Goal: Contribute content: Contribute content

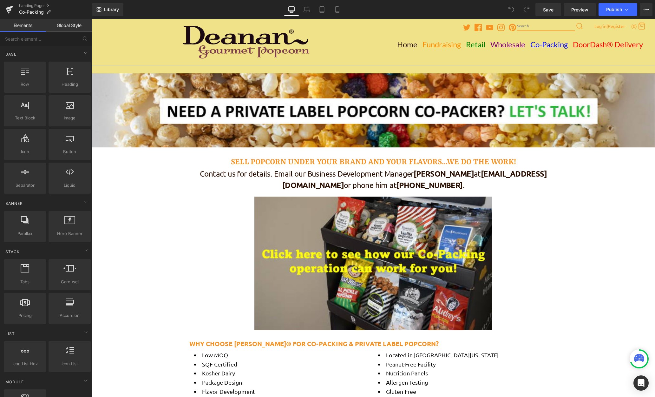
click at [132, 42] on div "Twitter Facebook Youtube Instagram Pinterest Search Log in | Register (0) Cart" at bounding box center [373, 42] width 563 height 46
click at [149, 38] on div "Twitter Facebook Youtube Instagram Pinterest Search Log in | Register (0) Cart" at bounding box center [373, 42] width 563 height 46
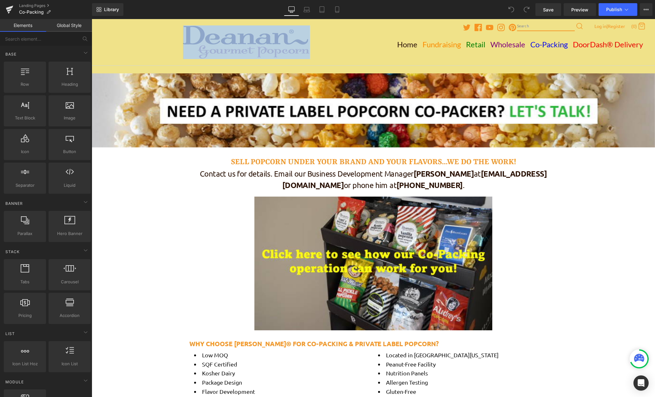
click at [149, 38] on div "Twitter Facebook Youtube Instagram Pinterest Search Log in | Register (0) Cart" at bounding box center [373, 42] width 563 height 46
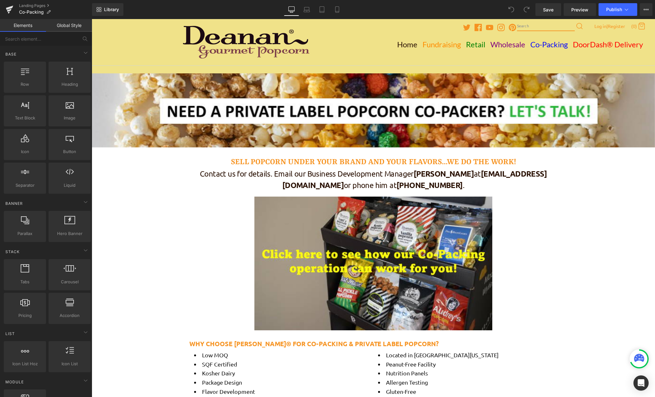
click at [346, 38] on div at bounding box center [373, 42] width 381 height 46
click at [352, 51] on div at bounding box center [373, 42] width 381 height 46
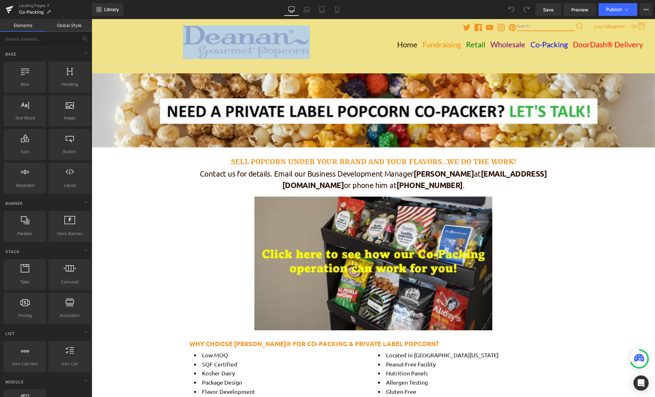
click at [352, 51] on div at bounding box center [373, 42] width 381 height 46
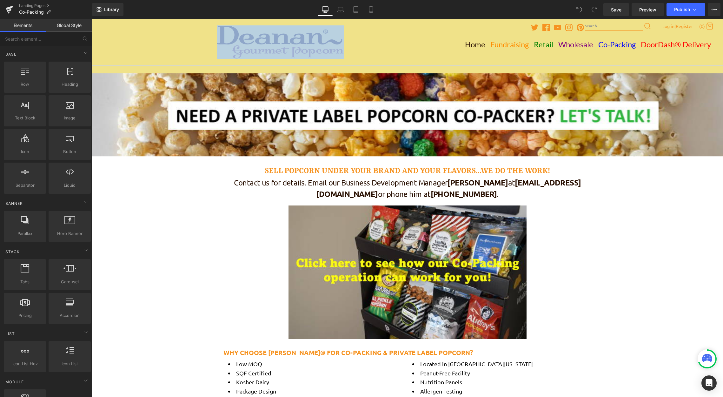
click at [92, 19] on div at bounding box center [92, 19] width 0 height 0
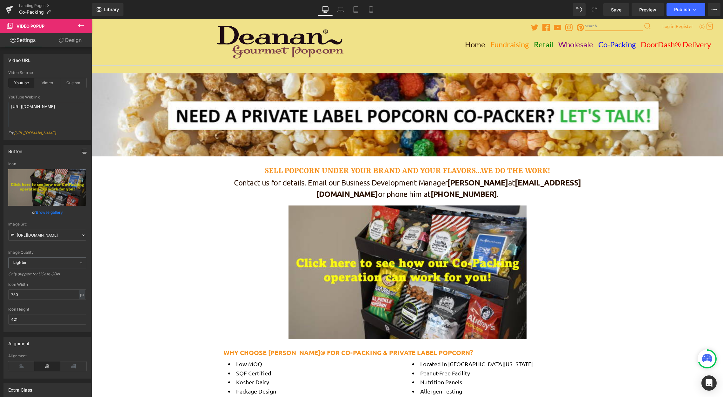
click at [187, 44] on div "Twitter Facebook Youtube Instagram Pinterest Search Log in | Register (0) Cart" at bounding box center [407, 42] width 631 height 46
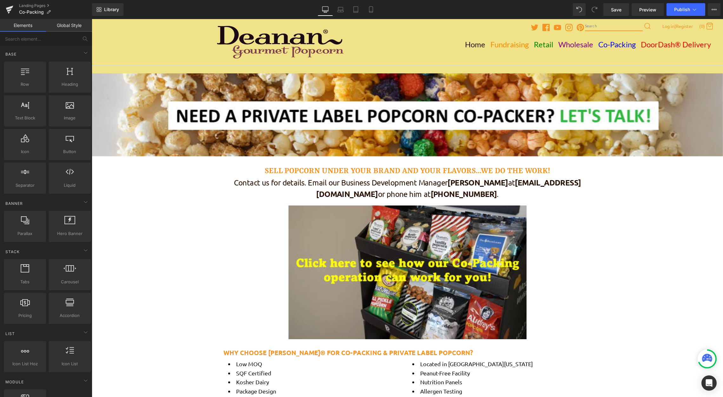
click at [373, 63] on div at bounding box center [407, 42] width 381 height 46
click at [372, 68] on div at bounding box center [407, 70] width 381 height 8
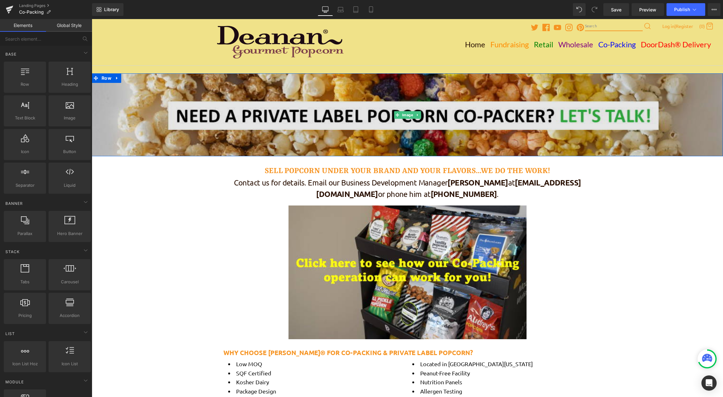
click at [234, 95] on img at bounding box center [407, 114] width 631 height 83
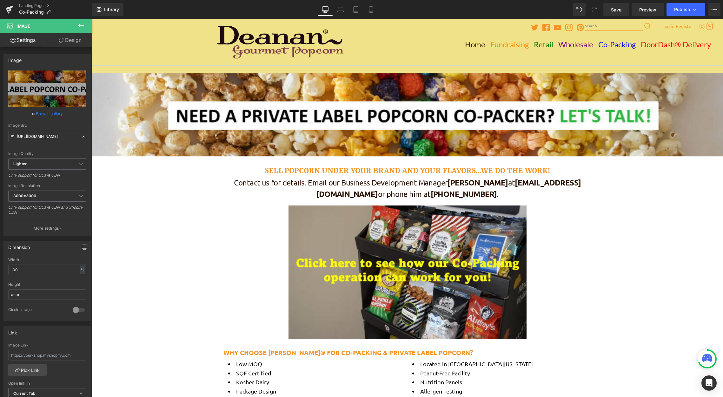
click at [82, 23] on icon at bounding box center [81, 26] width 8 height 8
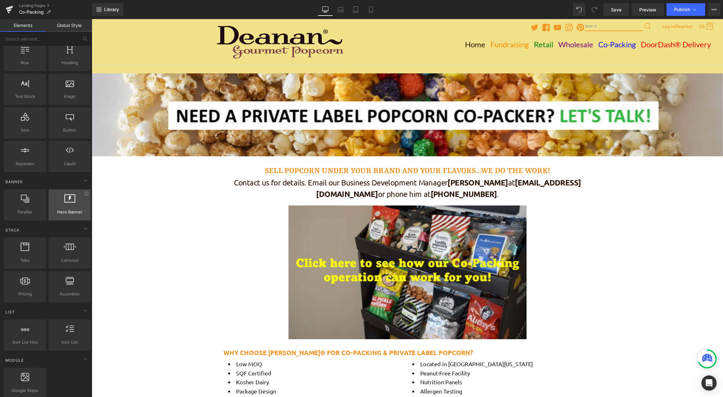
scroll to position [32, 0]
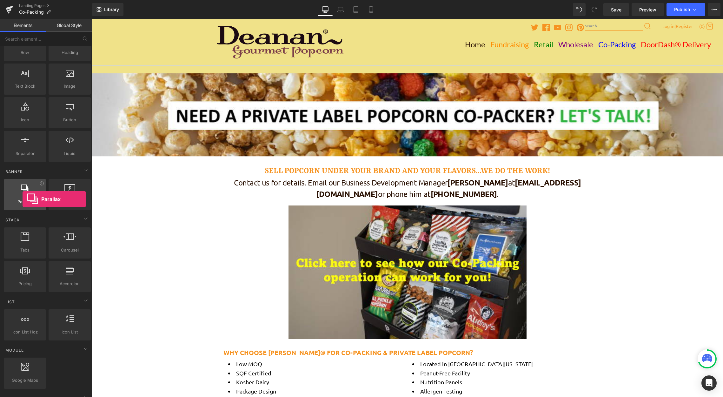
click at [23, 199] on span "Parallax" at bounding box center [25, 201] width 38 height 7
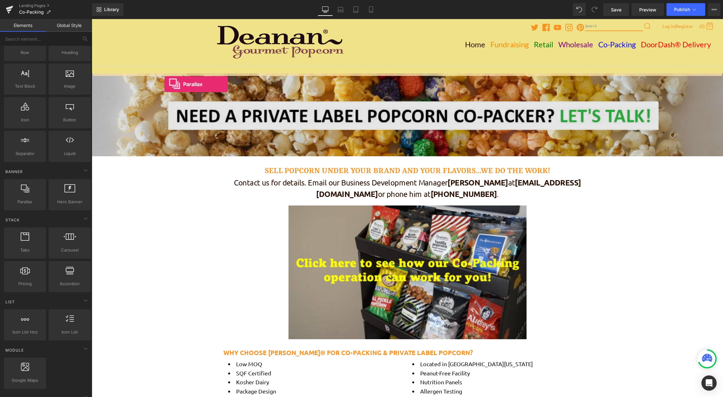
drag, startPoint x: 117, startPoint y: 211, endPoint x: 164, endPoint y: 84, distance: 135.5
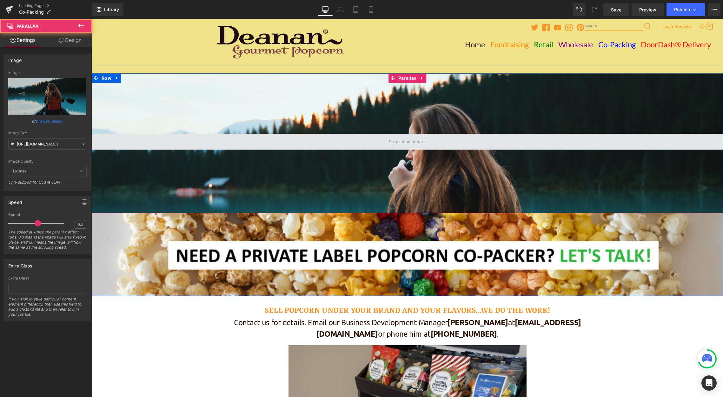
scroll to position [713, 626]
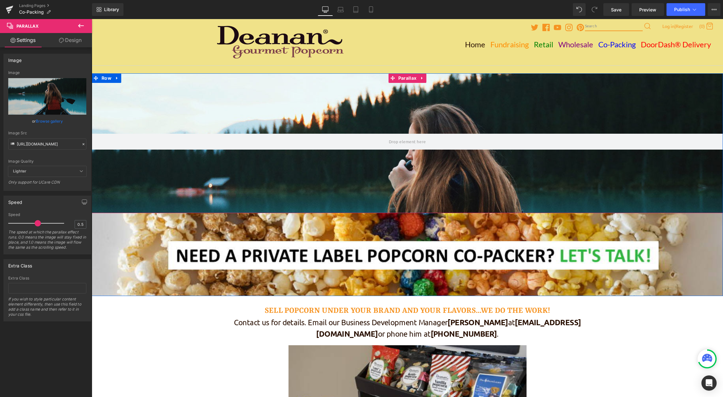
click at [192, 90] on div at bounding box center [407, 213] width 631 height 378
click at [43, 146] on input "[URL][DOMAIN_NAME]" at bounding box center [47, 143] width 78 height 11
paste input "320/2619/8061/files/Blue_Vibrant_an_White_Modern_Professional_Website_Developme…"
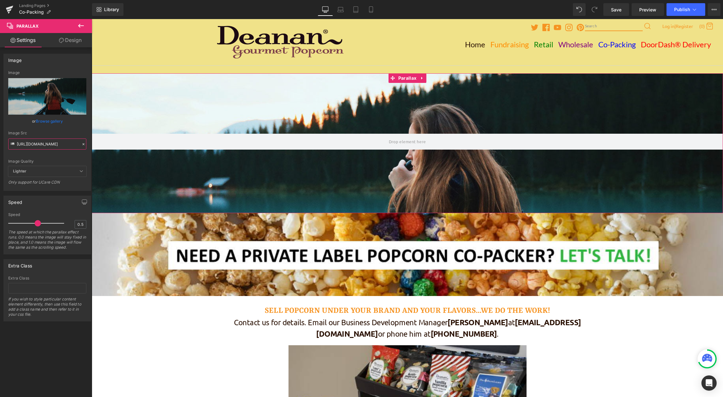
scroll to position [0, 263]
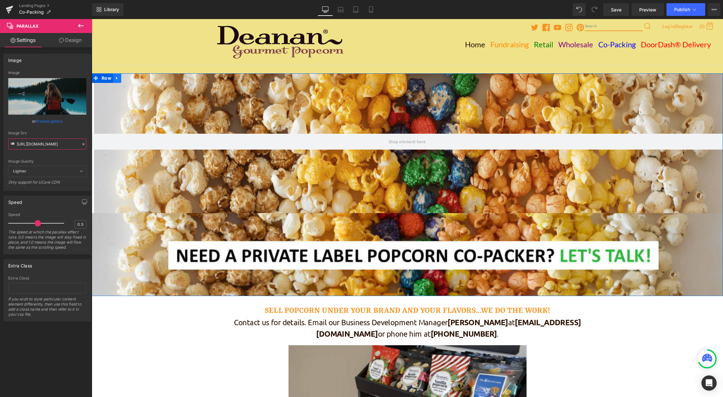
type input "[URL][DOMAIN_NAME]"
click at [115, 80] on icon at bounding box center [117, 78] width 4 height 5
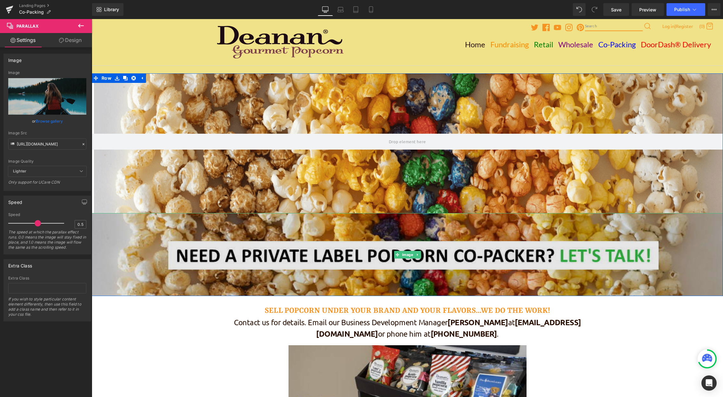
click at [150, 227] on img at bounding box center [407, 254] width 631 height 83
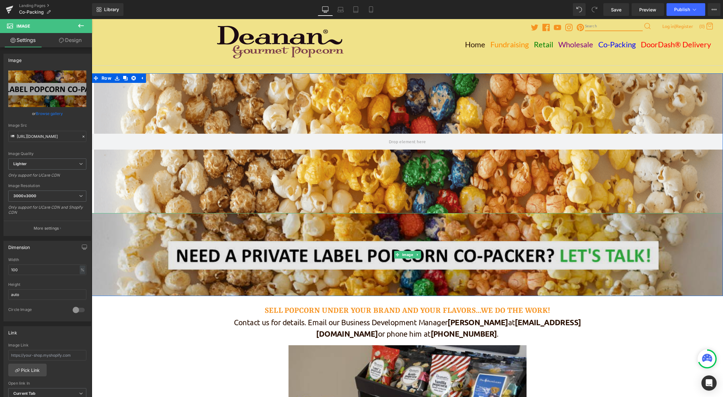
click at [150, 239] on img at bounding box center [407, 254] width 631 height 83
click at [253, 230] on img at bounding box center [407, 254] width 631 height 83
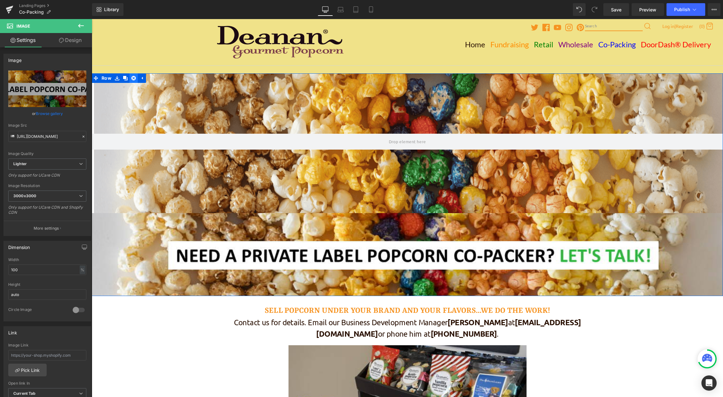
click at [132, 79] on icon at bounding box center [133, 78] width 4 height 5
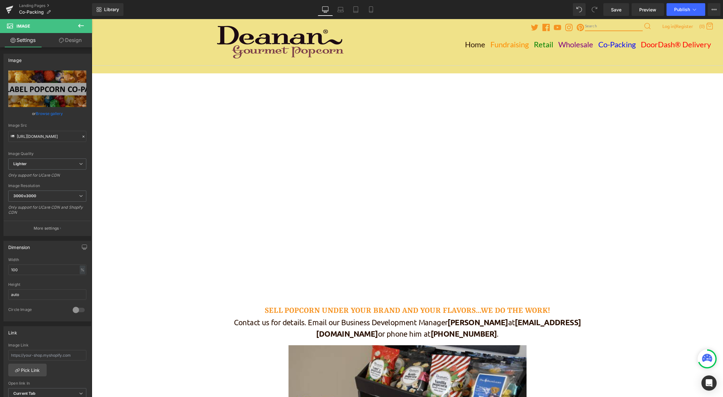
scroll to position [490, 626]
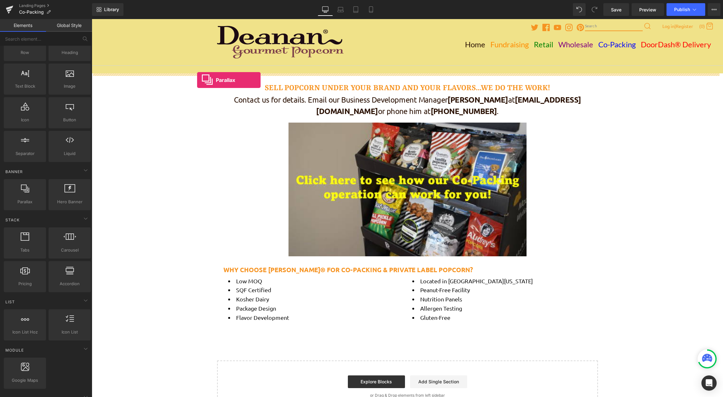
drag, startPoint x: 108, startPoint y: 220, endPoint x: 197, endPoint y: 80, distance: 165.7
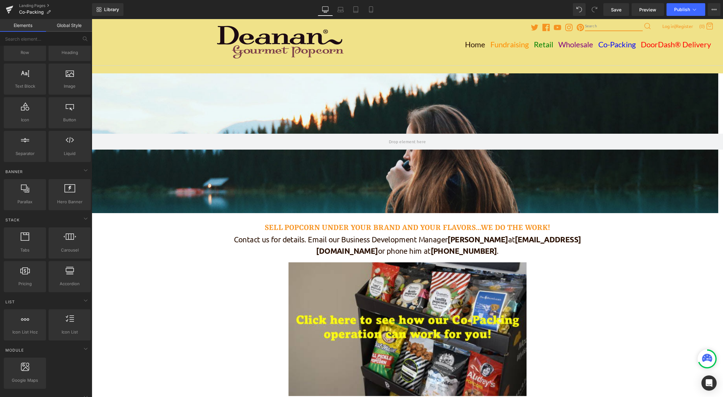
scroll to position [630, 626]
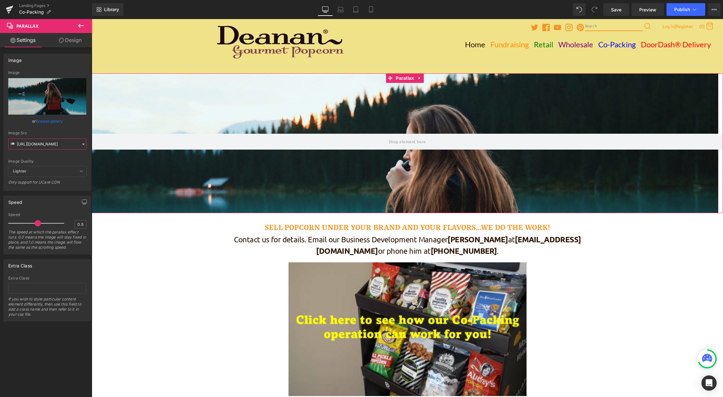
click at [56, 142] on input "[URL][DOMAIN_NAME]" at bounding box center [47, 143] width 78 height 11
paste input "320/2619/8061/files/Blue_Vibrant_an_White_Modern_Professional_Website_Developme…"
type input "[URL][DOMAIN_NAME]"
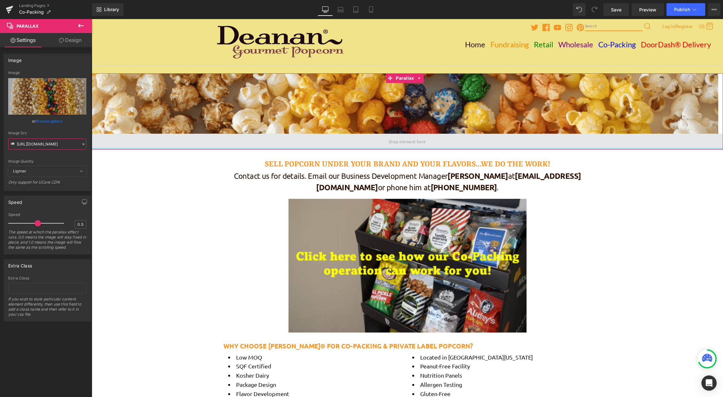
scroll to position [567, 626]
drag, startPoint x: 182, startPoint y: 211, endPoint x: 183, endPoint y: 141, distance: 70.4
click at [183, 141] on div "Parallax" at bounding box center [407, 111] width 631 height 76
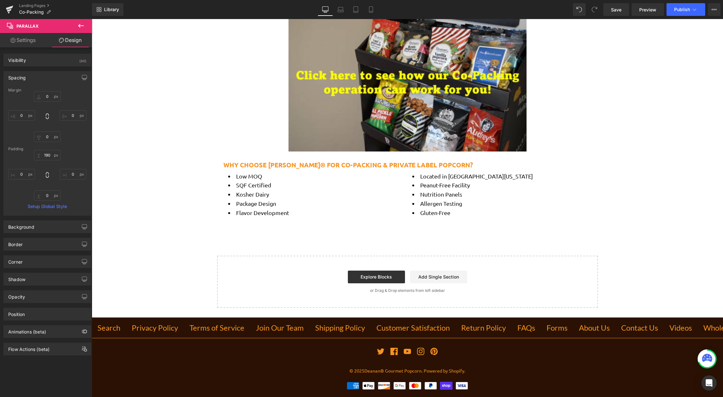
scroll to position [189, 0]
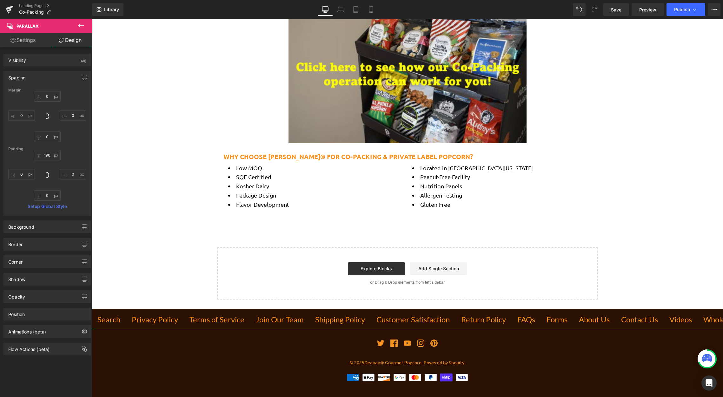
click at [82, 27] on icon at bounding box center [81, 26] width 8 height 8
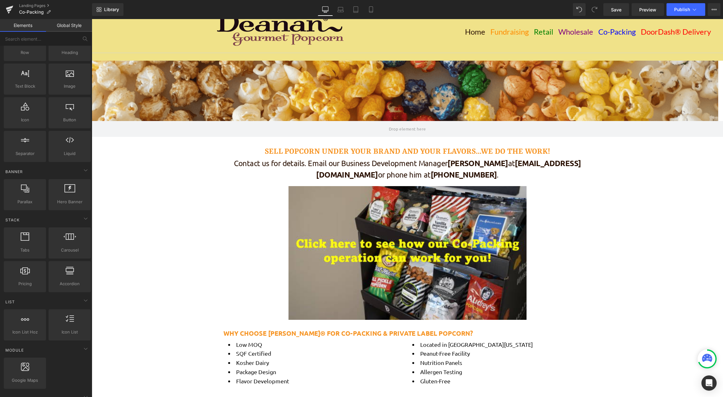
scroll to position [0, 0]
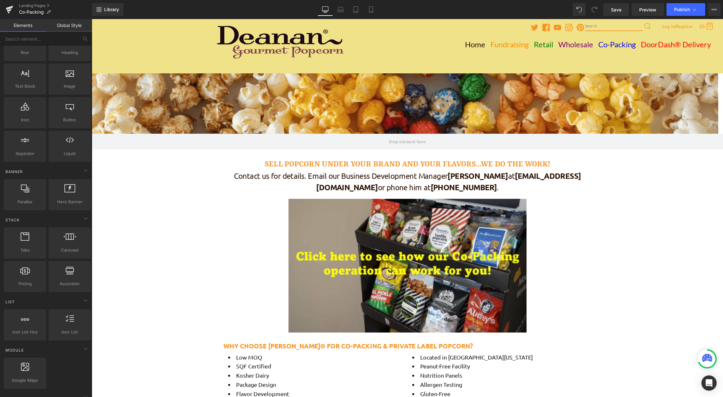
click at [232, 105] on div at bounding box center [405, 213] width 626 height 378
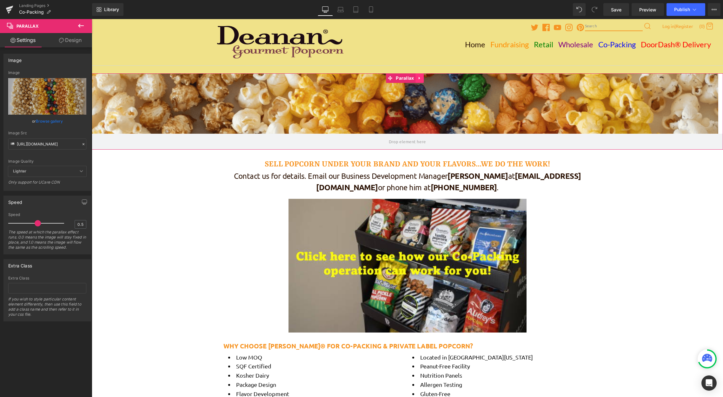
click at [420, 79] on icon at bounding box center [420, 78] width 4 height 5
click at [415, 76] on icon at bounding box center [415, 78] width 4 height 4
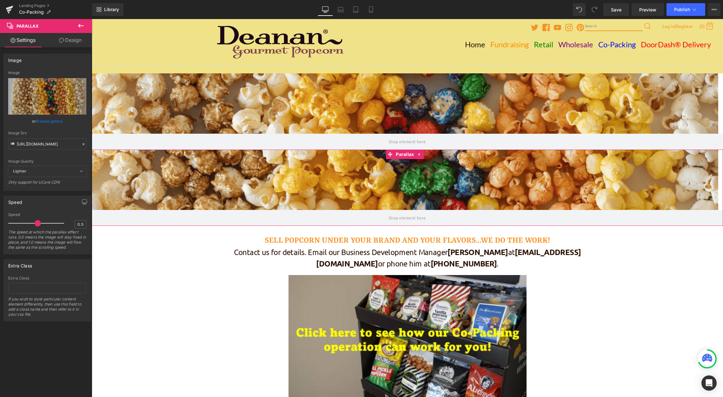
click at [158, 167] on div at bounding box center [405, 221] width 626 height 378
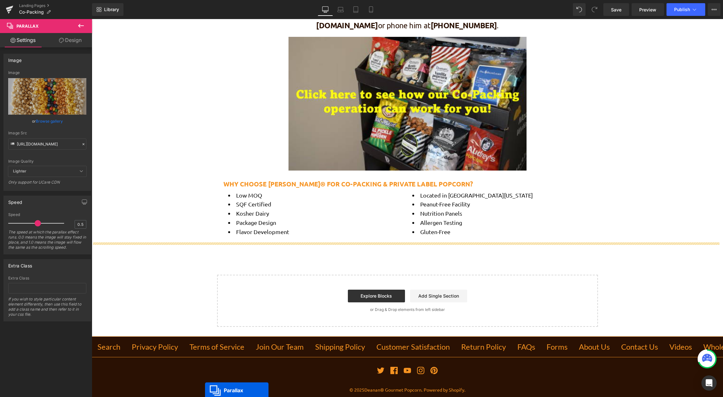
scroll to position [197, 0]
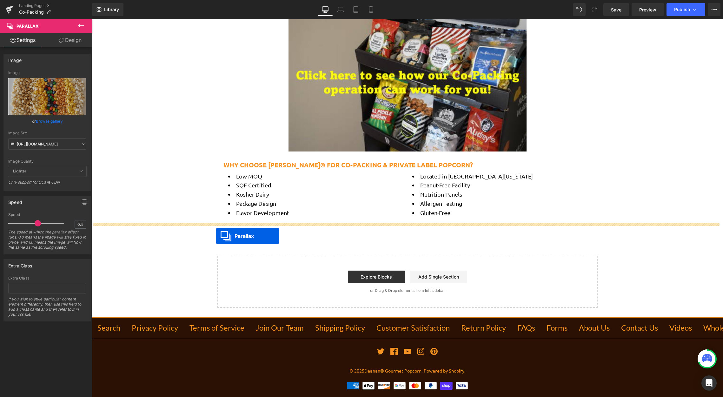
drag, startPoint x: 391, startPoint y: 153, endPoint x: 216, endPoint y: 236, distance: 193.6
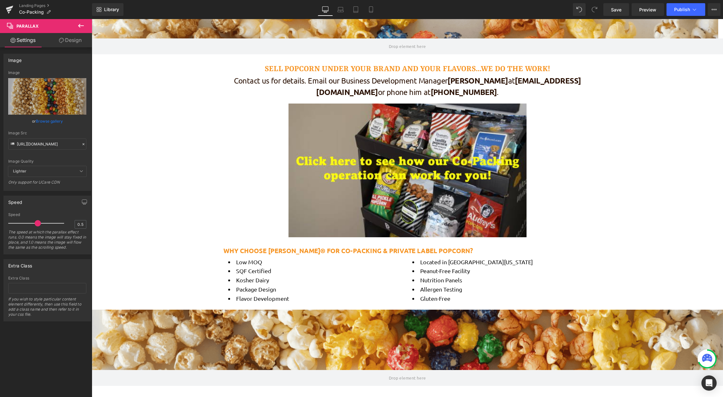
scroll to position [0, 0]
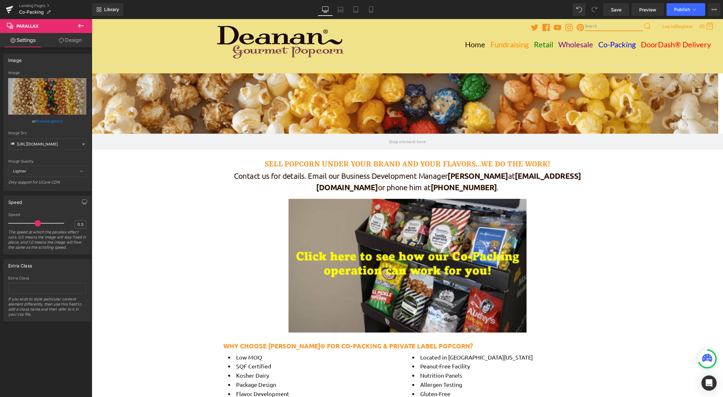
click at [156, 44] on div "Twitter Facebook Youtube Instagram Pinterest Search Log in | Register (0) Cart" at bounding box center [407, 42] width 631 height 46
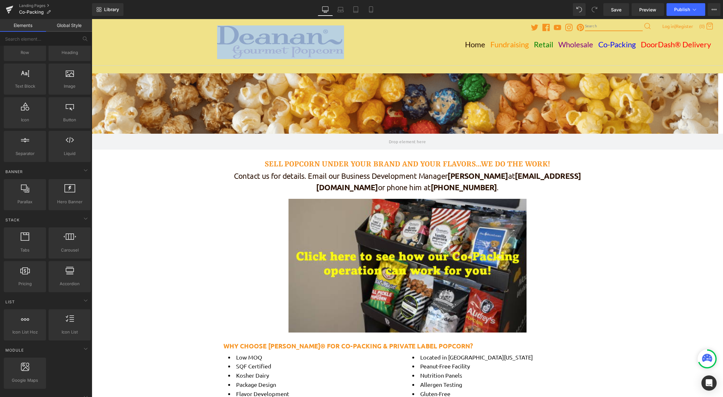
click at [156, 44] on div "Twitter Facebook Youtube Instagram Pinterest Search Log in | Register (0) Cart" at bounding box center [407, 42] width 631 height 46
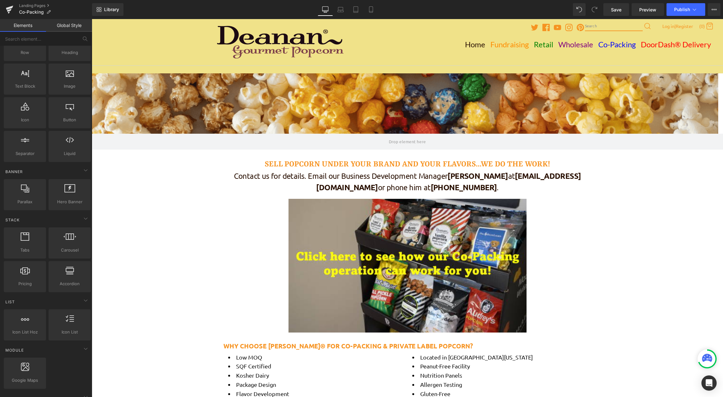
click at [187, 48] on div "Twitter Facebook Youtube Instagram Pinterest Search Log in | Register (0) Cart" at bounding box center [407, 42] width 631 height 46
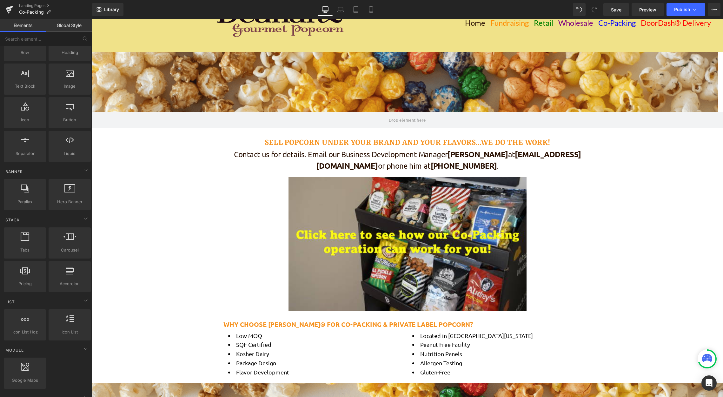
scroll to position [32, 0]
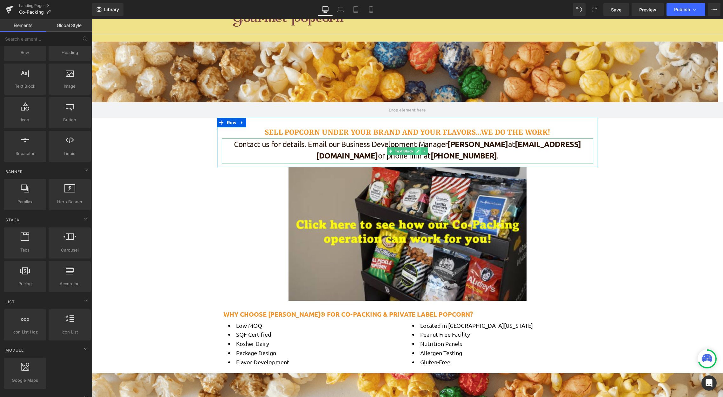
click at [414, 150] on link at bounding box center [417, 151] width 7 height 8
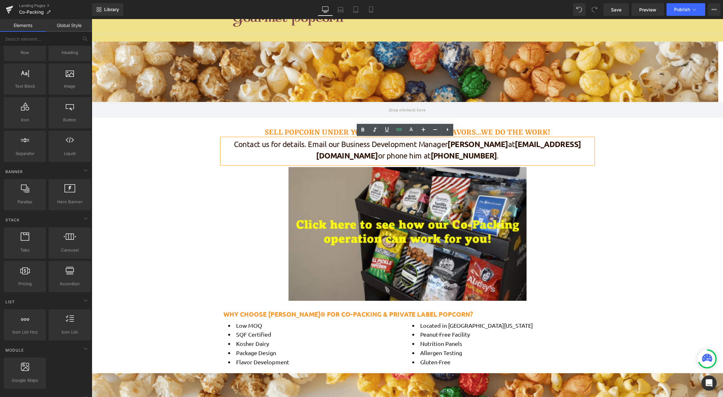
click at [352, 141] on p "Contact us for details. Email our Business Development Manager [PERSON_NAME] at…" at bounding box center [407, 150] width 371 height 25
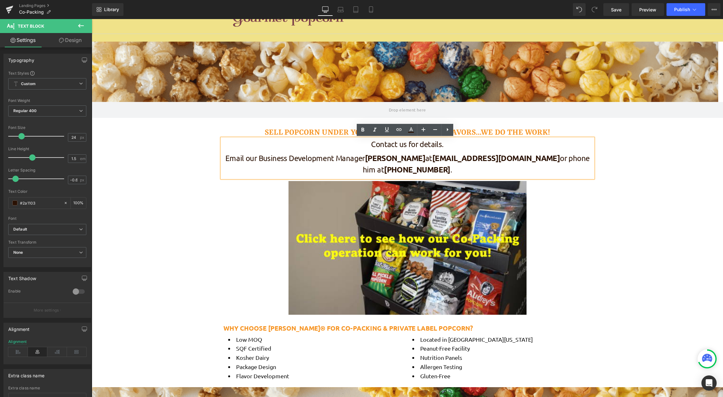
scroll to position [657, 626]
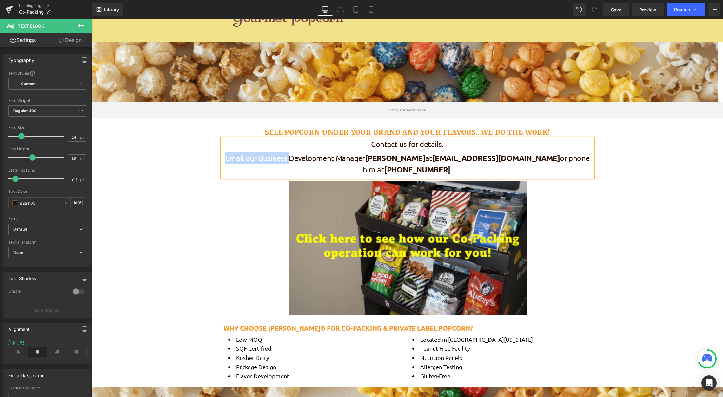
drag, startPoint x: 290, startPoint y: 159, endPoint x: 221, endPoint y: 156, distance: 68.9
click at [222, 156] on p "Email our Business Development Manager [PERSON_NAME] at [EMAIL_ADDRESS][DOMAIN_…" at bounding box center [407, 164] width 371 height 25
click at [326, 158] on span "[PERSON_NAME]" at bounding box center [356, 158] width 60 height 10
click at [349, 156] on p "Development Manager - [PERSON_NAME] at [EMAIL_ADDRESS][DOMAIN_NAME] or phone hi…" at bounding box center [407, 164] width 371 height 25
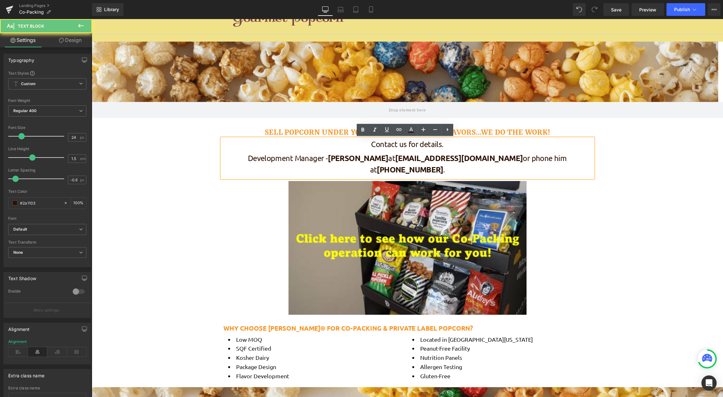
click at [395, 157] on span "[EMAIL_ADDRESS][DOMAIN_NAME]" at bounding box center [459, 158] width 128 height 10
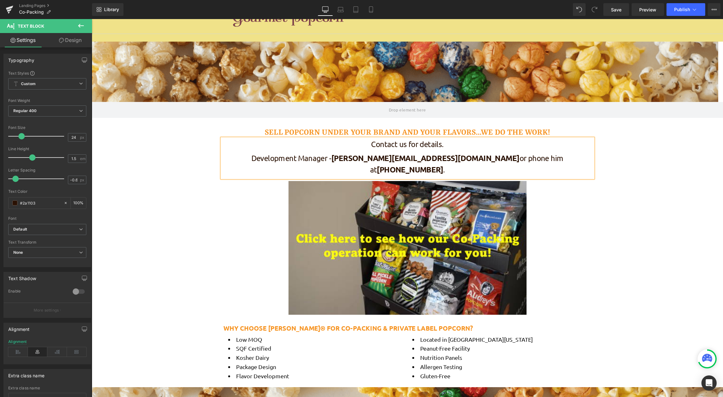
scroll to position [659, 626]
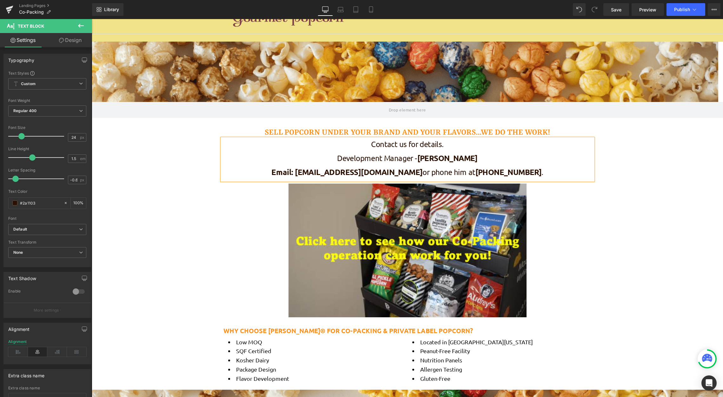
drag, startPoint x: 498, startPoint y: 171, endPoint x: 441, endPoint y: 167, distance: 57.2
click at [441, 167] on p "Email: [EMAIL_ADDRESS][DOMAIN_NAME] or phone him at [PHONE_NUMBER] ." at bounding box center [407, 173] width 371 height 14
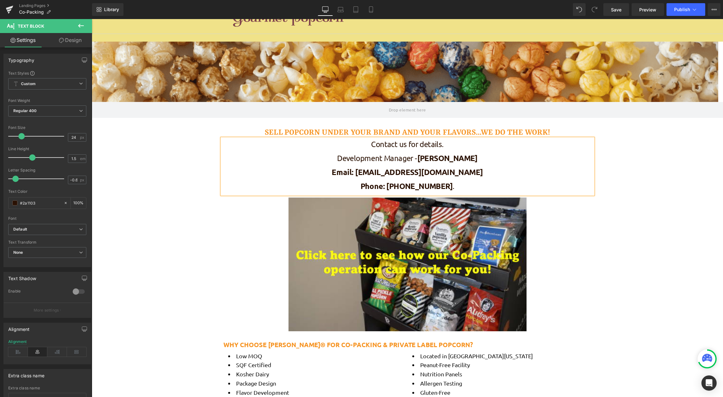
click at [193, 138] on div "Video Popup Parallax 190px SELL POPCORN UNDER YOUR BRAND AND YOUR FLAVORS...WE …" at bounding box center [407, 303] width 631 height 522
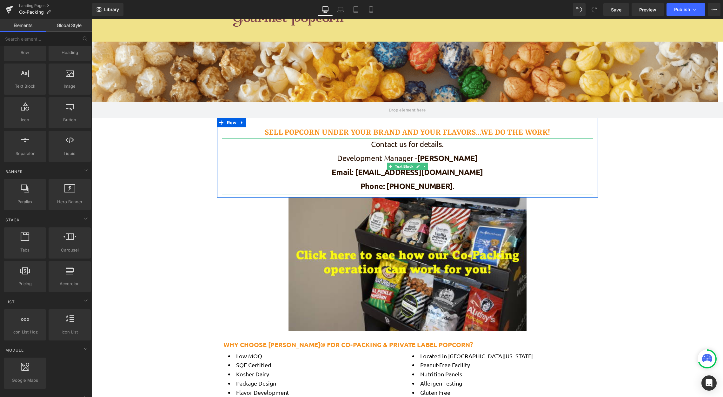
click at [345, 157] on p "Development Manager - [PERSON_NAME]" at bounding box center [407, 159] width 371 height 14
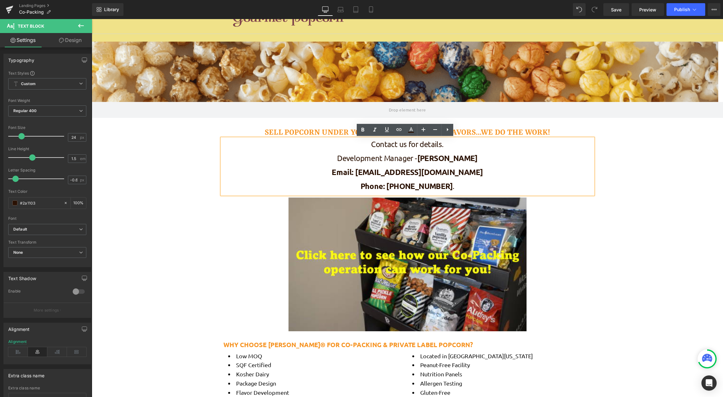
click at [547, 158] on p "Development Manager - [PERSON_NAME]" at bounding box center [407, 159] width 371 height 14
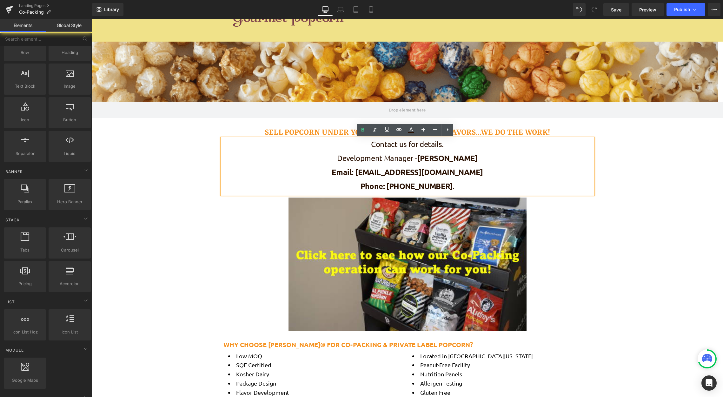
click at [655, 159] on div "Video Popup Parallax 190px SELL POPCORN UNDER YOUR BRAND AND YOUR FLAVORS...WE …" at bounding box center [407, 303] width 631 height 522
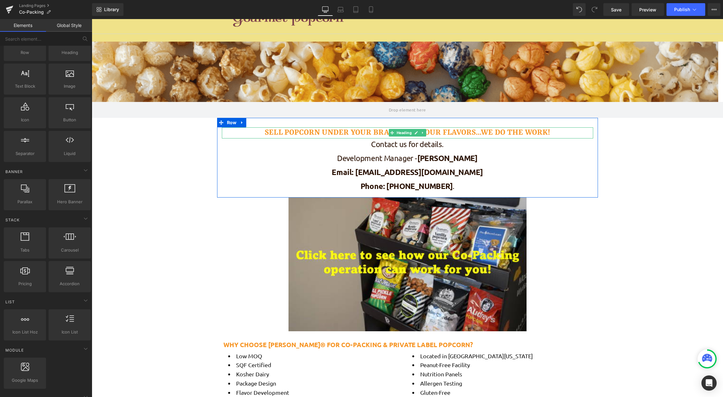
click at [563, 131] on h2 "SELL POPCORN UNDER YOUR BRAND AND YOUR FLAVORS...WE DO THE WORK!" at bounding box center [407, 133] width 371 height 11
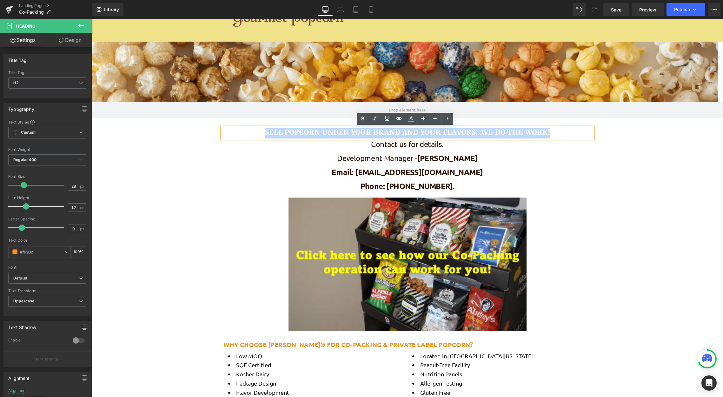
drag, startPoint x: 556, startPoint y: 129, endPoint x: 264, endPoint y: 129, distance: 291.9
click at [264, 129] on h2 "SELL POPCORN UNDER YOUR BRAND AND YOUR FLAVORS...WE DO THE WORK!" at bounding box center [407, 133] width 371 height 11
click at [295, 131] on h2 "SELL POPCORN UNDER YOUR BRAND AND YOUR FLAVORS...WE DO THE WORK!" at bounding box center [407, 133] width 371 height 11
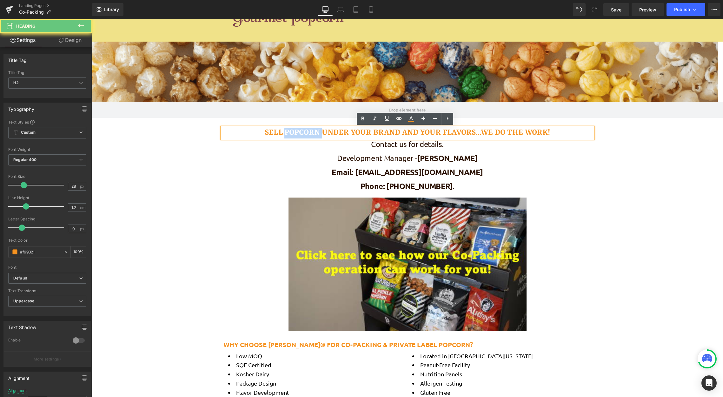
click at [295, 131] on h2 "SELL POPCORN UNDER YOUR BRAND AND YOUR FLAVORS...WE DO THE WORK!" at bounding box center [407, 133] width 371 height 11
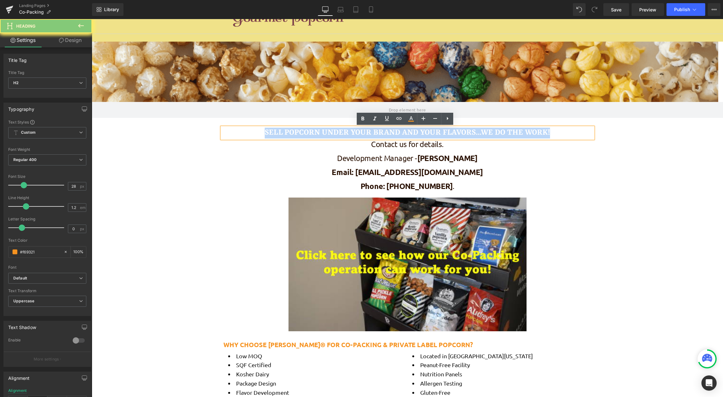
click at [295, 131] on h2 "SELL POPCORN UNDER YOUR BRAND AND YOUR FLAVORS...WE DO THE WORK!" at bounding box center [407, 133] width 371 height 11
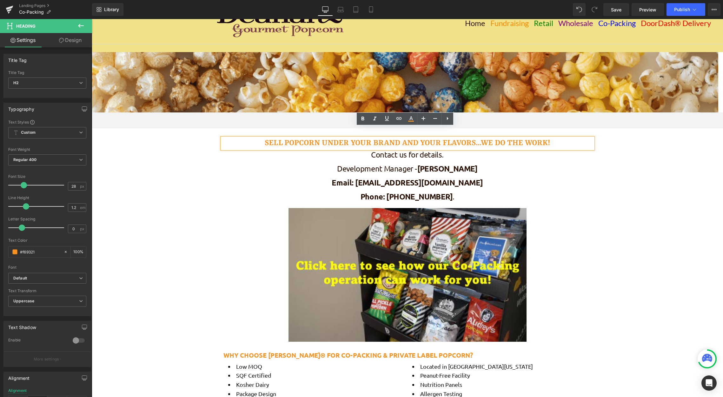
scroll to position [32, 0]
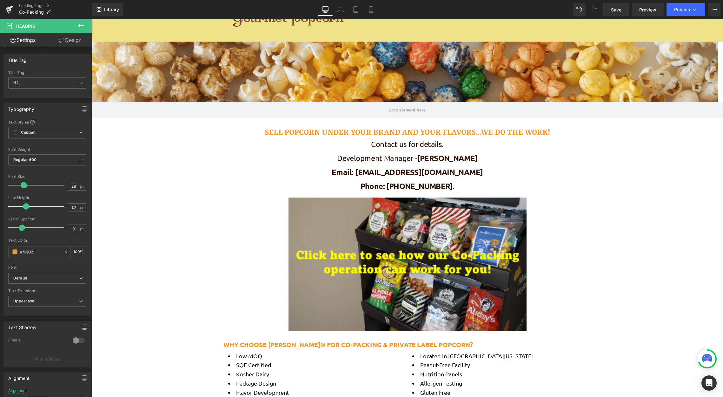
click at [77, 24] on icon at bounding box center [81, 26] width 8 height 8
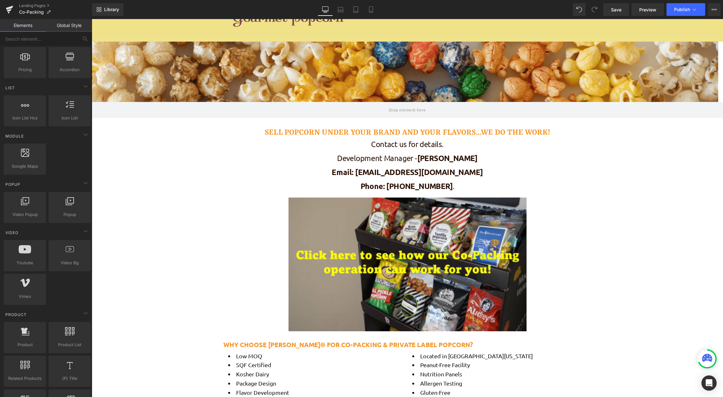
scroll to position [254, 0]
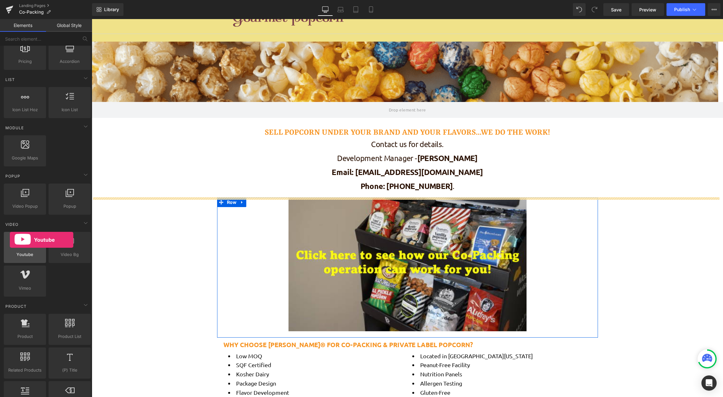
drag, startPoint x: 12, startPoint y: 253, endPoint x: 8, endPoint y: 241, distance: 12.8
click at [8, 241] on div "Youtube youtube, vimeo, videos" at bounding box center [25, 247] width 42 height 31
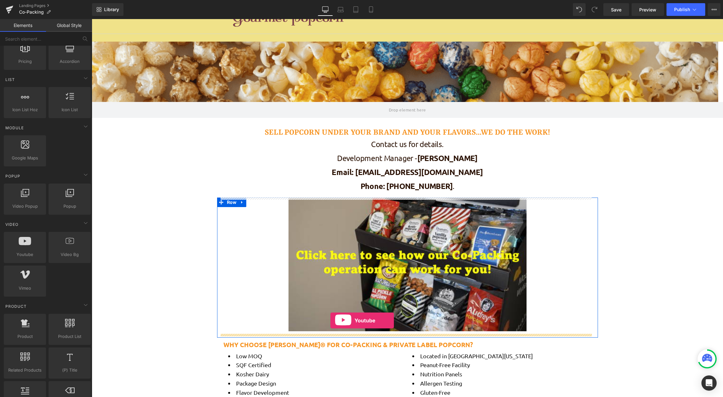
drag, startPoint x: 122, startPoint y: 265, endPoint x: 330, endPoint y: 320, distance: 215.9
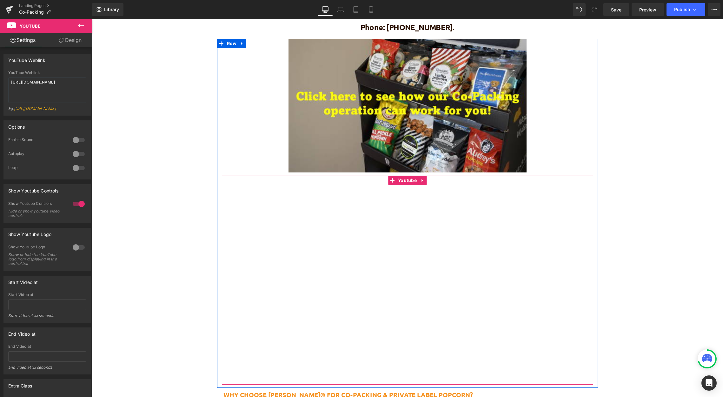
scroll to position [222, 0]
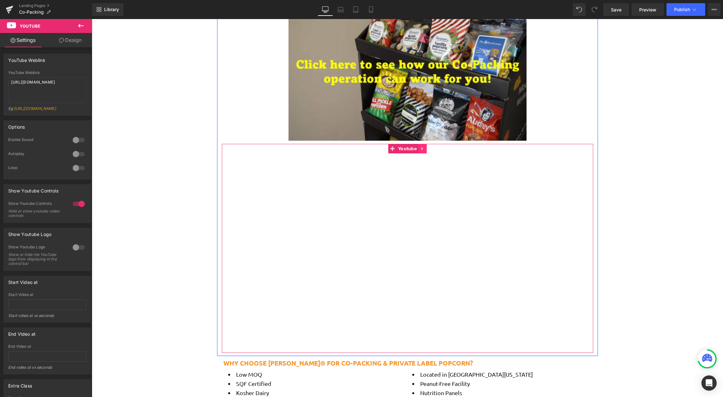
click at [424, 149] on link at bounding box center [422, 149] width 8 height 10
click at [389, 149] on link "Youtube" at bounding box center [403, 149] width 30 height 10
click at [403, 147] on span "Youtube" at bounding box center [407, 149] width 22 height 10
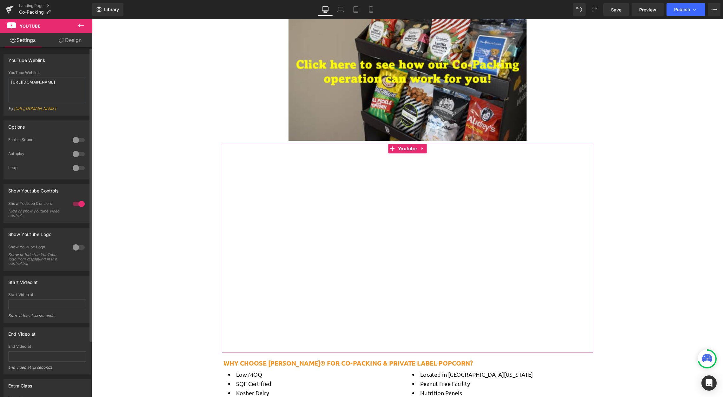
click at [46, 113] on div "Eg: [URL][DOMAIN_NAME]" at bounding box center [47, 110] width 78 height 9
click at [48, 89] on textarea "[URL][DOMAIN_NAME]" at bounding box center [47, 89] width 78 height 25
paste textarea "9TnZfEFhHV0"
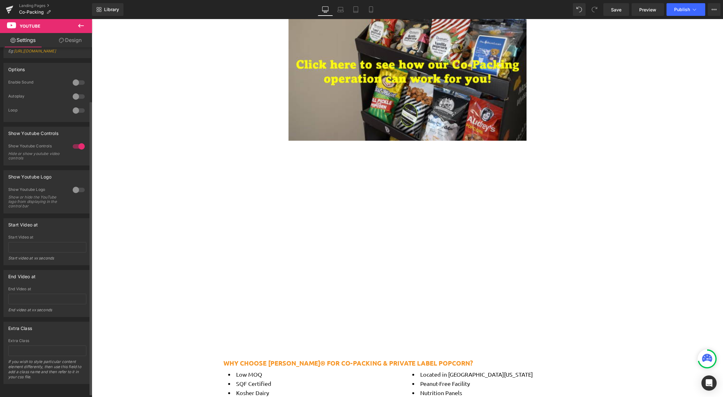
scroll to position [67, 0]
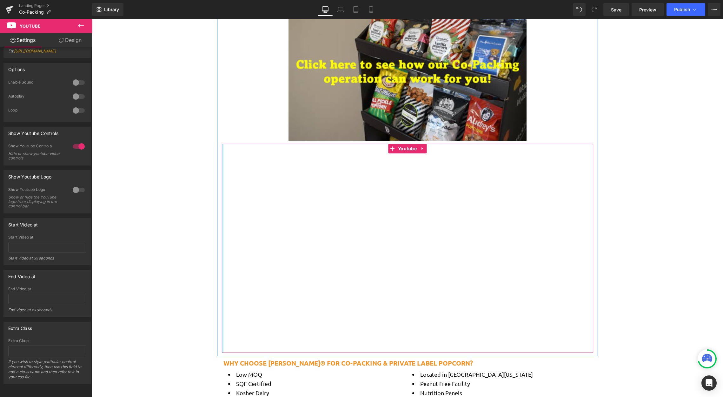
type textarea "[URL][DOMAIN_NAME]"
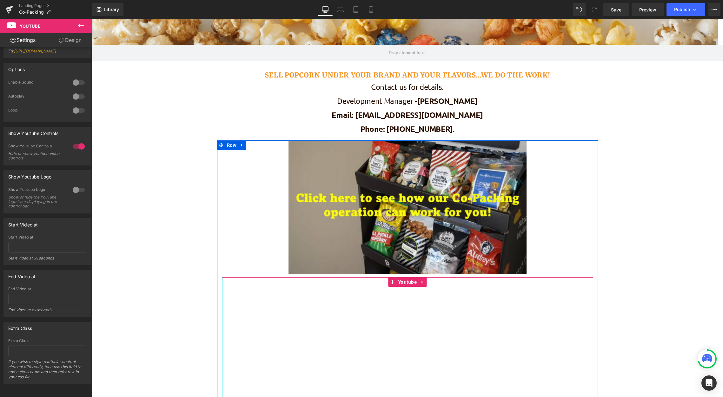
scroll to position [32, 0]
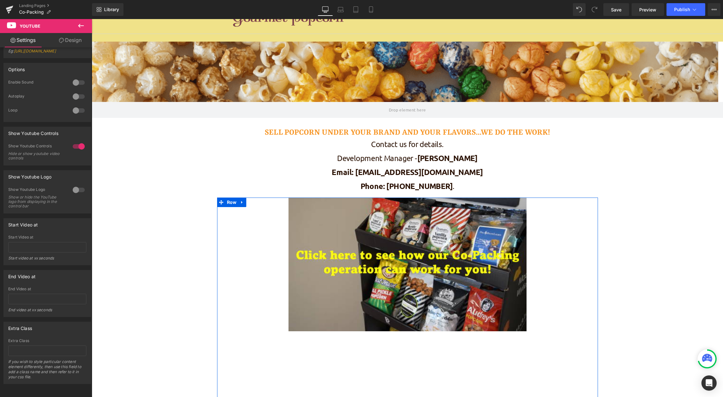
click at [497, 230] on img at bounding box center [407, 264] width 238 height 134
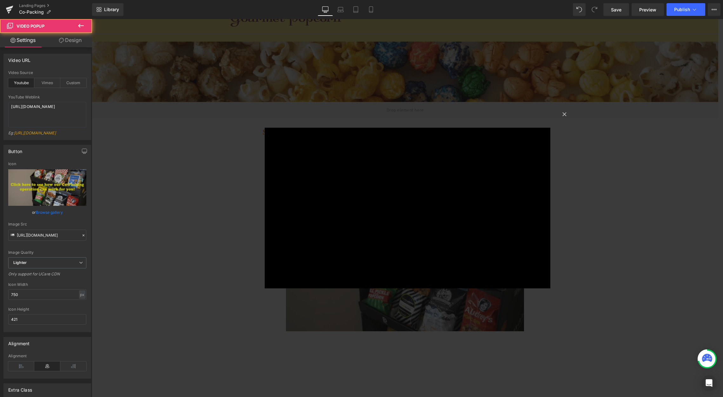
scroll to position [882, 622]
click at [566, 113] on button "×" at bounding box center [564, 113] width 13 height 13
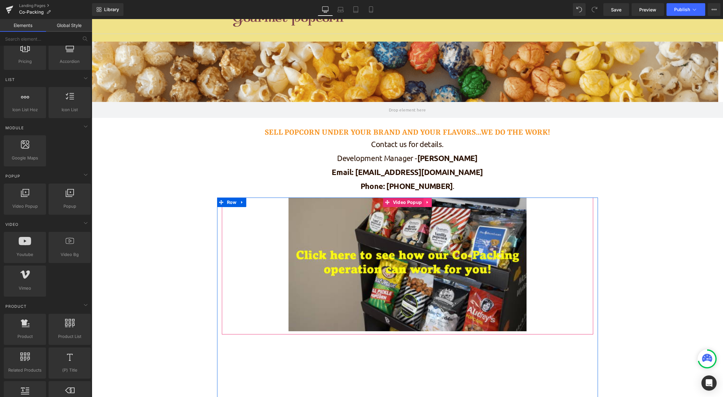
click at [426, 202] on icon at bounding box center [426, 202] width 1 height 3
click at [431, 203] on link at bounding box center [431, 202] width 8 height 10
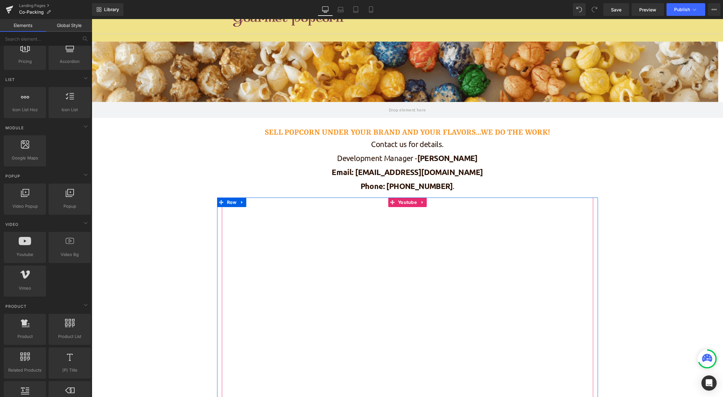
scroll to position [95, 0]
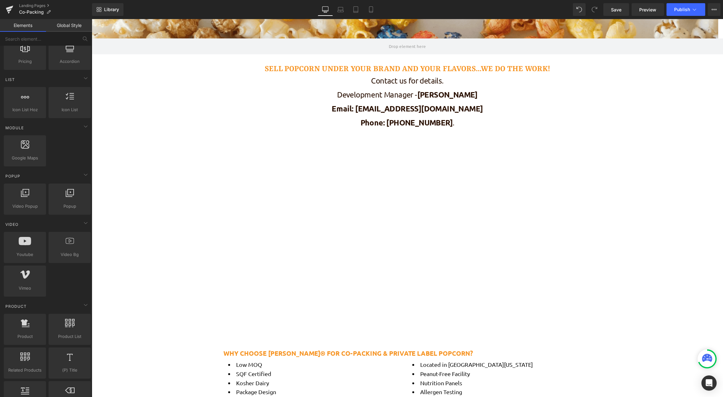
click at [655, 179] on div "Video Popup Parallax 190px SELL POPCORN UNDER YOUR BRAND AND YOUR FLAVORS...WE …" at bounding box center [407, 275] width 631 height 594
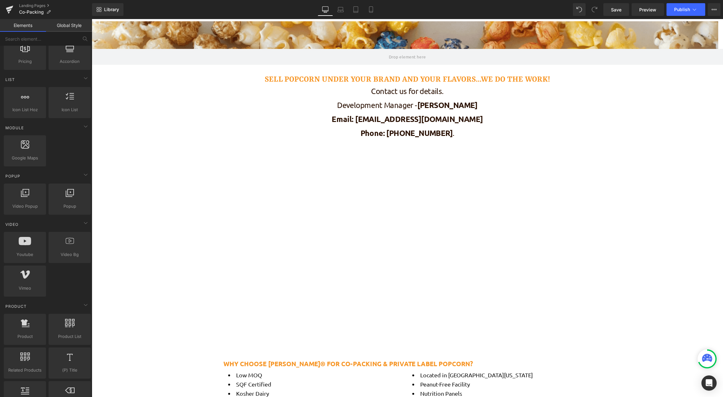
scroll to position [32, 0]
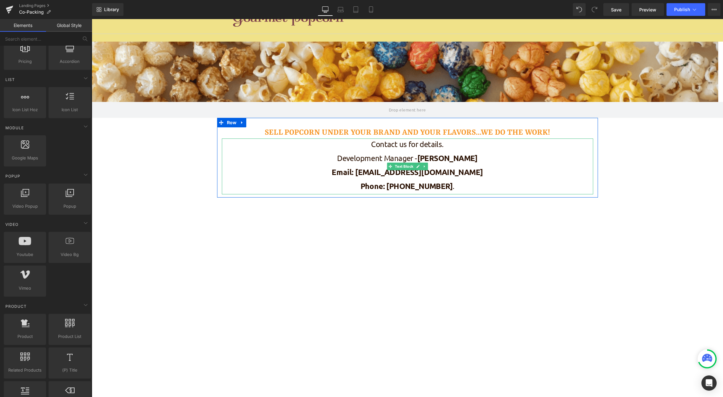
click at [378, 156] on p "Development Manager - [PERSON_NAME]" at bounding box center [407, 159] width 371 height 14
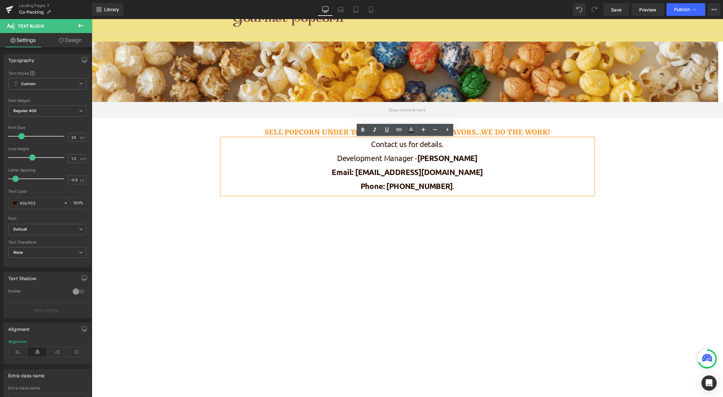
click at [636, 142] on div "Video Popup Parallax 190px SELL POPCORN UNDER YOUR BRAND AND YOUR FLAVORS...WE …" at bounding box center [407, 339] width 631 height 594
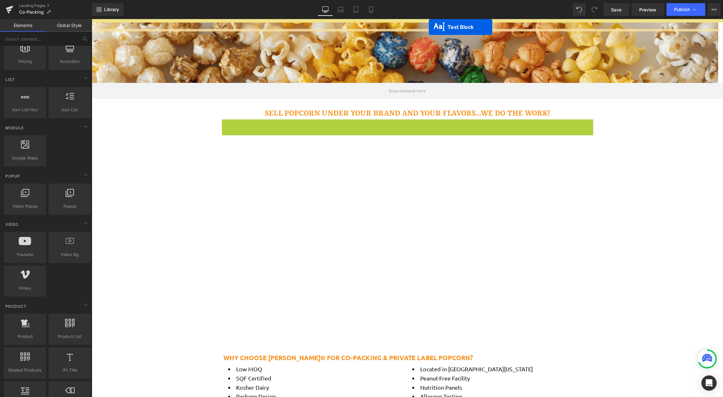
scroll to position [13, 0]
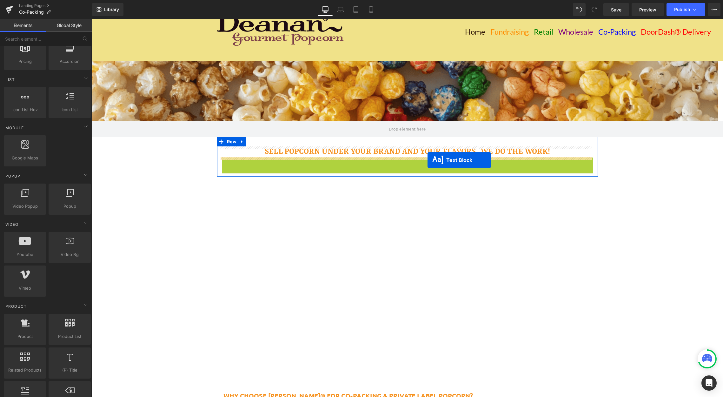
drag, startPoint x: 388, startPoint y: 169, endPoint x: 427, endPoint y: 160, distance: 40.0
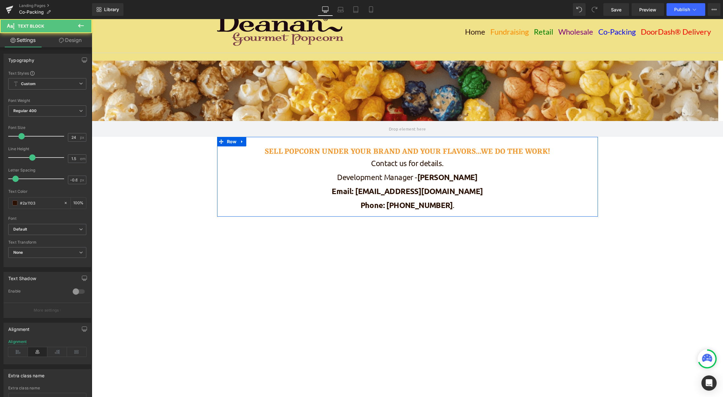
scroll to position [746, 626]
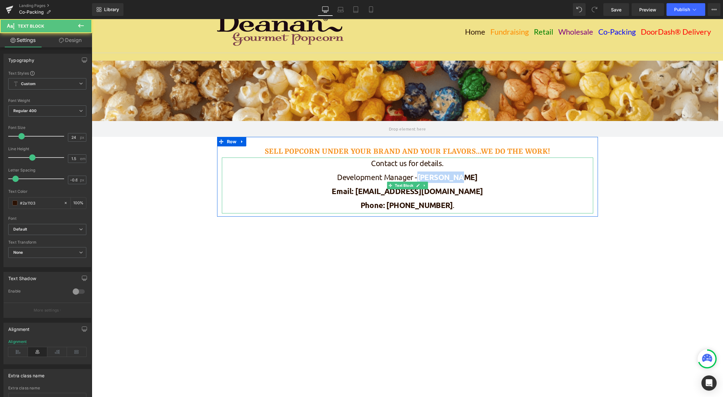
drag, startPoint x: 468, startPoint y: 178, endPoint x: 428, endPoint y: 177, distance: 40.3
click at [428, 177] on p "Development Manager - [PERSON_NAME]" at bounding box center [407, 178] width 371 height 14
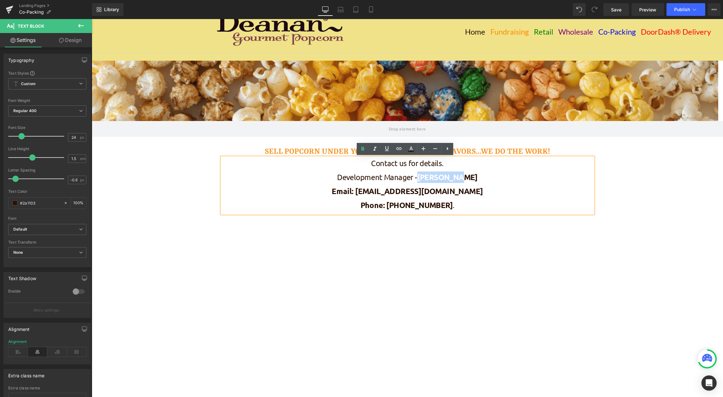
click at [459, 177] on span "[PERSON_NAME]" at bounding box center [447, 177] width 60 height 10
drag, startPoint x: 475, startPoint y: 177, endPoint x: 445, endPoint y: 177, distance: 29.5
click at [445, 177] on p "Development Manager - [PERSON_NAME]" at bounding box center [407, 178] width 371 height 14
click at [630, 156] on div "Video Popup Parallax 190px SELL POPCORN UNDER YOUR BRAND AND YOUR FLAVORS...WE …" at bounding box center [407, 358] width 631 height 594
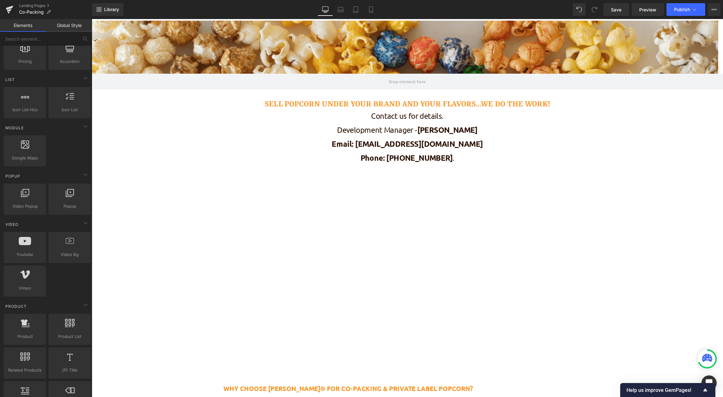
scroll to position [63, 0]
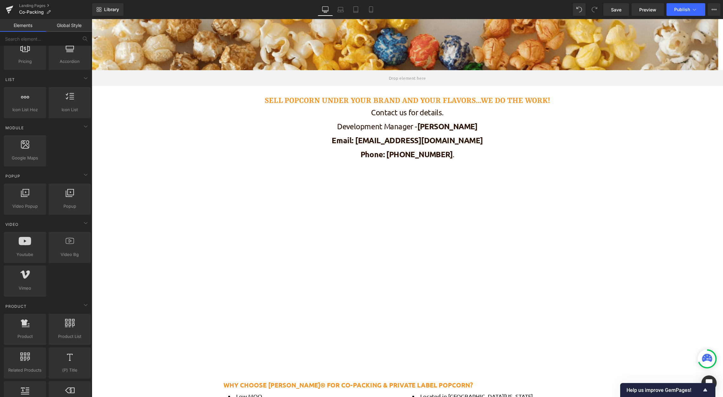
click at [166, 170] on div "Video Popup Parallax 190px SELL POPCORN UNDER YOUR BRAND AND YOUR FLAVORS...WE …" at bounding box center [407, 307] width 631 height 594
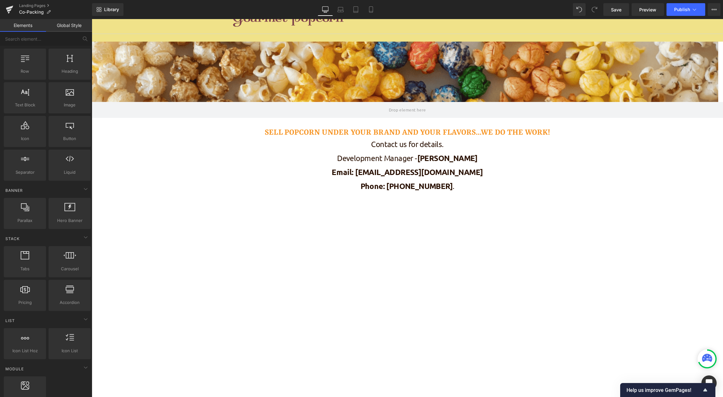
scroll to position [0, 0]
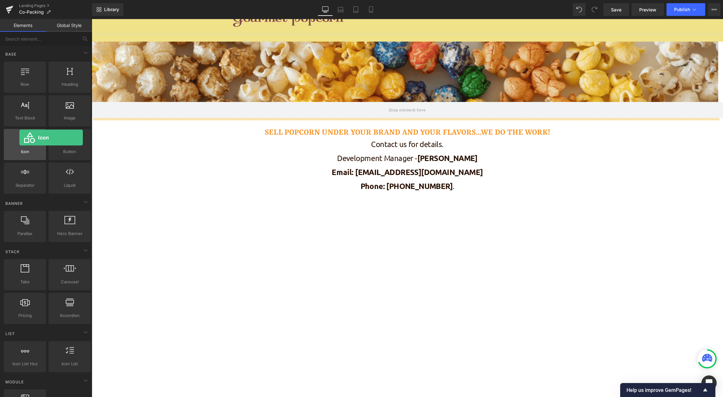
drag, startPoint x: 23, startPoint y: 146, endPoint x: 19, endPoint y: 137, distance: 9.8
click at [19, 137] on div at bounding box center [25, 141] width 38 height 14
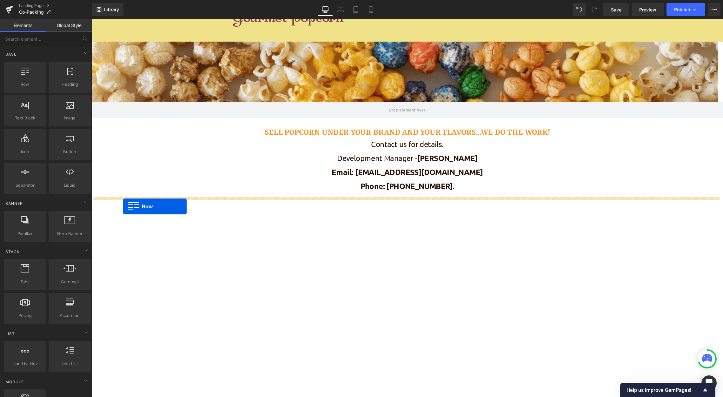
drag, startPoint x: 115, startPoint y: 101, endPoint x: 123, endPoint y: 206, distance: 105.3
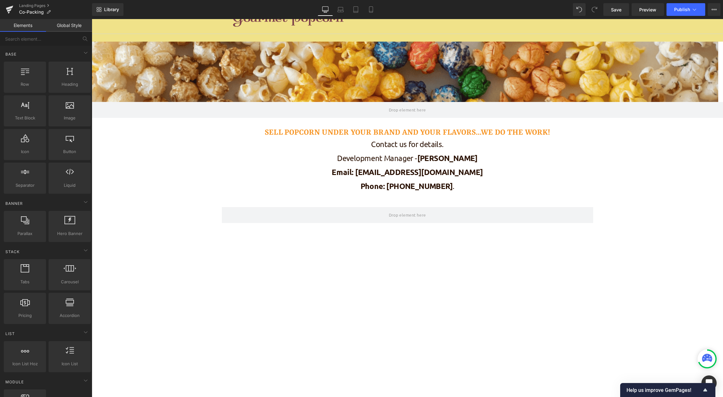
scroll to position [774, 626]
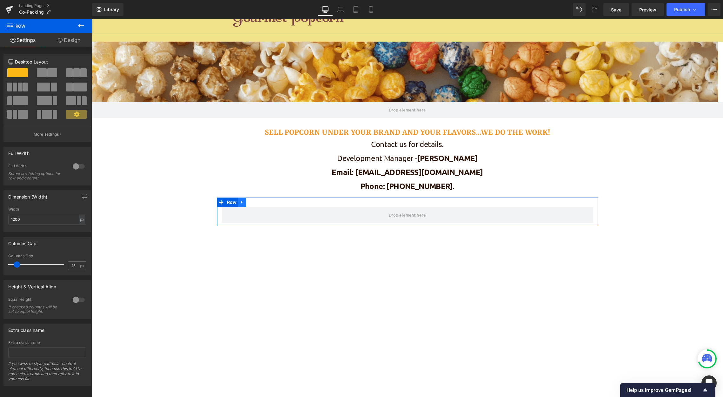
click at [240, 201] on icon at bounding box center [242, 202] width 4 height 5
click at [257, 201] on icon at bounding box center [258, 202] width 4 height 4
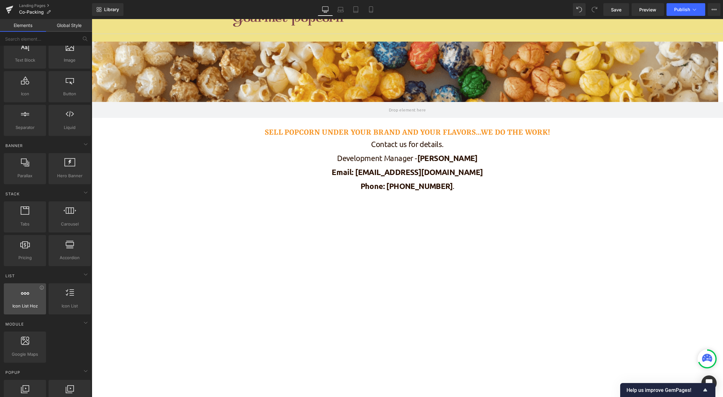
scroll to position [63, 0]
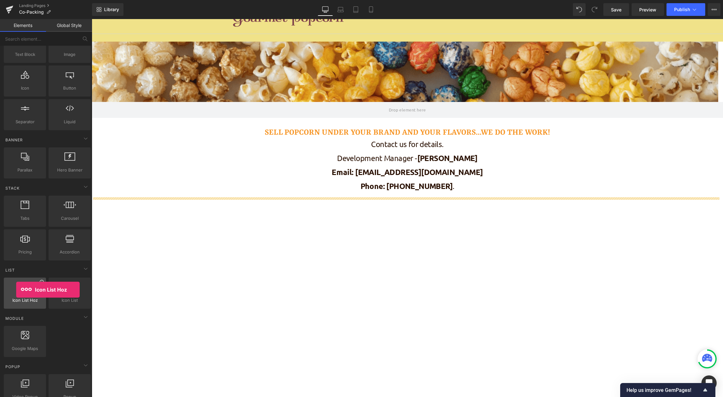
drag, startPoint x: 25, startPoint y: 295, endPoint x: 39, endPoint y: 281, distance: 19.7
click at [16, 289] on div at bounding box center [25, 289] width 38 height 14
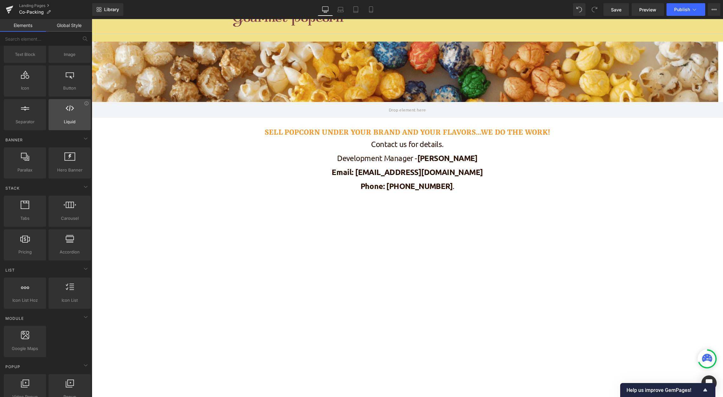
scroll to position [0, 0]
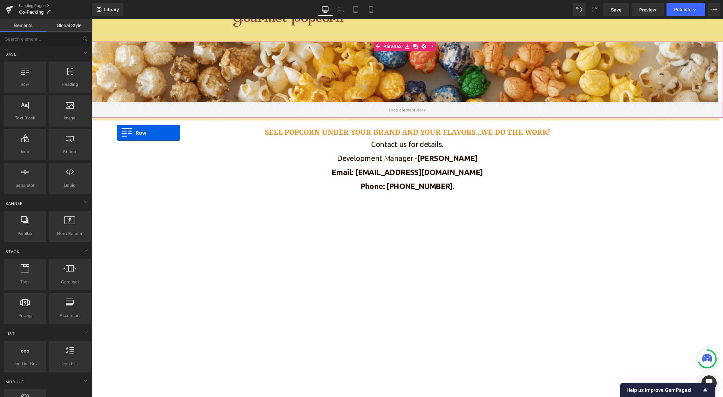
drag, startPoint x: 120, startPoint y: 99, endPoint x: 117, endPoint y: 133, distance: 33.5
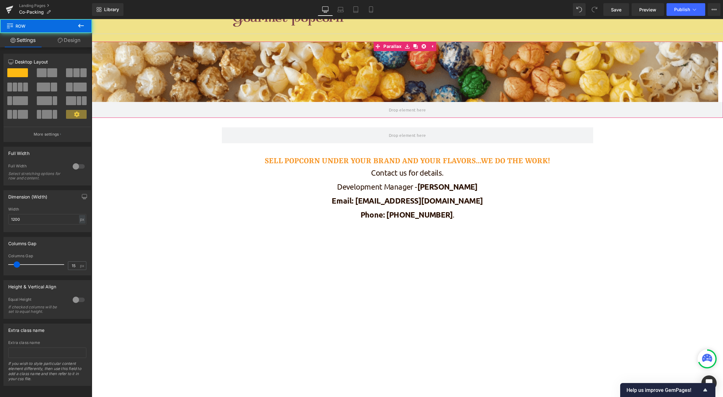
scroll to position [774, 626]
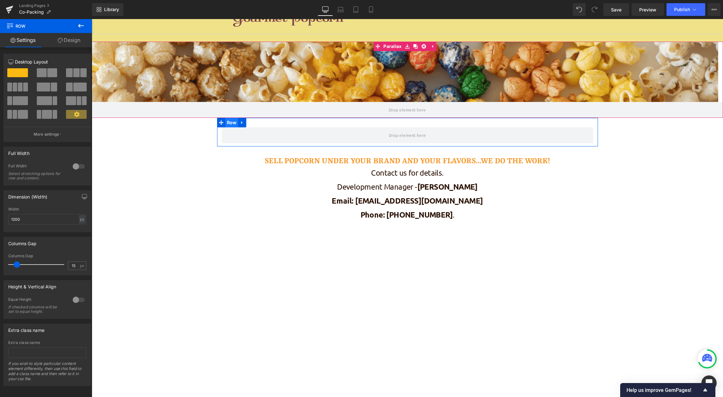
click at [225, 124] on span "Row" at bounding box center [231, 123] width 13 height 10
click at [73, 74] on span at bounding box center [76, 72] width 6 height 9
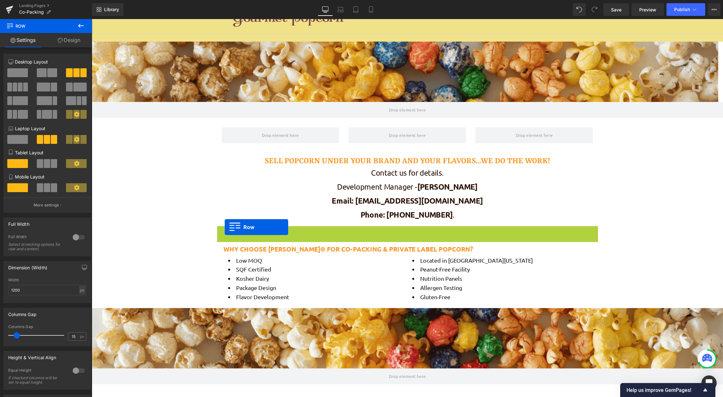
scroll to position [578, 626]
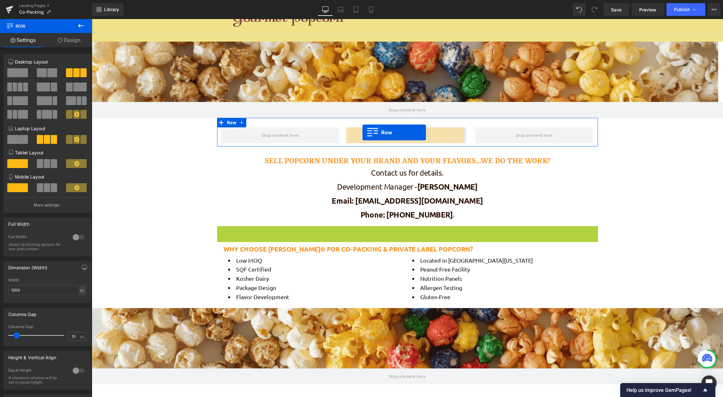
drag, startPoint x: 220, startPoint y: 230, endPoint x: 362, endPoint y: 132, distance: 173.0
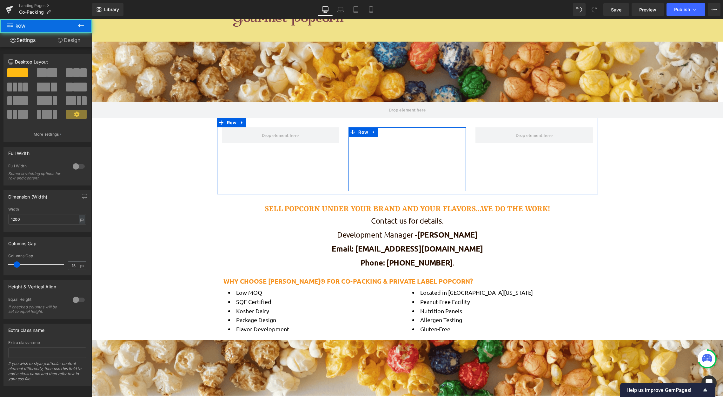
scroll to position [610, 626]
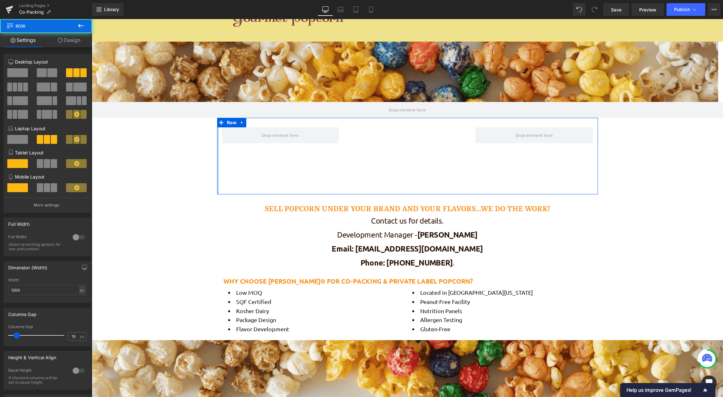
drag, startPoint x: 214, startPoint y: 141, endPoint x: 169, endPoint y: 145, distance: 45.9
click at [169, 145] on div "Video Popup Parallax 190px Youtube Row Row SELL POPCORN UNDER YOUR BRAND AND YO…" at bounding box center [407, 271] width 631 height 458
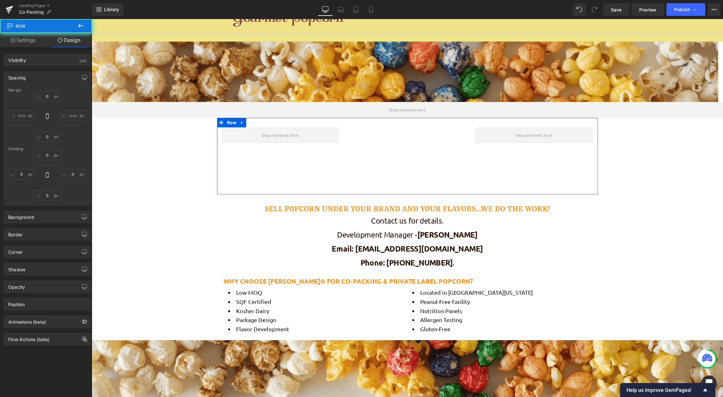
type input "0"
type input "30"
type input "0"
type input "10"
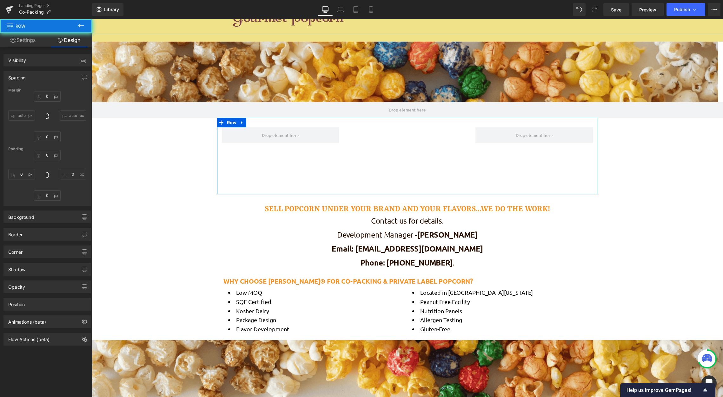
type input "0"
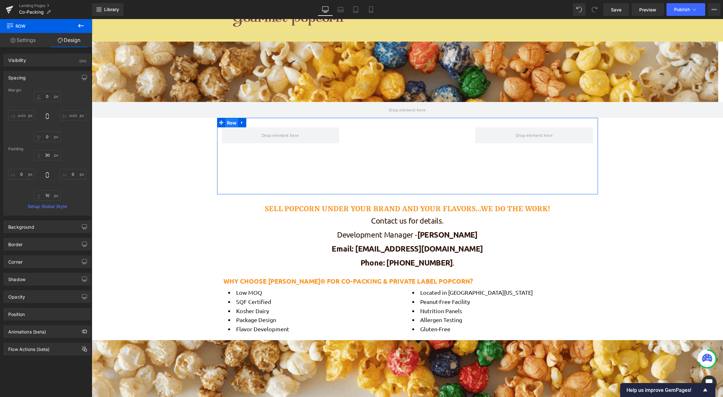
click at [229, 122] on span "Row" at bounding box center [231, 123] width 13 height 10
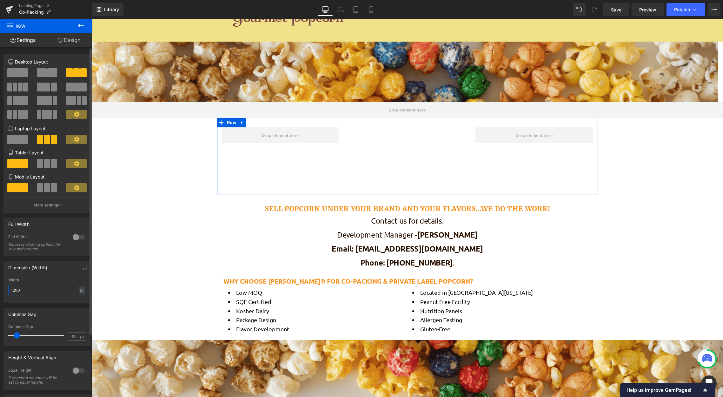
click at [33, 292] on input "1200" at bounding box center [47, 290] width 78 height 10
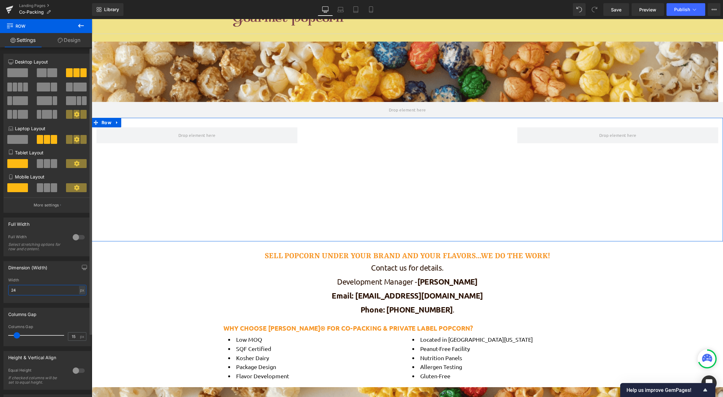
scroll to position [582, 626]
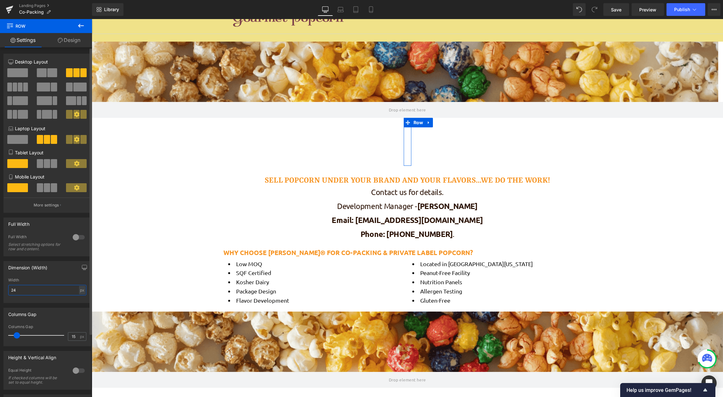
type input "2"
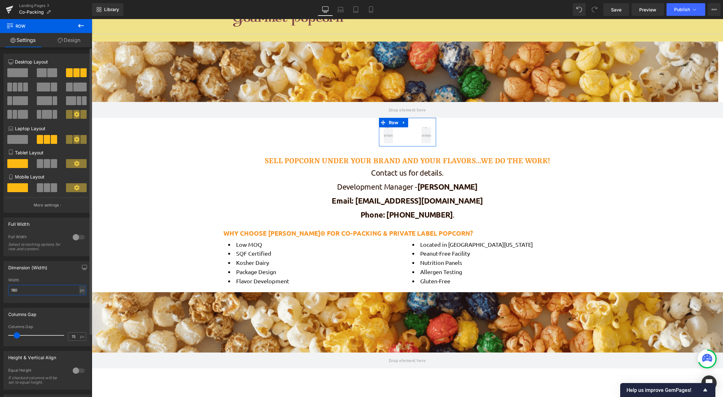
type input "1800"
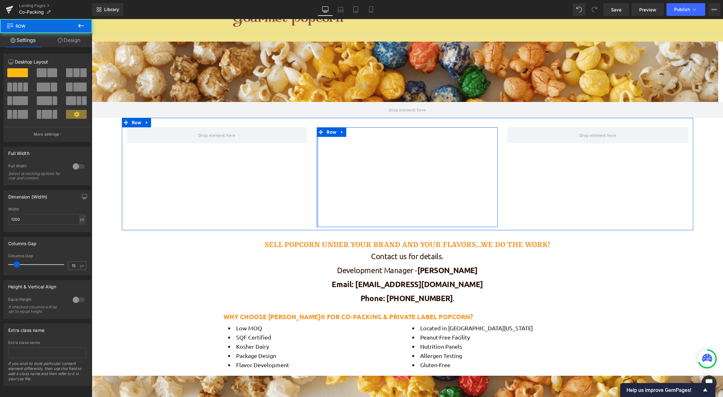
drag, startPoint x: 314, startPoint y: 144, endPoint x: 234, endPoint y: 148, distance: 80.7
click at [234, 148] on div "Youtube Row Row" at bounding box center [407, 174] width 571 height 112
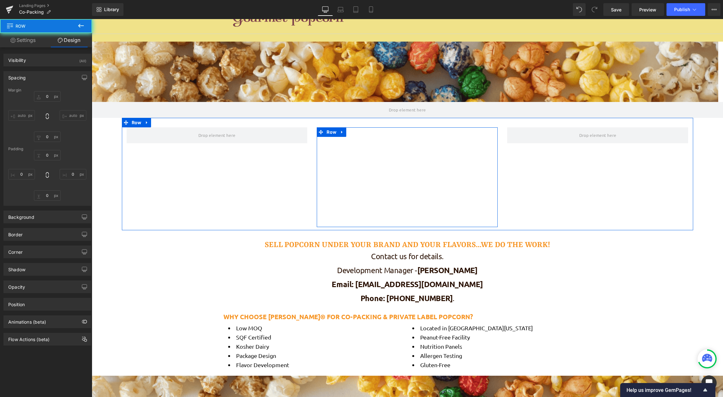
type input "0"
type input "10"
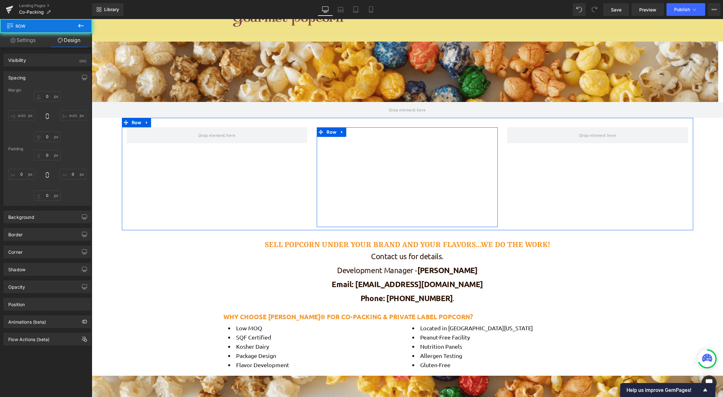
type input "0"
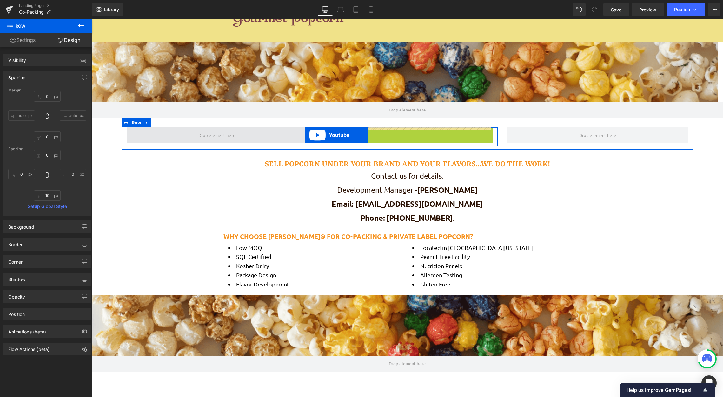
scroll to position [565, 626]
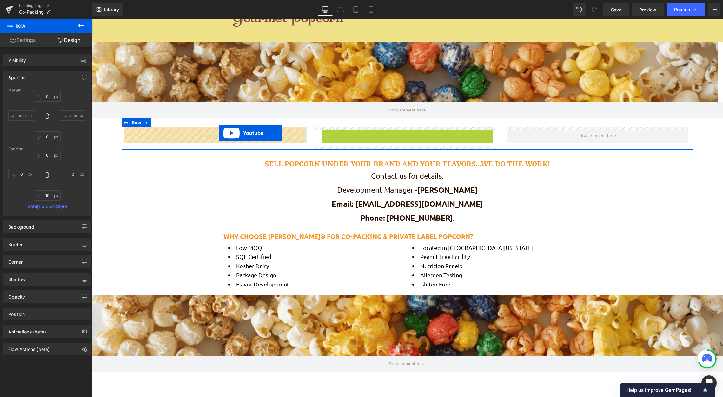
drag, startPoint x: 389, startPoint y: 133, endPoint x: 219, endPoint y: 133, distance: 170.1
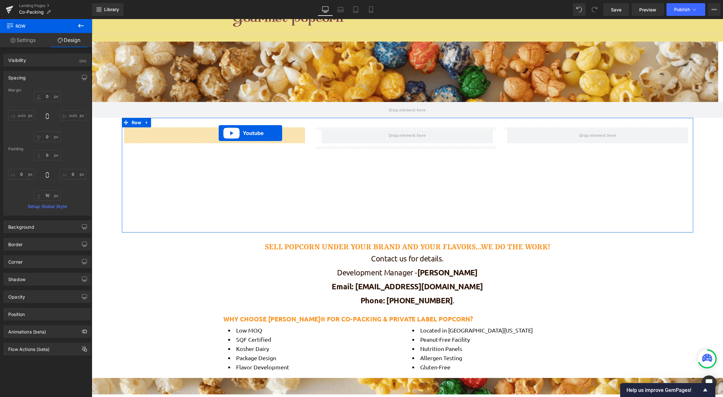
scroll to position [648, 626]
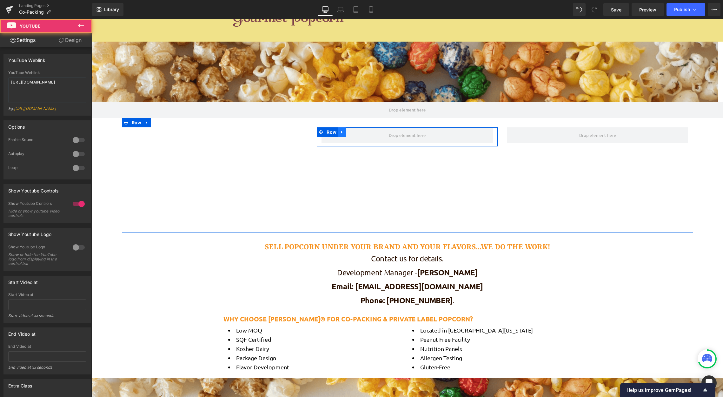
click at [340, 131] on icon at bounding box center [342, 132] width 4 height 5
click at [356, 132] on icon at bounding box center [358, 132] width 4 height 4
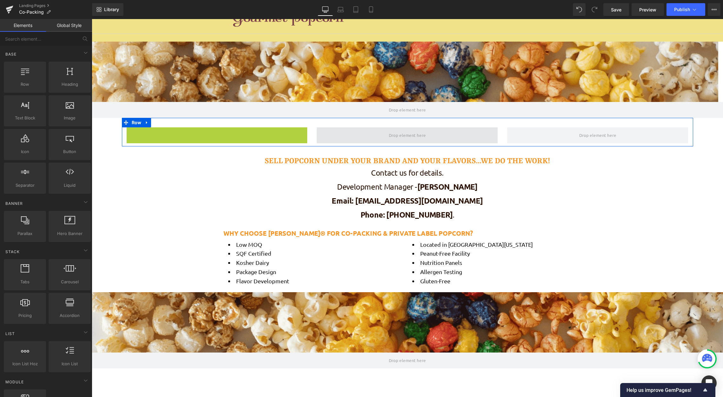
scroll to position [562, 626]
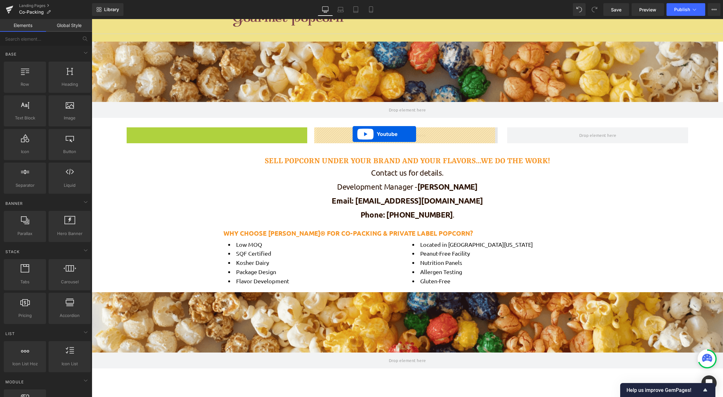
drag, startPoint x: 201, startPoint y: 131, endPoint x: 352, endPoint y: 134, distance: 151.7
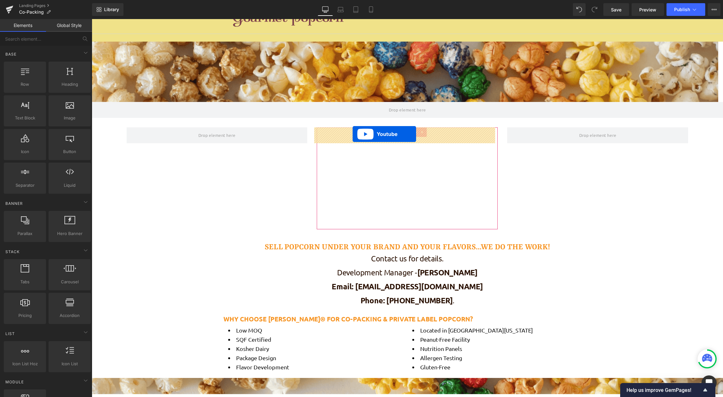
scroll to position [648, 626]
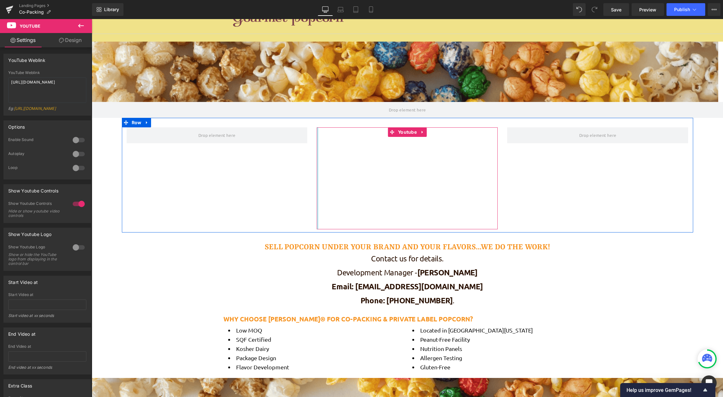
drag, startPoint x: 314, startPoint y: 142, endPoint x: 231, endPoint y: 150, distance: 83.8
click at [231, 150] on div "Youtube Row" at bounding box center [407, 175] width 571 height 115
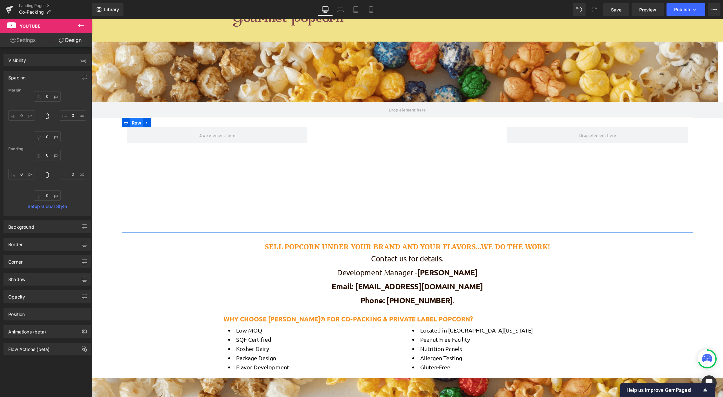
click at [136, 124] on span "Row" at bounding box center [136, 123] width 13 height 10
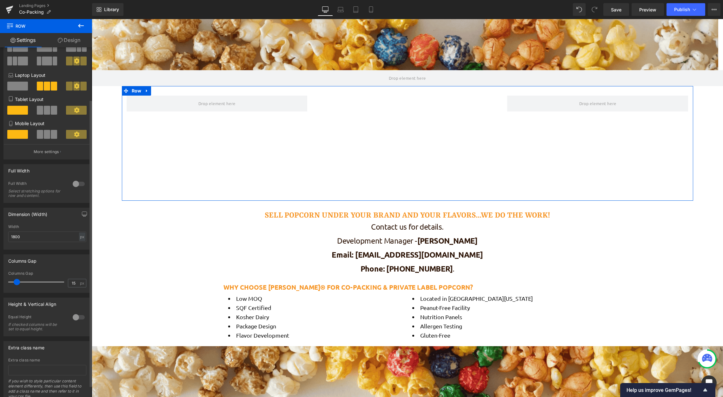
scroll to position [63, 0]
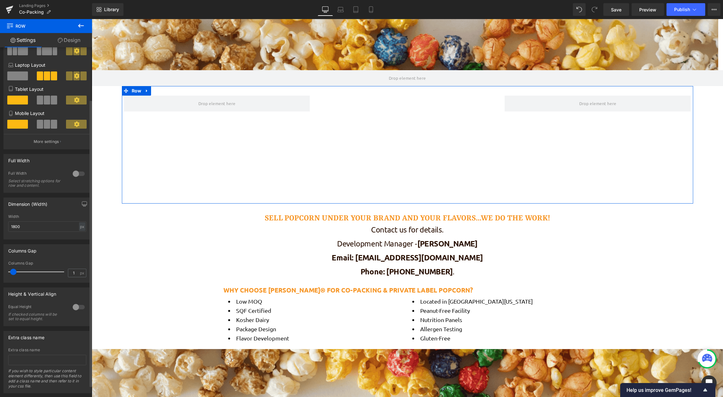
type input "0"
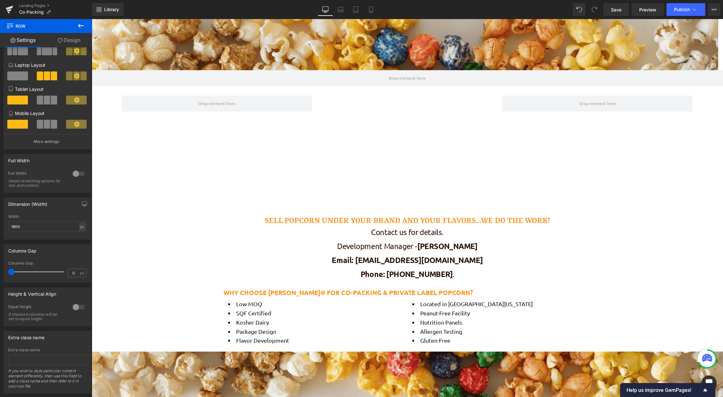
drag, startPoint x: 19, startPoint y: 271, endPoint x: -8, endPoint y: 273, distance: 26.7
click at [0, 273] on html "Row You are previewing how the will restyle your page. You can not edit Element…" at bounding box center [361, 198] width 723 height 397
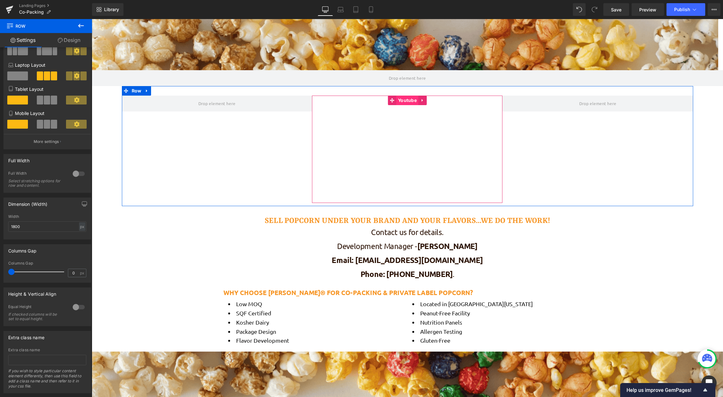
click at [400, 98] on span "Youtube" at bounding box center [407, 100] width 22 height 10
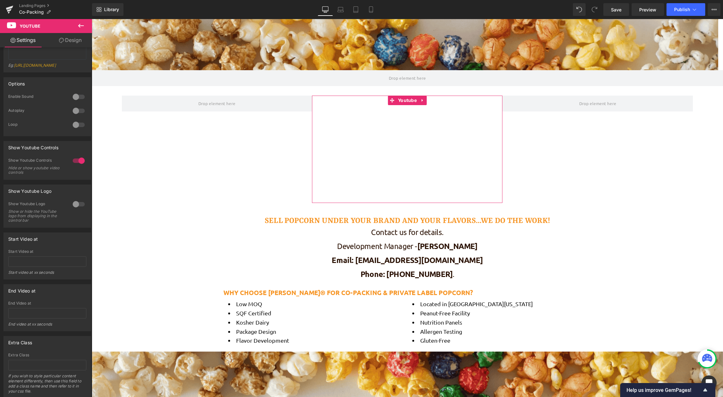
scroll to position [0, 0]
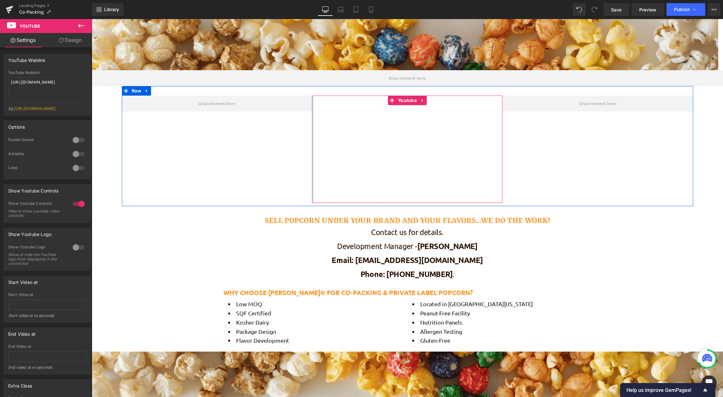
drag, startPoint x: 311, startPoint y: 137, endPoint x: 234, endPoint y: 145, distance: 77.2
click at [234, 145] on div "Youtube Row" at bounding box center [407, 146] width 571 height 120
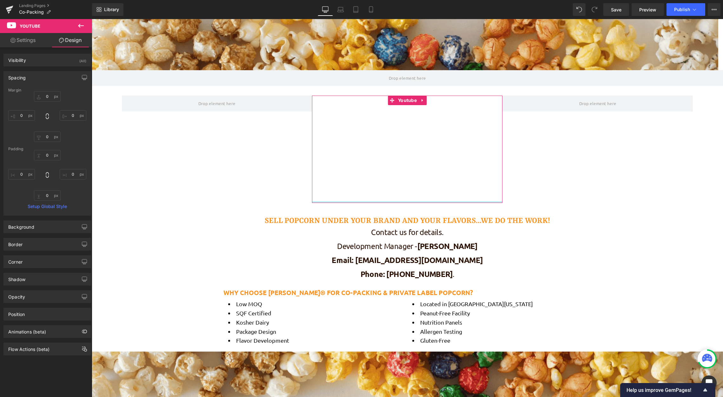
scroll to position [562, 626]
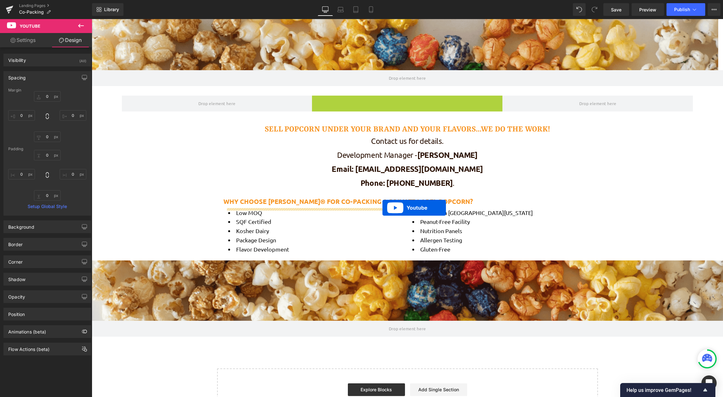
drag, startPoint x: 390, startPoint y: 100, endPoint x: 382, endPoint y: 207, distance: 107.5
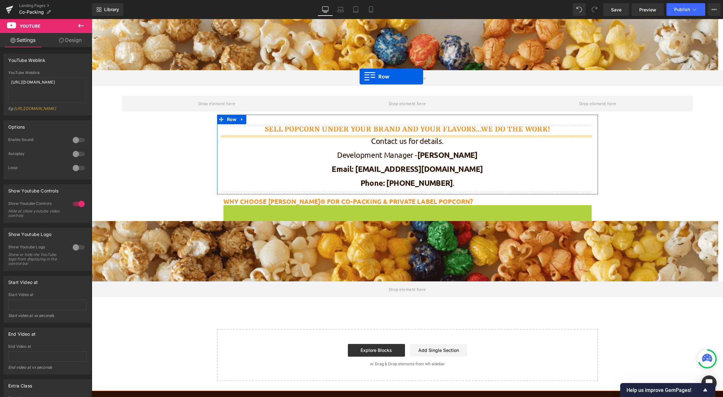
scroll to position [523, 626]
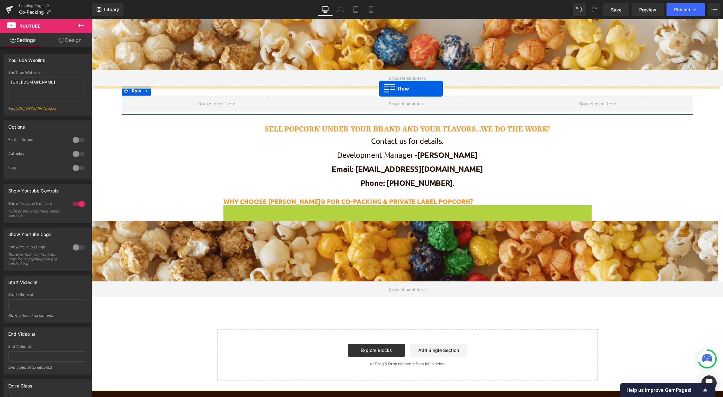
drag, startPoint x: 224, startPoint y: 208, endPoint x: 379, endPoint y: 89, distance: 195.8
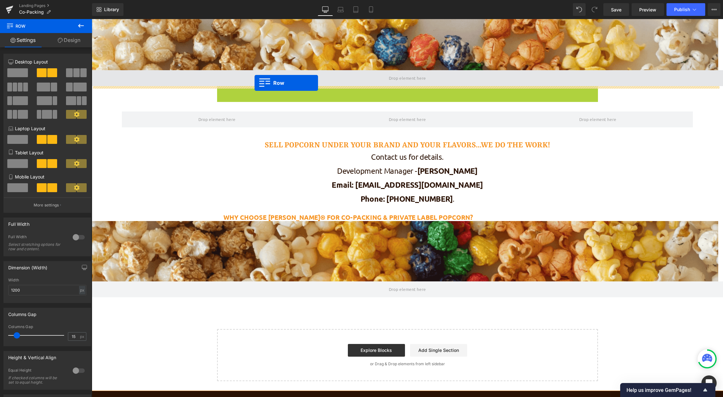
drag, startPoint x: 219, startPoint y: 91, endPoint x: 254, endPoint y: 83, distance: 36.4
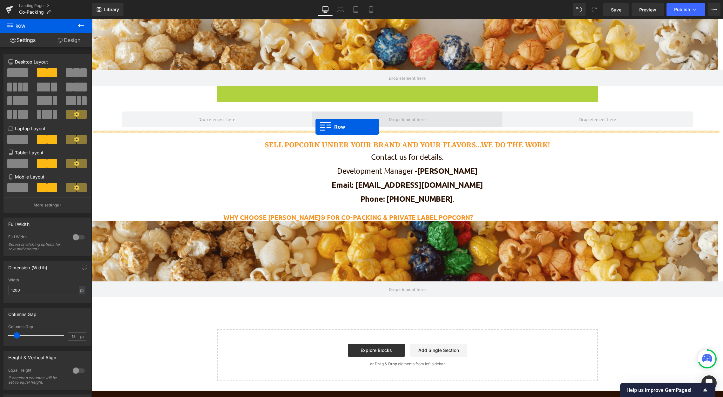
drag, startPoint x: 220, startPoint y: 91, endPoint x: 315, endPoint y: 127, distance: 101.9
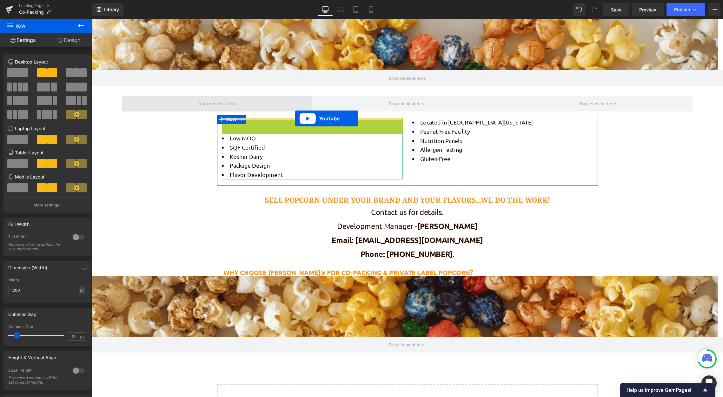
scroll to position [578, 626]
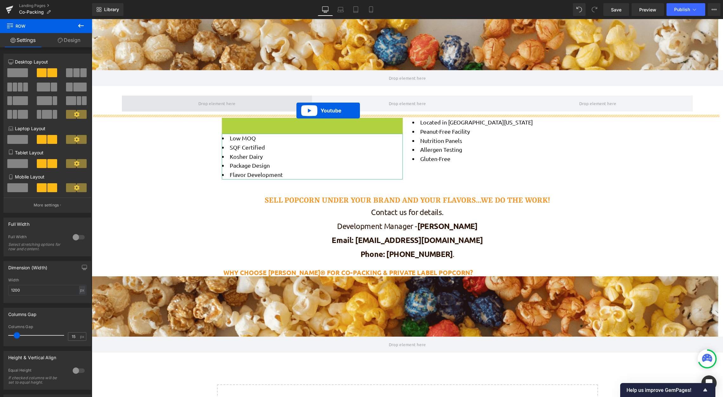
drag, startPoint x: 293, startPoint y: 122, endPoint x: 296, endPoint y: 110, distance: 12.2
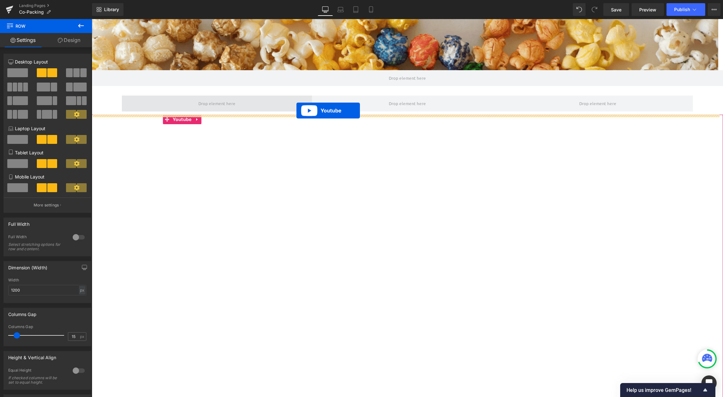
scroll to position [915, 626]
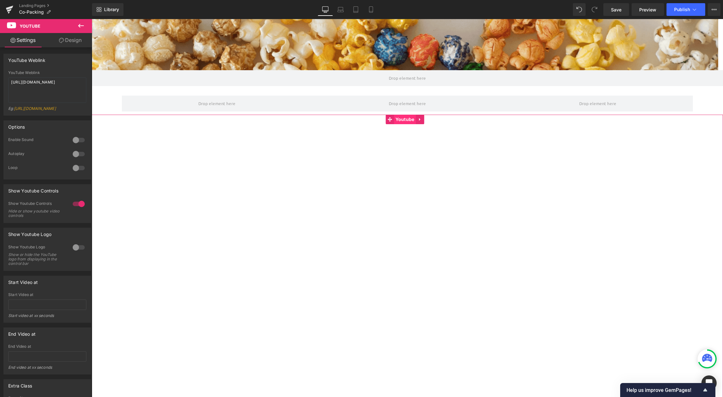
click at [407, 117] on span "Youtube" at bounding box center [405, 120] width 22 height 10
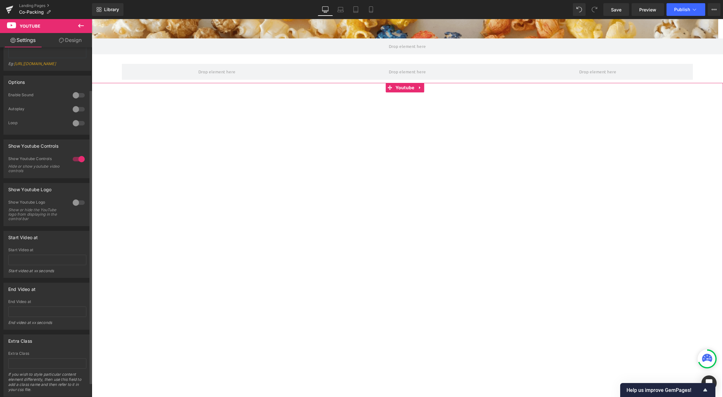
scroll to position [0, 0]
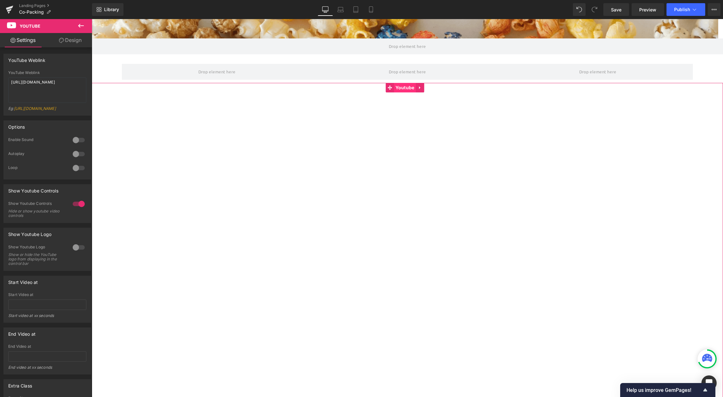
click at [406, 89] on span "Youtube" at bounding box center [405, 88] width 22 height 10
click at [78, 25] on icon at bounding box center [81, 26] width 8 height 8
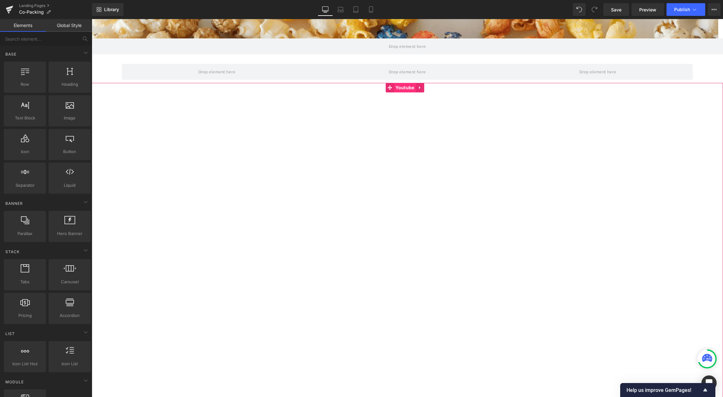
click at [408, 92] on span "Youtube" at bounding box center [405, 88] width 22 height 10
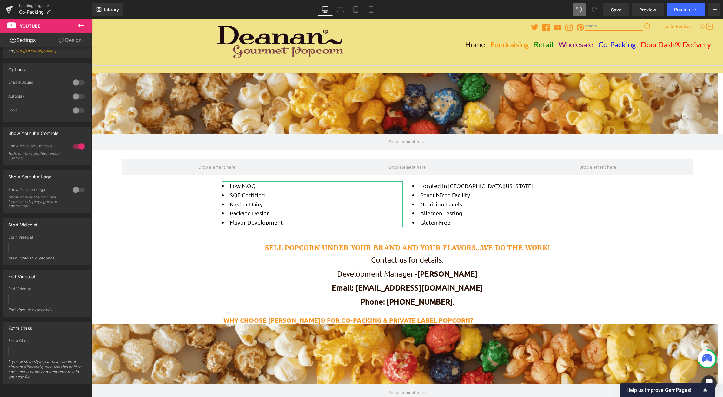
scroll to position [562, 626]
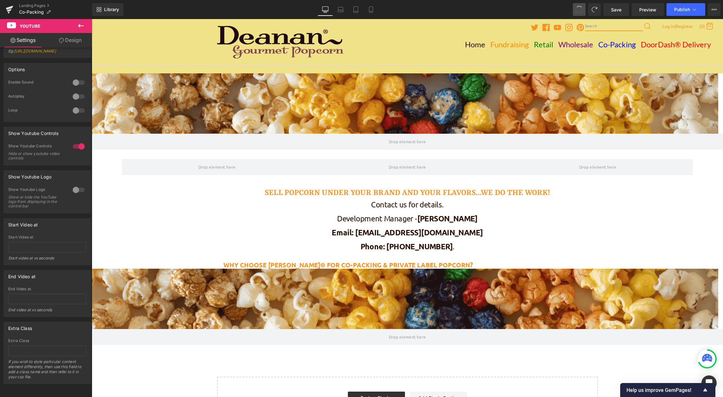
click at [578, 7] on span at bounding box center [579, 10] width 10 height 10
click at [578, 7] on span at bounding box center [579, 9] width 10 height 10
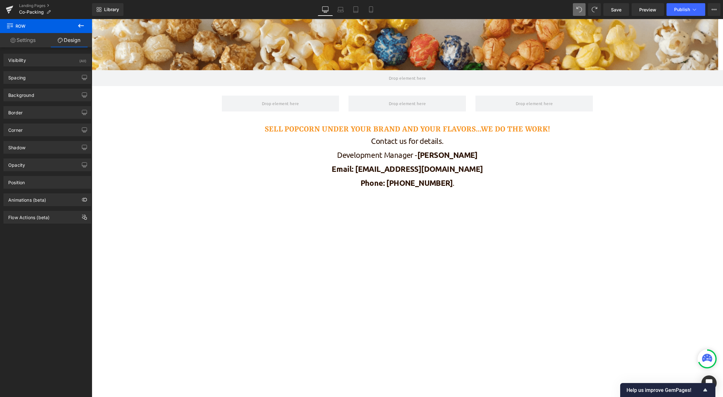
click at [79, 25] on icon at bounding box center [81, 26] width 8 height 8
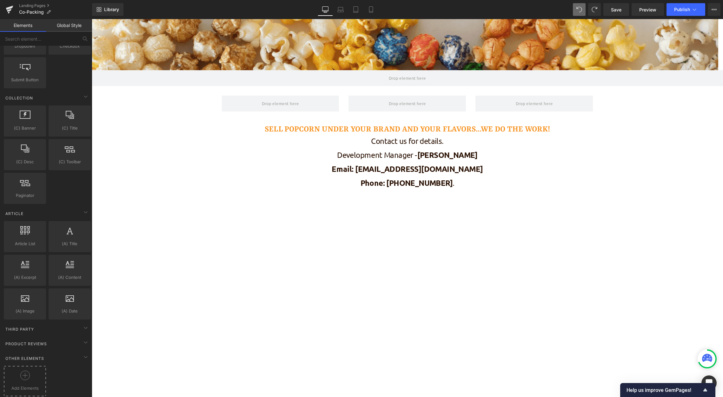
click at [19, 377] on div at bounding box center [24, 377] width 39 height 14
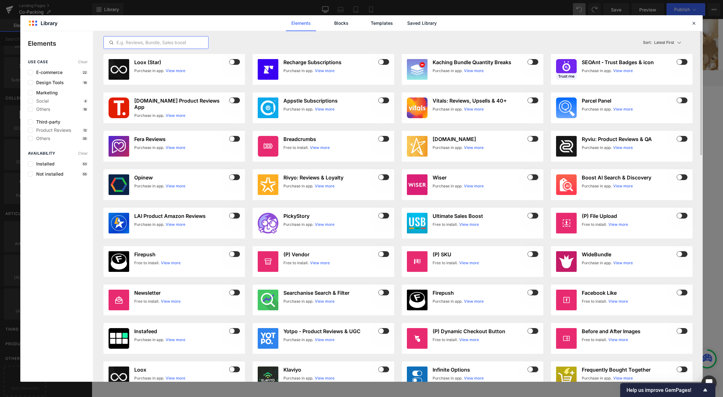
click at [171, 41] on input "text" at bounding box center [156, 43] width 104 height 8
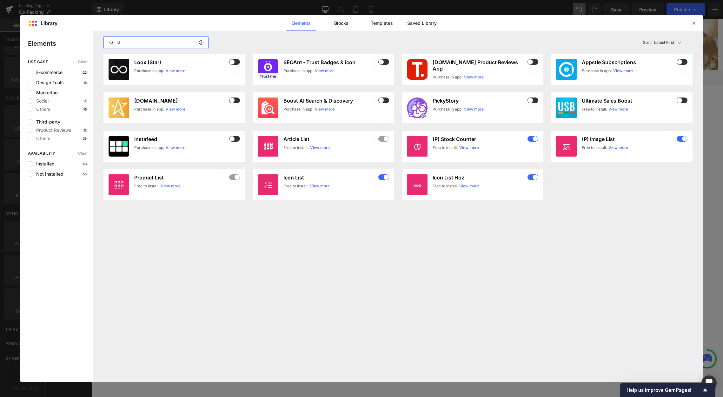
type input "s"
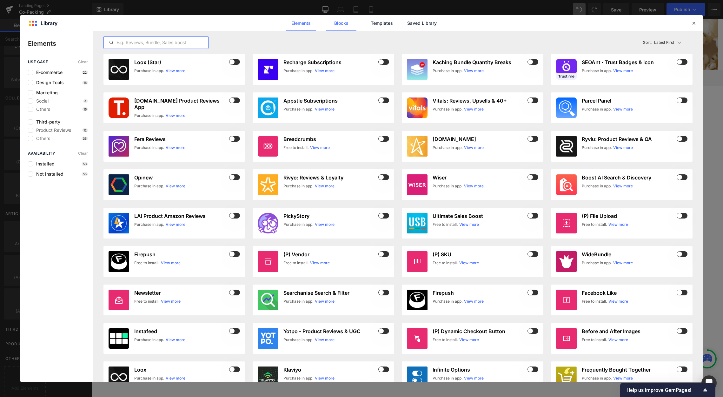
click at [348, 21] on link "Blocks" at bounding box center [341, 23] width 30 height 16
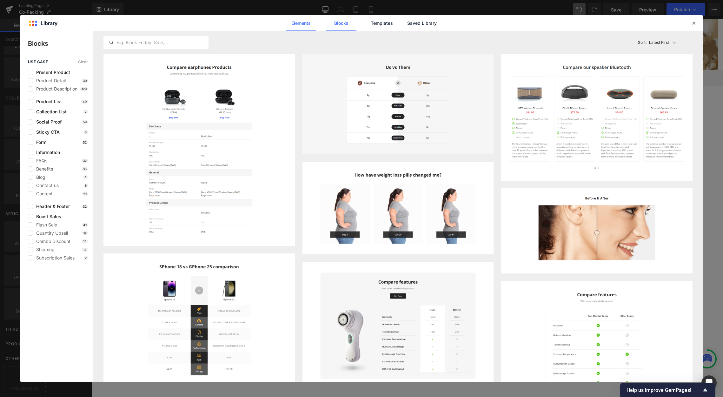
click at [301, 20] on link "Elements" at bounding box center [301, 23] width 30 height 16
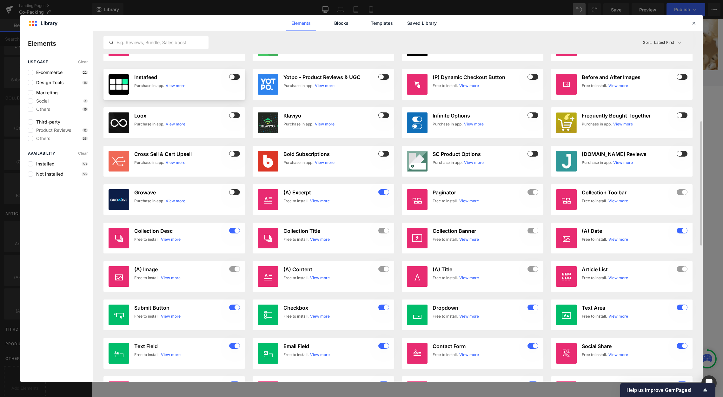
scroll to position [0, 0]
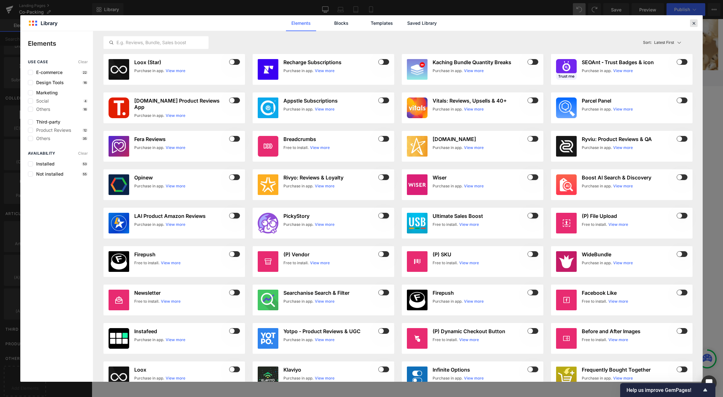
click at [655, 24] on icon at bounding box center [694, 23] width 6 height 6
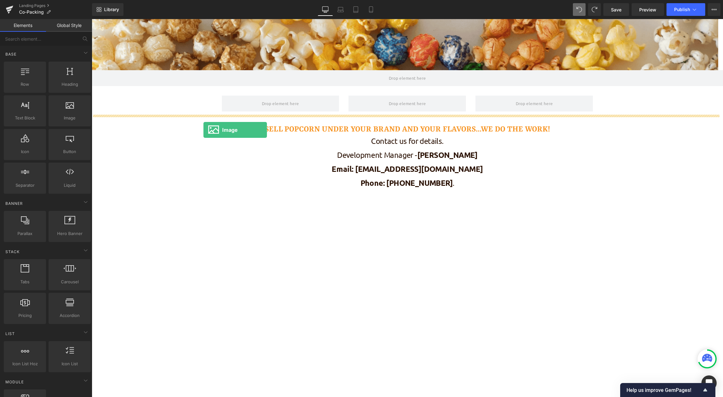
drag, startPoint x: 166, startPoint y: 135, endPoint x: 203, endPoint y: 128, distance: 38.2
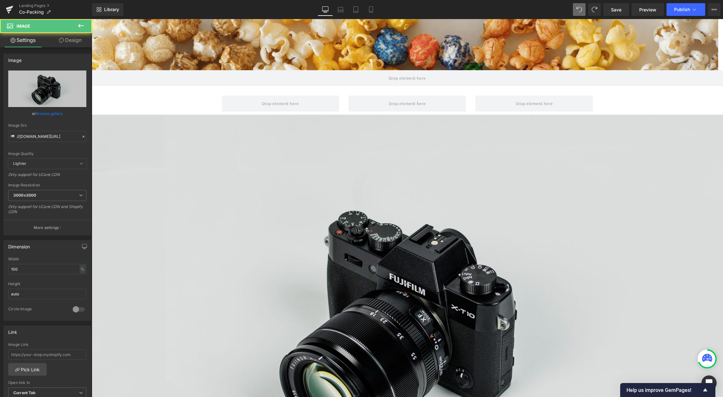
scroll to position [3, 3]
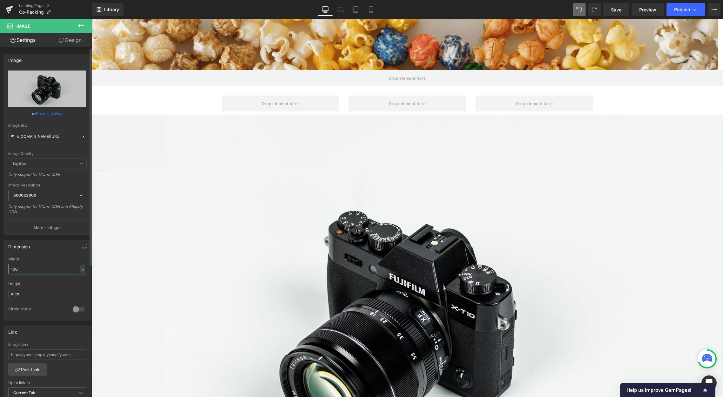
drag, startPoint x: 59, startPoint y: 268, endPoint x: 12, endPoint y: 269, distance: 47.3
click at [12, 269] on input "100" at bounding box center [47, 269] width 78 height 10
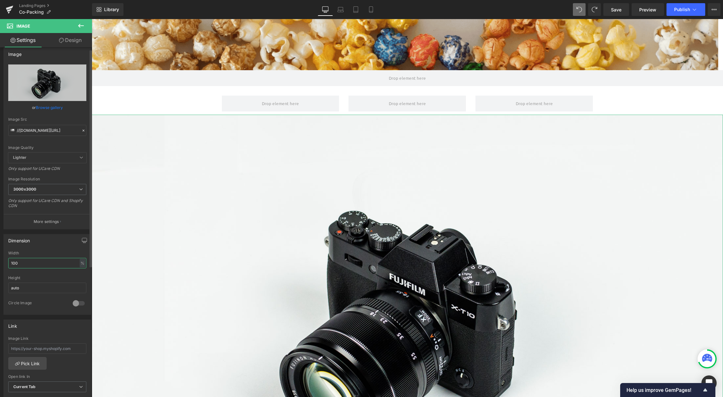
scroll to position [0, 0]
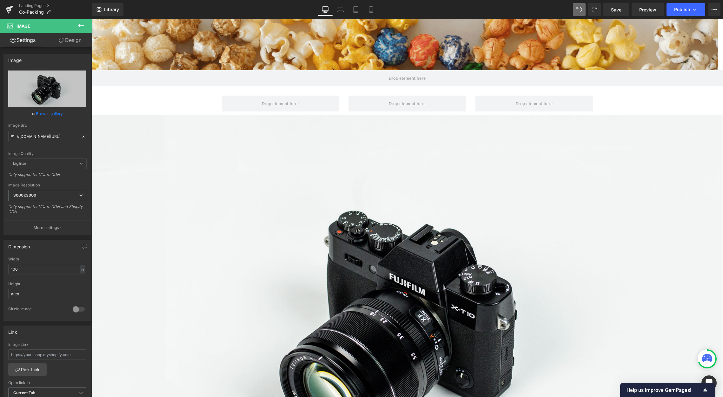
click at [81, 44] on link "Design" at bounding box center [70, 40] width 46 height 14
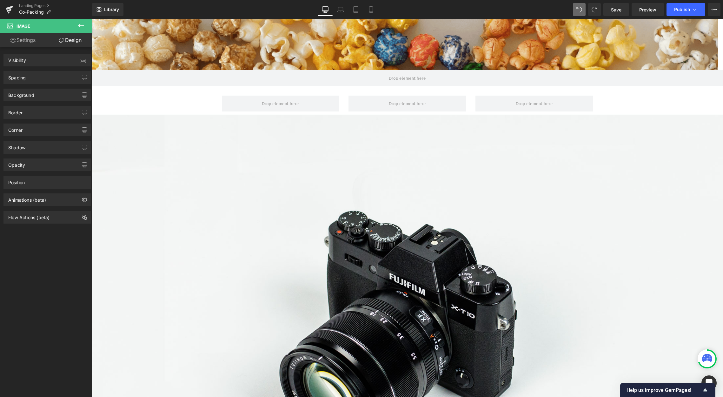
click at [52, 71] on div "Spacing [GEOGRAPHIC_DATA] 0px 0 0px 0 0px 0 0px 0 [GEOGRAPHIC_DATA] 0px 0 0px 0…" at bounding box center [47, 77] width 88 height 13
click at [50, 78] on div "Spacing" at bounding box center [47, 77] width 87 height 12
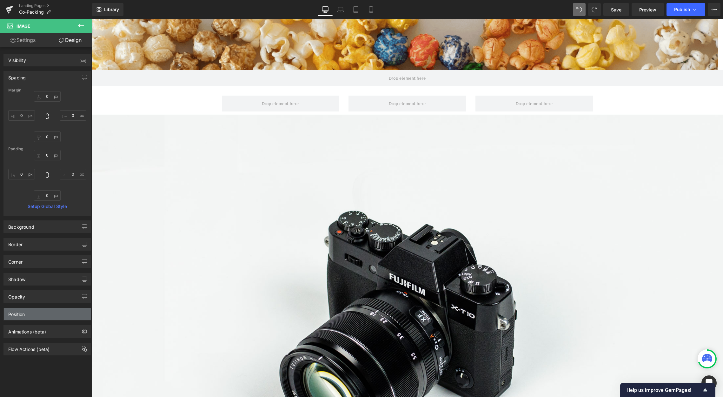
click at [41, 318] on div "Position" at bounding box center [47, 314] width 87 height 12
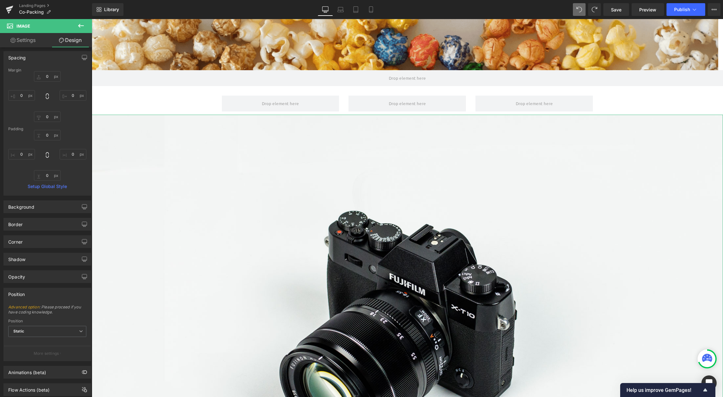
scroll to position [37, 0]
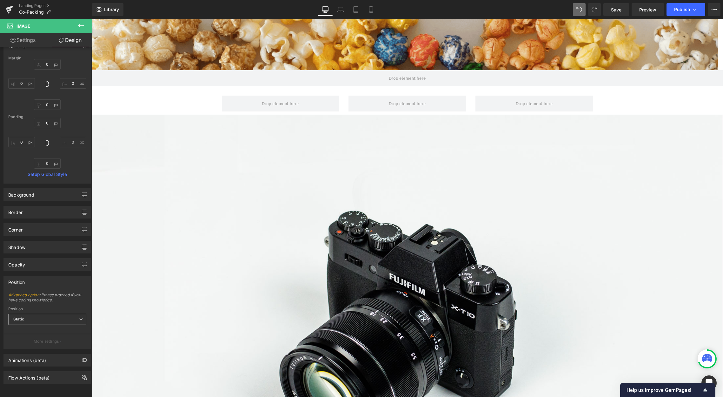
click at [40, 316] on span "Static" at bounding box center [47, 318] width 78 height 11
click at [40, 326] on li "Relative" at bounding box center [47, 331] width 78 height 10
click at [56, 312] on span "Relative" at bounding box center [47, 314] width 78 height 11
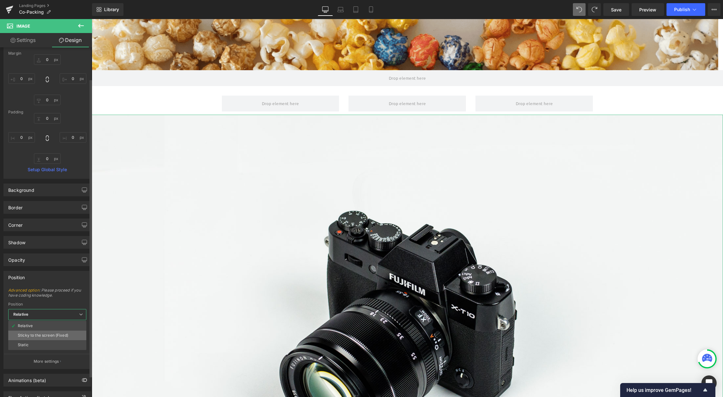
click at [46, 336] on div "Sticky to the screen (Fixed)" at bounding box center [43, 335] width 50 height 4
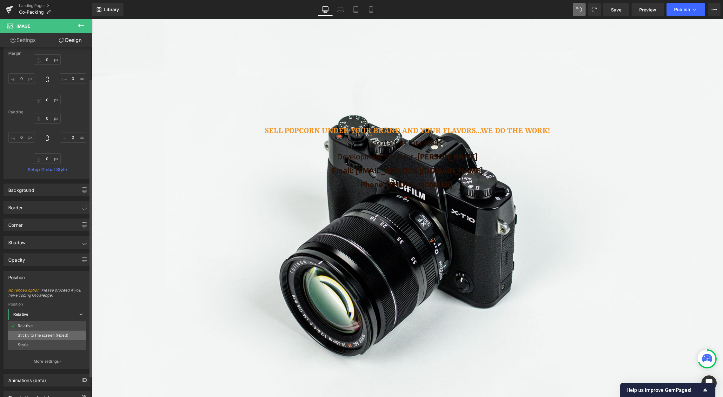
scroll to position [776, 626]
click at [67, 316] on span "Sticky to the screen (Fixed)" at bounding box center [47, 314] width 78 height 11
click at [51, 326] on li "Relative" at bounding box center [47, 326] width 78 height 10
type input "1"
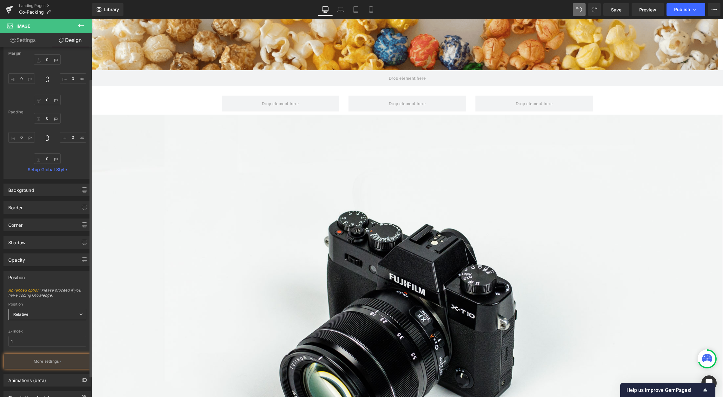
click at [57, 314] on span "Relative" at bounding box center [47, 314] width 78 height 11
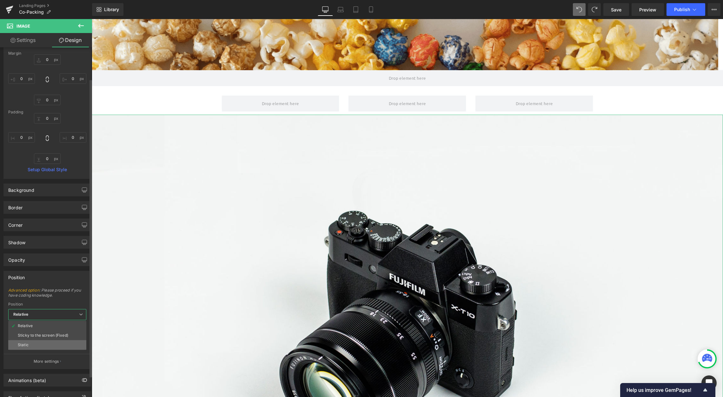
click at [52, 342] on li "Static" at bounding box center [47, 345] width 78 height 10
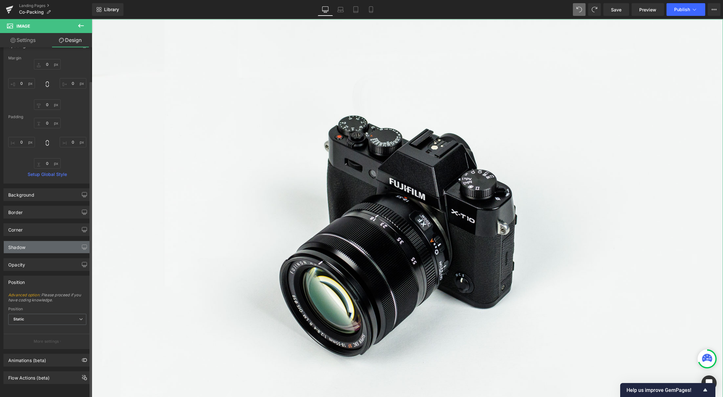
scroll to position [0, 0]
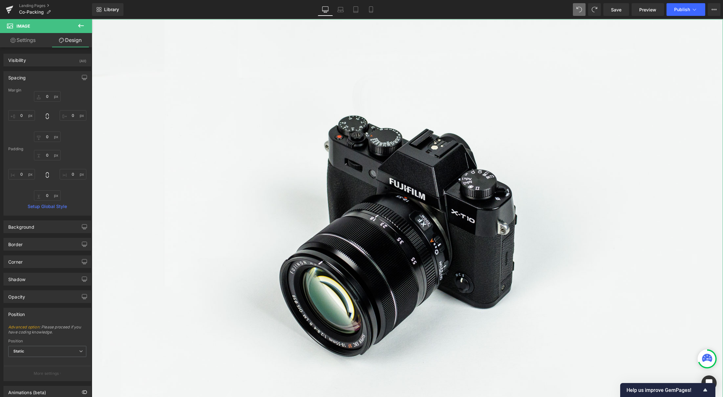
click at [25, 40] on link "Settings" at bounding box center [23, 40] width 46 height 14
type input "auto"
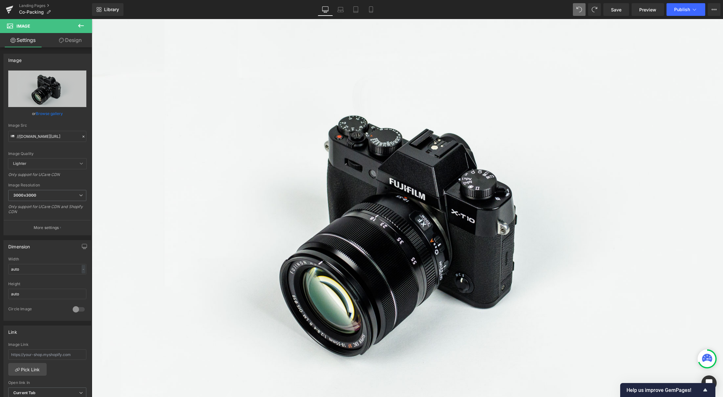
type input "0"
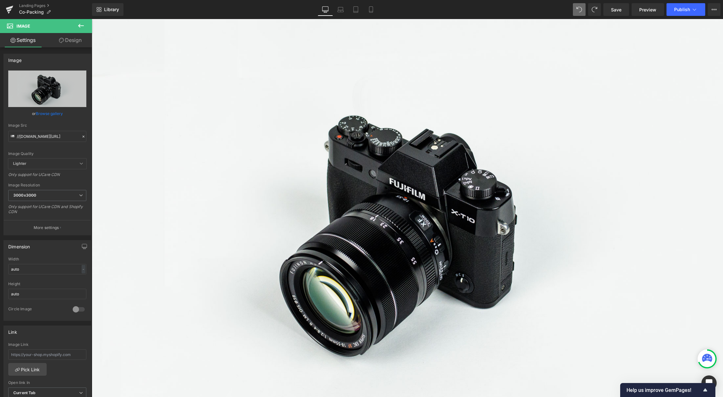
type input "0"
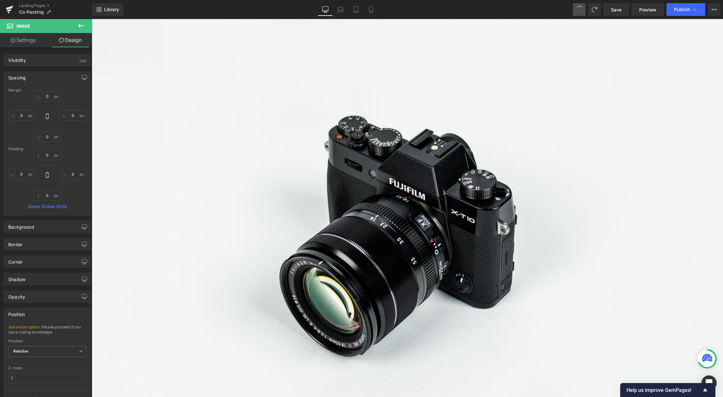
type input "0"
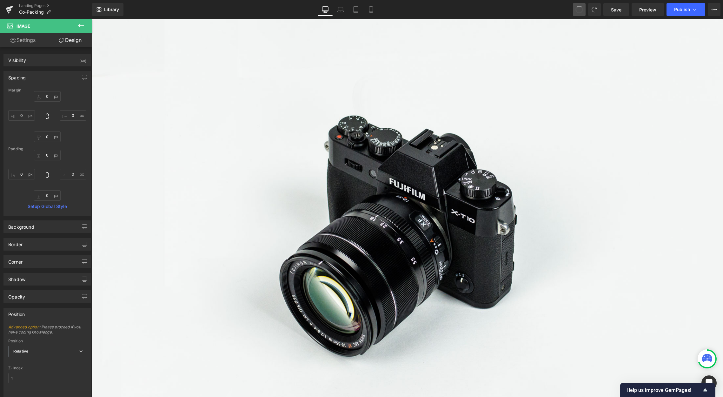
type input "0"
type input "30"
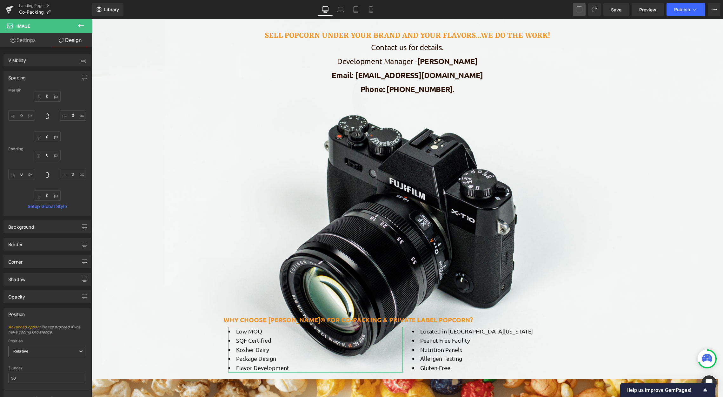
scroll to position [776, 626]
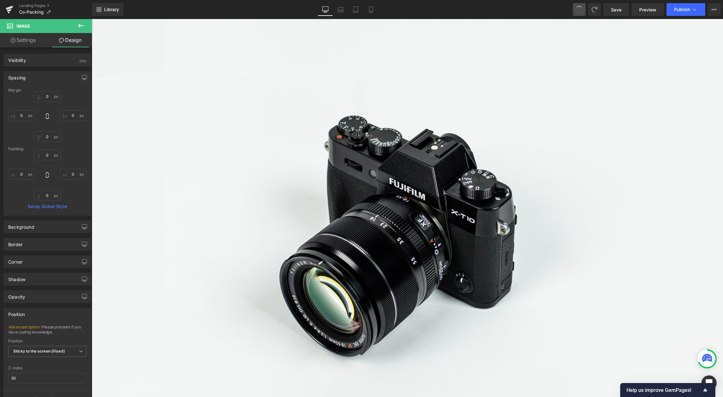
type input "0"
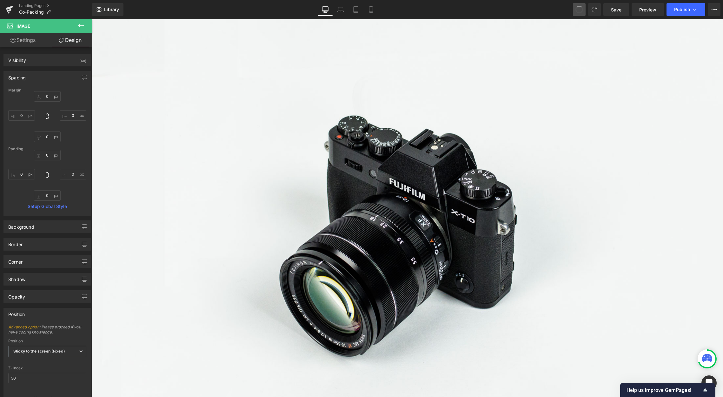
type input "0"
type input "55"
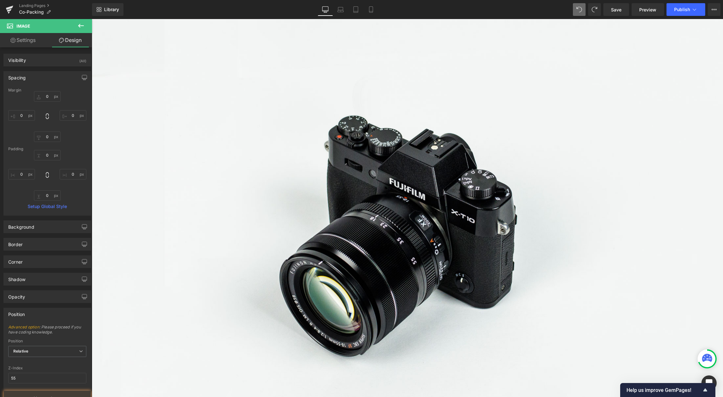
type input "0"
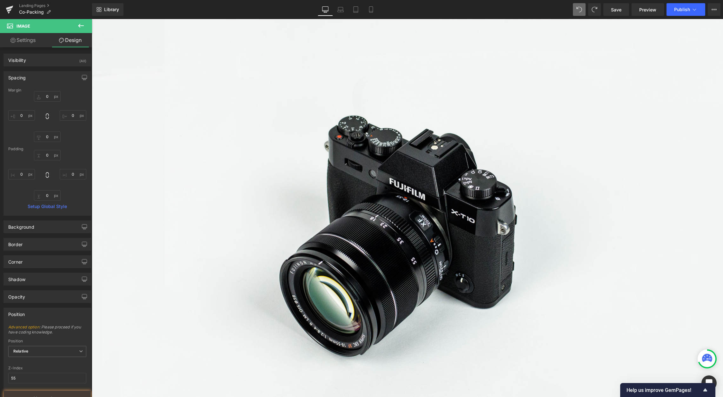
type input "0"
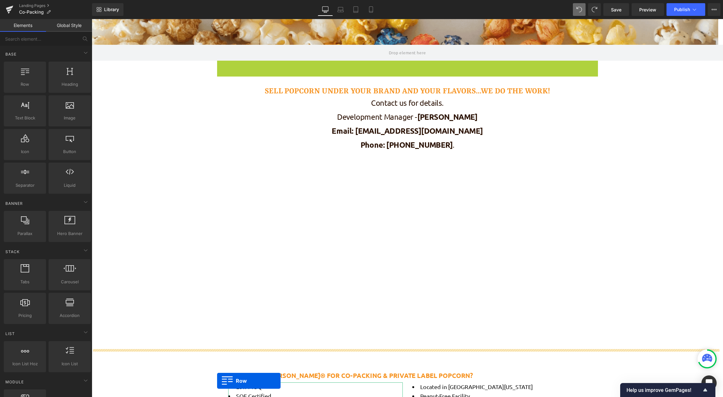
scroll to position [127, 0]
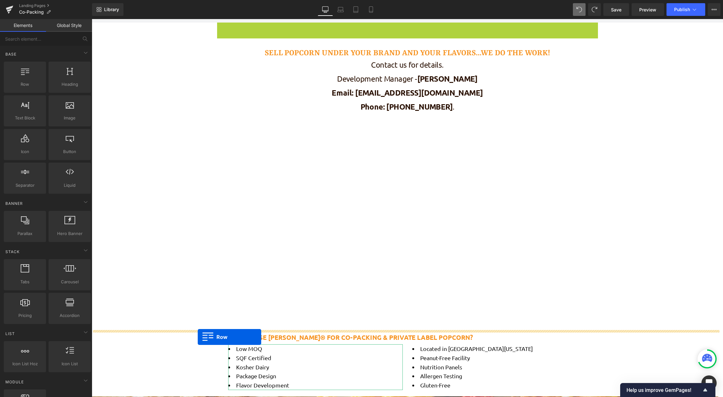
drag, startPoint x: 219, startPoint y: 91, endPoint x: 198, endPoint y: 337, distance: 246.5
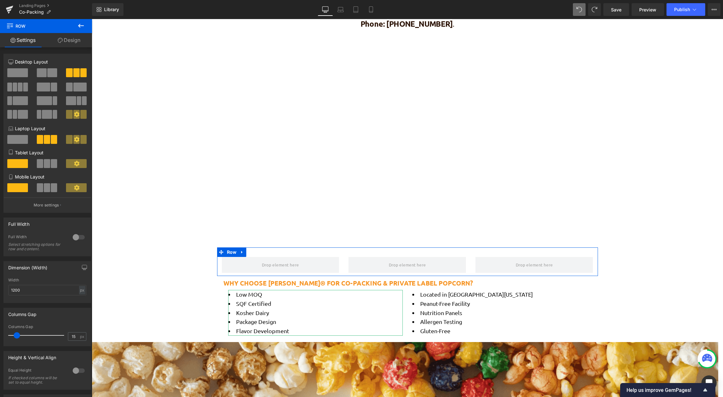
scroll to position [222, 0]
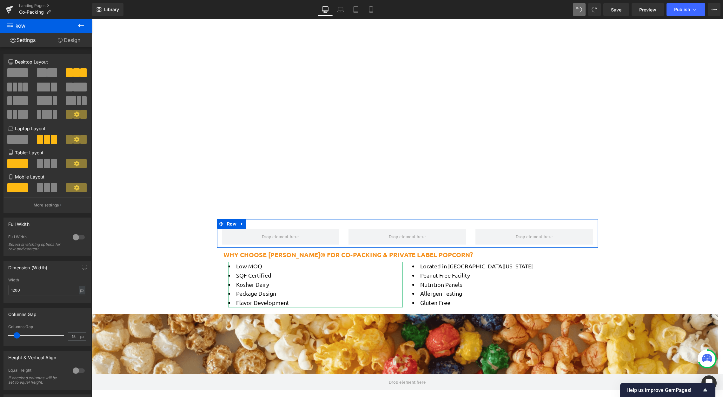
click at [76, 239] on div at bounding box center [78, 237] width 15 height 10
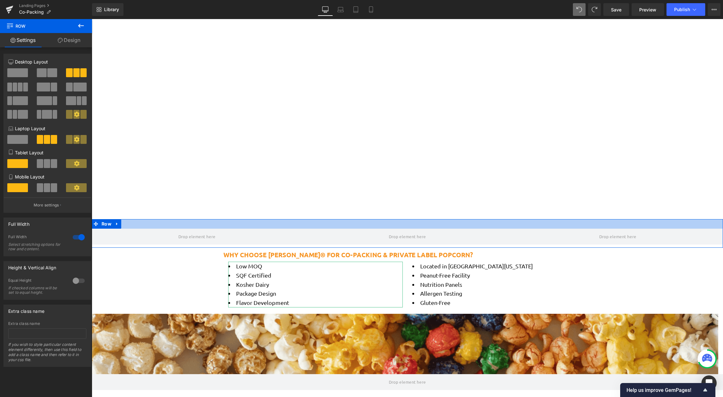
click at [300, 225] on div at bounding box center [407, 224] width 631 height 10
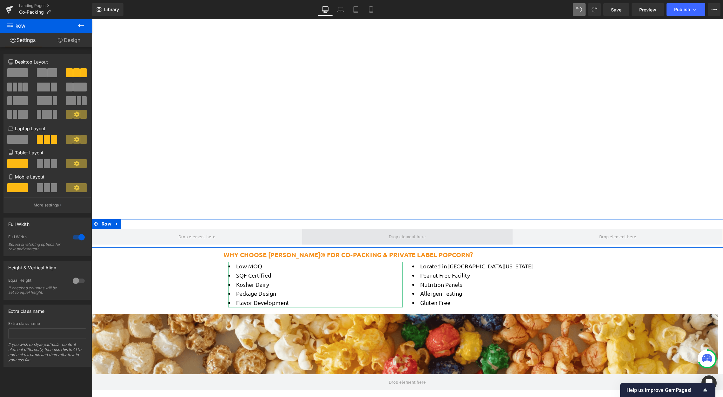
click at [306, 238] on span at bounding box center [407, 236] width 210 height 16
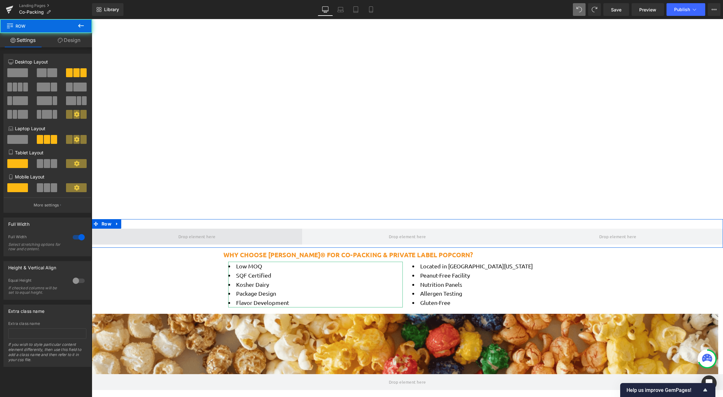
click at [253, 242] on span at bounding box center [197, 236] width 210 height 16
click at [167, 230] on span at bounding box center [197, 236] width 210 height 16
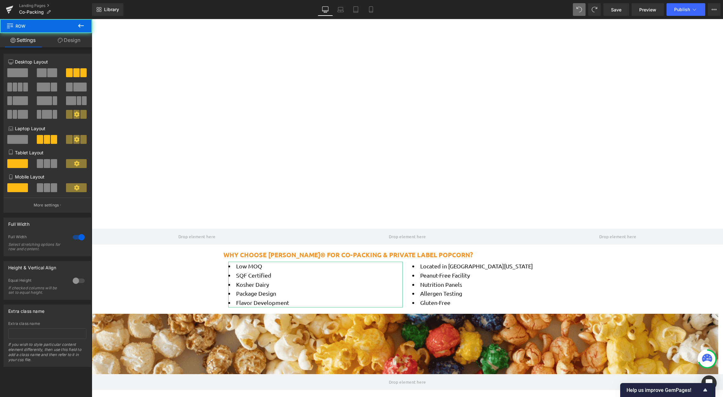
click at [80, 23] on icon at bounding box center [81, 26] width 8 height 8
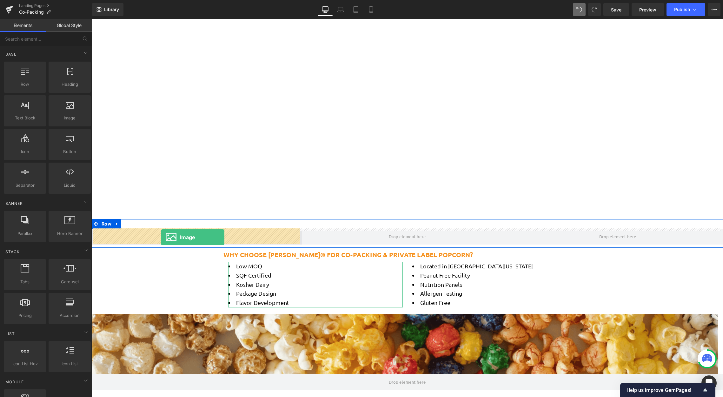
drag, startPoint x: 161, startPoint y: 134, endPoint x: 161, endPoint y: 237, distance: 102.8
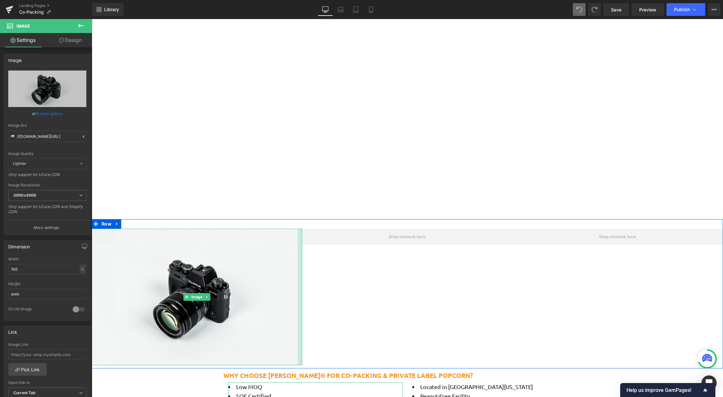
scroll to position [895, 626]
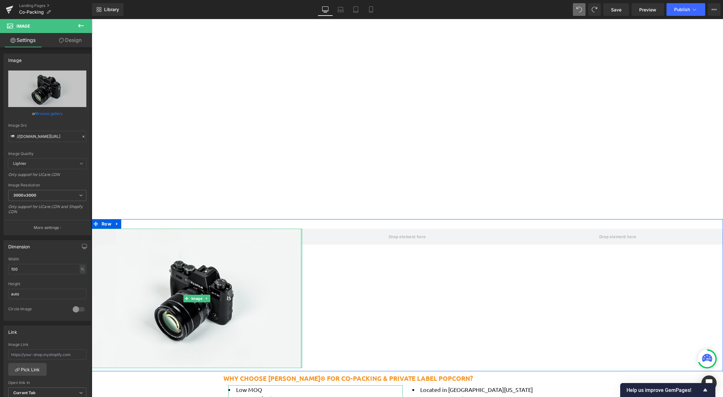
drag, startPoint x: 299, startPoint y: 262, endPoint x: 305, endPoint y: 274, distance: 14.0
click at [305, 274] on div "Image Row" at bounding box center [407, 295] width 631 height 152
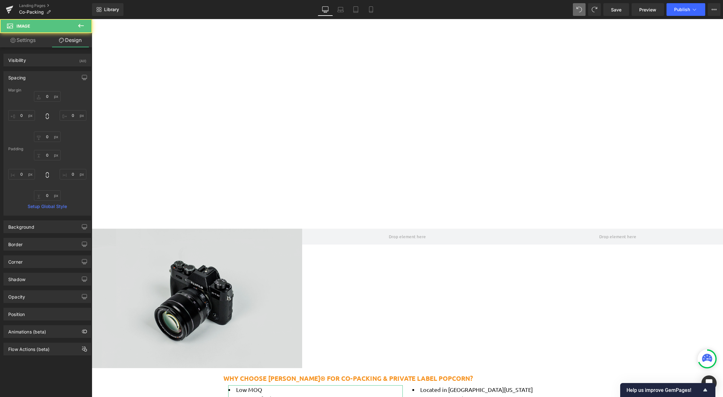
click at [196, 267] on img at bounding box center [197, 297] width 210 height 139
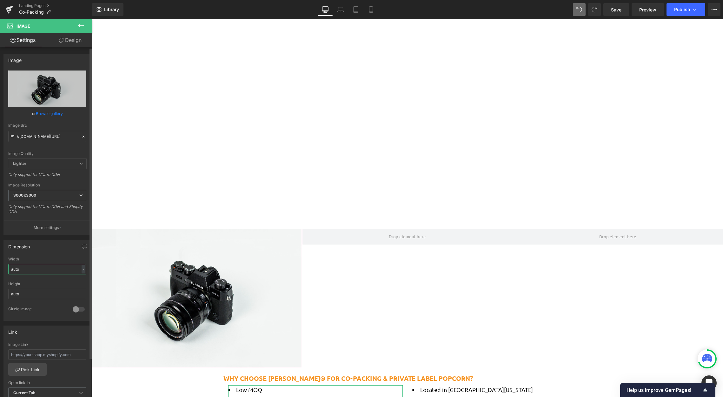
click at [49, 268] on input "auto" at bounding box center [47, 269] width 78 height 10
click at [75, 310] on div at bounding box center [78, 309] width 15 height 10
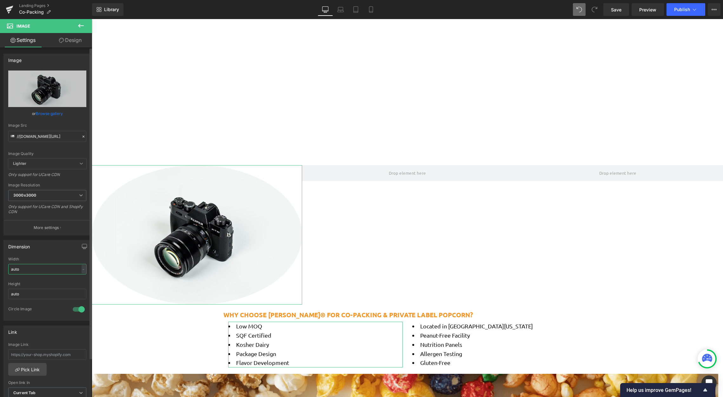
click at [40, 270] on input "auto" at bounding box center [47, 269] width 78 height 10
click at [61, 269] on input "auto" at bounding box center [47, 269] width 78 height 10
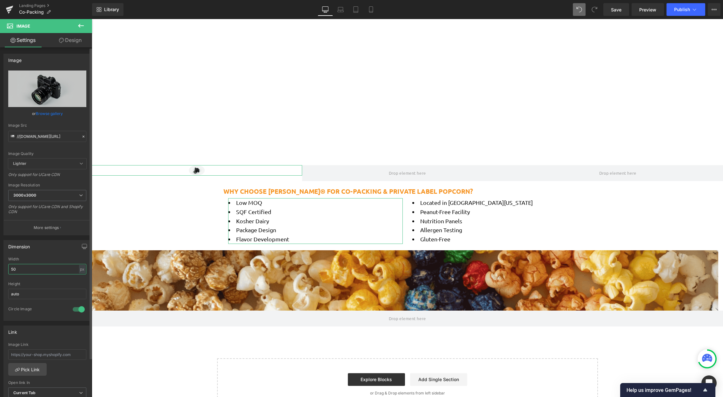
type input "5"
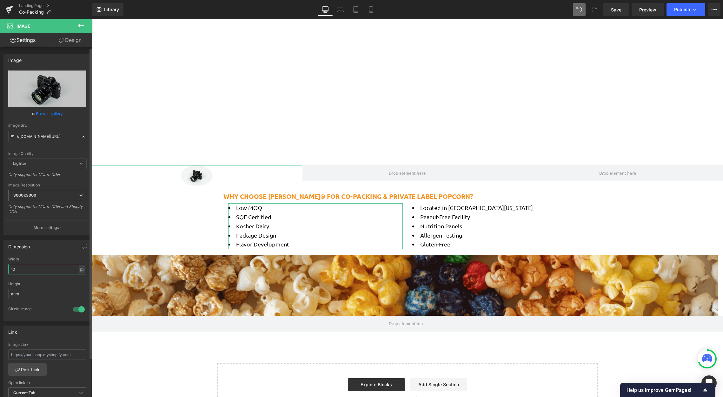
type input "1"
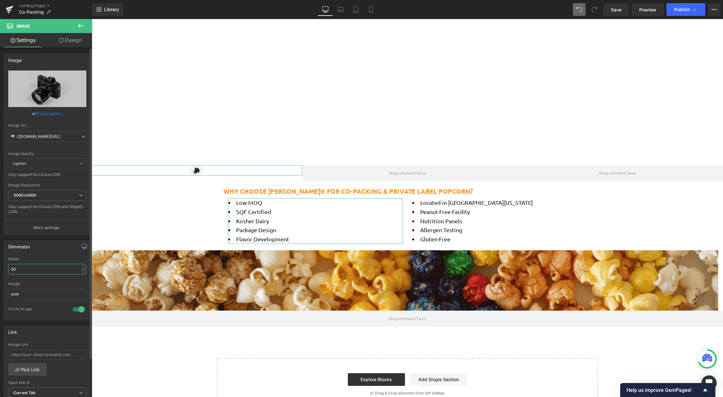
type input "500"
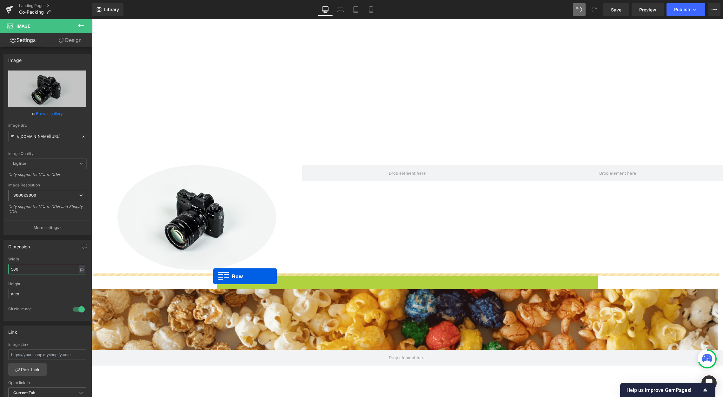
drag, startPoint x: 217, startPoint y: 277, endPoint x: 213, endPoint y: 276, distance: 3.9
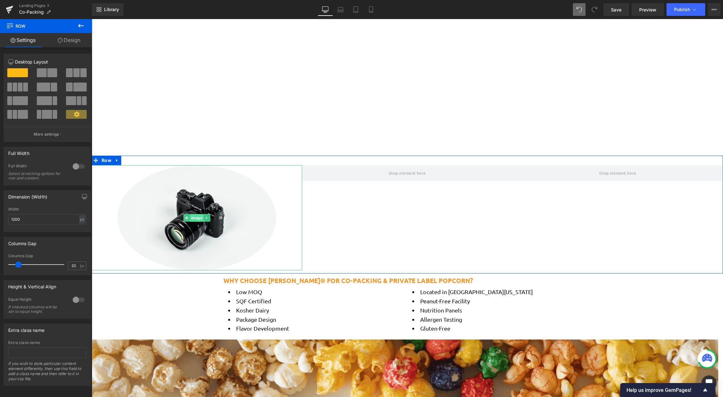
click at [192, 217] on span "Image" at bounding box center [197, 218] width 14 height 8
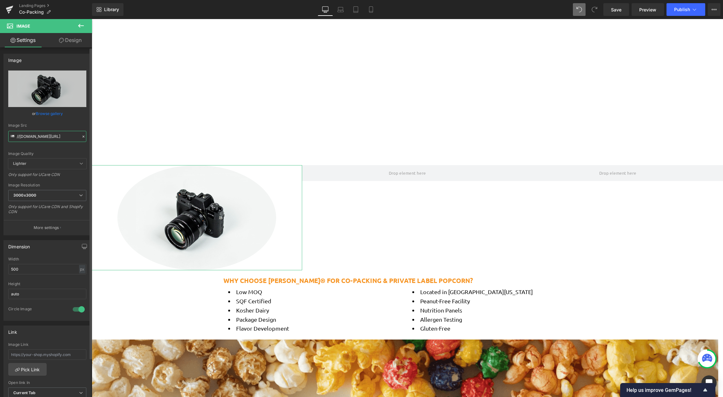
click at [28, 138] on input "//[DOMAIN_NAME][URL]" at bounding box center [47, 136] width 78 height 11
paste input "[URL][DOMAIN_NAME]"
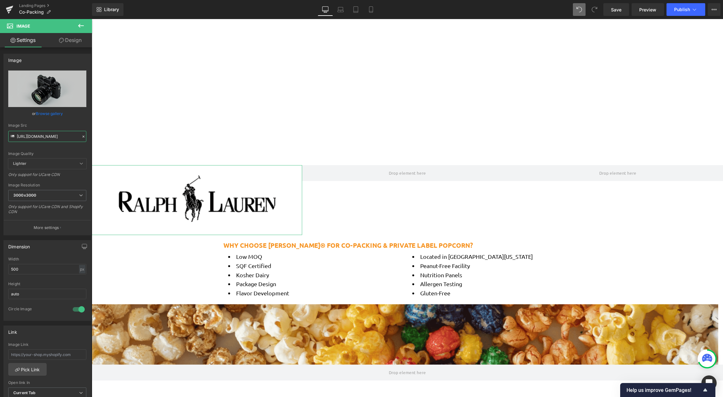
scroll to position [828, 626]
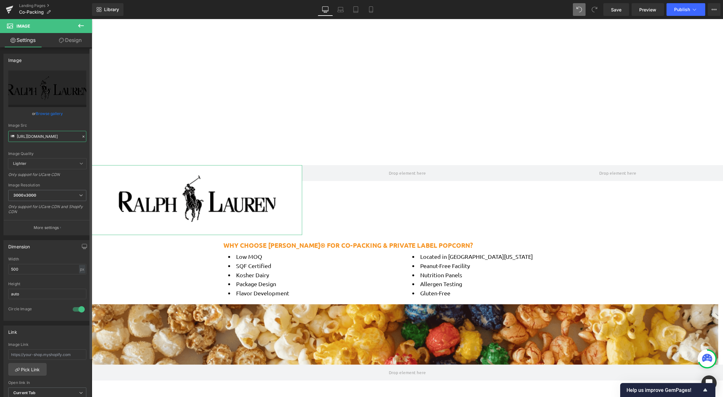
type input "[URL][DOMAIN_NAME]"
click at [76, 311] on div at bounding box center [78, 309] width 15 height 10
click at [74, 312] on div at bounding box center [78, 309] width 15 height 10
click at [36, 270] on input "500" at bounding box center [47, 269] width 78 height 10
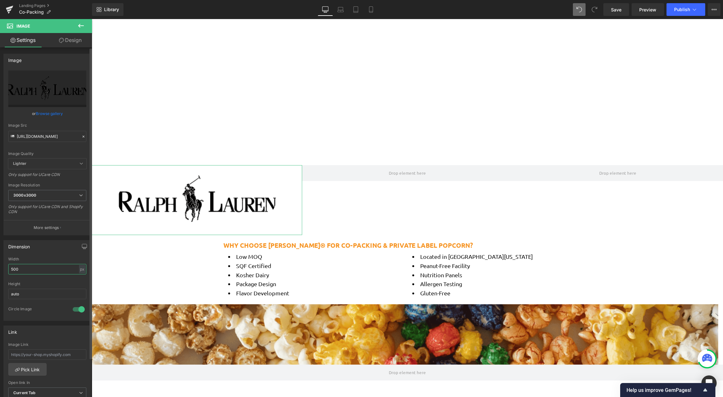
click at [36, 270] on input "500" at bounding box center [47, 269] width 78 height 10
click at [75, 308] on div at bounding box center [78, 309] width 15 height 10
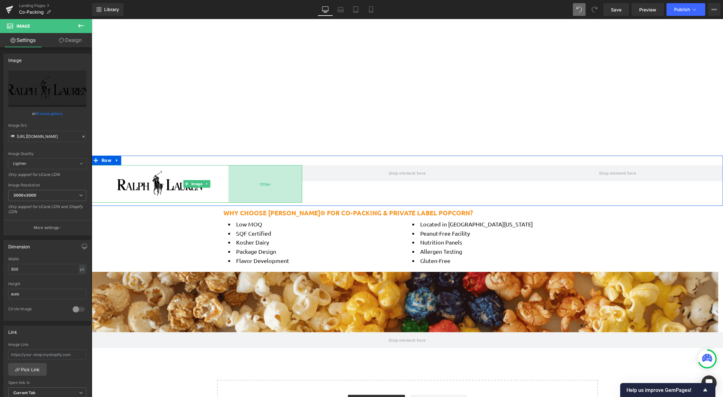
scroll to position [796, 626]
drag, startPoint x: 299, startPoint y: 195, endPoint x: 226, endPoint y: 195, distance: 73.6
click at [228, 195] on div "232px" at bounding box center [265, 183] width 74 height 37
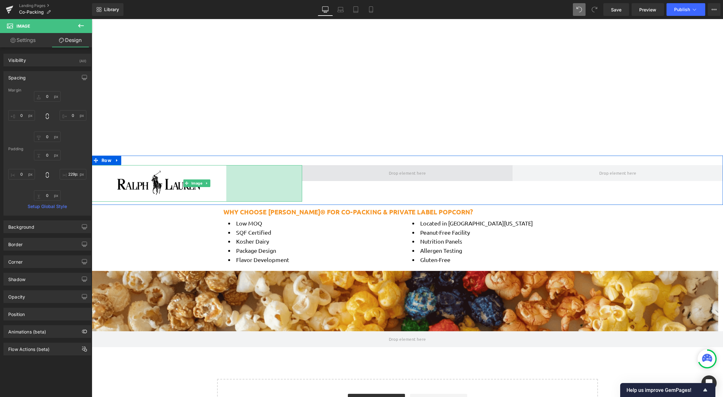
scroll to position [3, 3]
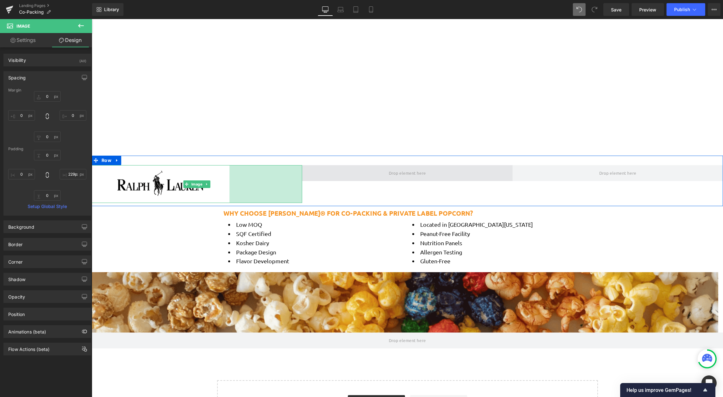
type input "228px"
click at [300, 171] on div "Image 228px Row" at bounding box center [407, 180] width 631 height 51
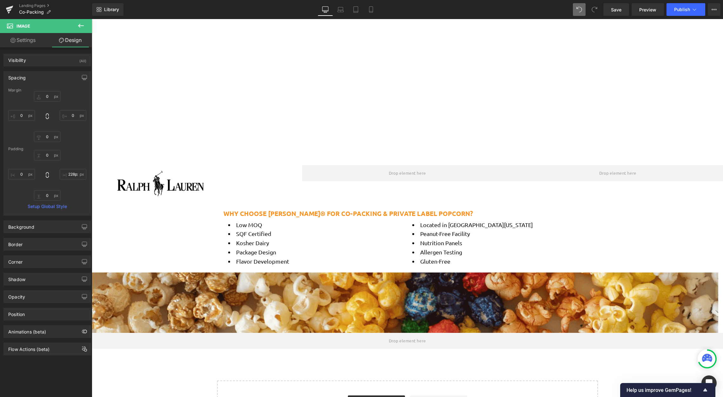
click at [82, 26] on icon at bounding box center [81, 26] width 6 height 4
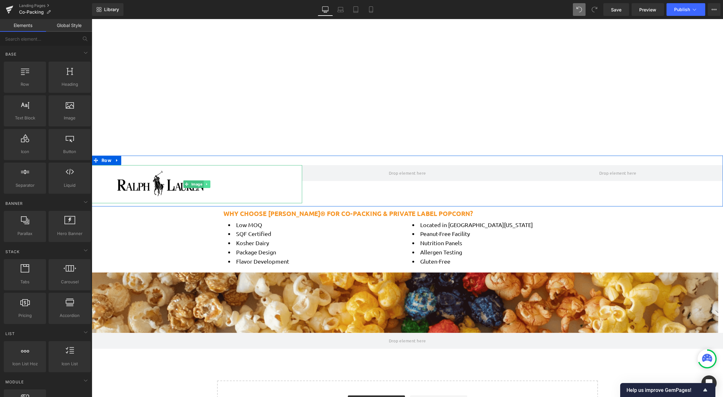
click at [208, 184] on link at bounding box center [207, 184] width 7 height 8
click at [202, 185] on icon at bounding box center [203, 183] width 3 height 3
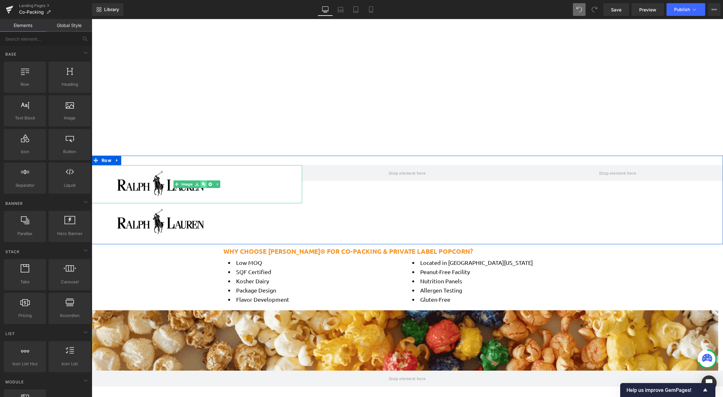
scroll to position [834, 626]
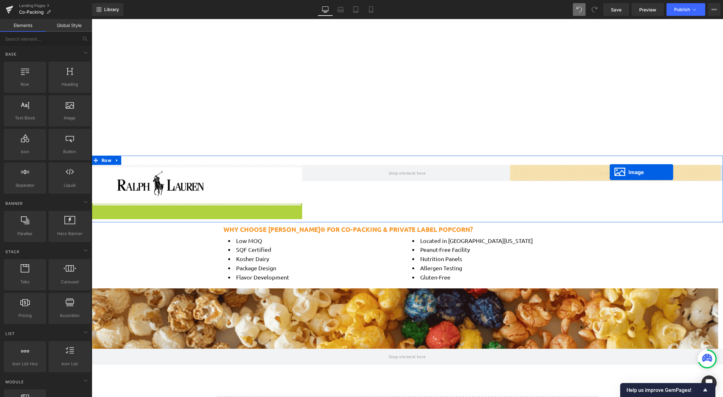
drag, startPoint x: 184, startPoint y: 222, endPoint x: 609, endPoint y: 172, distance: 428.0
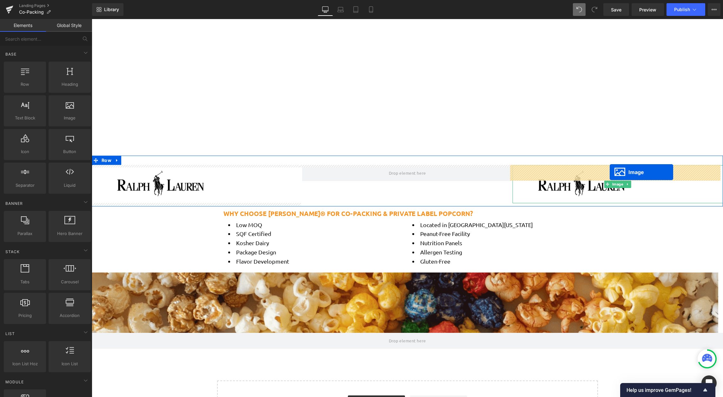
scroll to position [796, 626]
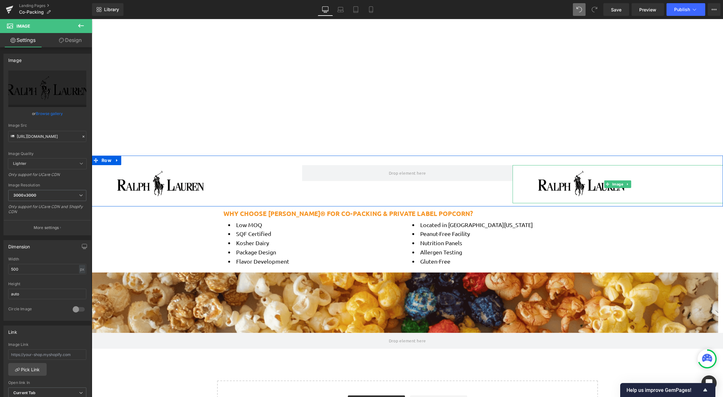
click at [516, 174] on div at bounding box center [617, 184] width 210 height 38
drag, startPoint x: 511, startPoint y: 173, endPoint x: 542, endPoint y: 177, distance: 31.3
click at [543, 177] on div "Image 102px" at bounding box center [617, 177] width 210 height 24
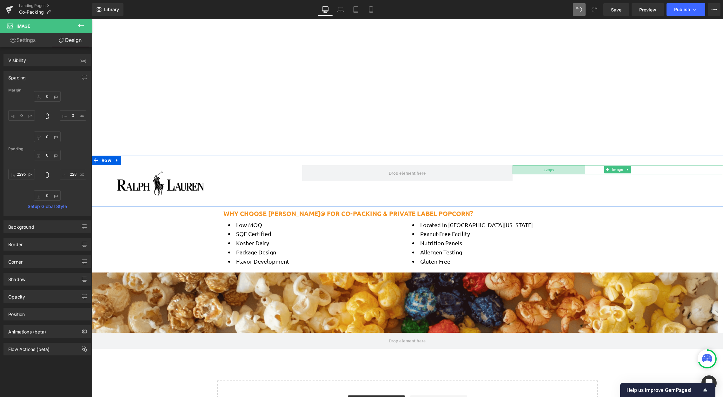
type input "228px"
drag, startPoint x: 540, startPoint y: 177, endPoint x: 581, endPoint y: 172, distance: 41.0
click at [581, 172] on div "228px" at bounding box center [548, 169] width 72 height 9
click at [612, 171] on span "Image" at bounding box center [618, 170] width 14 height 8
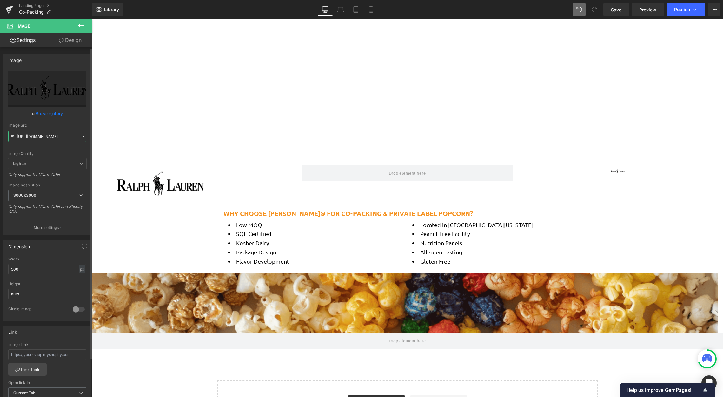
click at [38, 137] on input "[URL][DOMAIN_NAME]" at bounding box center [47, 136] width 78 height 11
paste input "H4LB5PKXOVEC5FWCVOZQKSQWGY.png?v=1760360629"
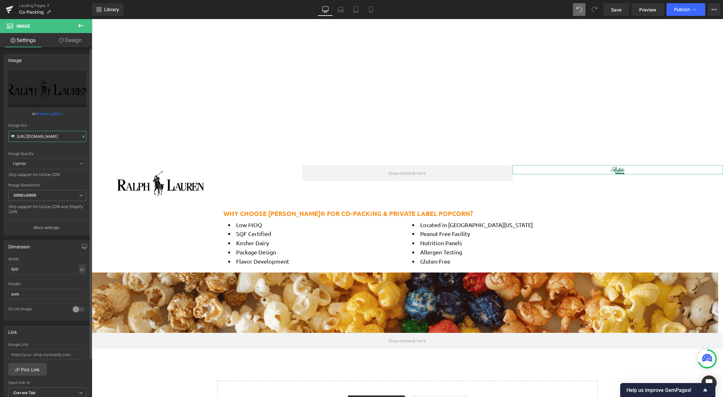
type input "[URL][DOMAIN_NAME]"
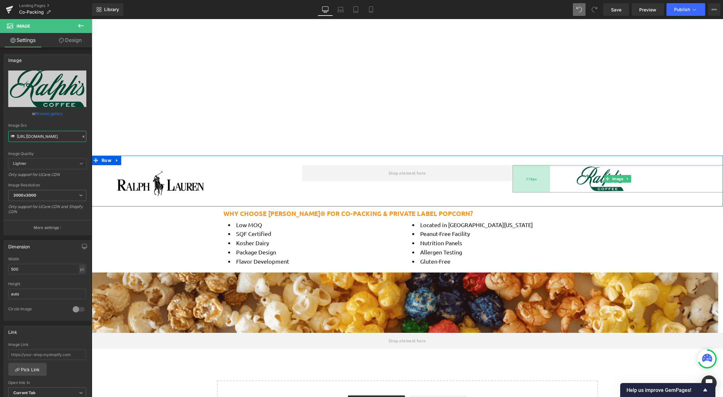
scroll to position [796, 626]
drag, startPoint x: 579, startPoint y: 168, endPoint x: 538, endPoint y: 175, distance: 41.8
click at [538, 175] on div "98px" at bounding box center [527, 180] width 31 height 31
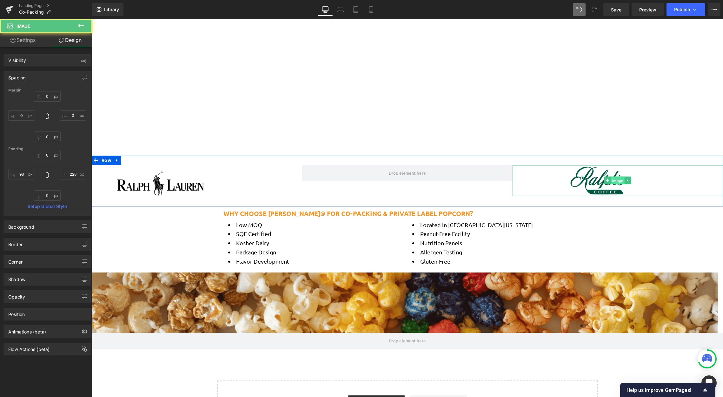
click at [616, 181] on span "Image" at bounding box center [618, 181] width 14 height 8
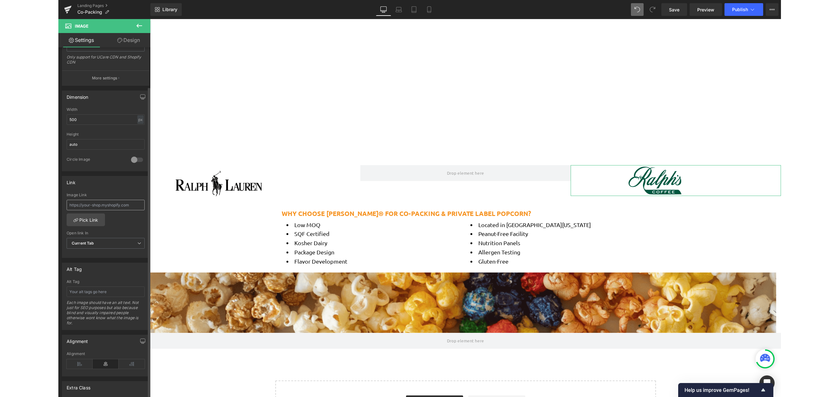
scroll to position [182, 0]
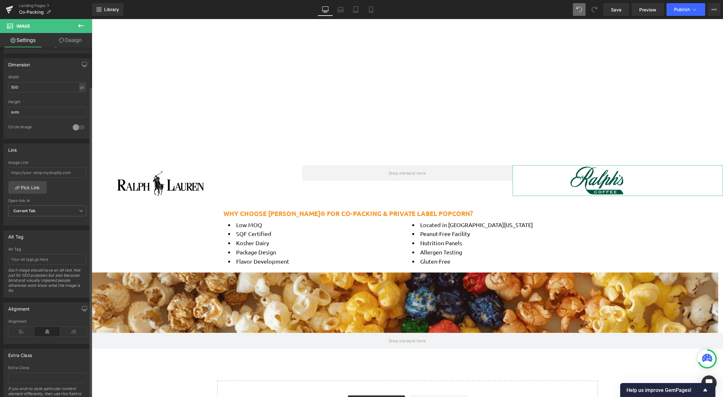
click at [48, 332] on icon at bounding box center [47, 331] width 26 height 10
click at [649, 171] on img at bounding box center [617, 180] width 159 height 31
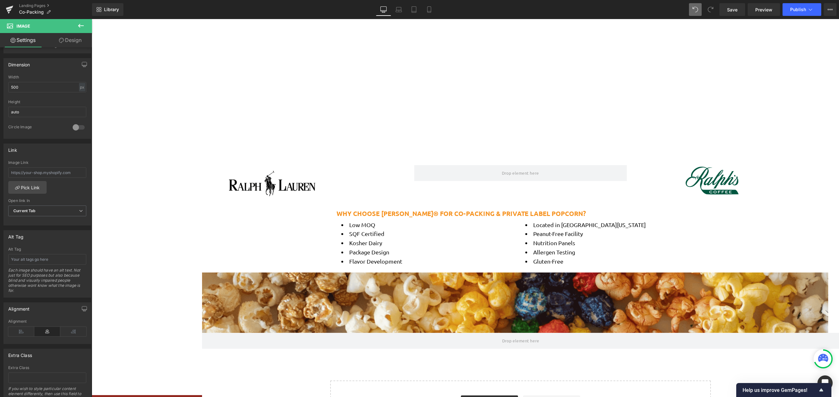
scroll to position [796, 743]
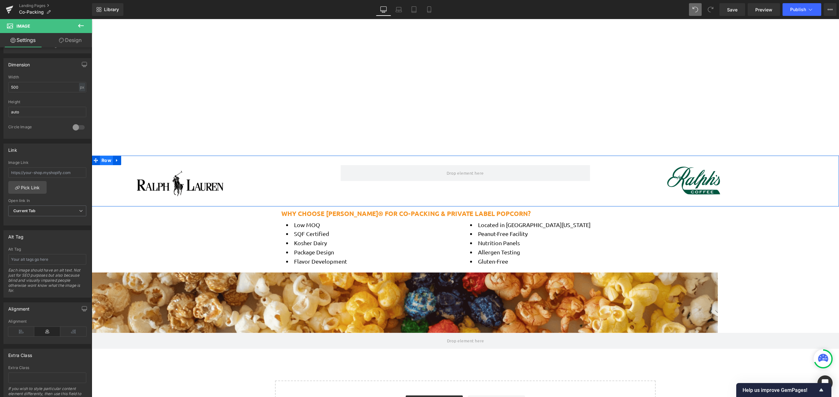
click at [107, 161] on span "Row" at bounding box center [106, 160] width 13 height 10
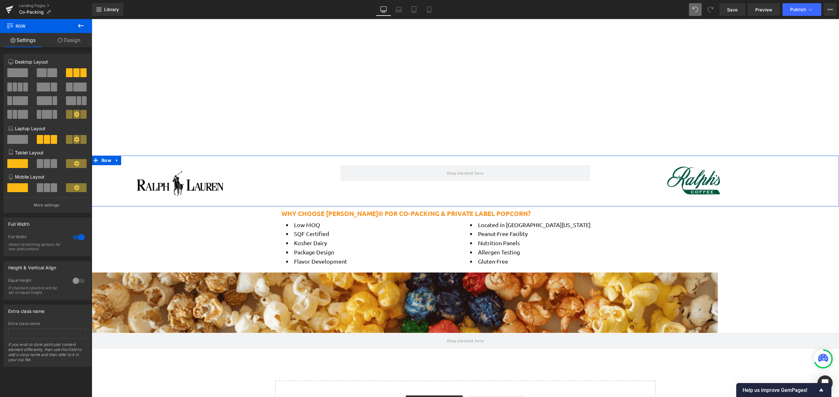
click at [75, 234] on div at bounding box center [78, 237] width 15 height 10
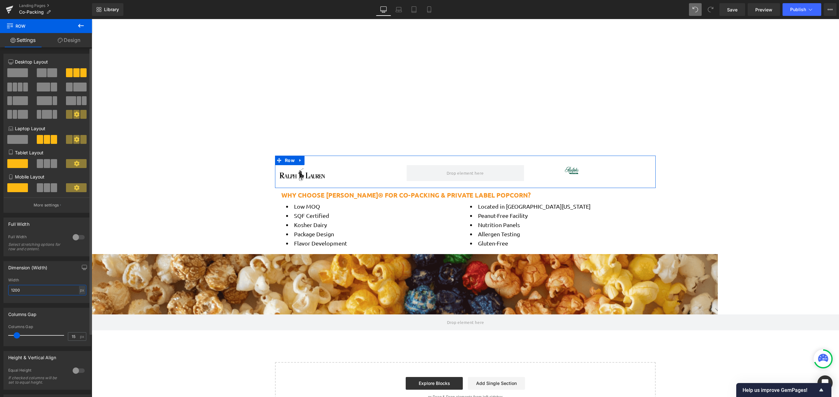
drag, startPoint x: 36, startPoint y: 291, endPoint x: 6, endPoint y: 292, distance: 30.8
click at [6, 292] on div "1200px Width 1200 px % px" at bounding box center [47, 290] width 87 height 25
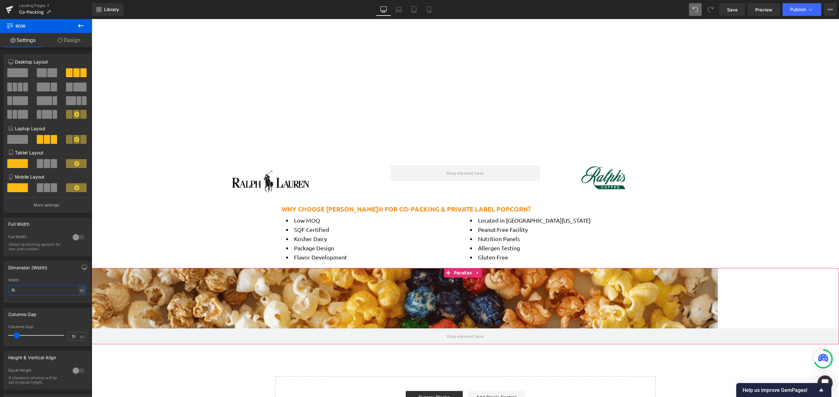
scroll to position [793, 743]
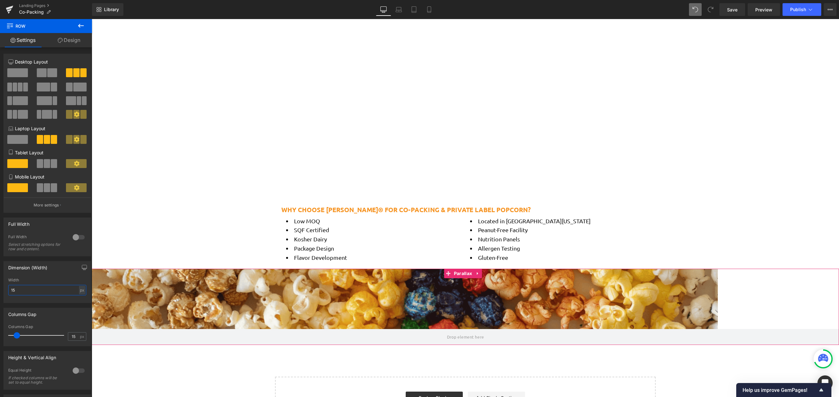
type input "1"
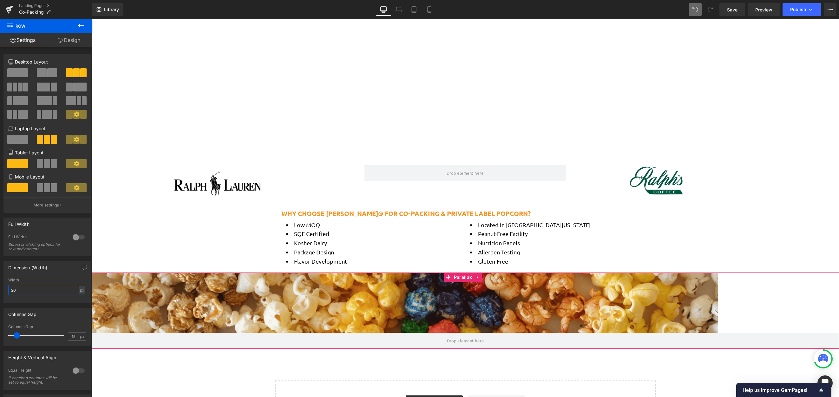
scroll to position [774, 743]
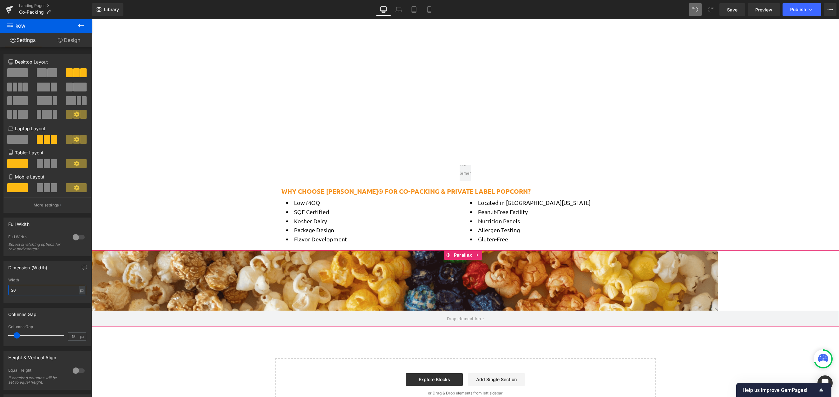
type input "2"
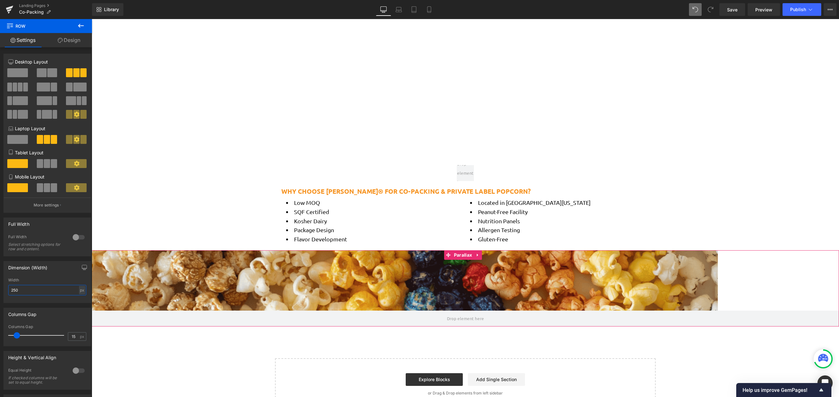
scroll to position [796, 743]
type input "2500"
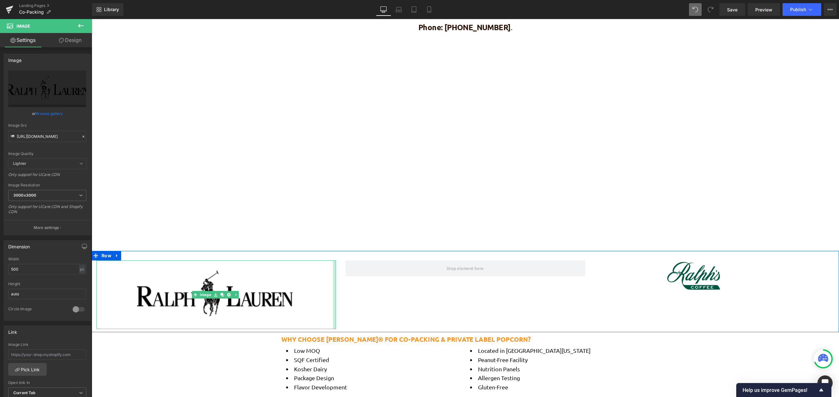
scroll to position [3, 3]
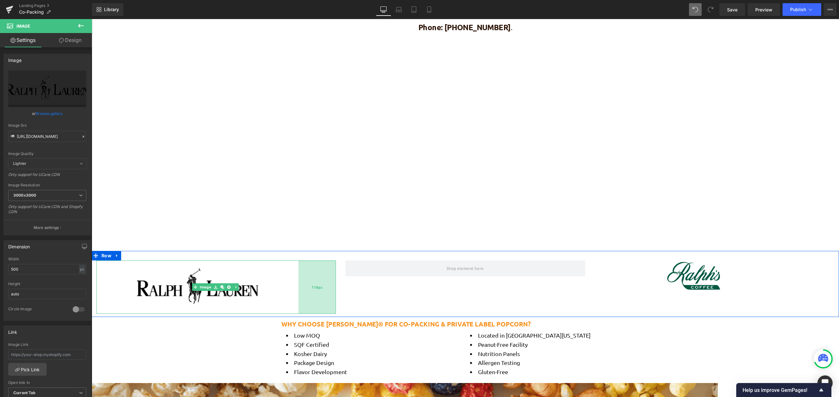
drag, startPoint x: 264, startPoint y: 273, endPoint x: 299, endPoint y: 277, distance: 35.1
click at [299, 277] on div "118px" at bounding box center [317, 286] width 37 height 53
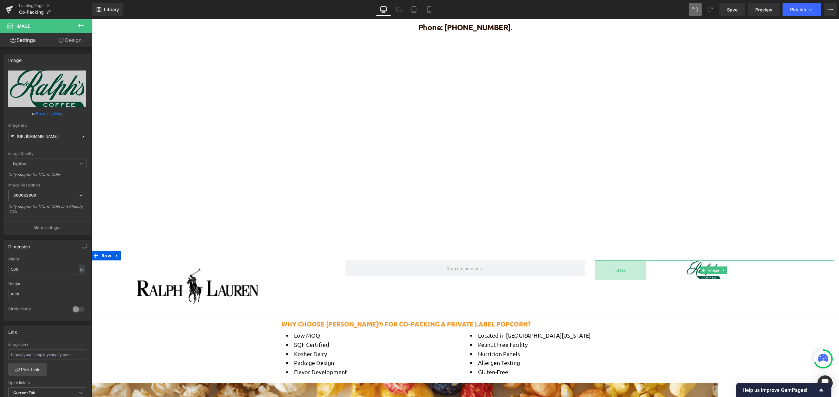
drag, startPoint x: 595, startPoint y: 269, endPoint x: 615, endPoint y: 273, distance: 20.3
click at [615, 273] on div "161px" at bounding box center [620, 270] width 51 height 20
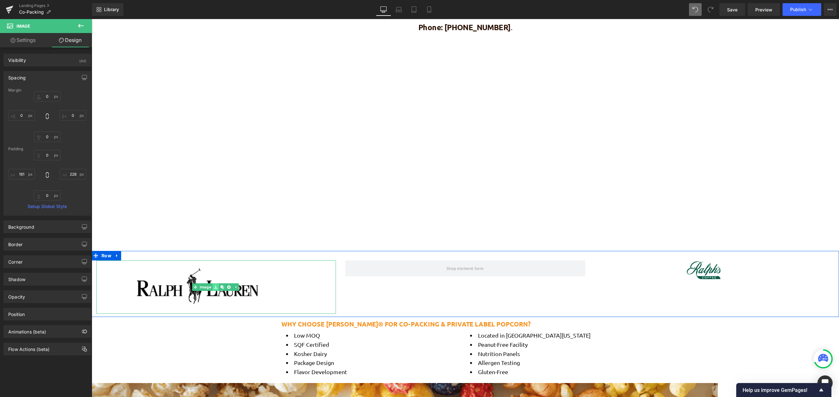
click at [213, 285] on link at bounding box center [215, 287] width 7 height 8
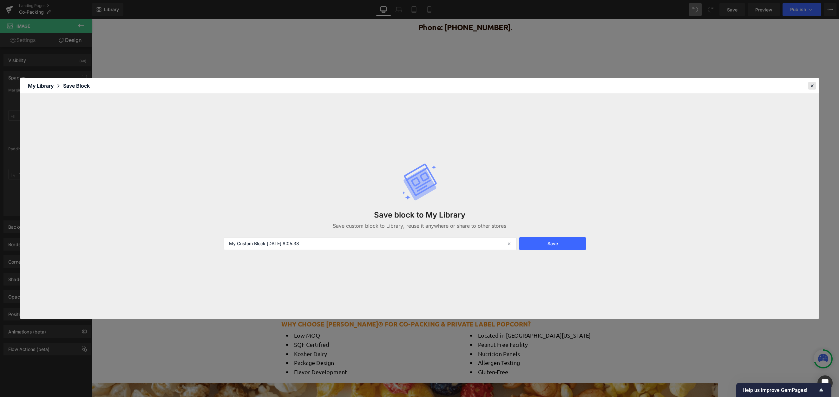
click at [655, 84] on icon at bounding box center [812, 86] width 6 height 6
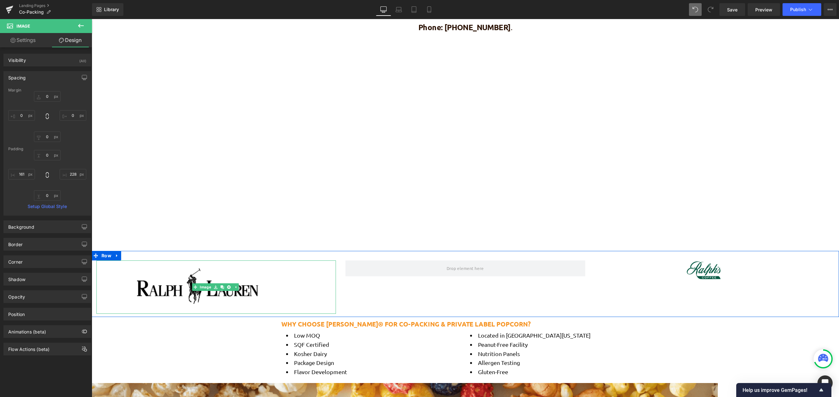
click at [174, 298] on img at bounding box center [216, 286] width 159 height 53
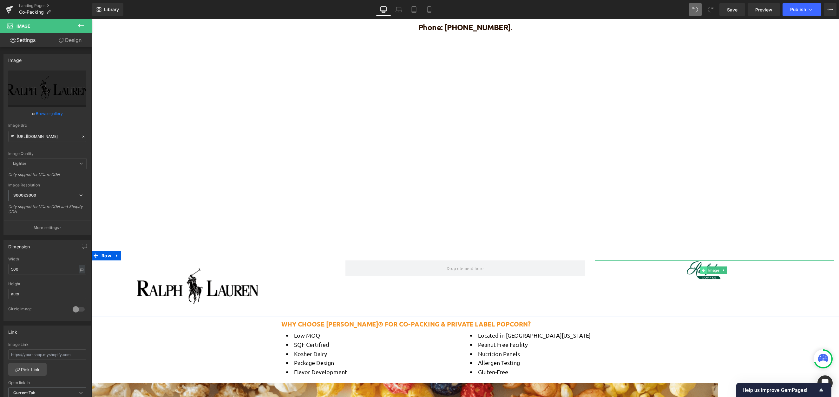
click at [655, 270] on span at bounding box center [704, 270] width 7 height 8
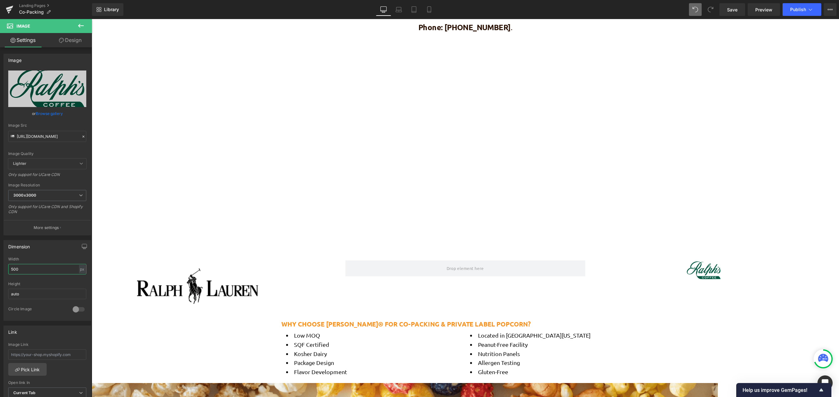
drag, startPoint x: 47, startPoint y: 267, endPoint x: -7, endPoint y: 270, distance: 53.4
click at [0, 270] on html "Image You are previewing how the will restyle your page. You can not edit Eleme…" at bounding box center [419, 198] width 839 height 397
type input "1"
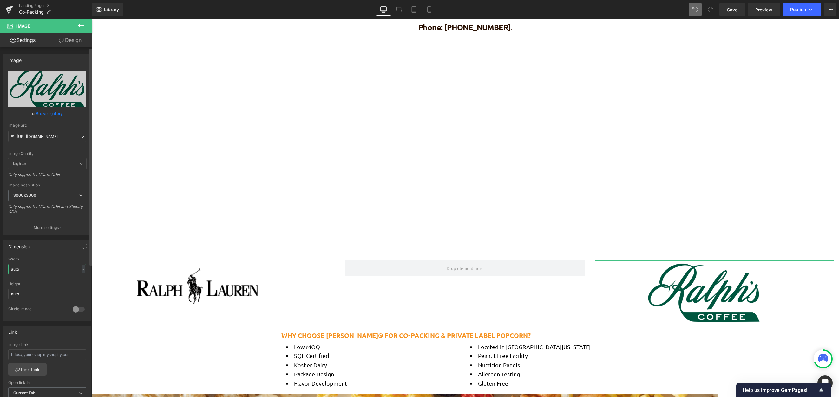
type input "auto"
click at [38, 282] on div "Height" at bounding box center [47, 283] width 78 height 4
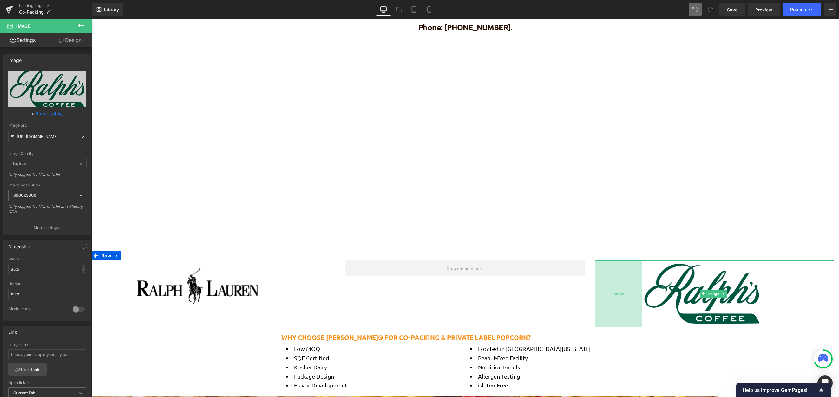
scroll to position [3, 3]
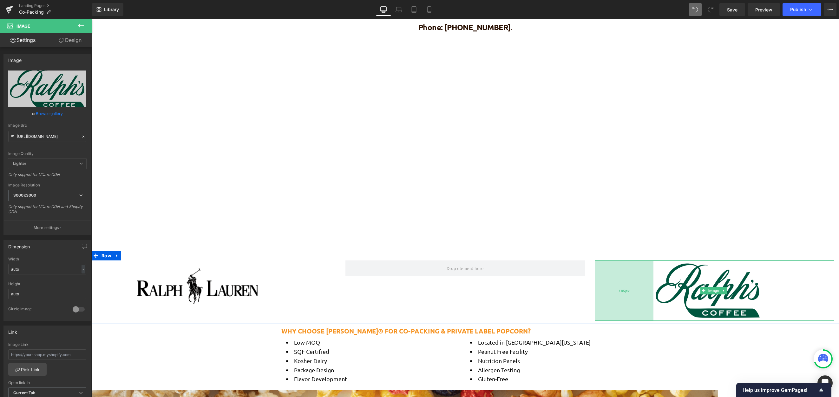
drag, startPoint x: 642, startPoint y: 266, endPoint x: 650, endPoint y: 267, distance: 7.7
click at [650, 267] on div "185px" at bounding box center [624, 290] width 59 height 60
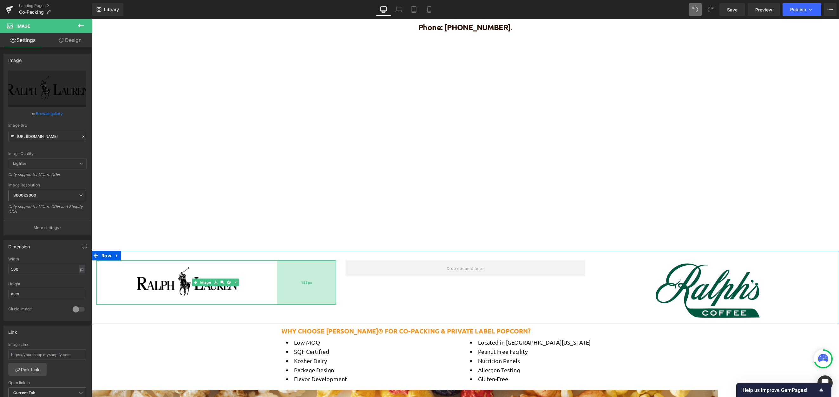
drag, startPoint x: 297, startPoint y: 275, endPoint x: 276, endPoint y: 276, distance: 21.3
click at [277, 276] on div "185px" at bounding box center [306, 282] width 59 height 44
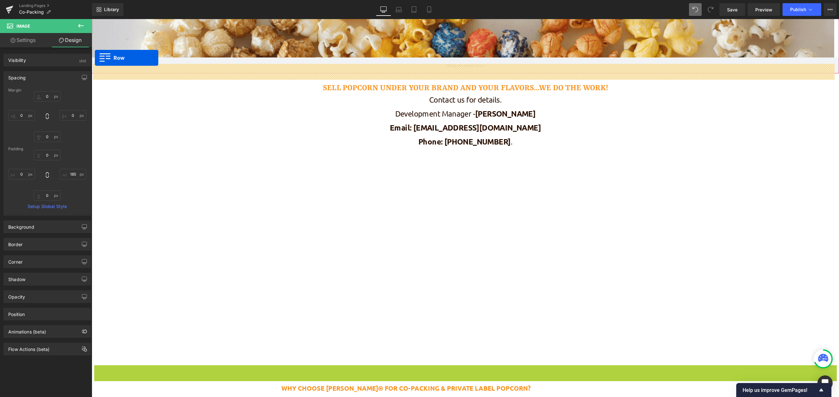
scroll to position [70, 0]
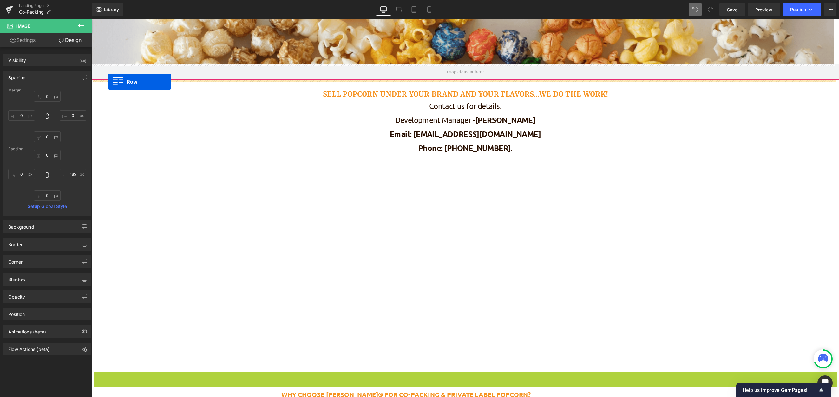
drag, startPoint x: 96, startPoint y: 255, endPoint x: 108, endPoint y: 82, distance: 174.3
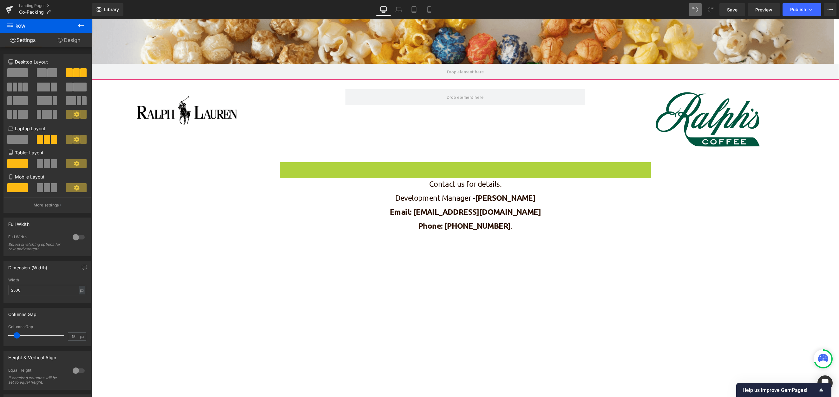
scroll to position [3, 3]
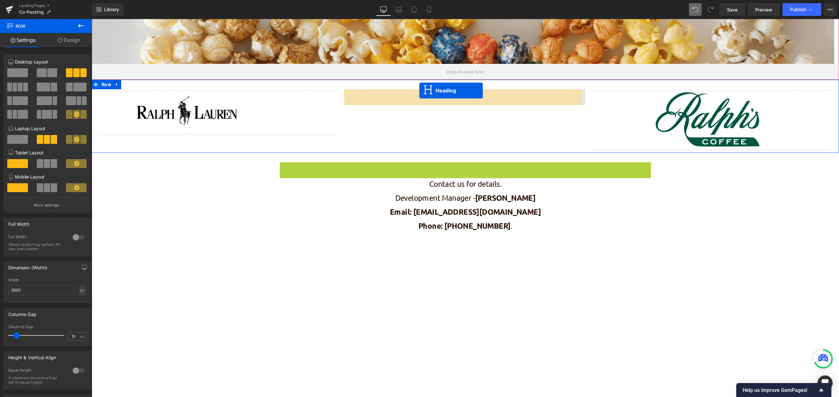
drag, startPoint x: 446, startPoint y: 165, endPoint x: 419, endPoint y: 90, distance: 79.4
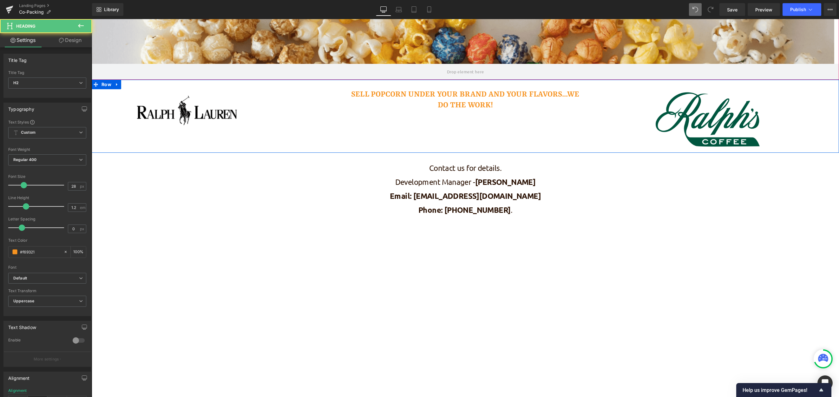
scroll to position [807, 743]
drag, startPoint x: 345, startPoint y: 93, endPoint x: 329, endPoint y: 96, distance: 15.8
click at [329, 96] on div "Image 185px SELL POPCORN UNDER YOUR BRAND AND YOUR FLAVORS...WE DO THE WORK! He…" at bounding box center [465, 116] width 747 height 73
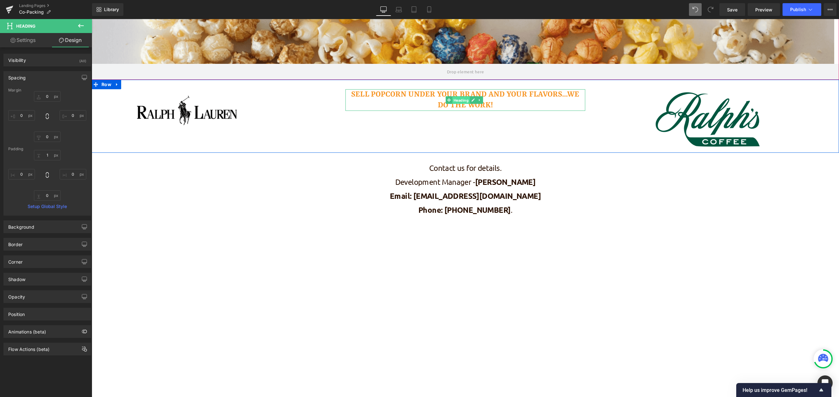
click at [456, 99] on span "Heading" at bounding box center [460, 100] width 17 height 8
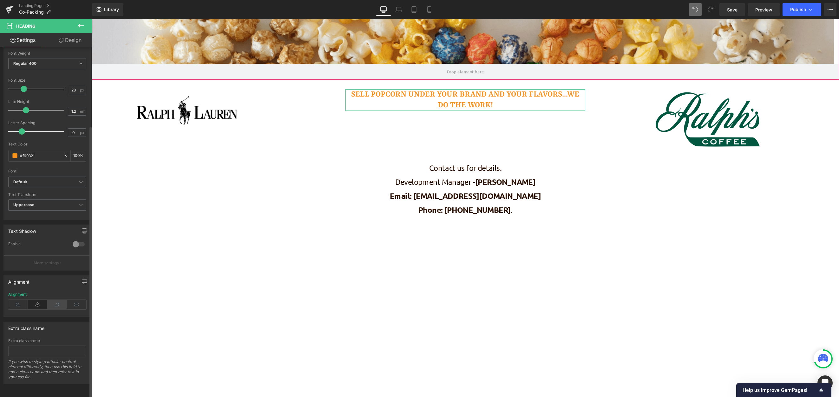
scroll to position [101, 0]
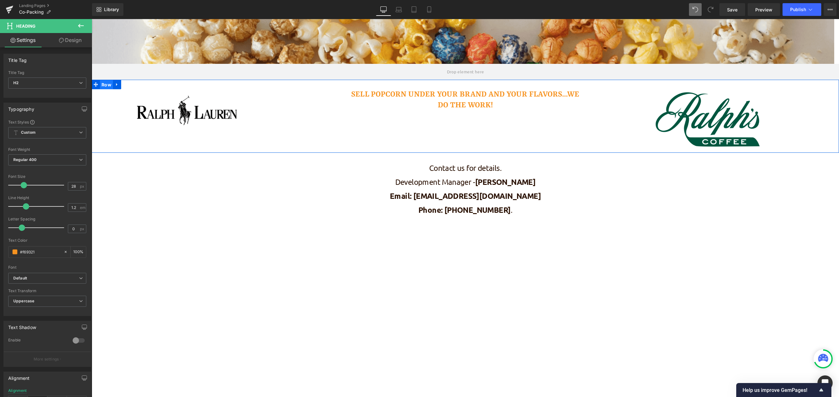
click at [103, 87] on span "Row" at bounding box center [106, 85] width 13 height 10
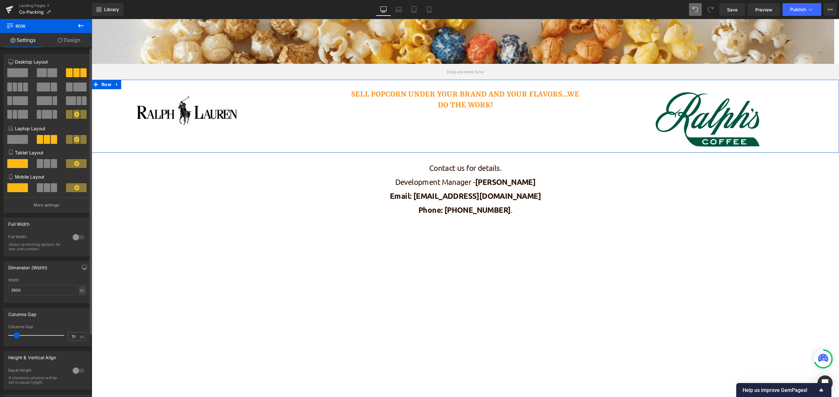
click at [49, 113] on span at bounding box center [47, 114] width 10 height 9
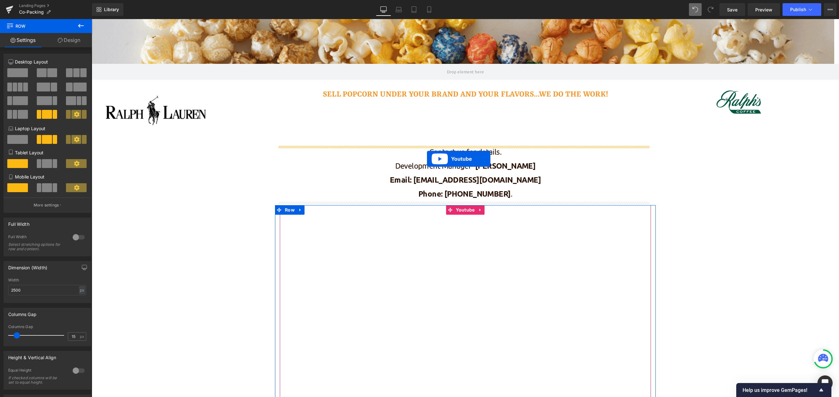
scroll to position [598, 743]
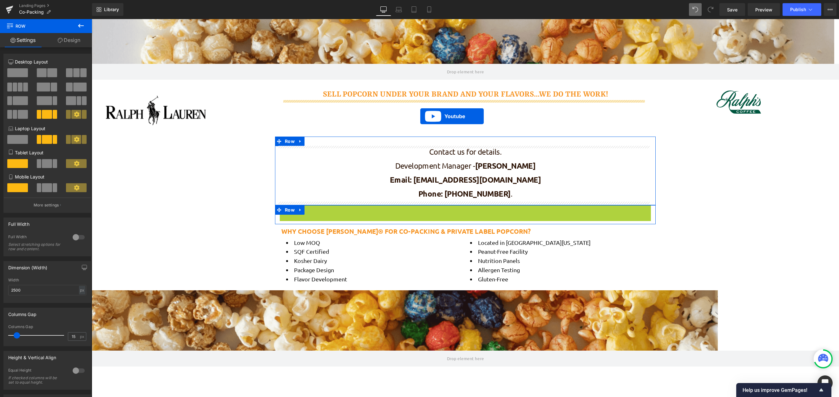
drag, startPoint x: 449, startPoint y: 210, endPoint x: 420, endPoint y: 116, distance: 98.2
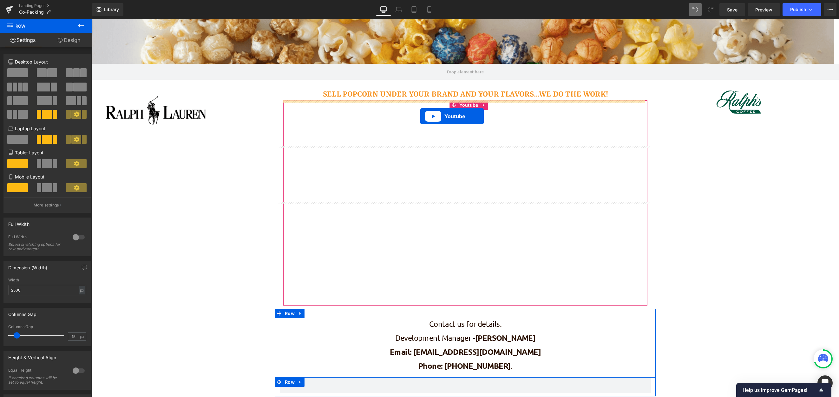
scroll to position [769, 743]
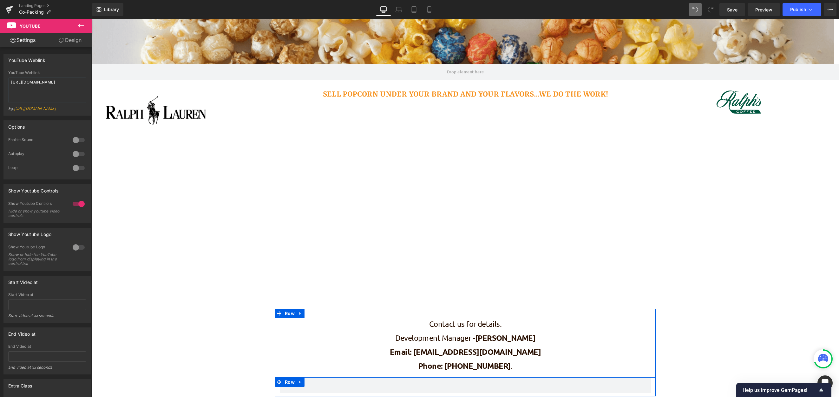
click at [78, 26] on icon at bounding box center [81, 26] width 6 height 4
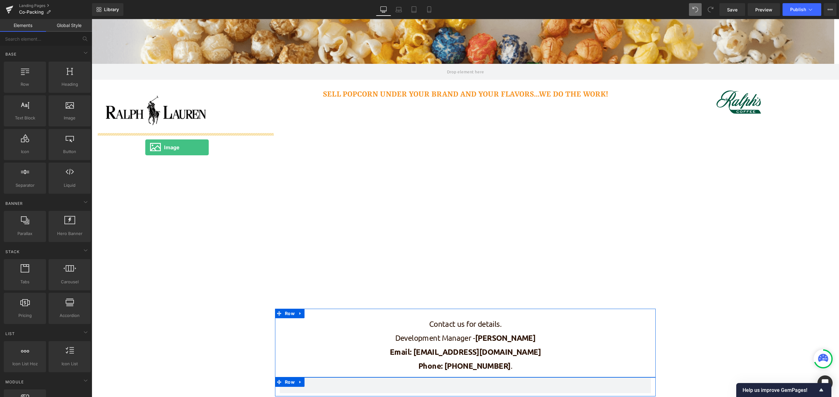
drag, startPoint x: 155, startPoint y: 139, endPoint x: 145, endPoint y: 147, distance: 12.6
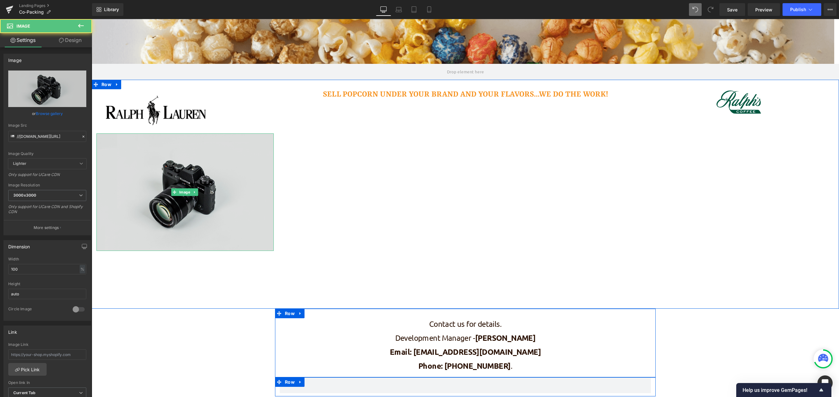
click at [263, 143] on img at bounding box center [184, 191] width 177 height 117
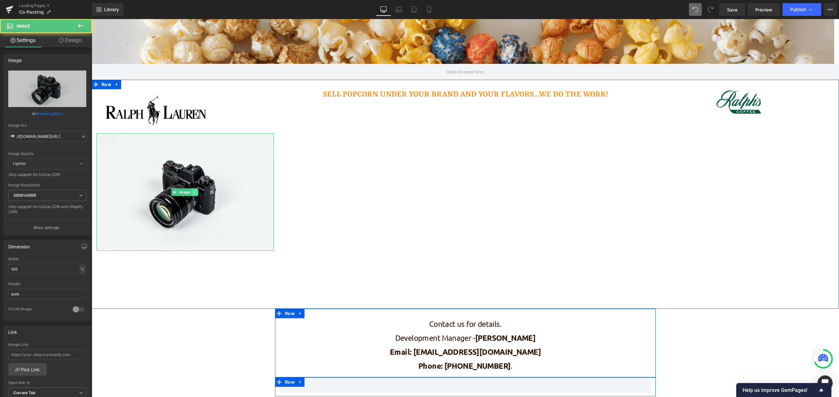
click at [196, 193] on icon at bounding box center [194, 192] width 3 height 4
click at [195, 190] on link at bounding box center [197, 192] width 7 height 8
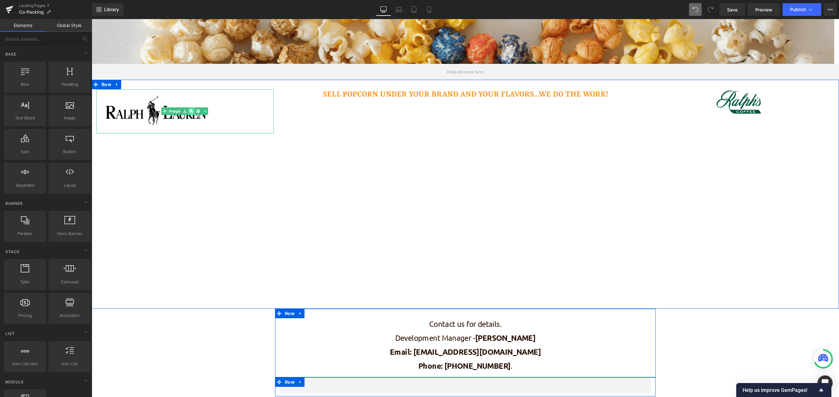
click at [191, 111] on icon at bounding box center [190, 110] width 3 height 3
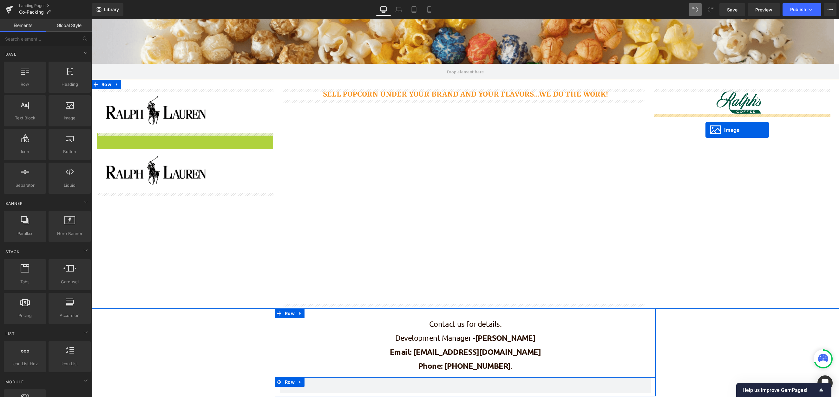
drag, startPoint x: 173, startPoint y: 153, endPoint x: 706, endPoint y: 130, distance: 533.2
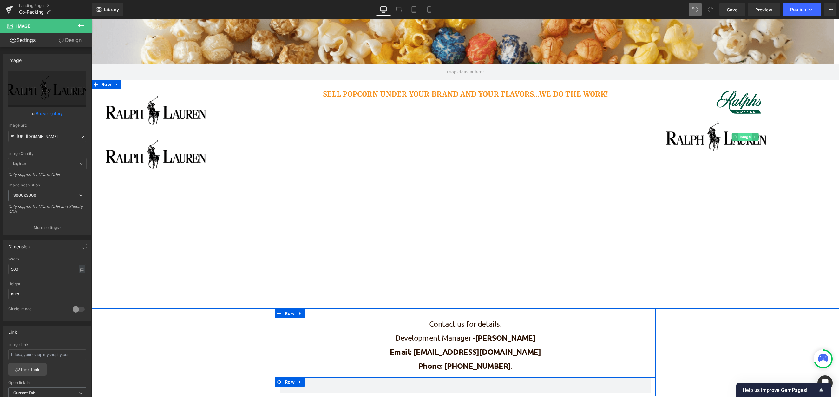
click at [655, 135] on span "Image" at bounding box center [745, 137] width 14 height 8
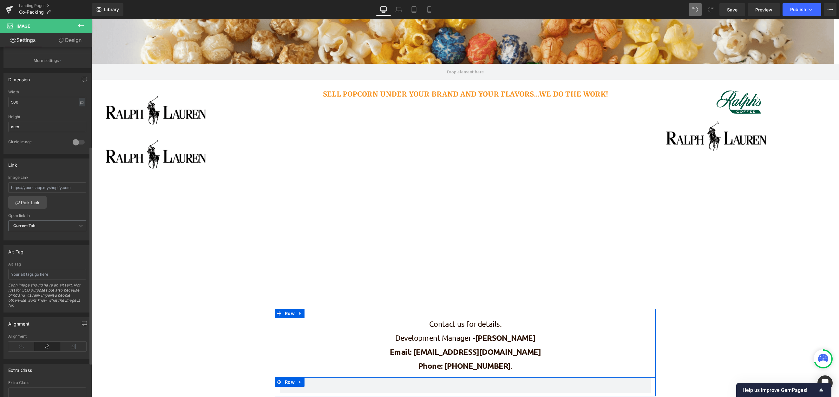
scroll to position [159, 0]
click at [23, 352] on icon at bounding box center [21, 355] width 26 height 10
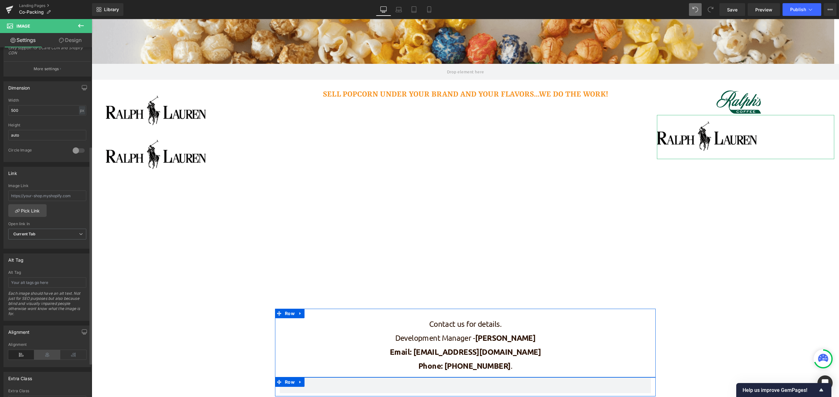
click at [50, 352] on icon at bounding box center [47, 355] width 26 height 10
click at [69, 351] on icon at bounding box center [73, 355] width 26 height 10
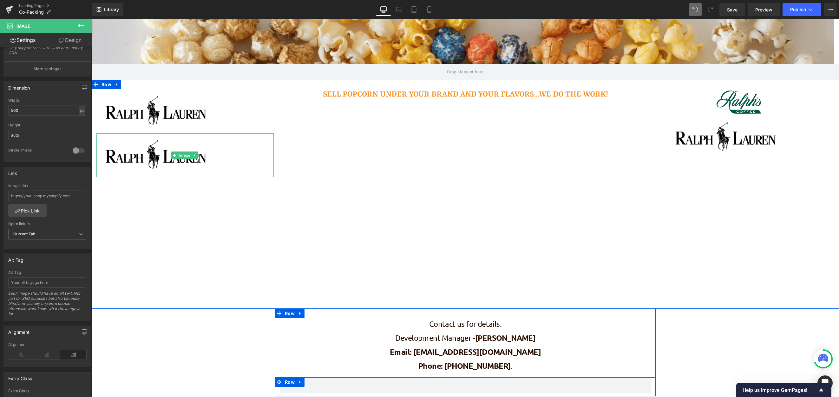
click at [242, 150] on img at bounding box center [185, 155] width 159 height 44
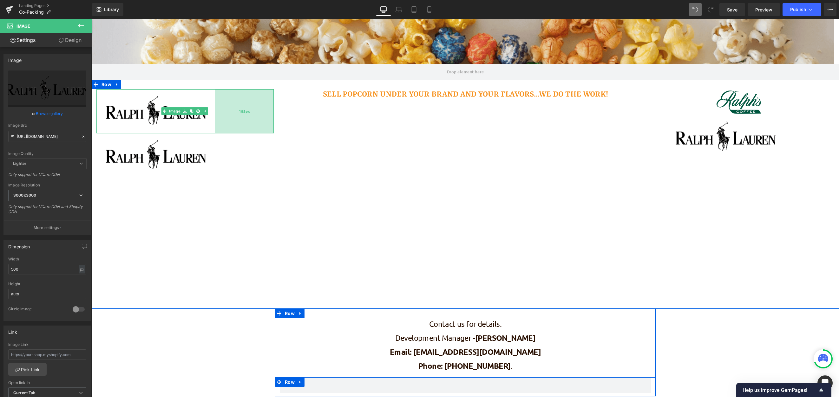
click at [218, 115] on div "185px" at bounding box center [244, 111] width 59 height 44
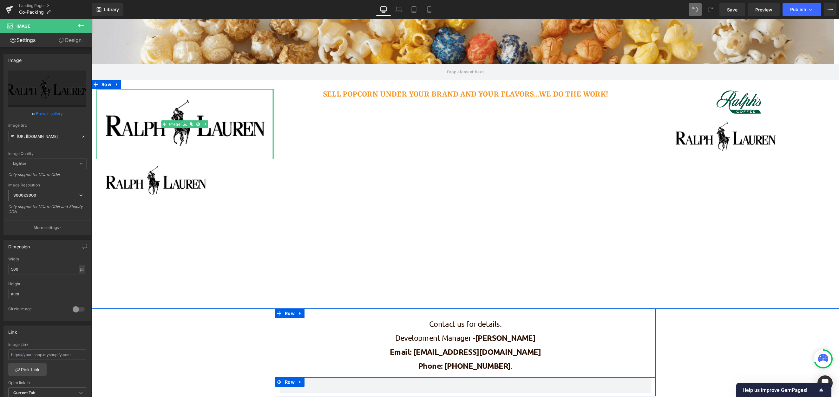
drag, startPoint x: 214, startPoint y: 108, endPoint x: 273, endPoint y: 112, distance: 59.8
click at [273, 112] on div "Image Image" at bounding box center [185, 146] width 187 height 114
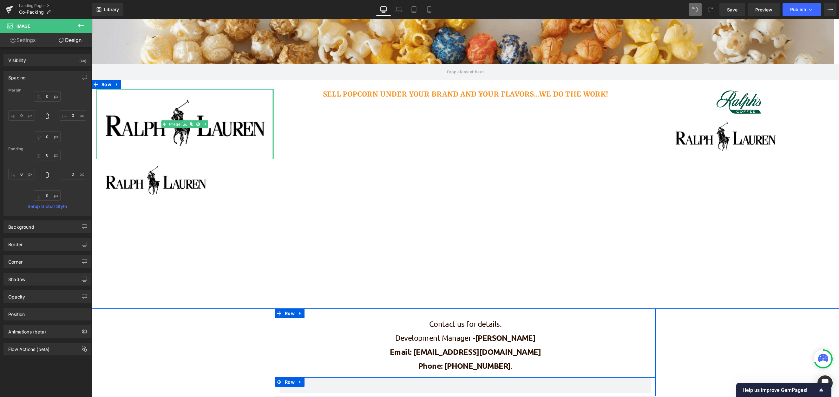
click at [272, 109] on div at bounding box center [273, 124] width 2 height 70
click at [462, 95] on span "Heading" at bounding box center [460, 95] width 17 height 8
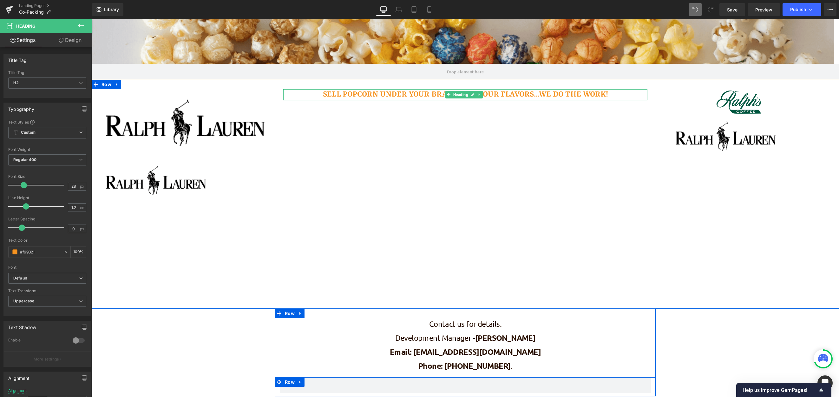
scroll to position [769, 743]
drag, startPoint x: 611, startPoint y: 91, endPoint x: 573, endPoint y: 90, distance: 37.4
click at [573, 90] on div "SELL POPCORN UNDER YOUR BRAND AND YOUR FLAVORS...WE DO THE WORK! Heading" at bounding box center [465, 94] width 364 height 11
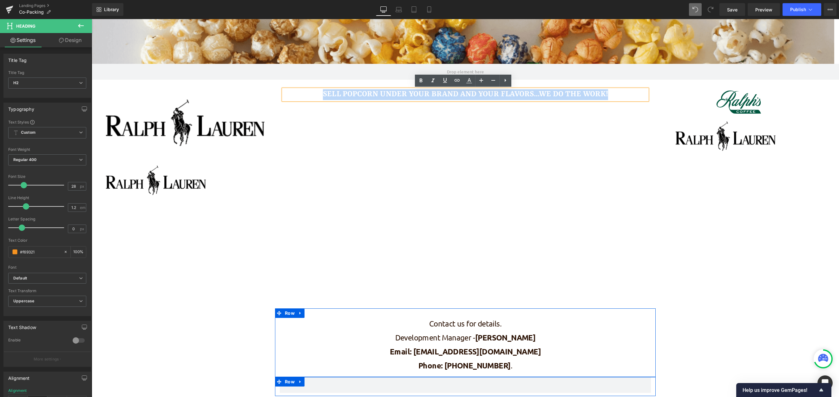
drag, startPoint x: 444, startPoint y: 95, endPoint x: 320, endPoint y: 96, distance: 123.7
click at [320, 96] on h2 "SELL POPCORN UNDER YOUR BRAND AND YOUR FLAVORS...WE DO THE WORK!" at bounding box center [465, 94] width 364 height 11
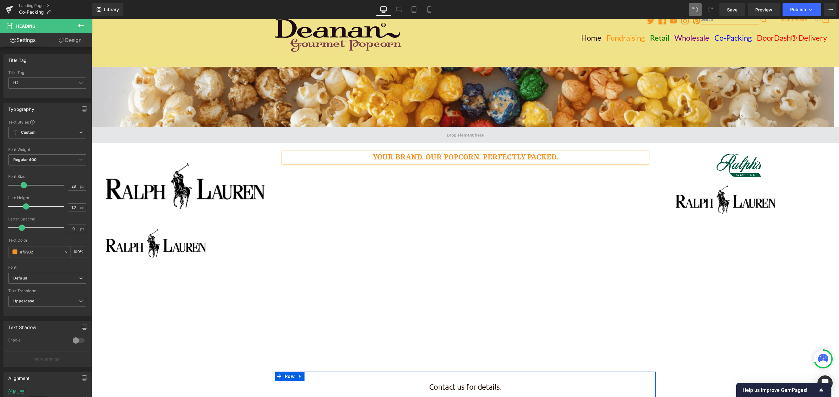
scroll to position [6, 0]
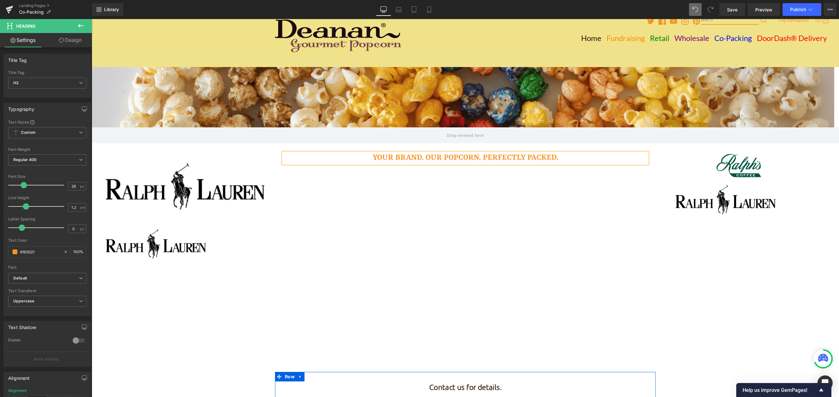
click at [460, 159] on h2 "Your Brand. Our Popcorn. Perfectly Packed." at bounding box center [465, 158] width 364 height 11
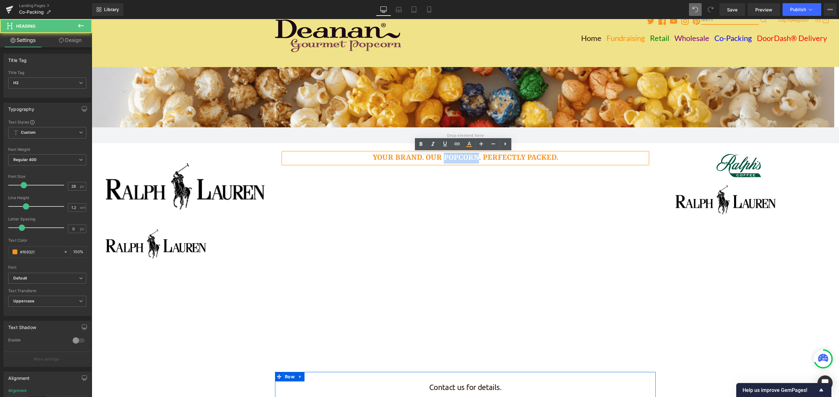
click at [460, 159] on h2 "Your Brand. Our Popcorn. Perfectly Packed." at bounding box center [465, 158] width 364 height 11
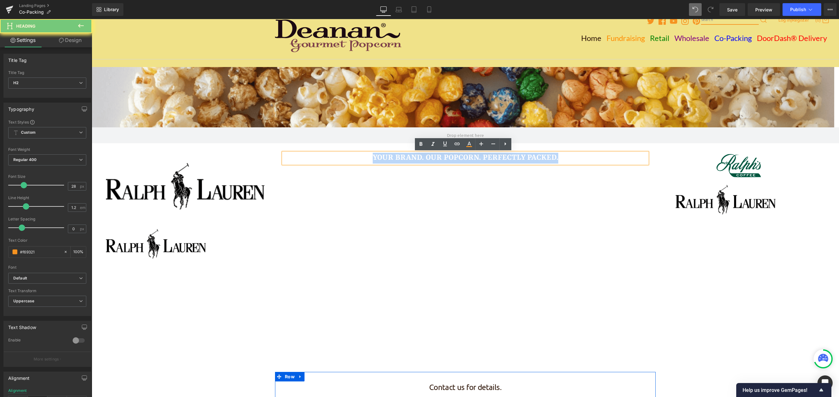
click at [460, 159] on h2 "Your Brand. Our Popcorn. Perfectly Packed." at bounding box center [465, 158] width 364 height 11
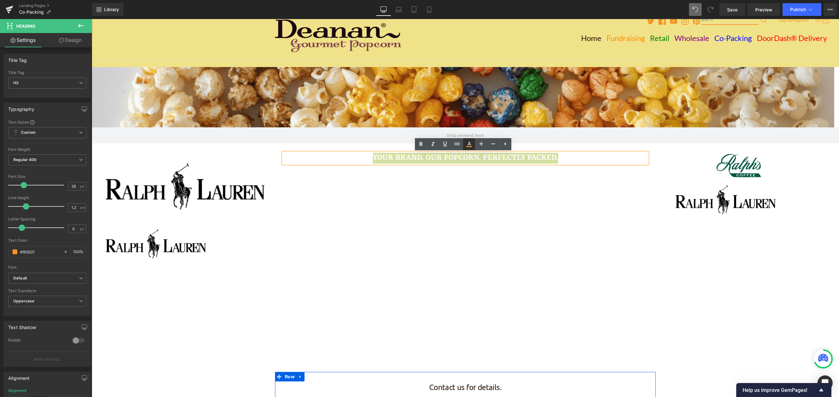
click at [469, 146] on icon at bounding box center [469, 144] width 8 height 8
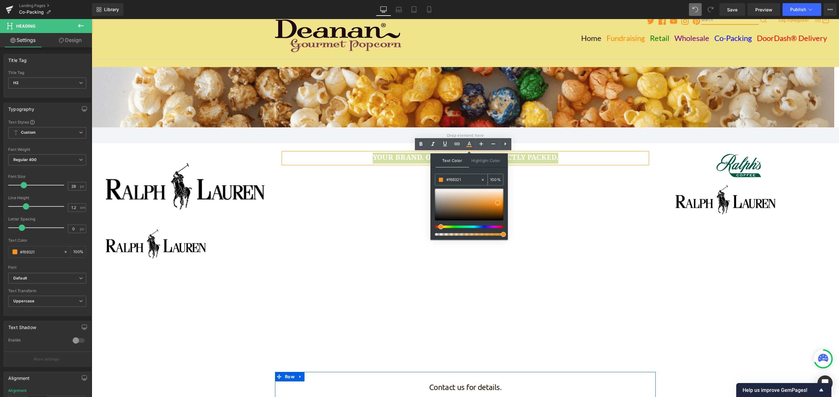
click at [484, 179] on icon at bounding box center [483, 179] width 4 height 4
type input "none"
type input "0"
click at [463, 178] on input "none" at bounding box center [463, 179] width 34 height 7
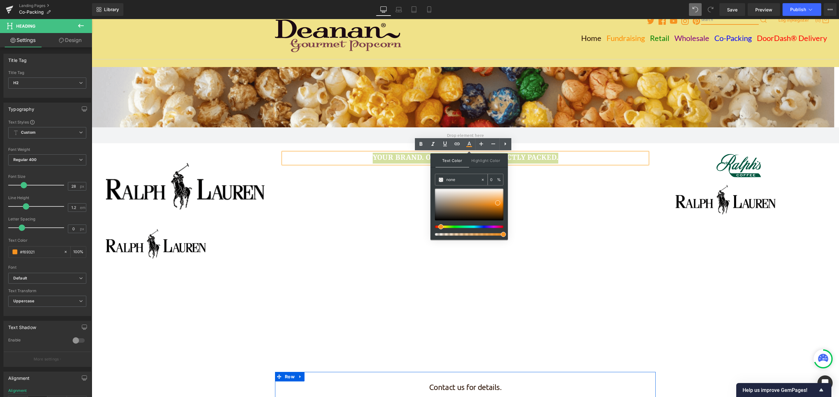
drag, startPoint x: 463, startPoint y: 178, endPoint x: 446, endPoint y: 178, distance: 16.8
click at [446, 178] on input "none" at bounding box center [463, 179] width 34 height 7
click at [439, 180] on span at bounding box center [441, 179] width 4 height 4
click at [438, 181] on div "none" at bounding box center [457, 179] width 45 height 11
click at [441, 181] on span at bounding box center [441, 179] width 4 height 4
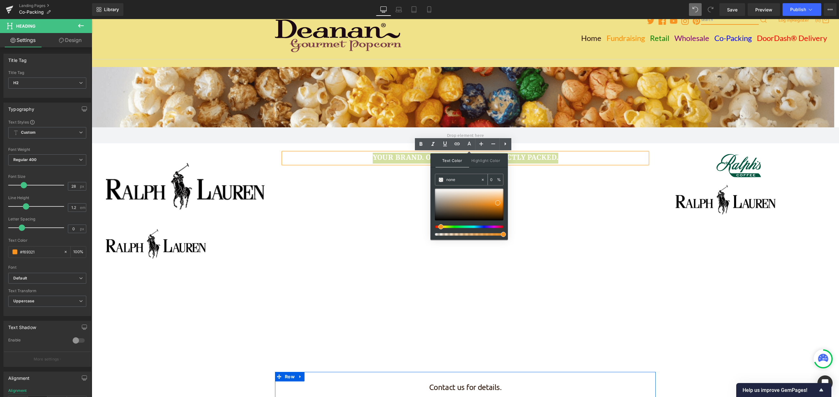
click at [441, 181] on span at bounding box center [441, 179] width 4 height 4
paste input "#642c3c"
click at [456, 178] on input "none#642c3c" at bounding box center [463, 179] width 34 height 7
type input "#642c3c"
type input "100"
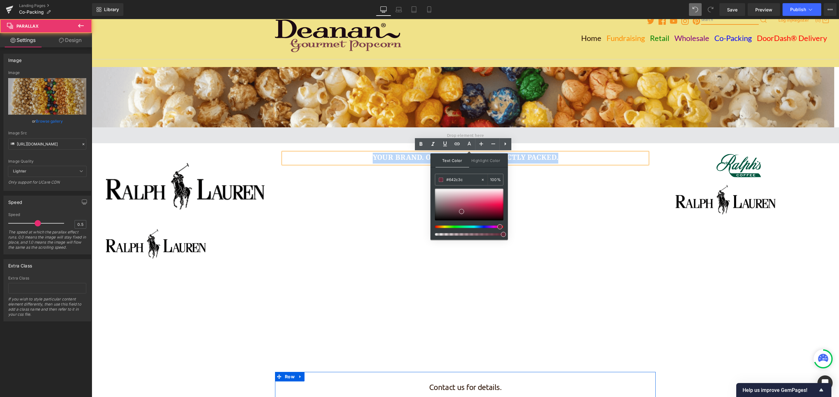
click at [621, 138] on span at bounding box center [465, 135] width 747 height 16
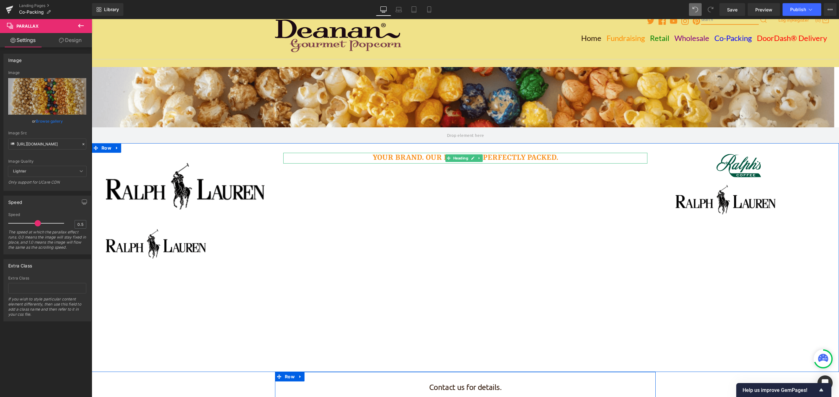
click at [537, 158] on h2 "Your Brand. Our Popcorn. Perfectly Packed." at bounding box center [465, 158] width 364 height 11
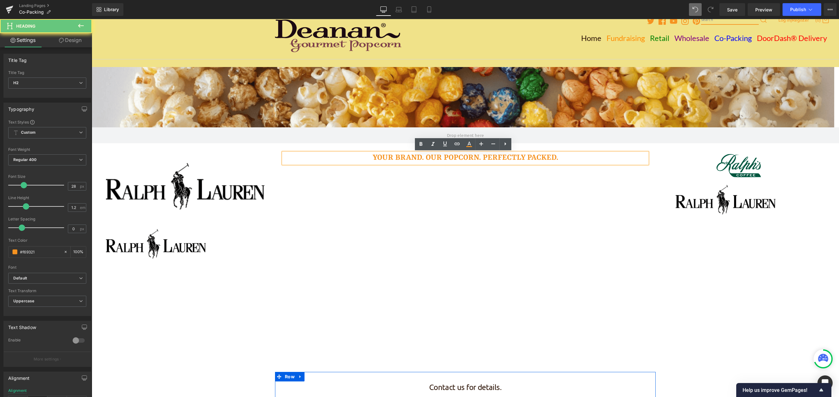
click at [483, 159] on h2 "Your Brand. Our Popcorn. Perfectly Packed." at bounding box center [465, 158] width 364 height 11
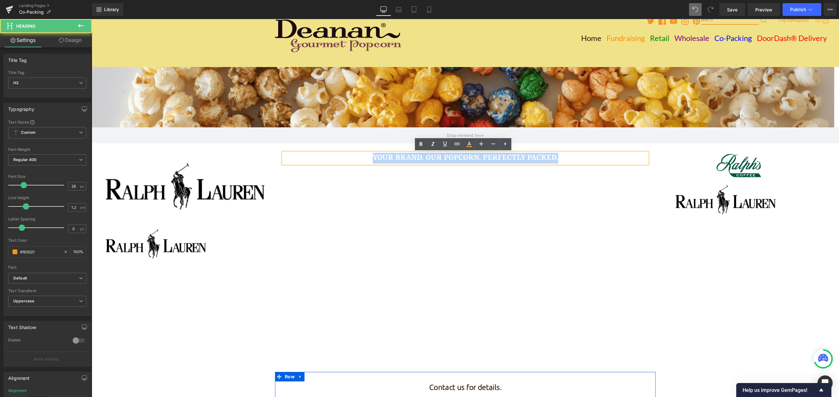
click at [483, 159] on h2 "Your Brand. Our Popcorn. Perfectly Packed." at bounding box center [465, 158] width 364 height 11
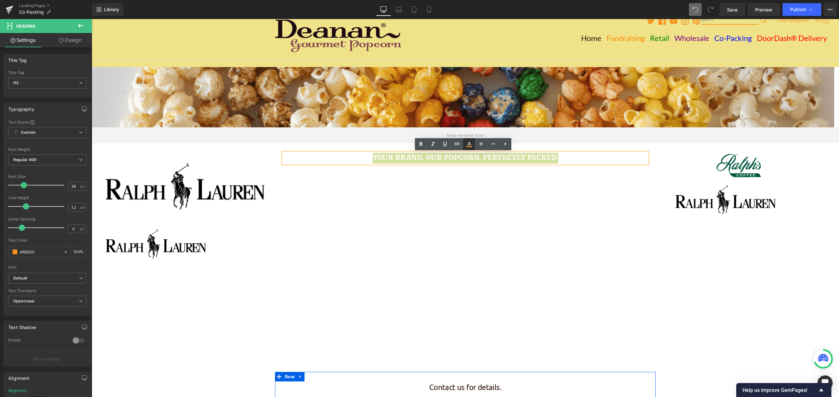
click at [468, 144] on icon at bounding box center [469, 144] width 8 height 8
type input "#f69321"
type input "100"
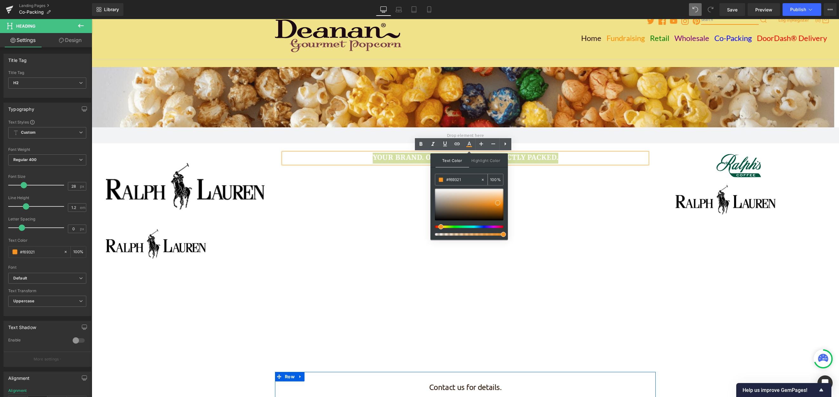
click at [459, 177] on input "#f69321" at bounding box center [463, 179] width 34 height 7
paste input "642c3c"
click at [474, 179] on input "#642c3c" at bounding box center [463, 179] width 34 height 7
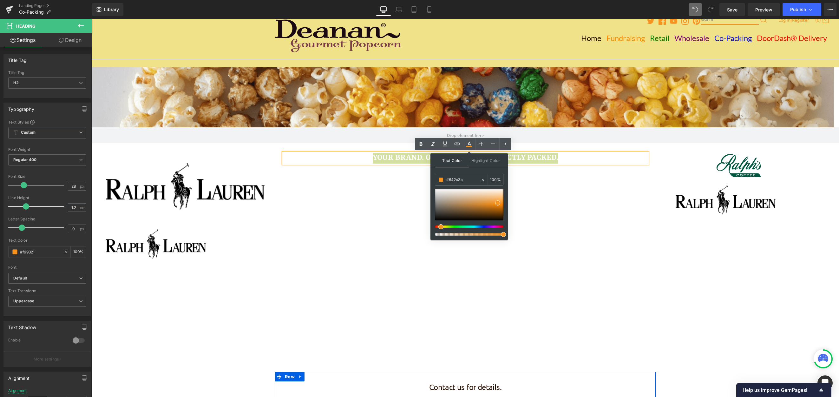
type input "#642c3c"
click at [471, 171] on div "Text Color Highlight Color rgba(100, 44, 60, 1) #642c3c 100 % transparent trans…" at bounding box center [469, 196] width 77 height 86
click at [470, 179] on input "#642c3c" at bounding box center [463, 179] width 34 height 7
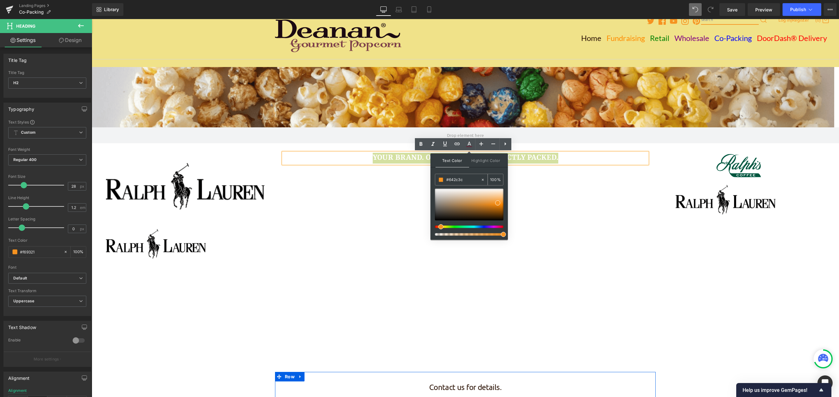
click at [470, 179] on input "#642c3c" at bounding box center [463, 179] width 34 height 7
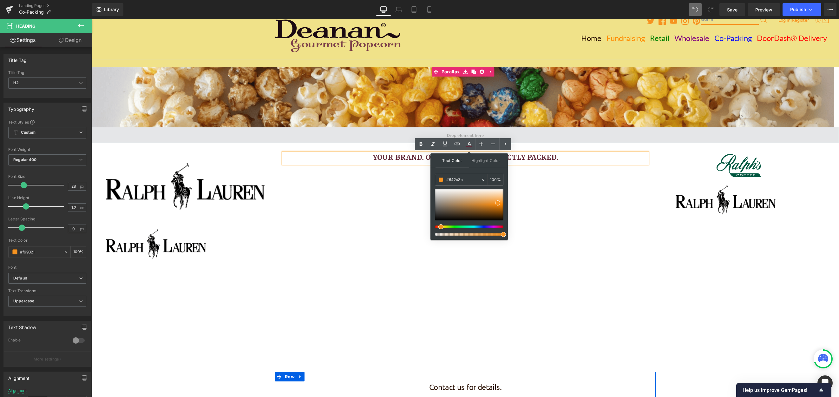
click at [544, 134] on span at bounding box center [465, 135] width 747 height 16
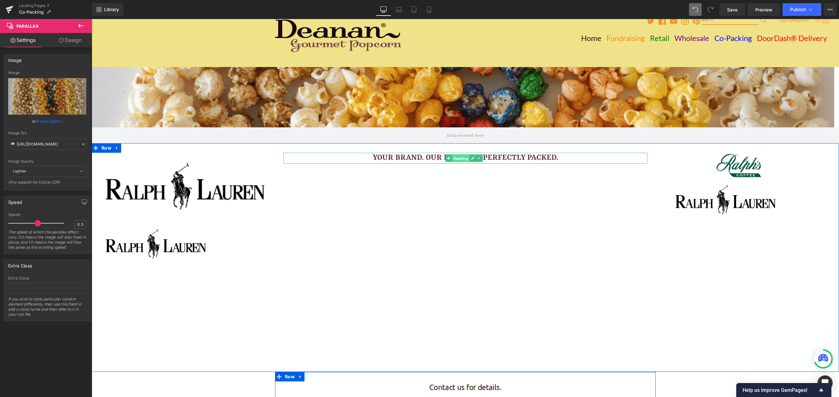
click at [467, 161] on span "Heading" at bounding box center [460, 159] width 17 height 8
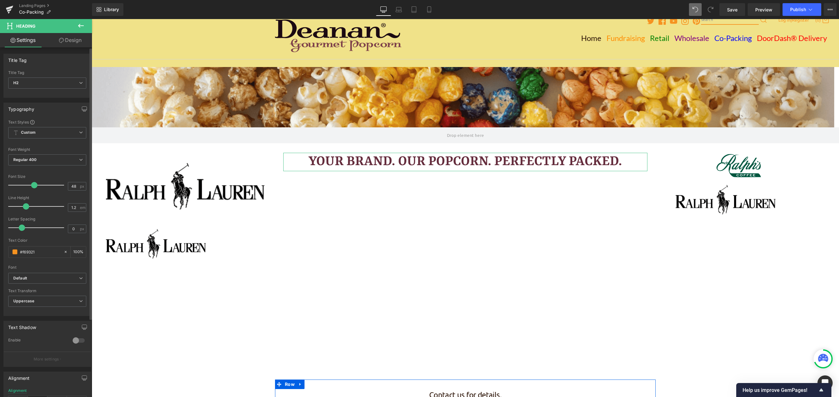
scroll to position [776, 743]
type input "49"
drag, startPoint x: 22, startPoint y: 183, endPoint x: 33, endPoint y: 186, distance: 11.3
click at [33, 186] on span at bounding box center [35, 185] width 6 height 6
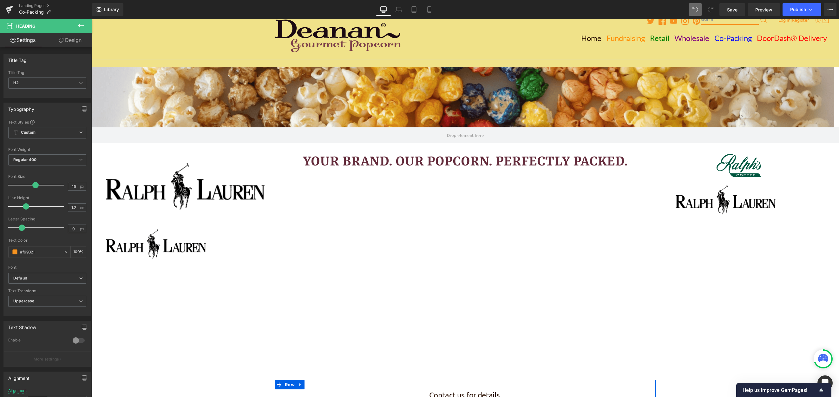
click at [79, 26] on icon at bounding box center [81, 26] width 6 height 4
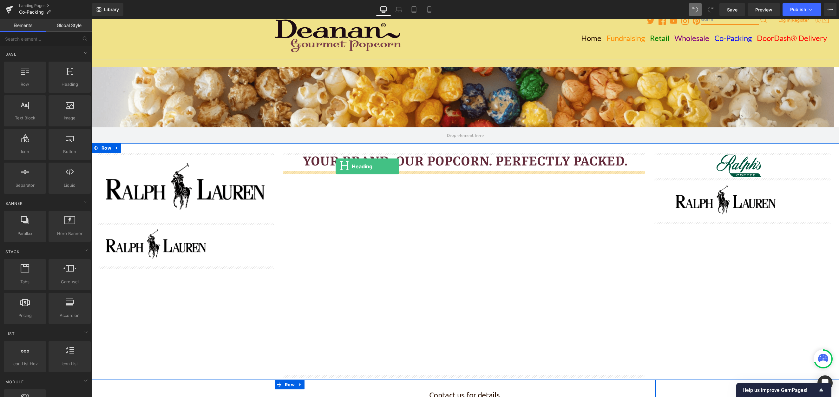
drag, startPoint x: 154, startPoint y: 99, endPoint x: 336, endPoint y: 166, distance: 194.1
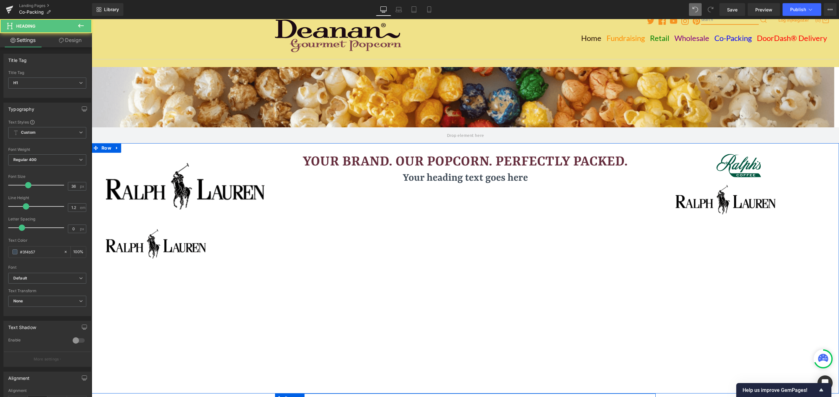
scroll to position [791, 743]
click at [468, 176] on span "Heading" at bounding box center [460, 178] width 17 height 8
click at [507, 177] on h1 "Your heading text goes here" at bounding box center [465, 178] width 364 height 14
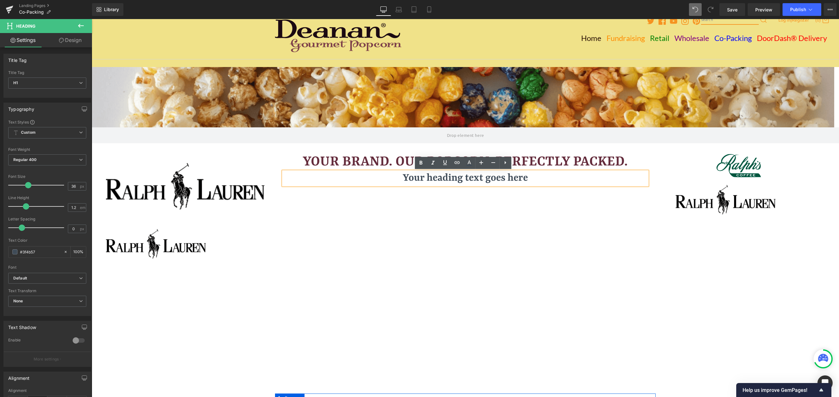
click at [418, 177] on h1 "Your heading text goes here" at bounding box center [465, 178] width 364 height 14
click at [456, 179] on h1 "Your heading text goes here" at bounding box center [465, 178] width 364 height 14
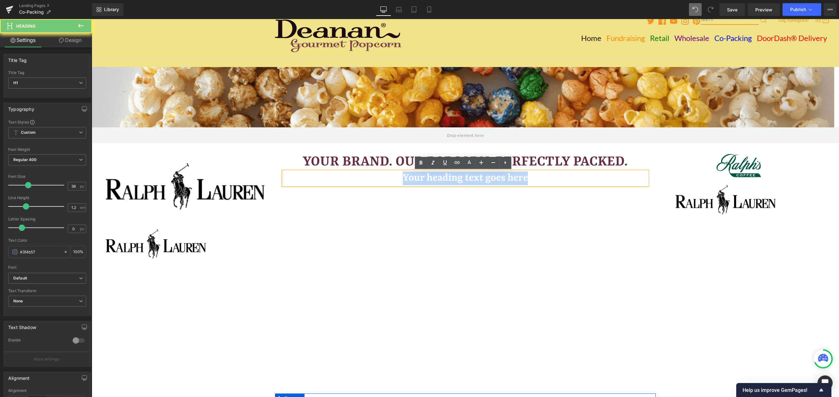
click at [456, 179] on h1 "Your heading text goes here" at bounding box center [465, 178] width 364 height 14
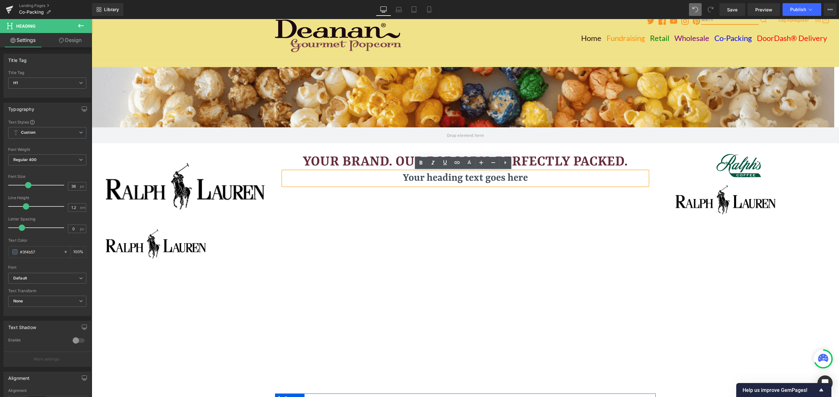
click at [531, 179] on h1 "Your heading text goes here" at bounding box center [465, 178] width 364 height 14
click at [450, 181] on h1 "Your heading text goes here" at bounding box center [465, 178] width 364 height 14
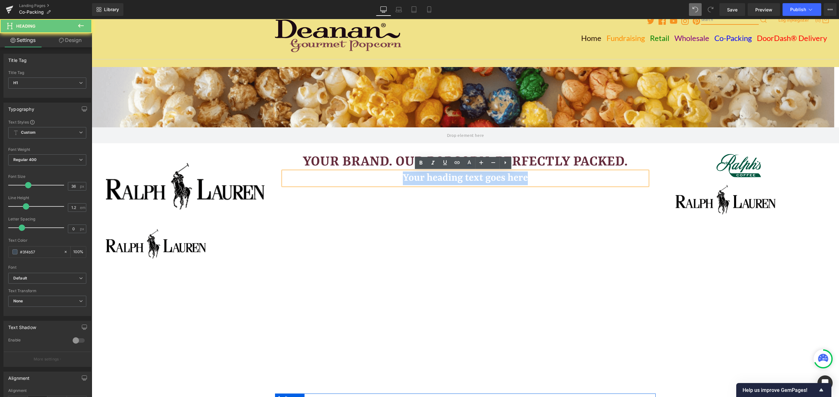
click at [450, 181] on h1 "Your heading text goes here" at bounding box center [465, 178] width 364 height 14
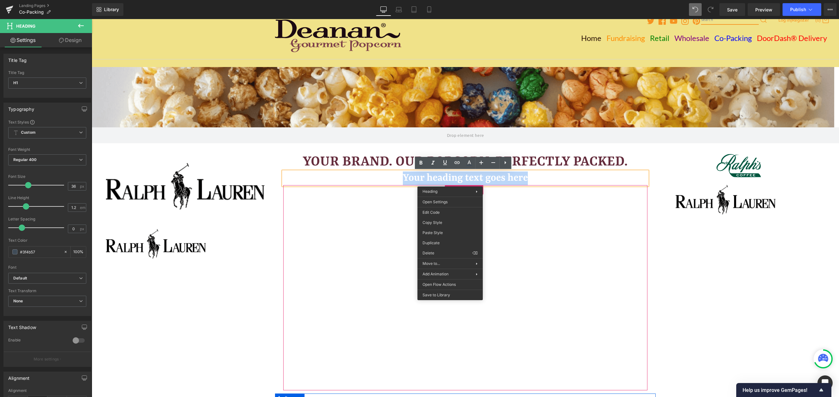
paste div
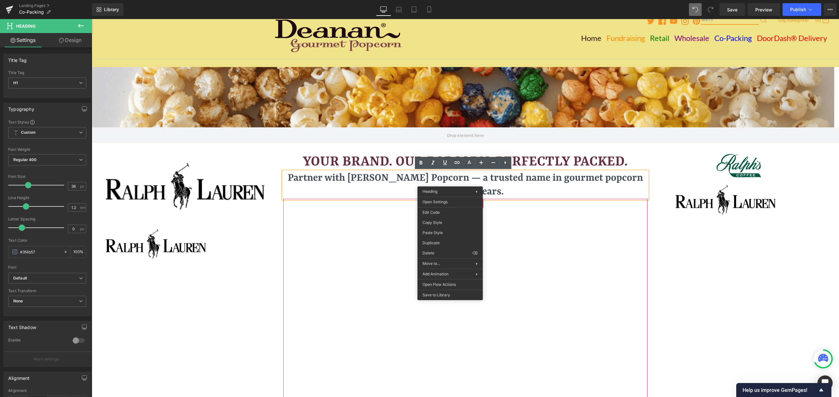
scroll to position [3, 3]
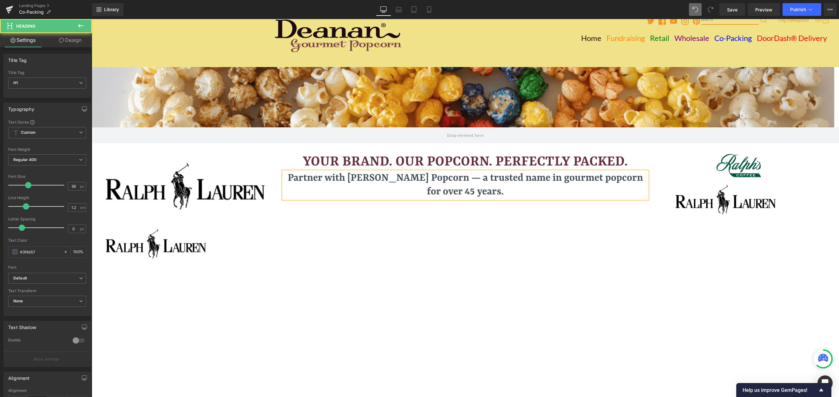
drag, startPoint x: 539, startPoint y: 189, endPoint x: 286, endPoint y: 181, distance: 252.3
click at [286, 181] on h1 "Partner with [PERSON_NAME] Popcorn — a trusted name in gourmet popcorn for over…" at bounding box center [465, 184] width 364 height 27
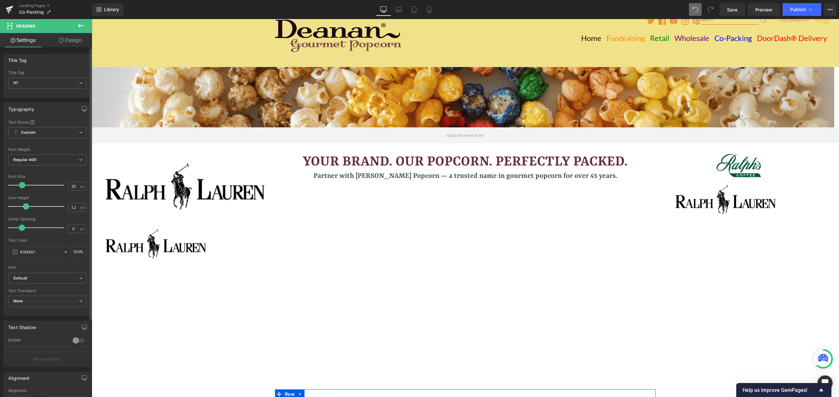
scroll to position [786, 743]
type input "26"
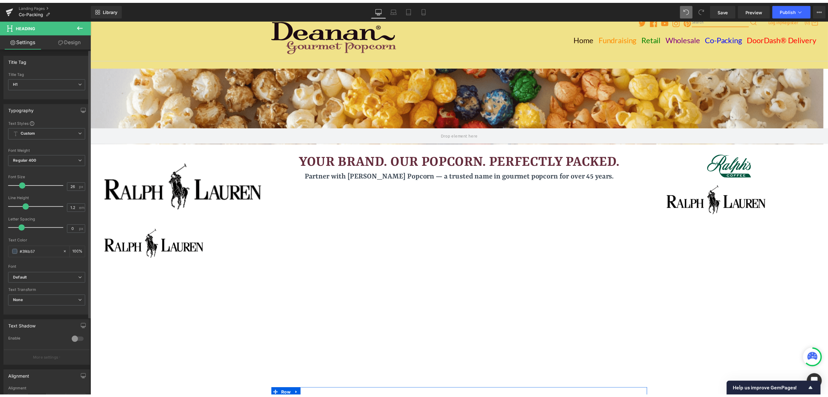
scroll to position [787, 743]
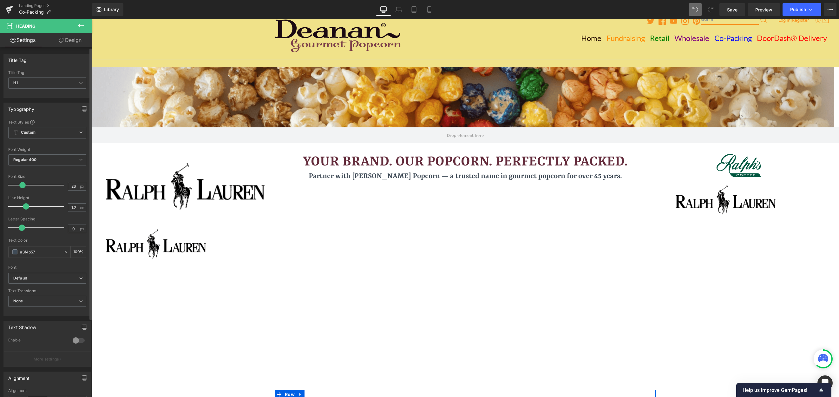
drag, startPoint x: 28, startPoint y: 185, endPoint x: 23, endPoint y: 185, distance: 5.4
click at [23, 185] on span at bounding box center [22, 185] width 6 height 6
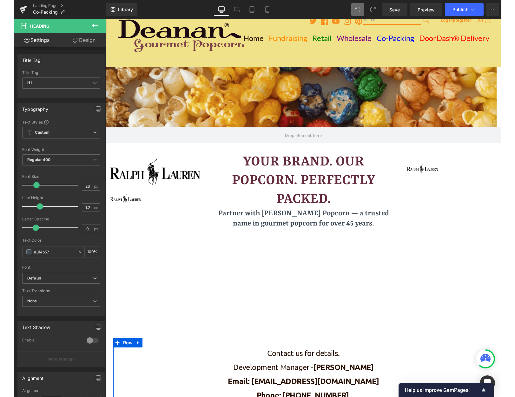
scroll to position [3, 3]
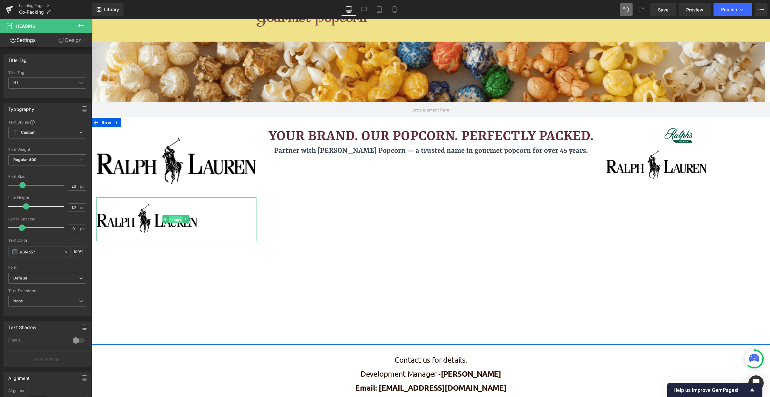
click at [175, 219] on span "Image" at bounding box center [176, 219] width 14 height 8
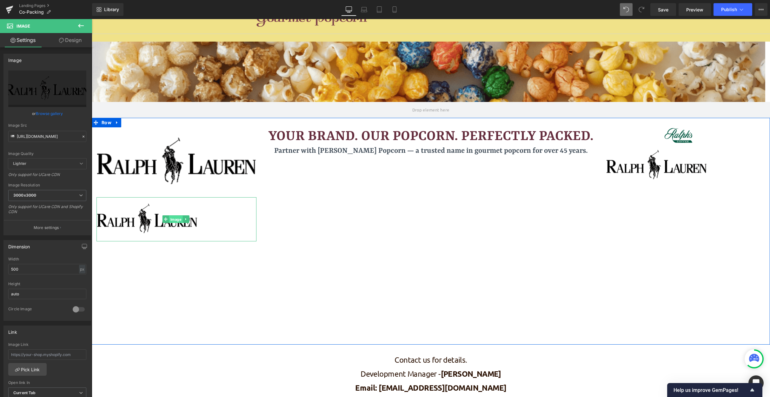
click at [174, 219] on span "Image" at bounding box center [176, 219] width 14 height 8
click at [175, 220] on span "Image" at bounding box center [176, 219] width 14 height 8
click at [177, 222] on span "Image" at bounding box center [176, 219] width 14 height 8
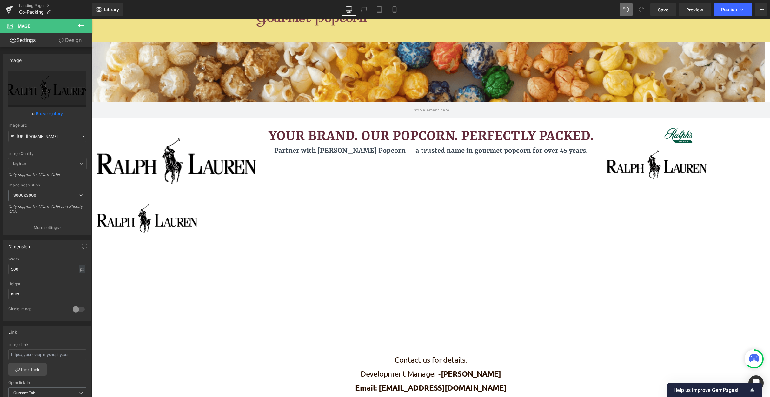
click at [80, 29] on icon at bounding box center [81, 26] width 8 height 8
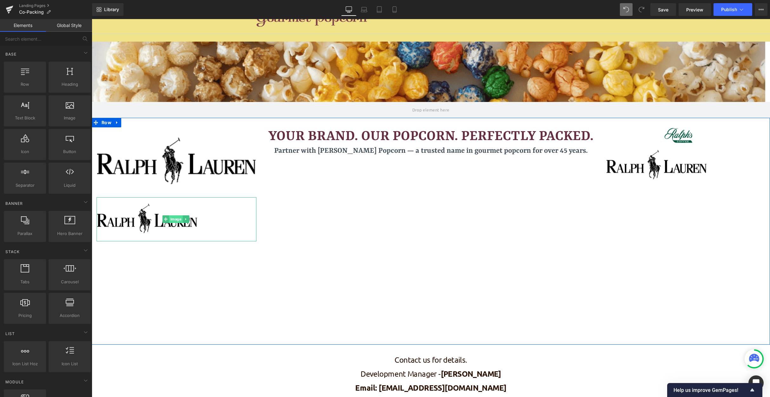
click at [178, 220] on span "Image" at bounding box center [176, 219] width 14 height 8
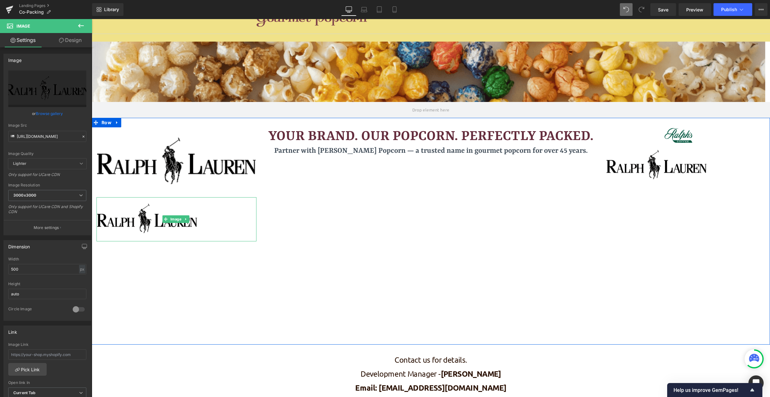
click at [261, 216] on div "Your Brand. Our Popcorn. Perfectly Packed. Heading Partner with [PERSON_NAME] P…" at bounding box center [430, 234] width 339 height 214
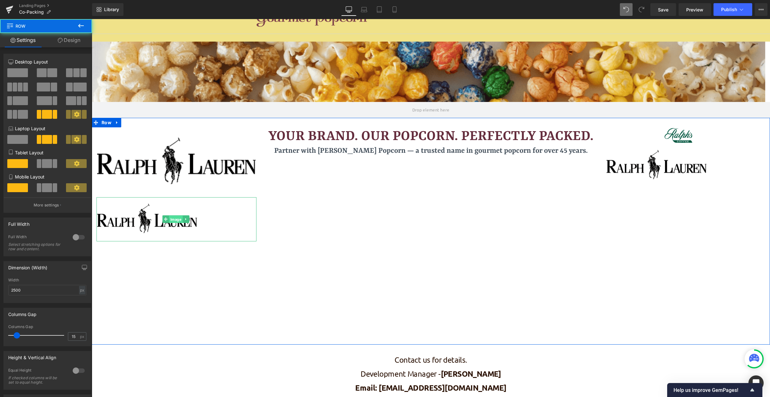
click at [174, 219] on span "Image" at bounding box center [176, 219] width 14 height 8
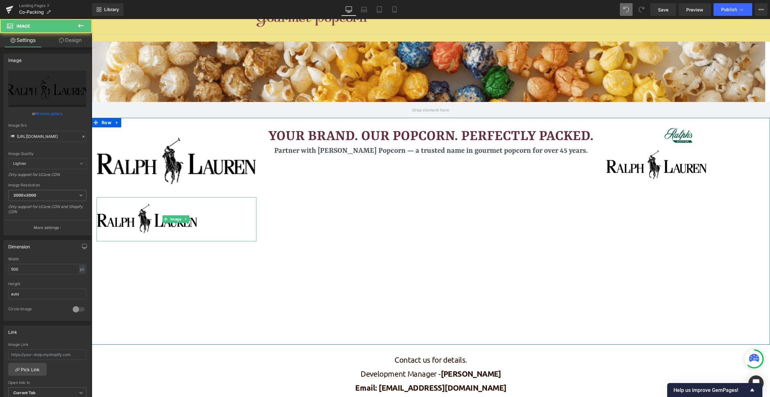
click at [234, 215] on img at bounding box center [176, 219] width 159 height 44
click at [176, 221] on span "Image" at bounding box center [176, 219] width 14 height 8
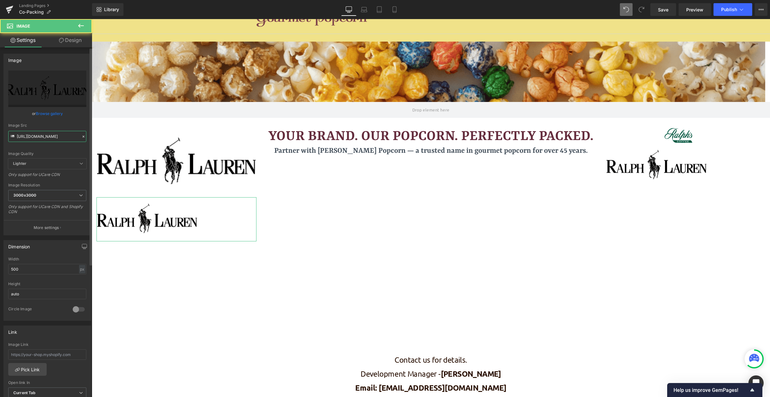
click at [42, 138] on input "[URL][DOMAIN_NAME]" at bounding box center [47, 136] width 78 height 11
paste input "images_1.png?v=1760361305"
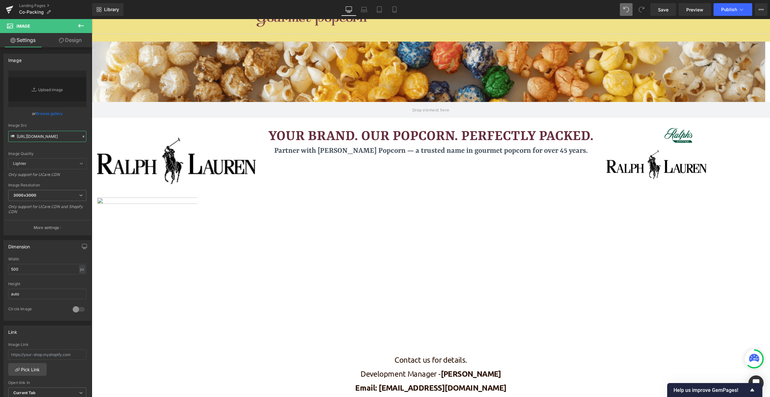
scroll to position [0, 0]
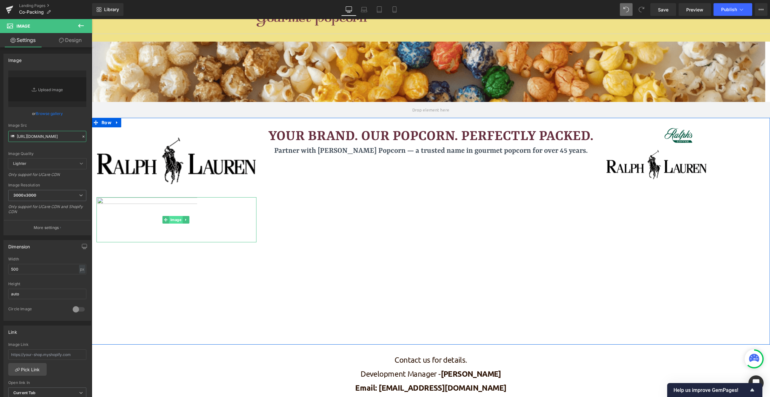
click at [175, 219] on span "Image" at bounding box center [176, 220] width 14 height 8
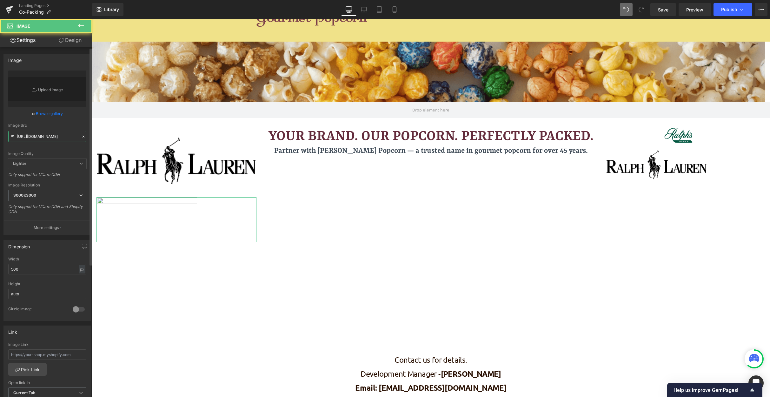
click at [32, 131] on input "[URL][DOMAIN_NAME]" at bounding box center [47, 136] width 78 height 11
click at [32, 133] on input "[URL][DOMAIN_NAME]" at bounding box center [47, 136] width 78 height 11
paste input "BigKahuna_Logo_3-colors-Horizontal-ORANGE-SHI.png?v=1760361309"
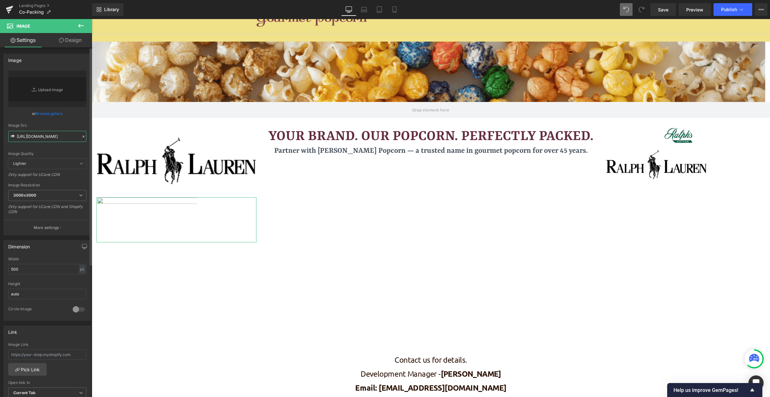
scroll to position [0, 170]
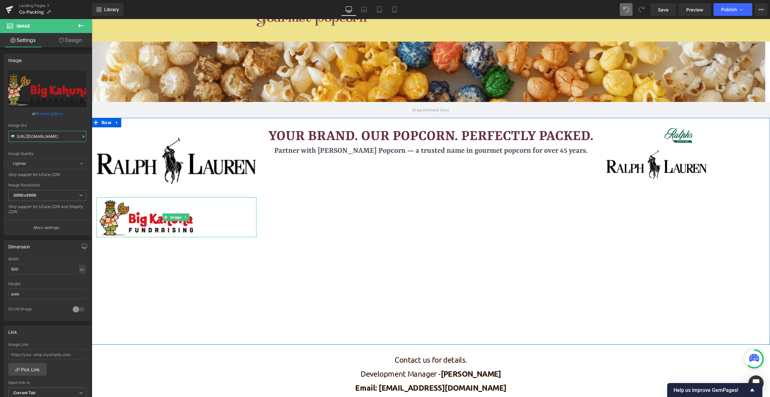
type input "[URL][DOMAIN_NAME]"
click at [196, 216] on img at bounding box center [176, 217] width 159 height 40
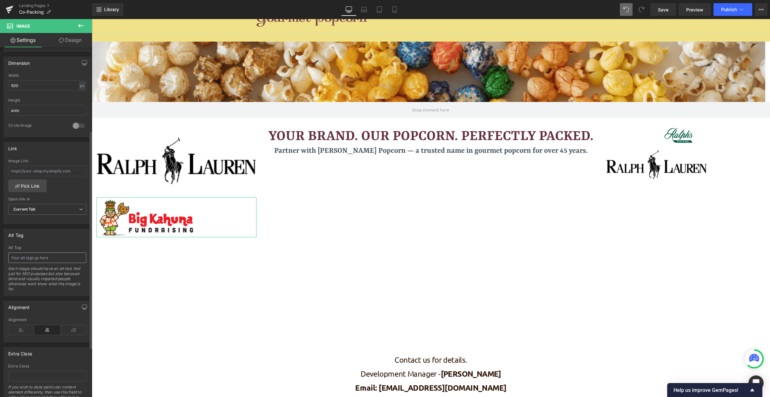
scroll to position [214, 0]
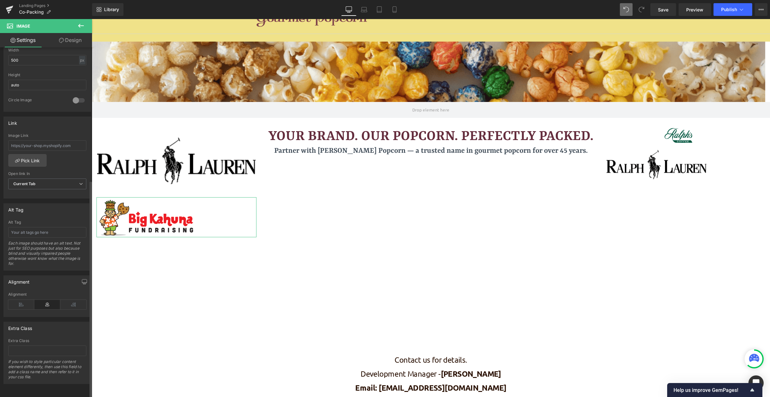
click at [47, 300] on icon at bounding box center [47, 304] width 26 height 10
click at [68, 301] on icon at bounding box center [73, 304] width 26 height 10
click at [47, 300] on icon at bounding box center [47, 304] width 26 height 10
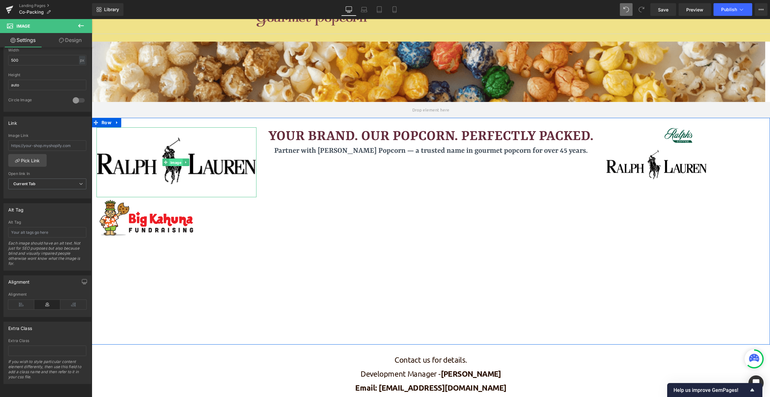
click at [165, 163] on link "Image" at bounding box center [172, 162] width 20 height 8
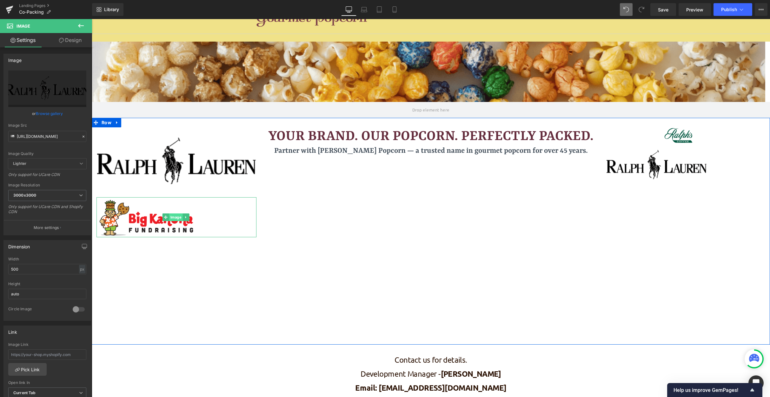
click at [176, 218] on span "Image" at bounding box center [176, 217] width 14 height 8
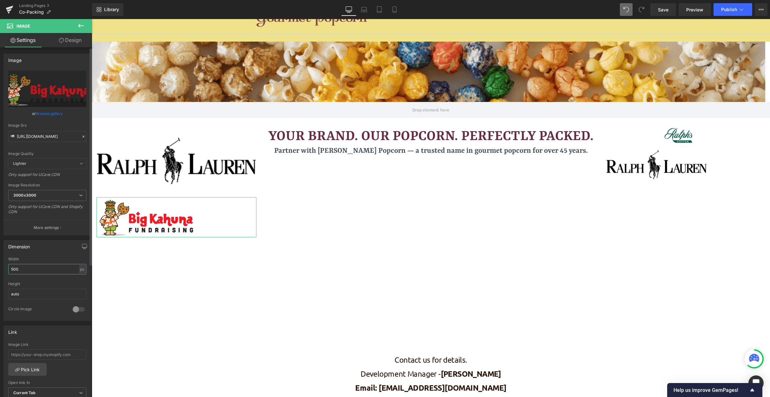
click at [58, 270] on input "500" at bounding box center [47, 269] width 78 height 10
type input "7"
type input "1"
type input "1500"
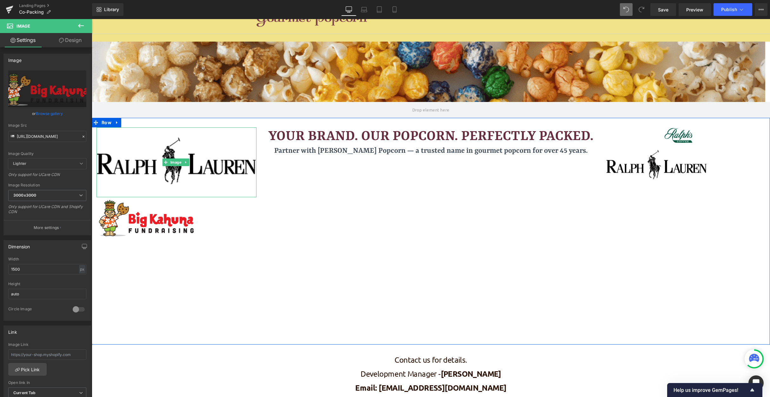
click at [204, 189] on img at bounding box center [176, 162] width 159 height 70
click at [173, 216] on span "Image" at bounding box center [176, 218] width 14 height 8
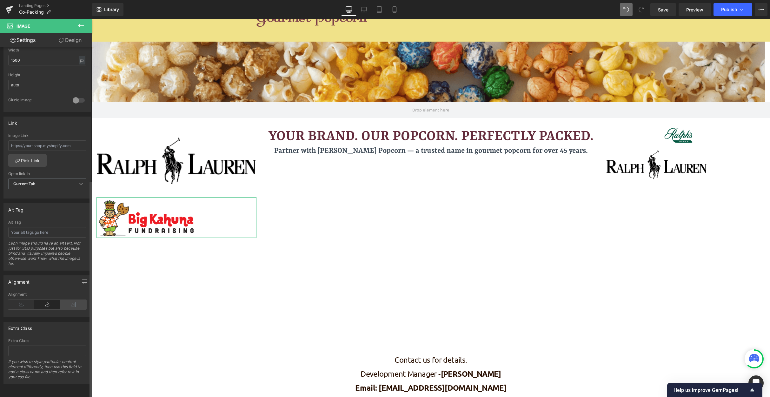
click at [69, 301] on icon at bounding box center [73, 304] width 26 height 10
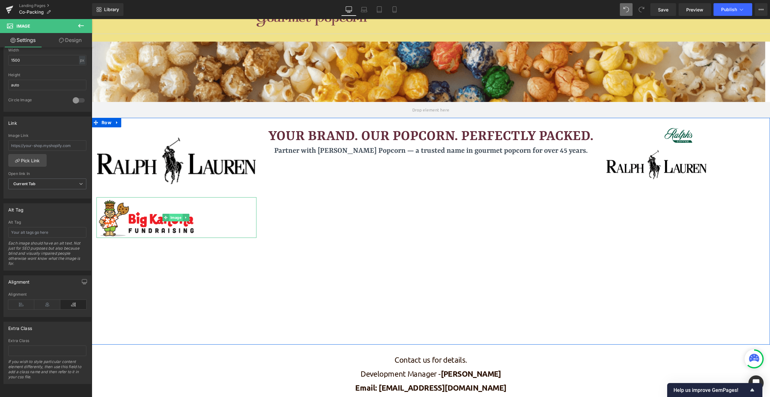
click at [182, 214] on span "Image" at bounding box center [176, 218] width 14 height 8
click at [176, 216] on span "Image" at bounding box center [176, 218] width 14 height 8
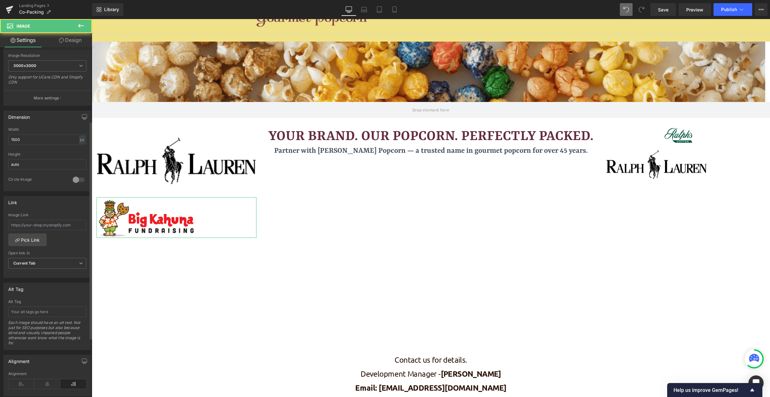
scroll to position [118, 0]
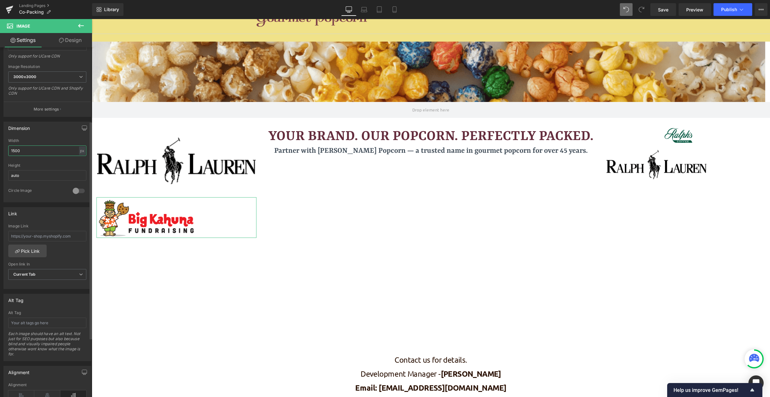
click at [56, 154] on input "1500" at bounding box center [47, 150] width 78 height 10
type input "auto"
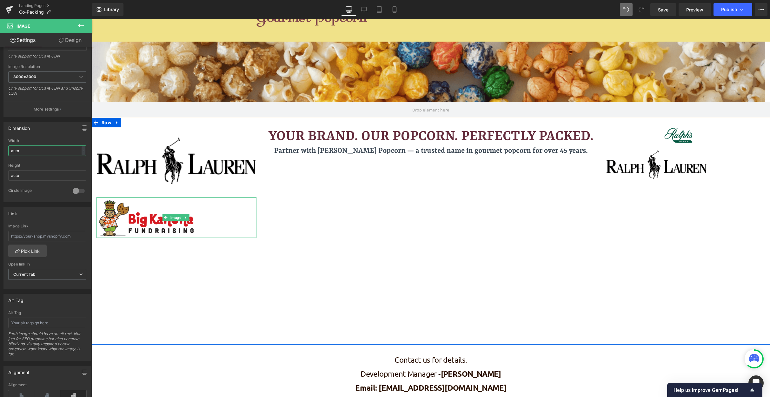
click at [173, 220] on span "Image" at bounding box center [176, 218] width 14 height 8
click at [192, 249] on div "Image Image Your Brand. Our Popcorn. Perfectly Packed. Heading Partner with [PE…" at bounding box center [431, 231] width 678 height 227
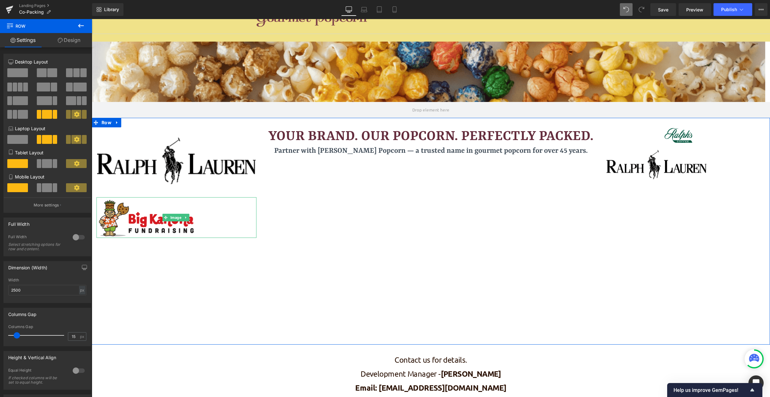
click at [155, 220] on img at bounding box center [176, 217] width 160 height 41
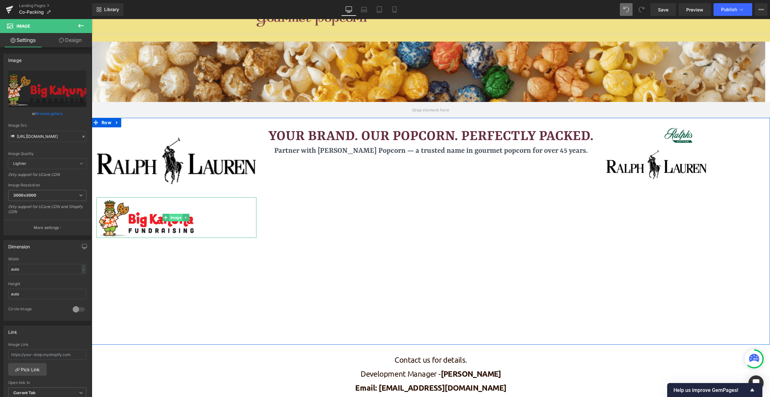
click at [175, 216] on span "Image" at bounding box center [176, 218] width 14 height 8
click at [190, 201] on img at bounding box center [176, 217] width 160 height 41
click at [236, 201] on img at bounding box center [176, 217] width 160 height 41
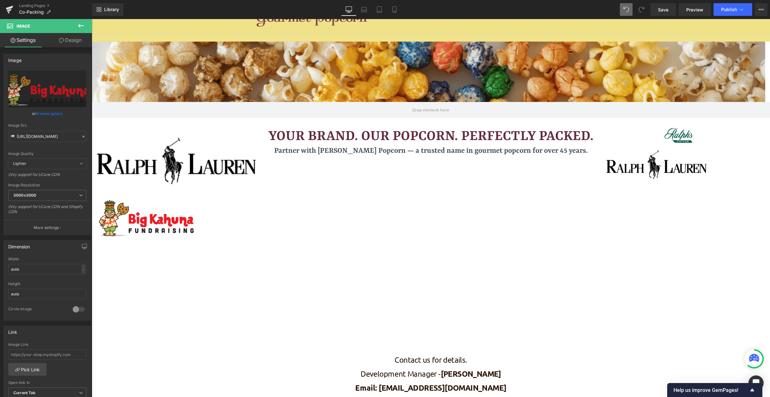
click at [82, 24] on icon at bounding box center [81, 26] width 8 height 8
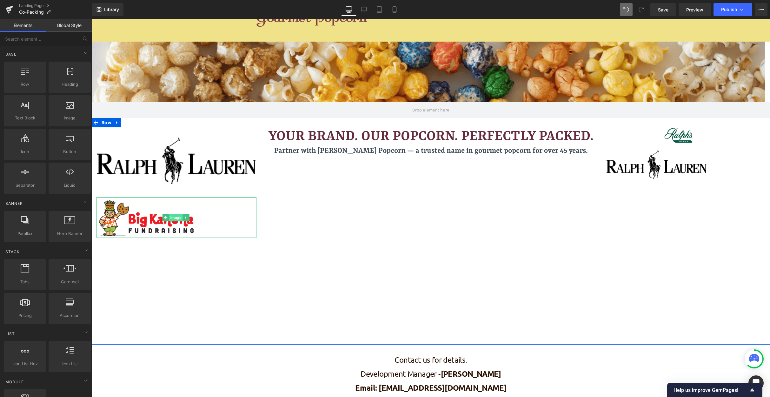
click at [171, 220] on span "Image" at bounding box center [176, 218] width 14 height 8
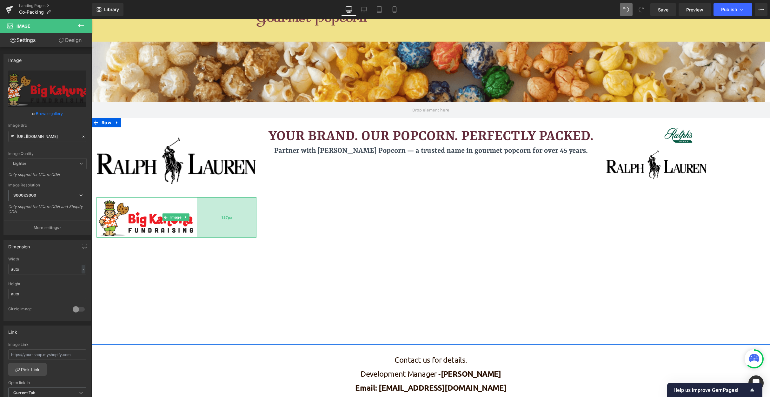
click at [253, 230] on div "187px" at bounding box center [226, 217] width 59 height 40
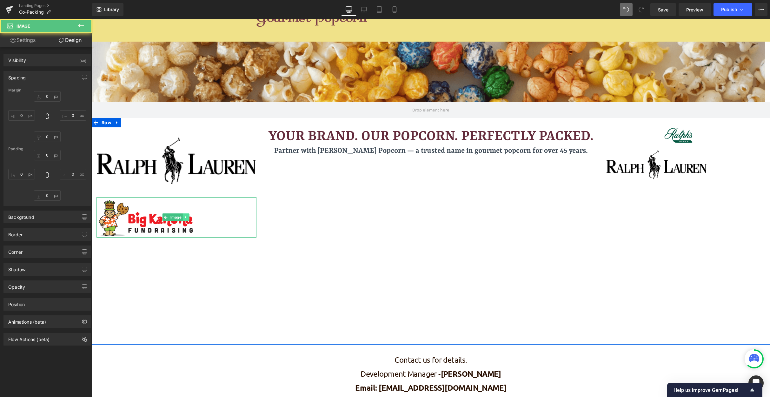
type input "0"
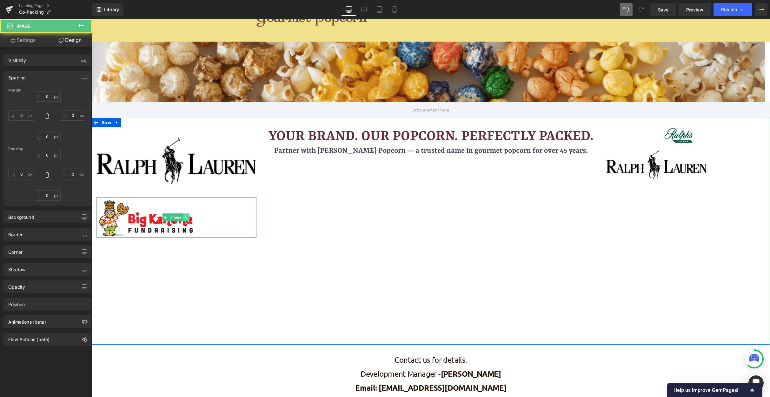
type input "188"
type input "0"
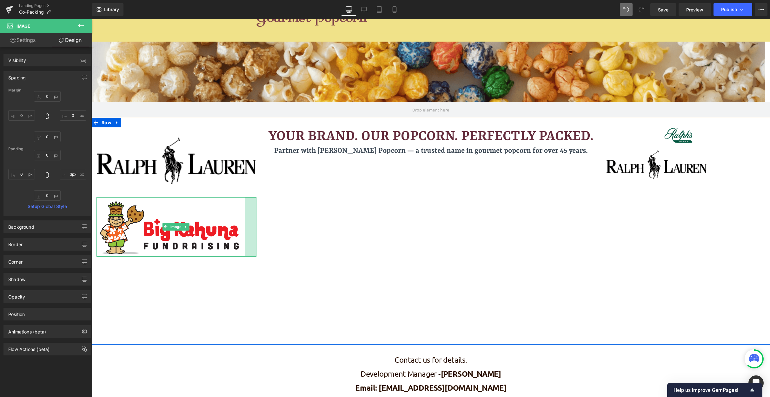
type input "0px"
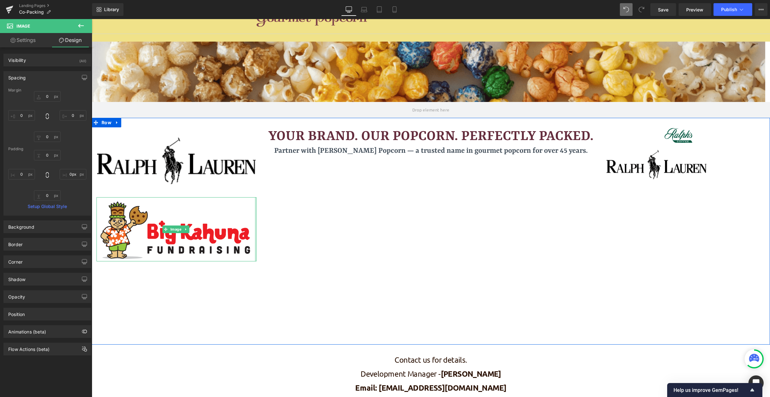
drag, startPoint x: 196, startPoint y: 206, endPoint x: 261, endPoint y: 211, distance: 65.6
click at [261, 211] on div "Image Image Your Brand. Our Popcorn. Perfectly Packed. Heading Partner with [PE…" at bounding box center [431, 231] width 678 height 227
click at [655, 137] on span "Image" at bounding box center [685, 136] width 14 height 8
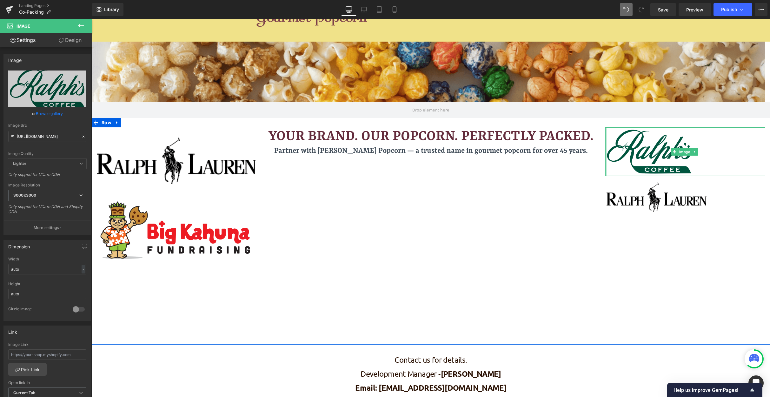
drag, startPoint x: 657, startPoint y: 132, endPoint x: 594, endPoint y: 133, distance: 63.1
click at [594, 133] on div "Image Image Your Brand. Our Popcorn. Perfectly Packed. Heading Partner with [PE…" at bounding box center [431, 231] width 678 height 227
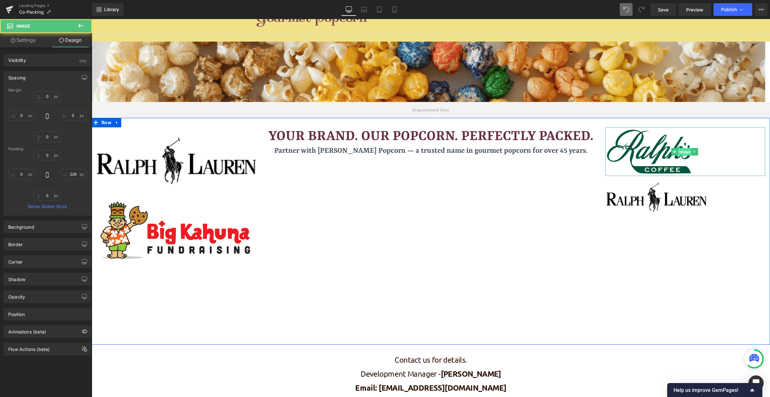
click at [655, 148] on span "Image" at bounding box center [685, 152] width 14 height 8
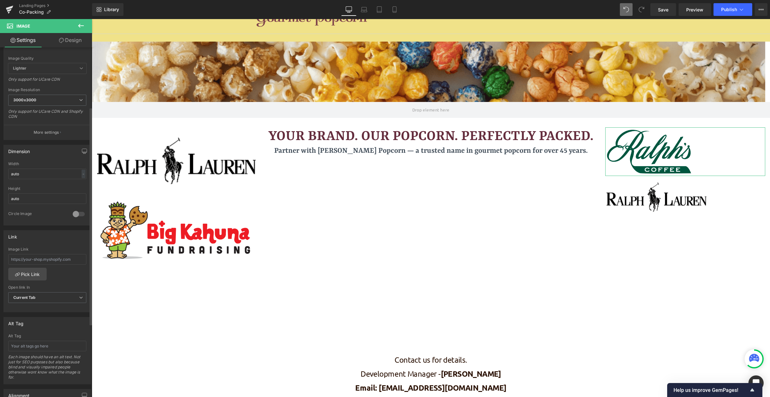
scroll to position [214, 0]
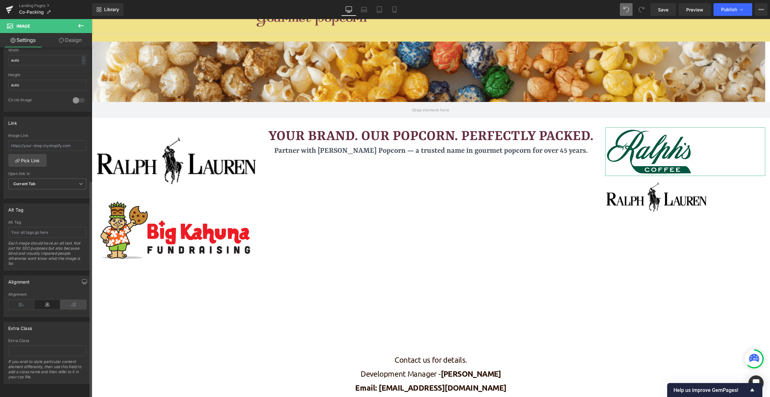
click at [74, 299] on icon at bounding box center [73, 304] width 26 height 10
click at [45, 300] on icon at bounding box center [47, 304] width 26 height 10
click at [18, 301] on icon at bounding box center [21, 304] width 26 height 10
click at [56, 302] on icon at bounding box center [47, 304] width 26 height 10
click at [65, 305] on div "Alignment" at bounding box center [47, 304] width 78 height 24
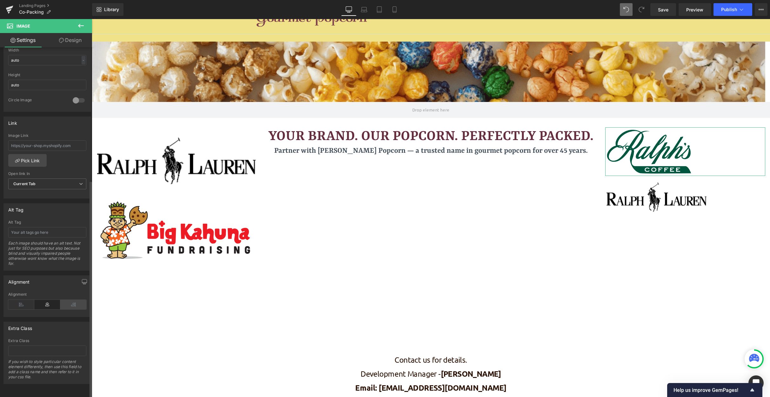
click at [69, 299] on icon at bounding box center [73, 304] width 26 height 10
click at [45, 299] on icon at bounding box center [47, 304] width 26 height 10
click at [19, 299] on icon at bounding box center [21, 304] width 26 height 10
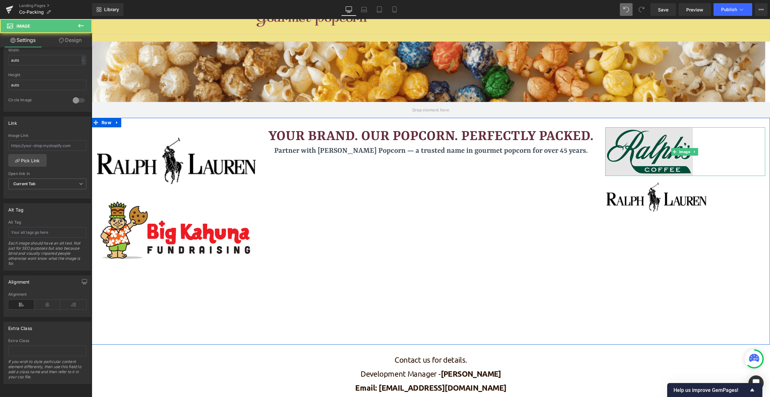
click at [655, 148] on img at bounding box center [685, 151] width 160 height 49
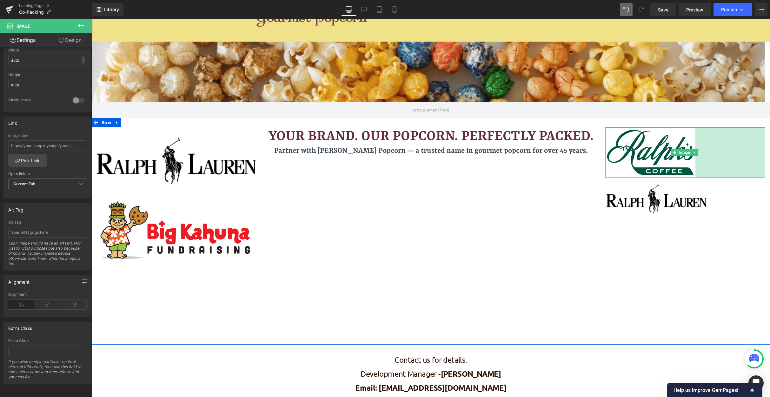
drag, startPoint x: 760, startPoint y: 134, endPoint x: 826, endPoint y: 160, distance: 71.5
click at [655, 160] on html "× Skip to content (0) Cart Twitter Facebook Youtube" at bounding box center [431, 371] width 678 height 768
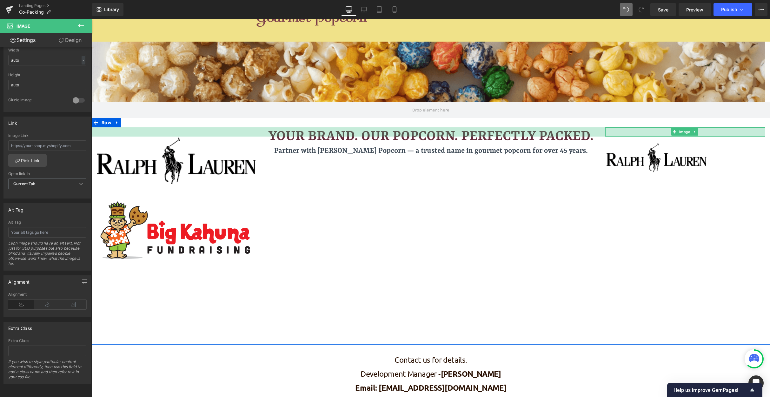
drag, startPoint x: 165, startPoint y: 4, endPoint x: 589, endPoint y: 118, distance: 438.3
click at [165, 4] on div "Library Desktop Desktop Laptop Tablet Mobile Save Preview Publish Scheduled Vie…" at bounding box center [431, 9] width 678 height 13
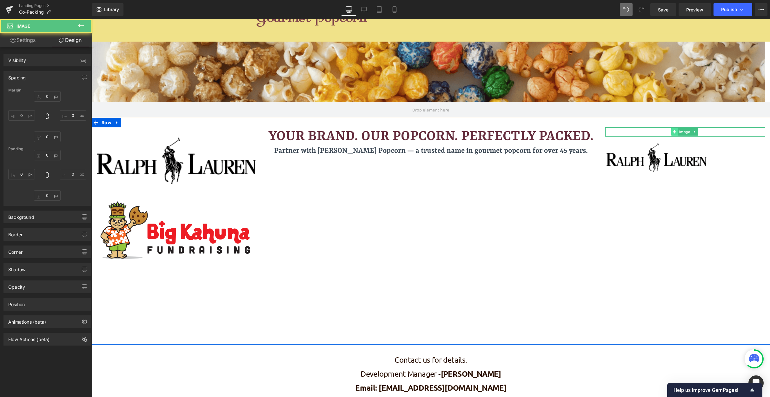
type input "0"
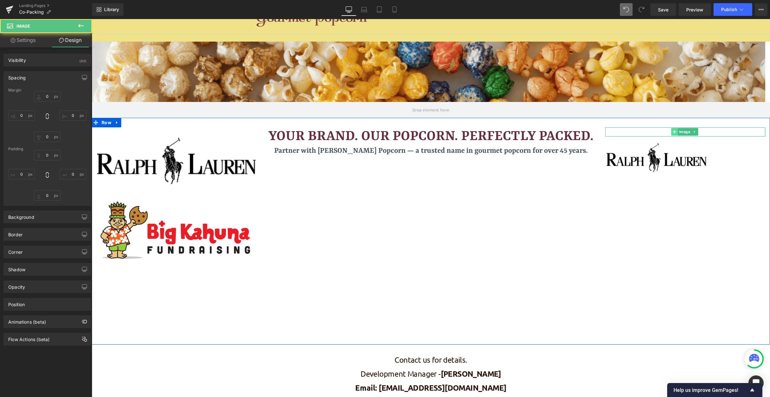
type input "2140"
type input "0"
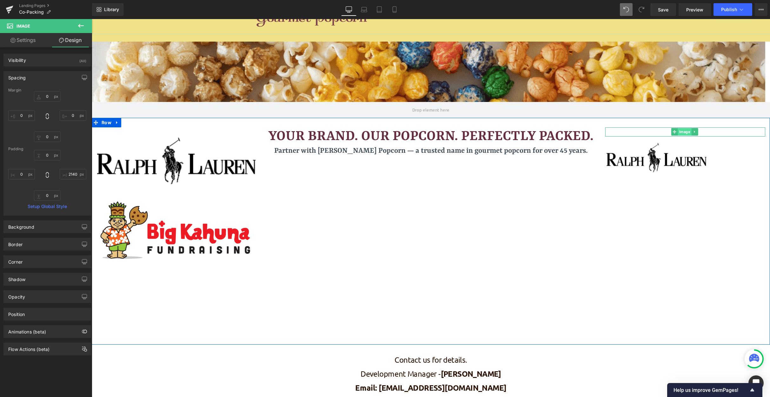
click at [655, 131] on div "2140px" at bounding box center [425, 131] width 679 height 9
click at [92, 19] on div at bounding box center [92, 19] width 0 height 0
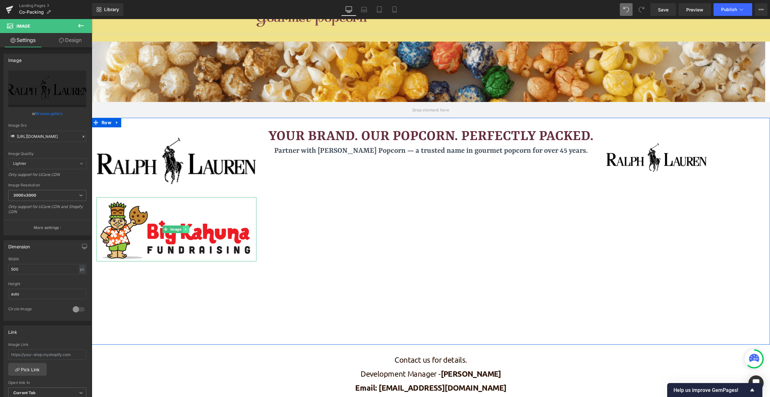
click at [185, 229] on icon at bounding box center [185, 229] width 3 height 4
click at [184, 229] on icon at bounding box center [182, 228] width 3 height 3
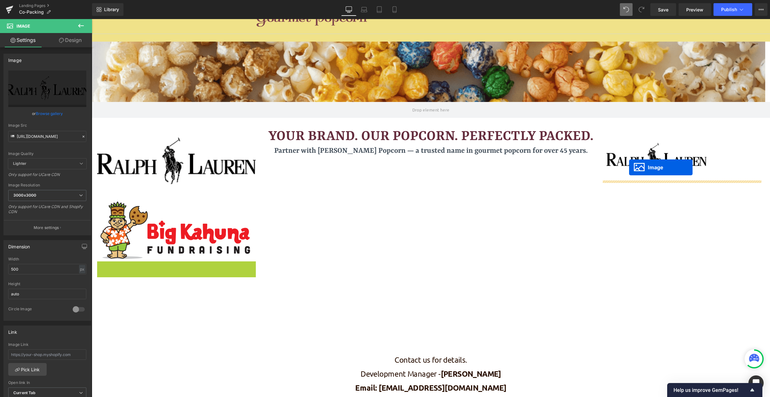
drag, startPoint x: 164, startPoint y: 291, endPoint x: 629, endPoint y: 167, distance: 480.7
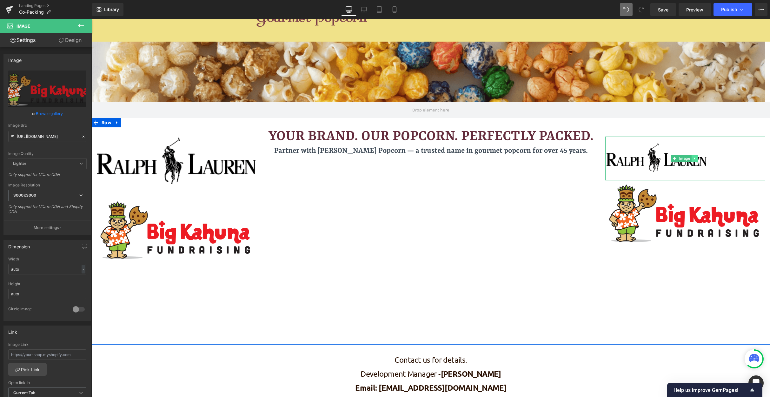
click at [655, 157] on icon at bounding box center [694, 158] width 3 height 4
click at [655, 160] on icon at bounding box center [697, 158] width 3 height 4
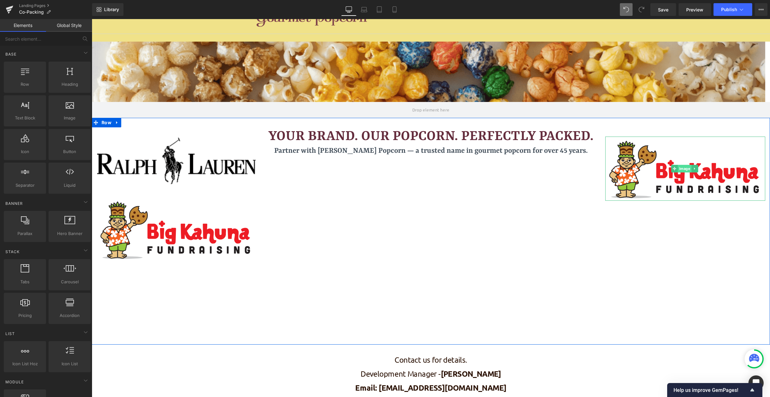
click at [655, 168] on span "Image" at bounding box center [685, 169] width 14 height 8
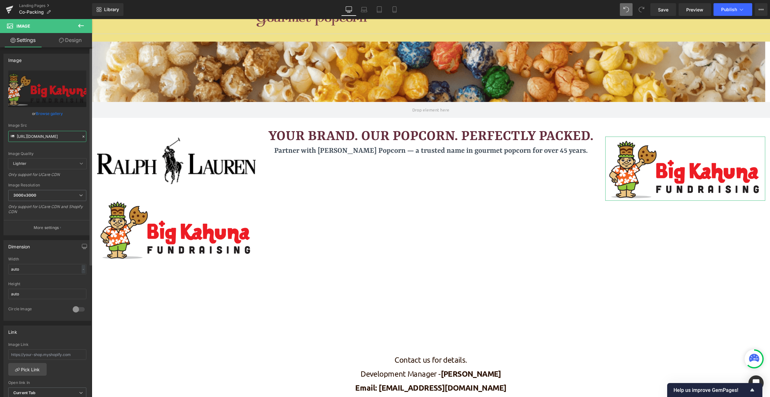
click at [36, 136] on input "[URL][DOMAIN_NAME]" at bounding box center [47, 136] width 78 height 11
paste input "H4LB5PKXOVEC5FWCVOZQKSQWGY.png?v=176036062"
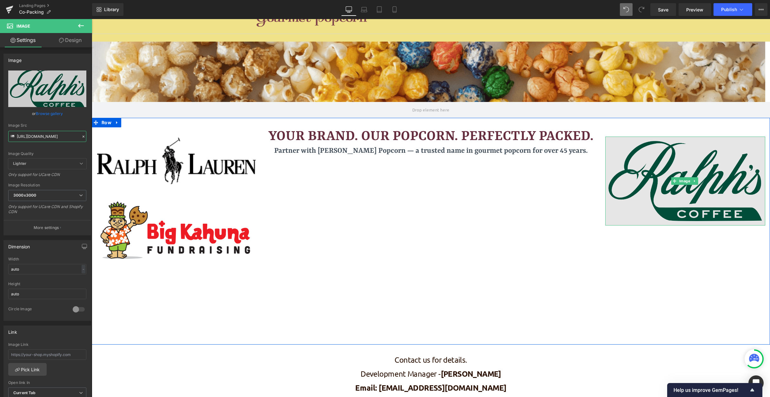
type input "[URL][DOMAIN_NAME]"
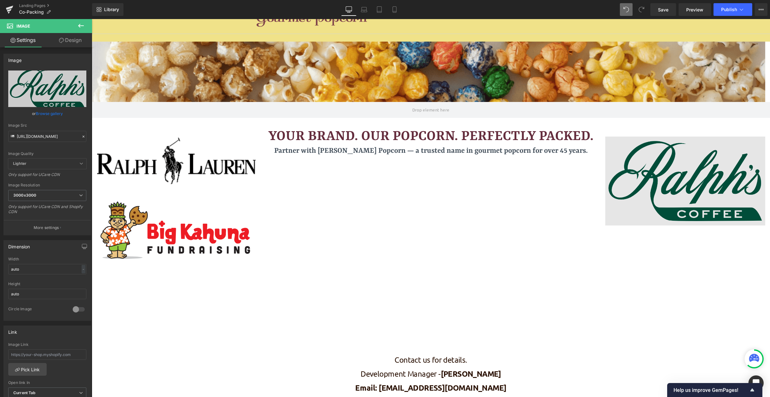
scroll to position [0, 0]
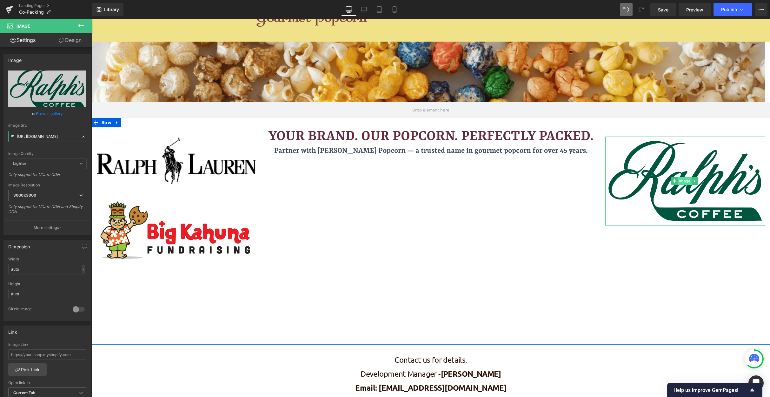
click at [655, 181] on span "Image" at bounding box center [685, 181] width 14 height 8
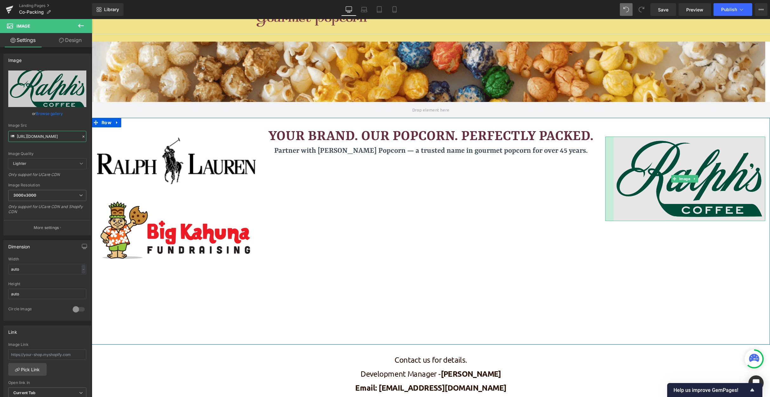
drag, startPoint x: 602, startPoint y: 162, endPoint x: 610, endPoint y: 162, distance: 8.3
click at [610, 162] on div "Image" at bounding box center [685, 178] width 160 height 84
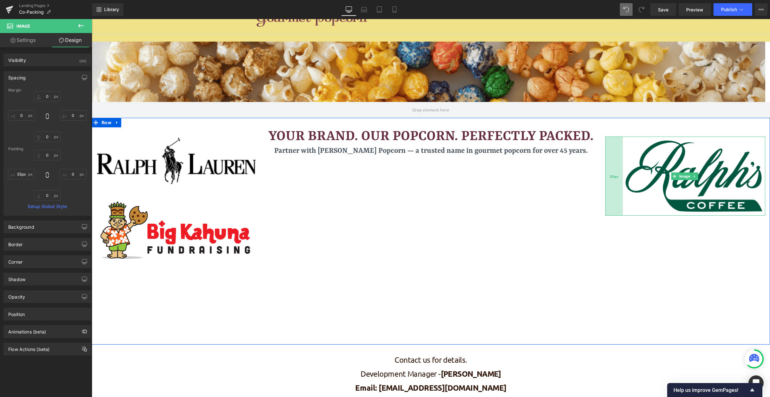
drag, startPoint x: 604, startPoint y: 174, endPoint x: 613, endPoint y: 174, distance: 9.2
click at [613, 174] on div "55px" at bounding box center [613, 175] width 17 height 79
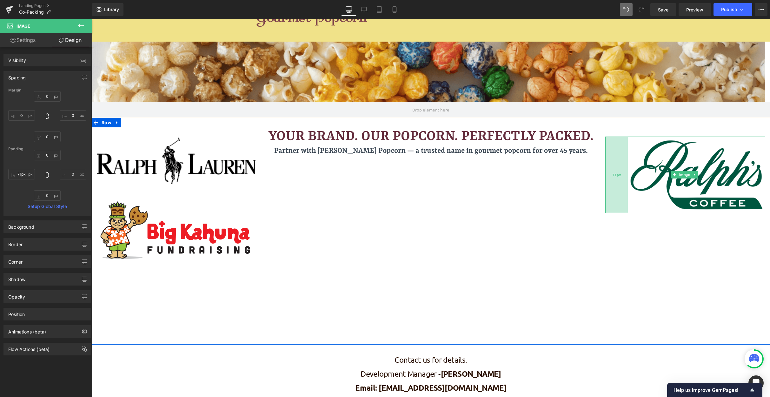
drag, startPoint x: 613, startPoint y: 174, endPoint x: 618, endPoint y: 176, distance: 5.4
click at [618, 176] on div "71px" at bounding box center [616, 174] width 23 height 76
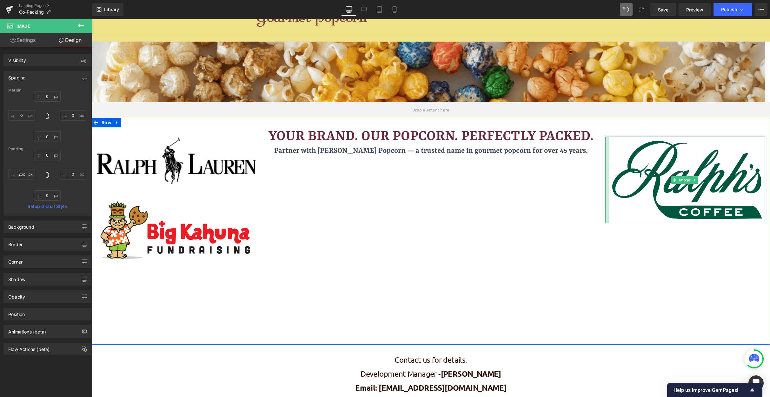
type input "0px"
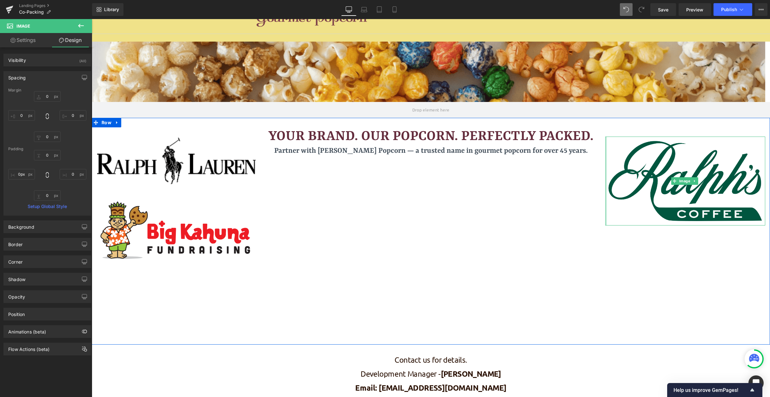
drag, startPoint x: 621, startPoint y: 175, endPoint x: 596, endPoint y: 173, distance: 24.8
click at [596, 173] on div "Image Image Your Brand. Our Popcorn. Perfectly Packed. Heading Partner with [PE…" at bounding box center [431, 231] width 678 height 227
drag, startPoint x: 603, startPoint y: 163, endPoint x: 595, endPoint y: 163, distance: 7.6
click at [595, 163] on div "Image Image Your Brand. Our Popcorn. Perfectly Packed. Heading Partner with [PE…" at bounding box center [431, 231] width 678 height 227
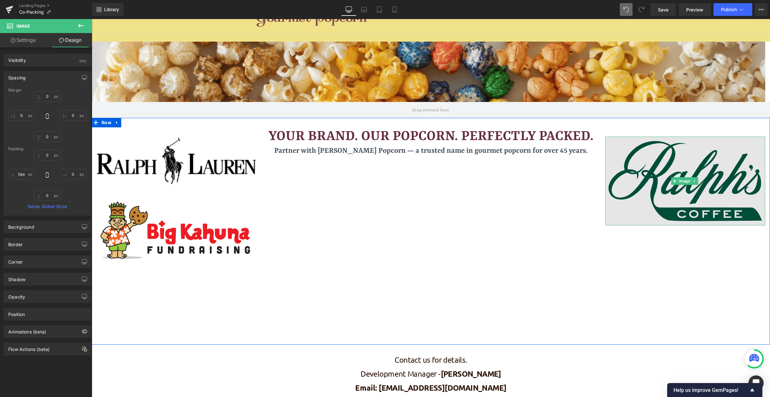
click at [645, 172] on img at bounding box center [685, 180] width 160 height 89
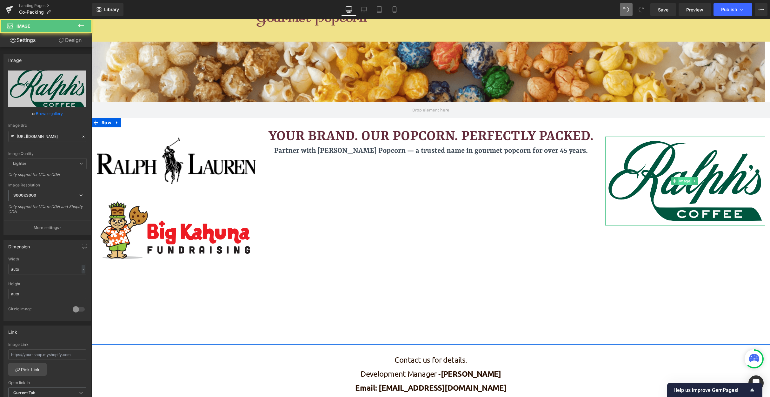
click at [655, 180] on span "Image" at bounding box center [685, 181] width 14 height 8
click at [177, 161] on span "Image" at bounding box center [176, 162] width 14 height 8
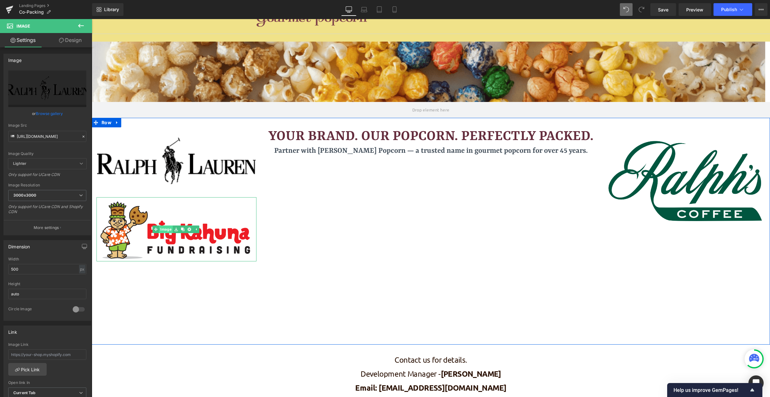
click at [167, 226] on link "Image" at bounding box center [163, 229] width 20 height 8
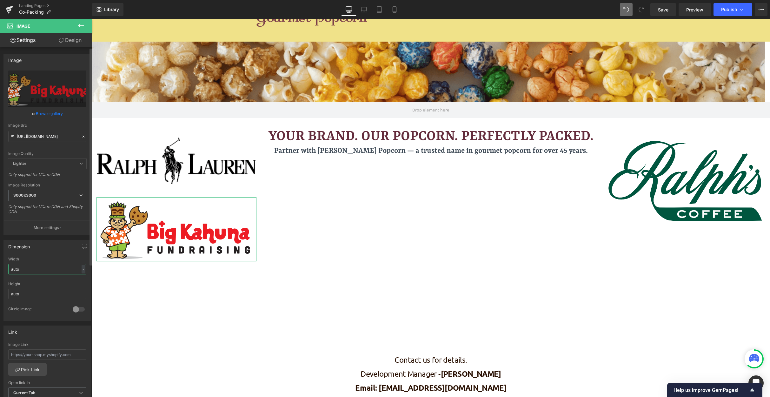
click at [27, 271] on input "auto" at bounding box center [47, 269] width 78 height 10
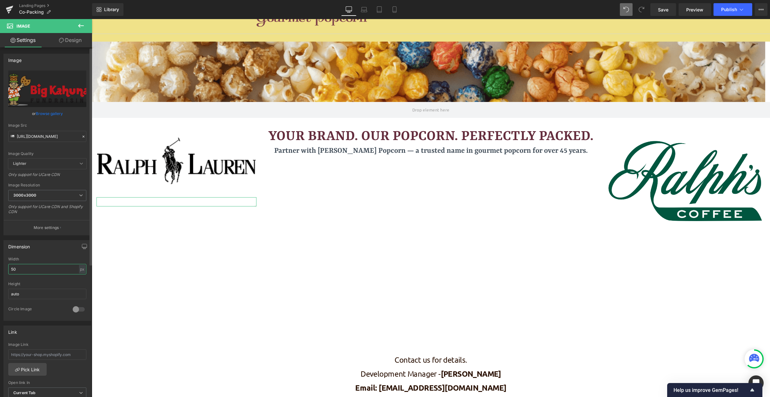
type input "500"
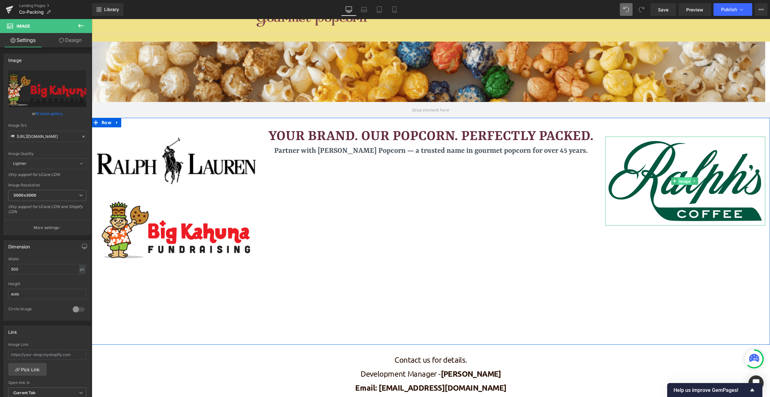
click at [655, 180] on span "Image" at bounding box center [685, 181] width 14 height 8
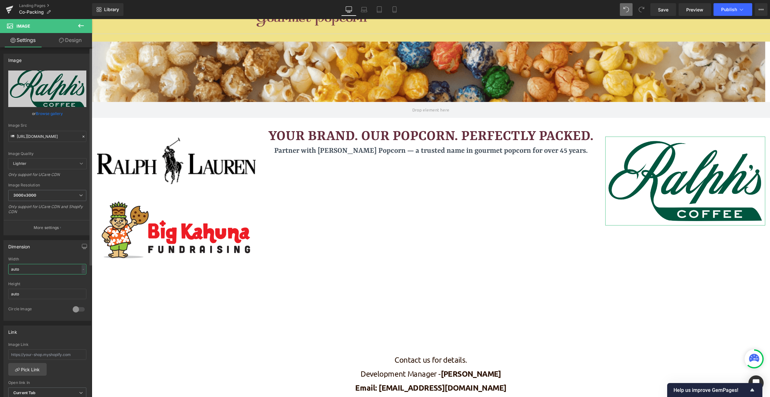
click at [42, 273] on input "auto" at bounding box center [47, 269] width 78 height 10
type input "500"
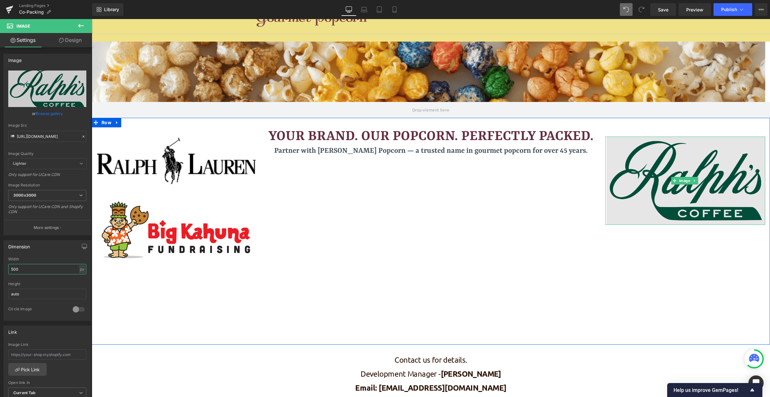
drag, startPoint x: 691, startPoint y: 224, endPoint x: 690, endPoint y: 217, distance: 7.1
click at [655, 217] on div "Image" at bounding box center [685, 180] width 160 height 88
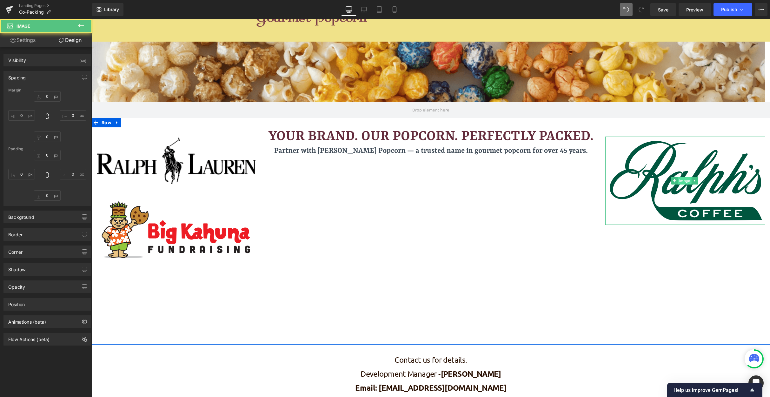
type input "0"
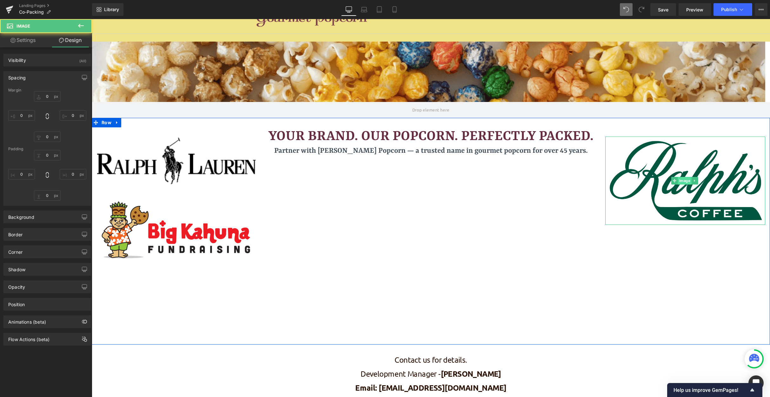
type input "0"
click at [655, 180] on span "Image" at bounding box center [685, 181] width 14 height 8
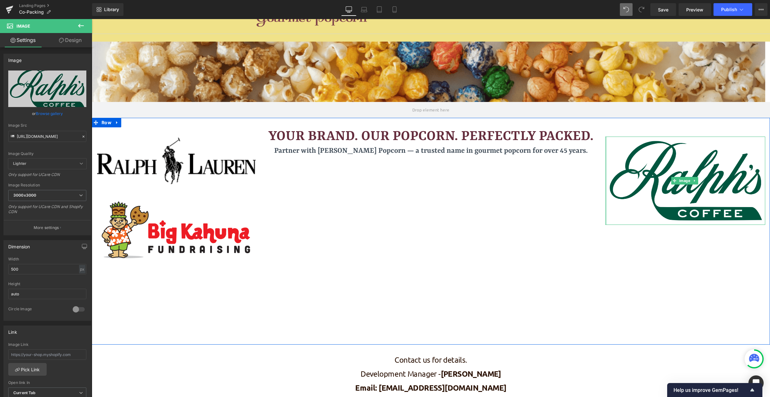
drag, startPoint x: 602, startPoint y: 160, endPoint x: 599, endPoint y: 161, distance: 3.2
click at [600, 161] on div "Image 2140px Image" at bounding box center [684, 175] width 169 height 97
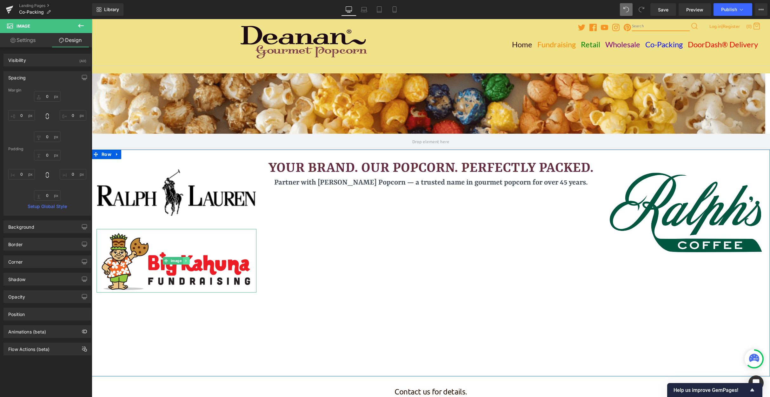
click at [185, 261] on icon at bounding box center [185, 261] width 3 height 4
click at [181, 261] on icon at bounding box center [182, 260] width 3 height 3
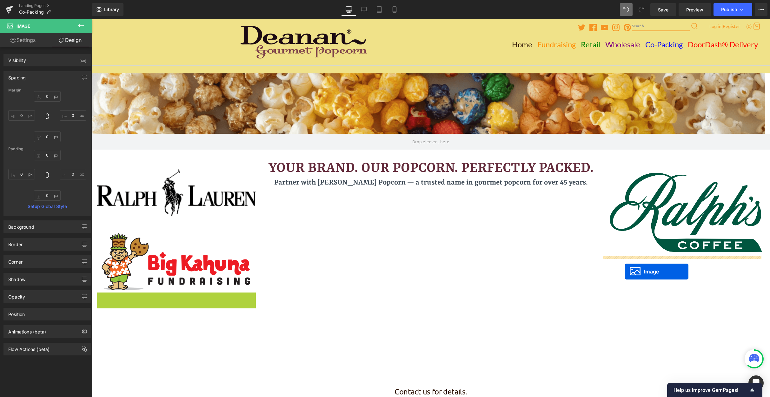
drag, startPoint x: 163, startPoint y: 324, endPoint x: 625, endPoint y: 271, distance: 464.6
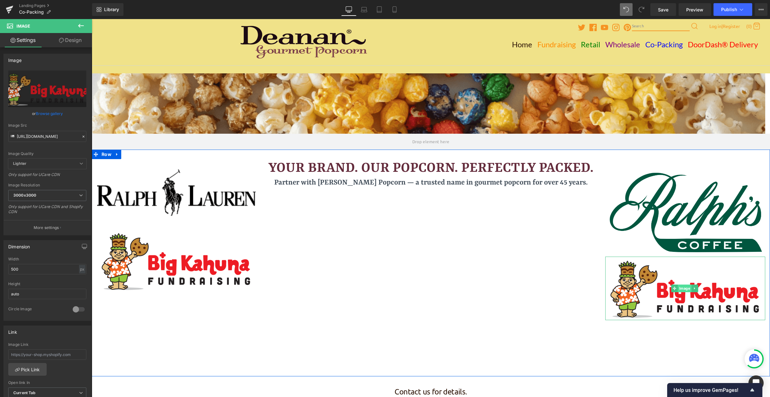
click at [655, 288] on span "Image" at bounding box center [685, 288] width 14 height 8
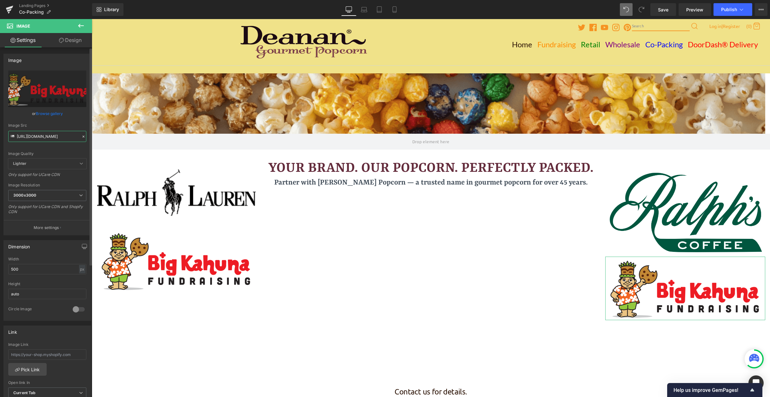
click at [45, 138] on input "[URL][DOMAIN_NAME]" at bounding box center [47, 136] width 78 height 11
click at [43, 136] on input "[URL][DOMAIN_NAME]" at bounding box center [47, 136] width 78 height 11
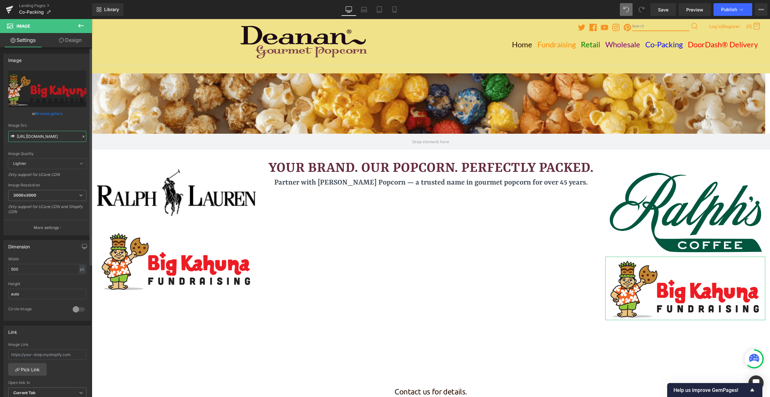
paste input "images_2.png?v=1760362185"
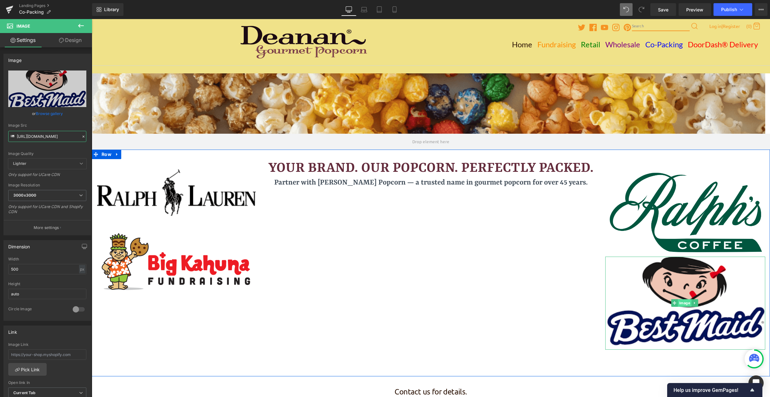
click at [655, 303] on span "Image" at bounding box center [685, 303] width 14 height 8
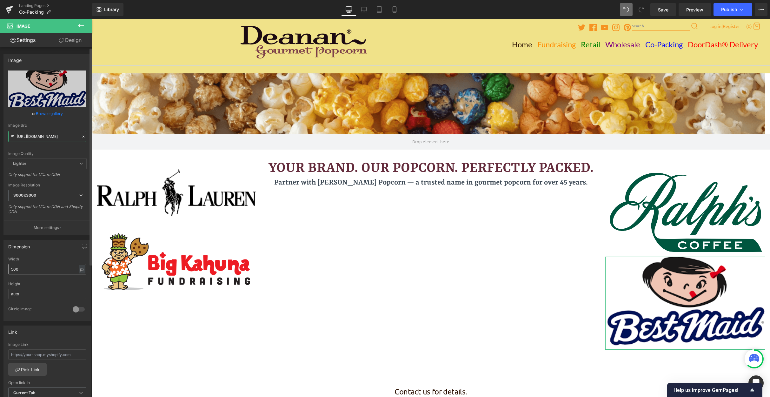
type input "[URL][DOMAIN_NAME]"
click at [46, 271] on input "500" at bounding box center [47, 269] width 78 height 10
type input "S"
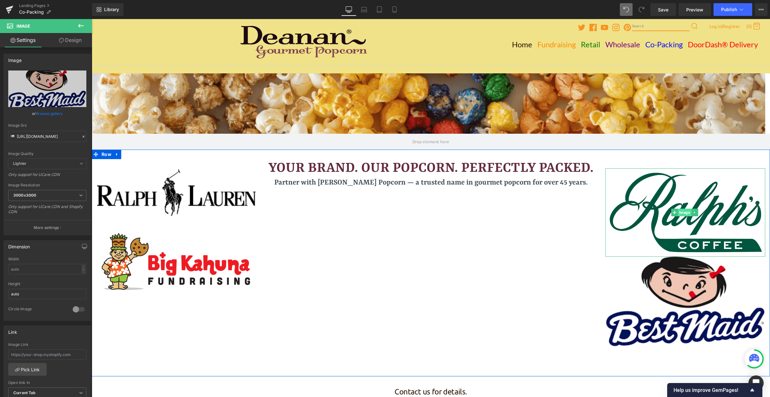
click at [655, 211] on span "Image" at bounding box center [685, 212] width 14 height 8
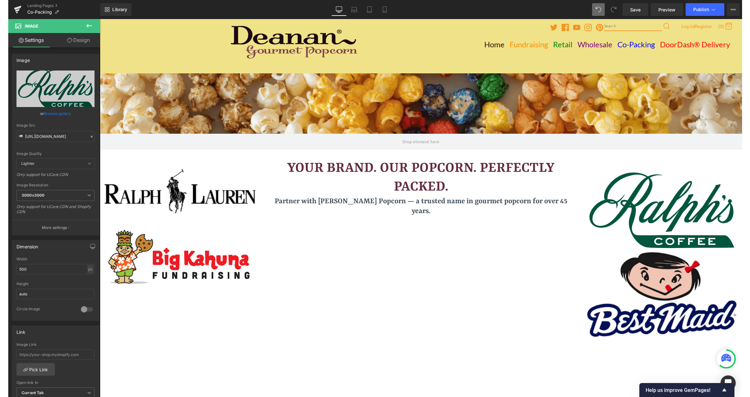
scroll to position [780, 654]
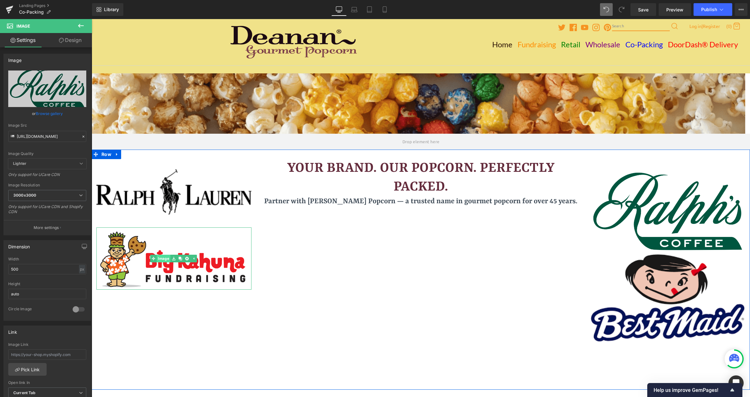
click at [165, 256] on link "Image" at bounding box center [160, 258] width 20 height 8
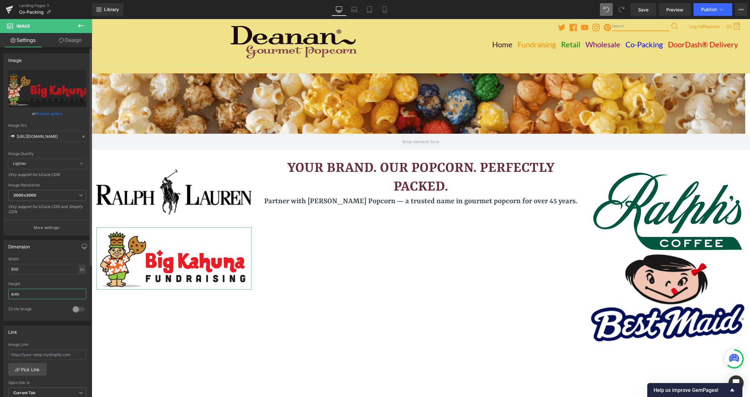
click at [40, 293] on input "auto" at bounding box center [47, 293] width 78 height 10
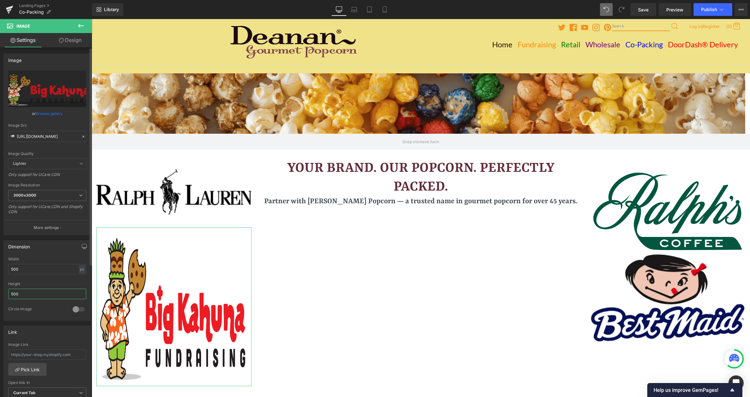
scroll to position [781, 654]
type input "5"
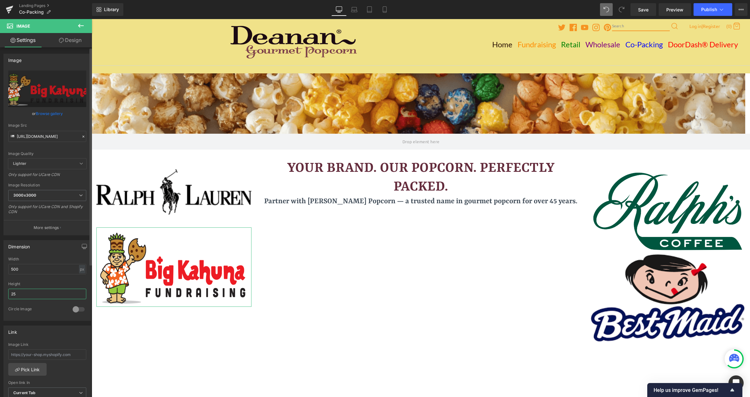
type input "2"
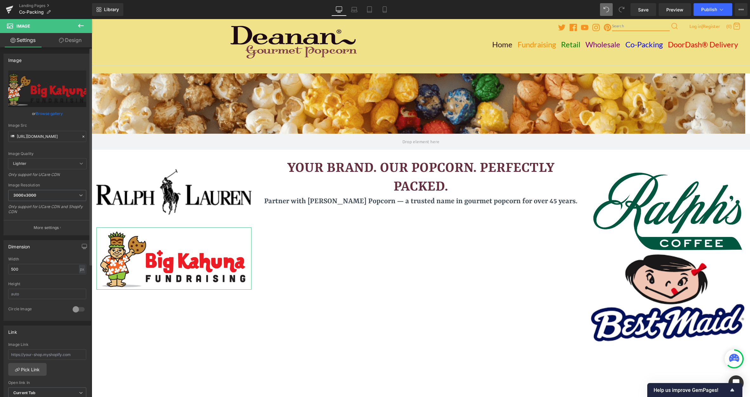
click at [34, 284] on div "Height" at bounding box center [47, 283] width 78 height 4
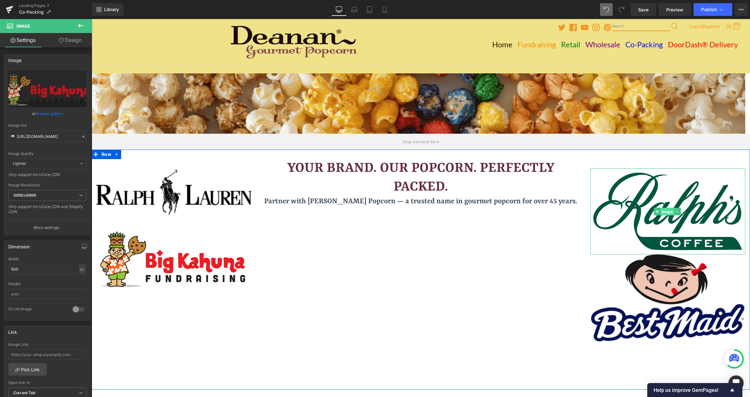
click at [655, 209] on span "Image" at bounding box center [668, 211] width 14 height 8
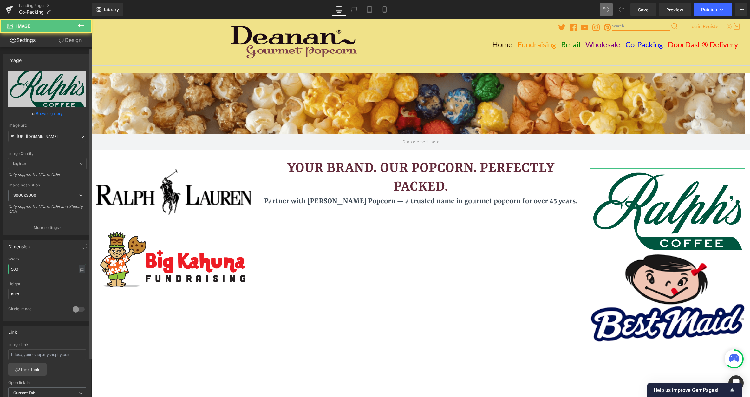
click at [47, 269] on input "500" at bounding box center [47, 269] width 78 height 10
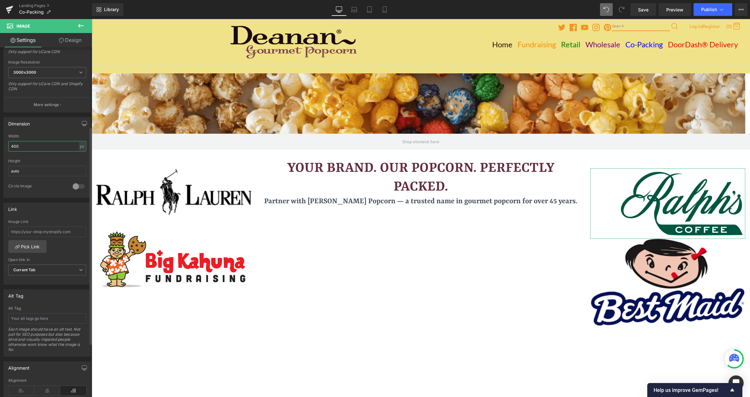
scroll to position [127, 0]
type input "400"
click at [46, 386] on icon at bounding box center [47, 386] width 26 height 10
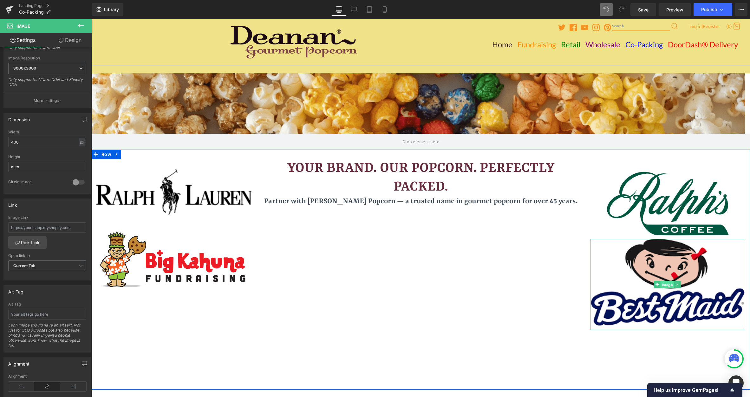
click at [655, 286] on span "Image" at bounding box center [668, 284] width 14 height 8
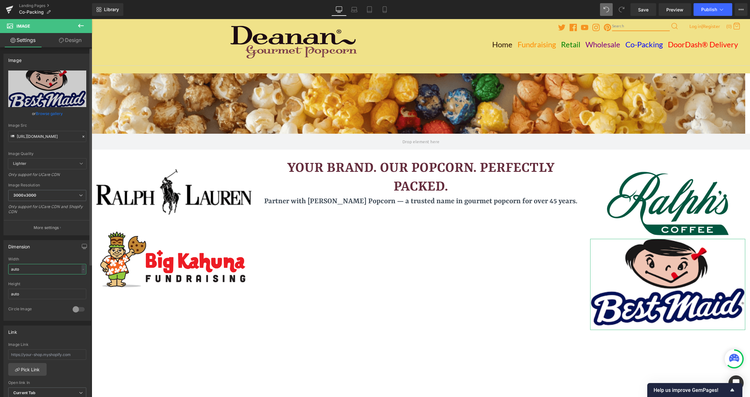
click at [43, 270] on input "auto" at bounding box center [47, 269] width 78 height 10
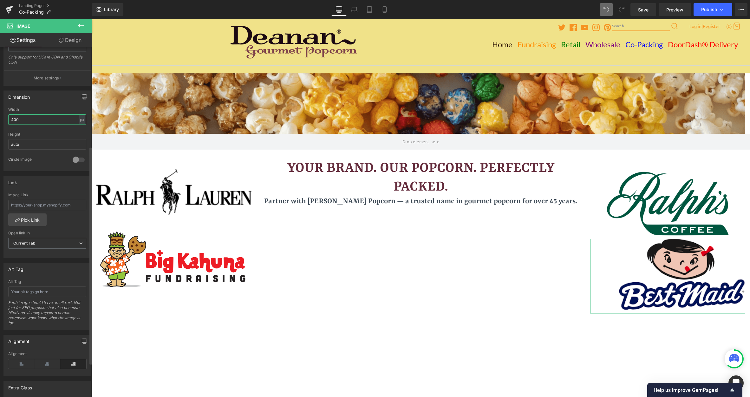
scroll to position [159, 0]
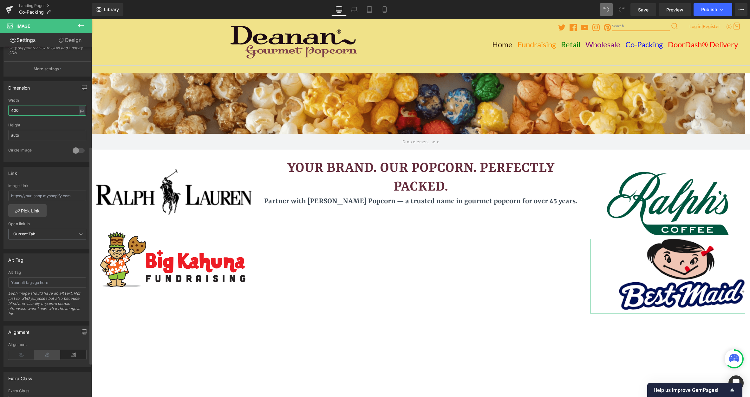
type input "400"
click at [50, 353] on icon at bounding box center [47, 355] width 26 height 10
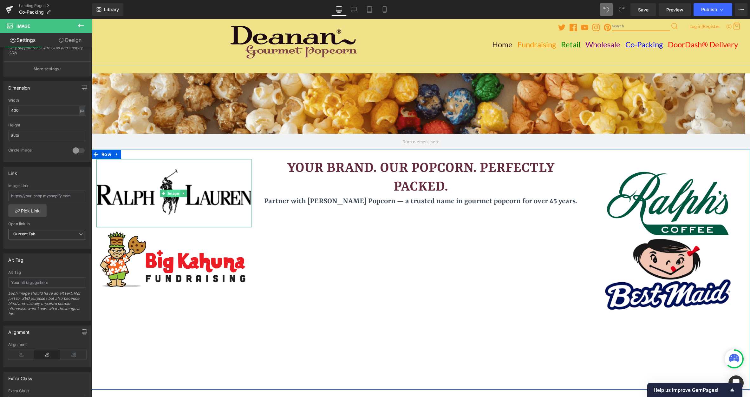
click at [171, 195] on span "Image" at bounding box center [174, 193] width 14 height 8
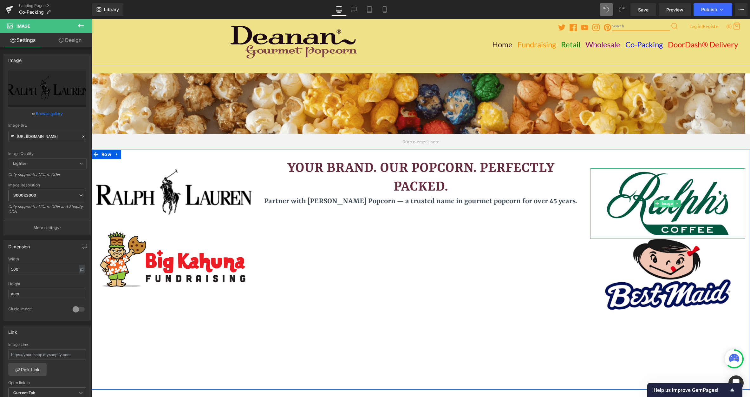
click at [655, 203] on span "Image" at bounding box center [668, 204] width 14 height 8
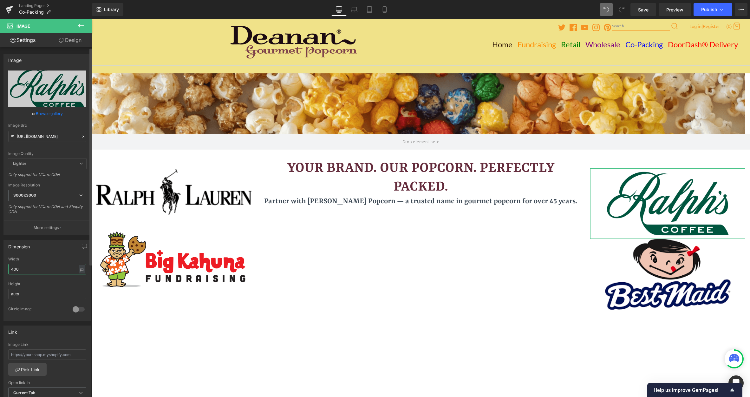
click at [21, 273] on input "400" at bounding box center [47, 269] width 78 height 10
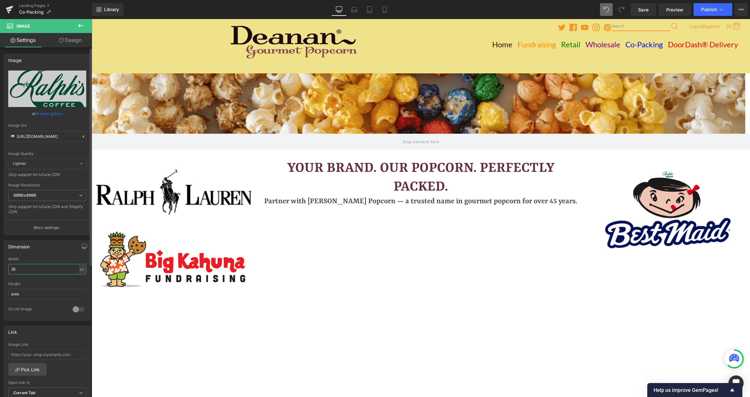
type input "350"
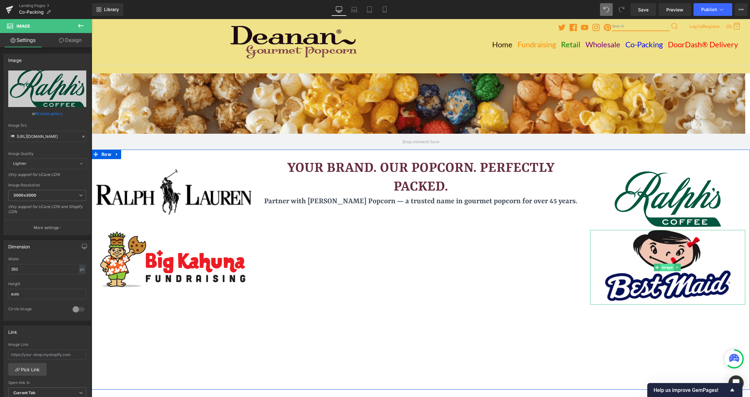
click at [655, 267] on span "Image" at bounding box center [668, 267] width 14 height 8
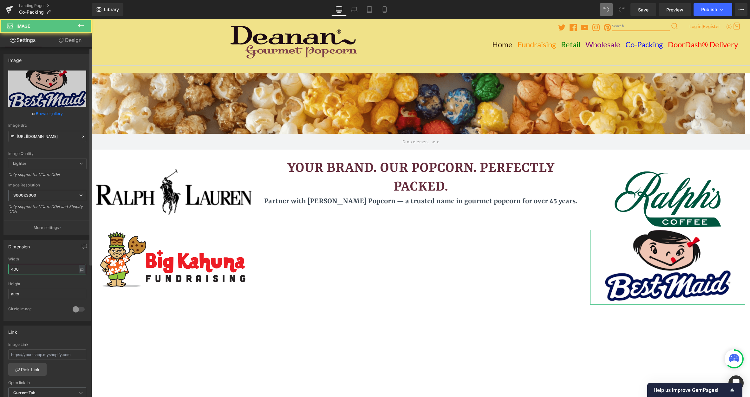
click at [42, 270] on input "400" at bounding box center [47, 269] width 78 height 10
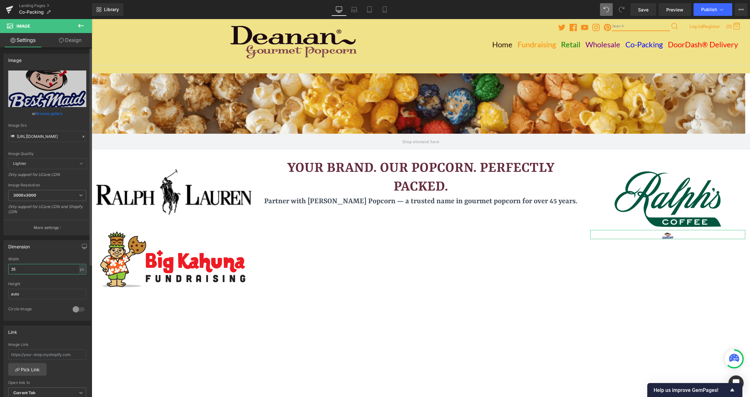
type input "350"
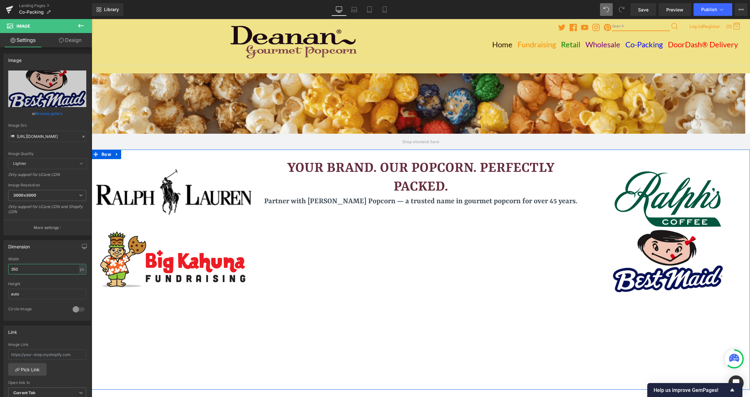
drag, startPoint x: 595, startPoint y: 295, endPoint x: 596, endPoint y: 309, distance: 14.0
click at [596, 309] on div "Image Image Your Brand. Our Popcorn. Perfectly Packed. Heading Partner with [PE…" at bounding box center [421, 269] width 659 height 240
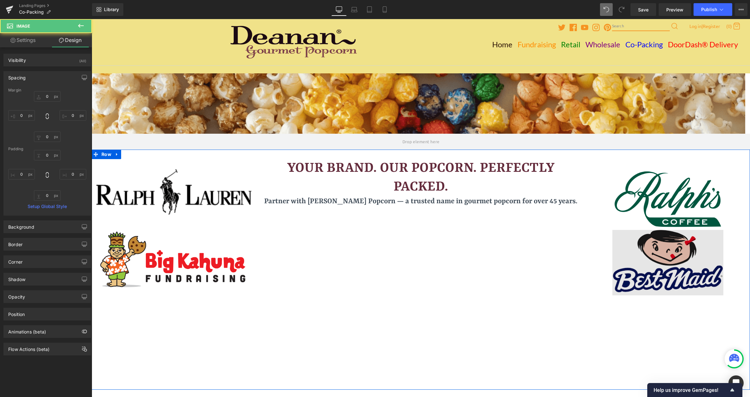
click at [655, 250] on img at bounding box center [668, 262] width 111 height 65
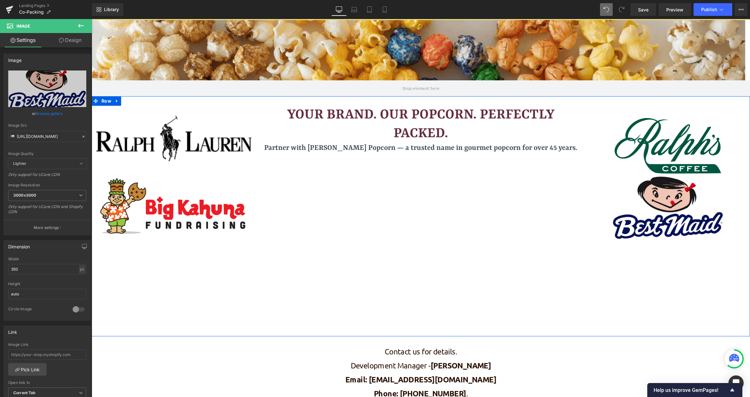
scroll to position [63, 0]
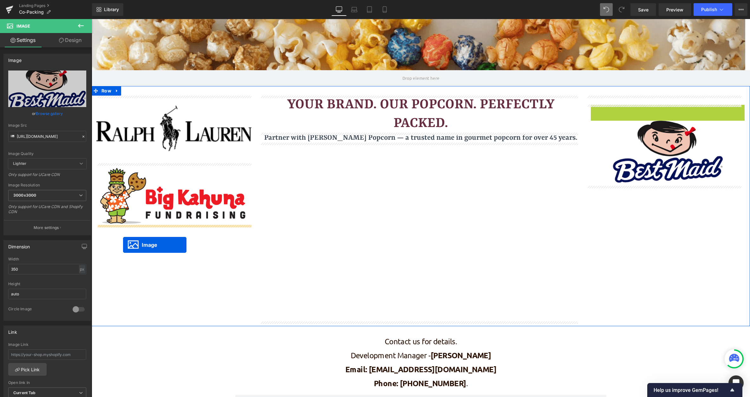
drag, startPoint x: 654, startPoint y: 135, endPoint x: 123, endPoint y: 245, distance: 541.6
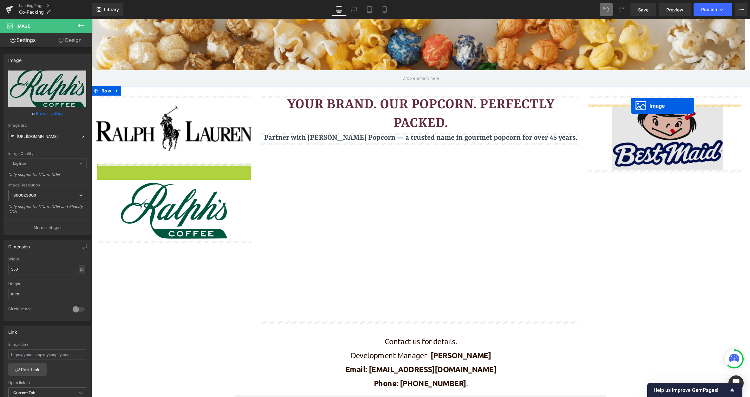
drag, startPoint x: 163, startPoint y: 193, endPoint x: 631, endPoint y: 106, distance: 475.7
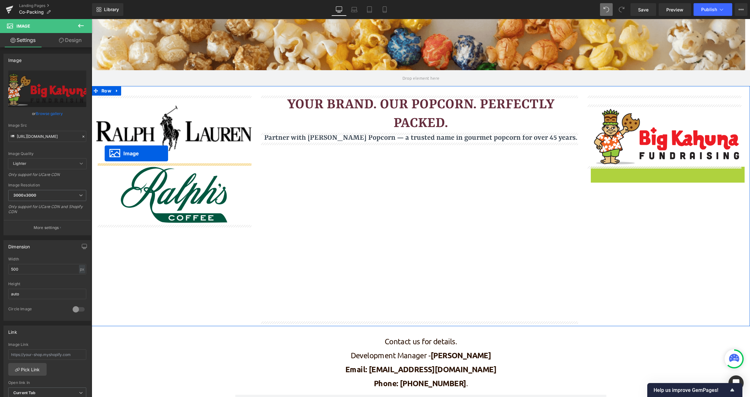
drag, startPoint x: 652, startPoint y: 197, endPoint x: 105, endPoint y: 154, distance: 548.4
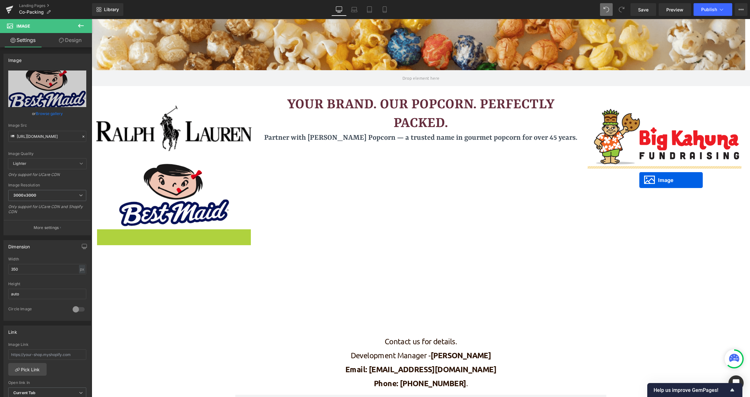
drag, startPoint x: 163, startPoint y: 259, endPoint x: 640, endPoint y: 180, distance: 482.7
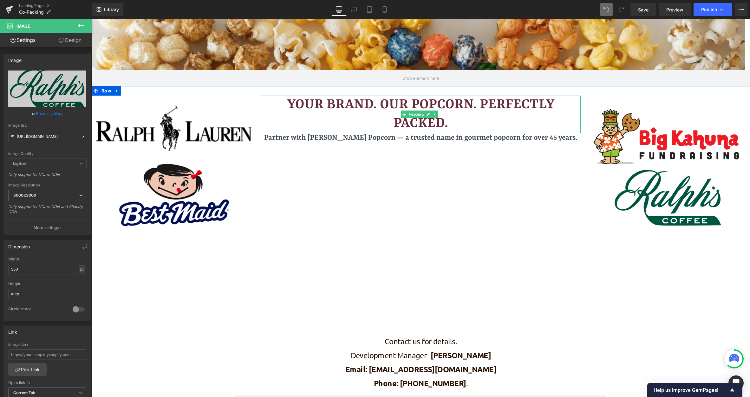
click at [287, 104] on span "Your Brand. Our Popcorn. Perfectly Packed." at bounding box center [420, 114] width 267 height 34
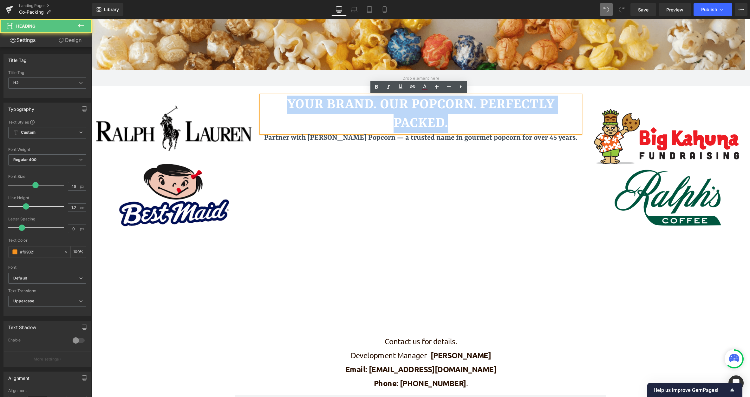
drag, startPoint x: 469, startPoint y: 123, endPoint x: 281, endPoint y: 105, distance: 188.7
click at [281, 105] on h2 "Your Brand. Our Popcorn. Perfectly Packed." at bounding box center [421, 113] width 320 height 37
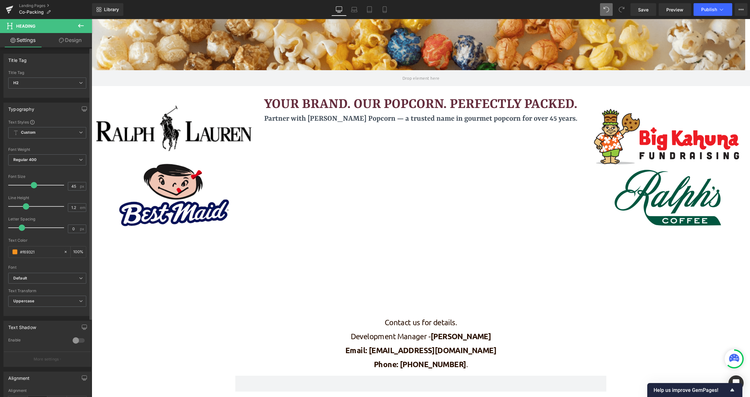
scroll to position [760, 654]
type input "48"
click at [32, 182] on span at bounding box center [35, 185] width 6 height 6
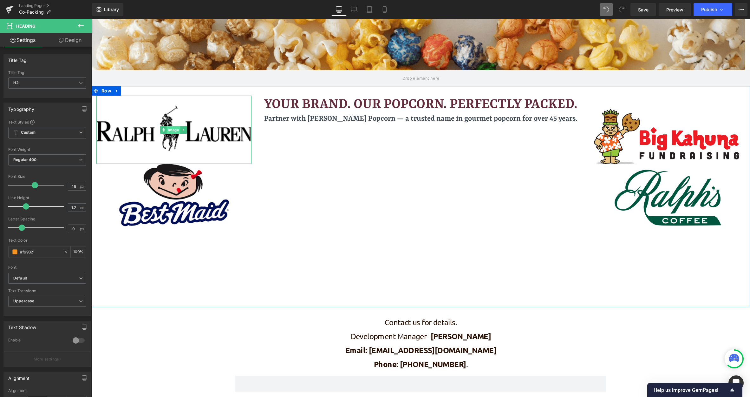
click at [174, 132] on span "Image" at bounding box center [174, 130] width 14 height 8
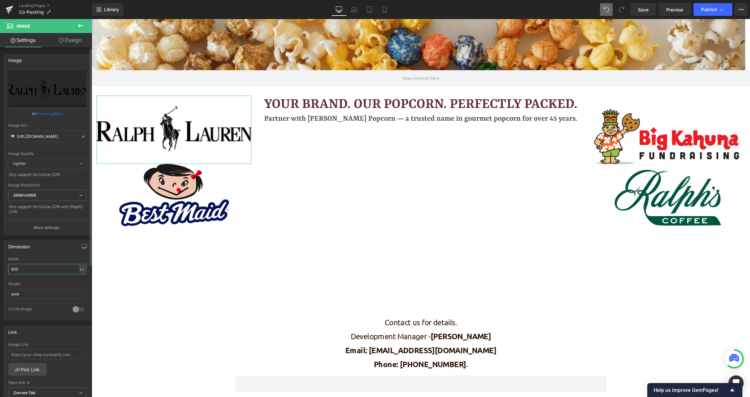
click at [29, 267] on input "500" at bounding box center [47, 269] width 78 height 10
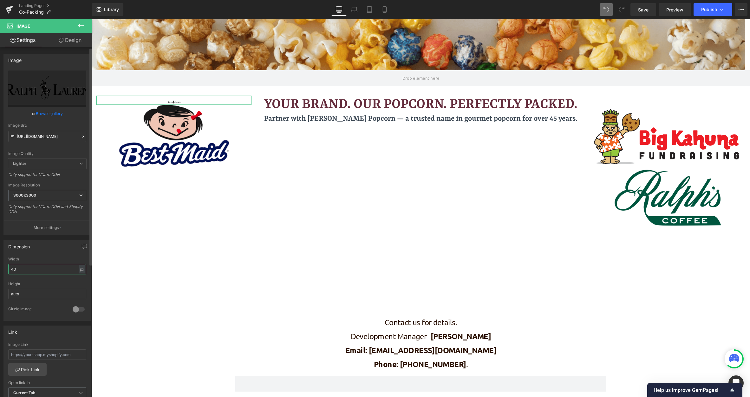
type input "400"
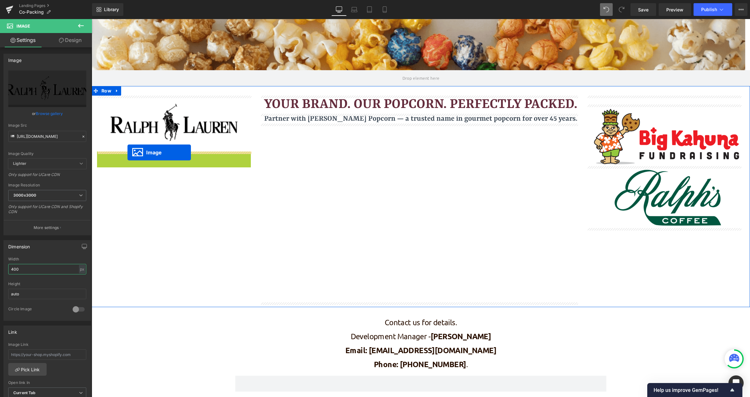
drag, startPoint x: 163, startPoint y: 184, endPoint x: 128, endPoint y: 152, distance: 48.1
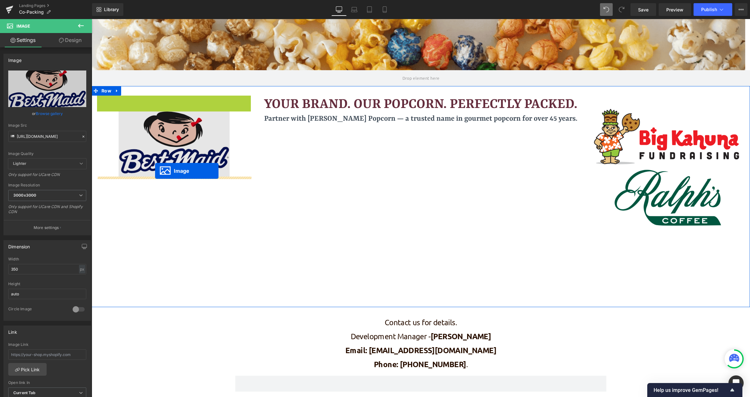
drag, startPoint x: 161, startPoint y: 122, endPoint x: 155, endPoint y: 171, distance: 48.6
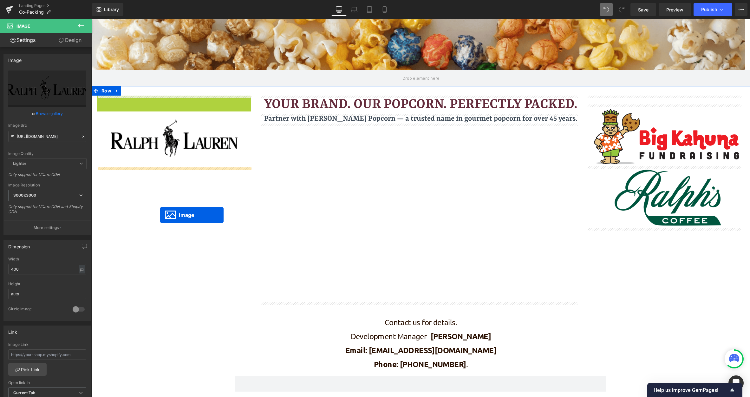
drag, startPoint x: 163, startPoint y: 129, endPoint x: 160, endPoint y: 215, distance: 85.4
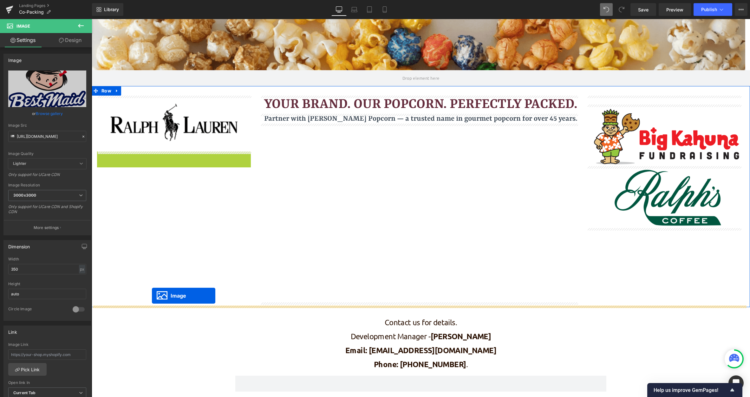
drag, startPoint x: 164, startPoint y: 185, endPoint x: 152, endPoint y: 295, distance: 111.3
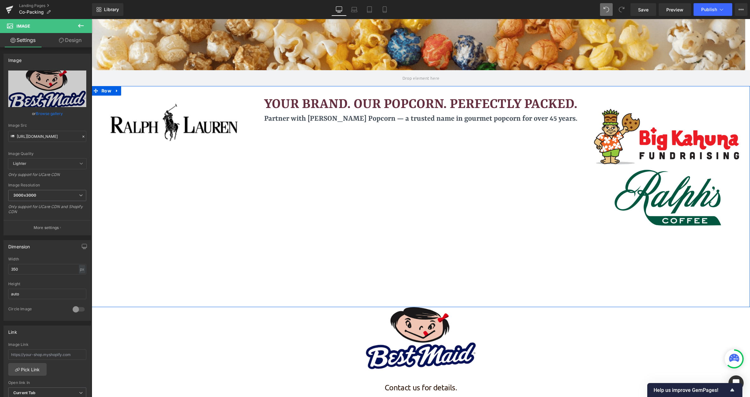
click at [173, 217] on div "Image Your Brand. Our Popcorn. Perfectly Packed. Heading Partner with [PERSON_N…" at bounding box center [421, 196] width 659 height 221
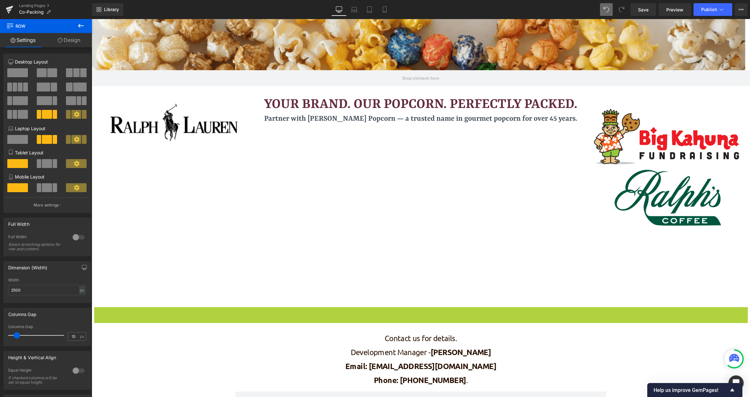
scroll to position [777, 654]
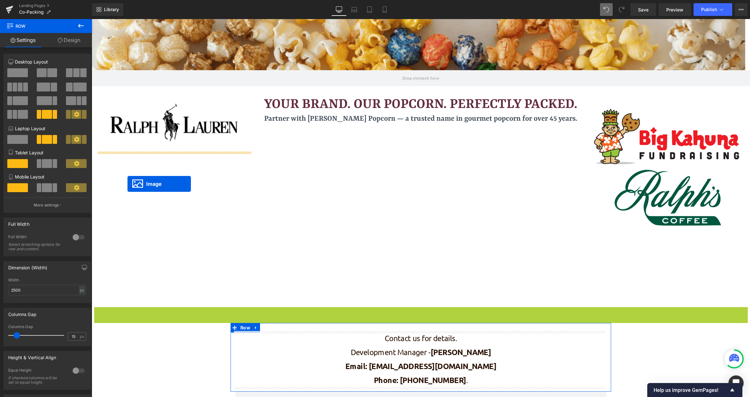
drag, startPoint x: 407, startPoint y: 339, endPoint x: 128, endPoint y: 184, distance: 319.7
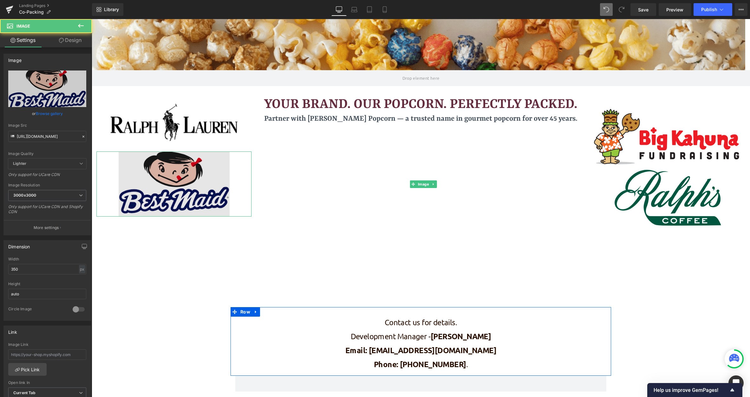
scroll to position [761, 654]
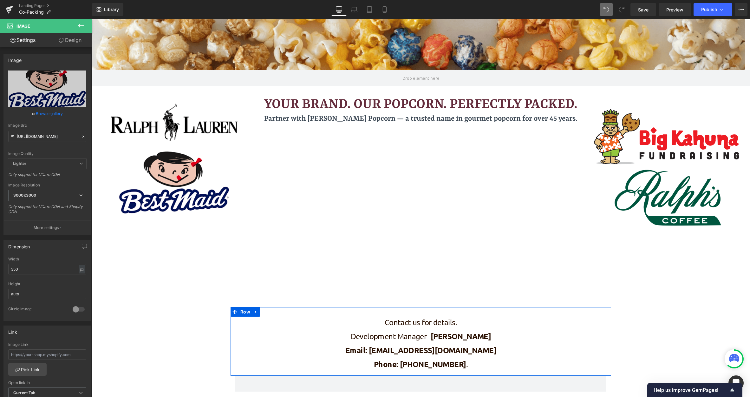
click at [80, 24] on icon at bounding box center [81, 26] width 8 height 8
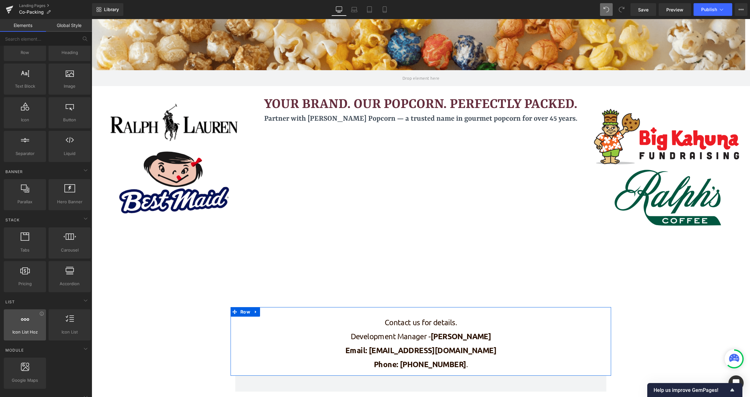
scroll to position [0, 0]
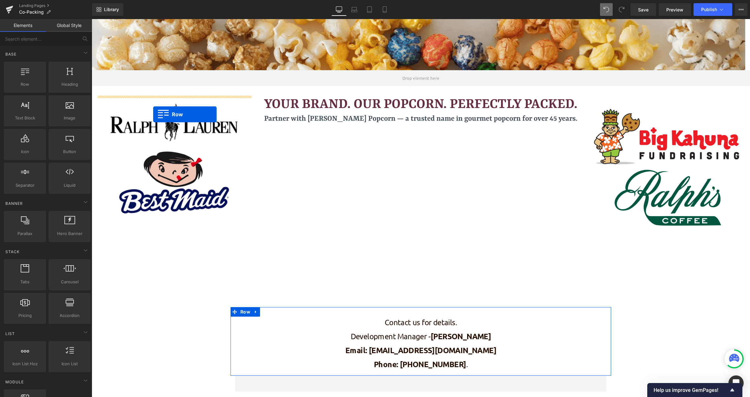
drag, startPoint x: 111, startPoint y: 102, endPoint x: 153, endPoint y: 114, distance: 44.2
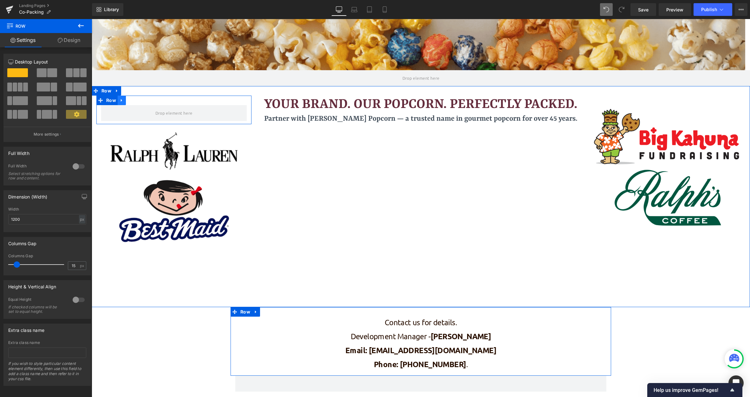
click at [124, 101] on link at bounding box center [122, 100] width 8 height 10
click at [130, 99] on icon at bounding box center [130, 100] width 4 height 4
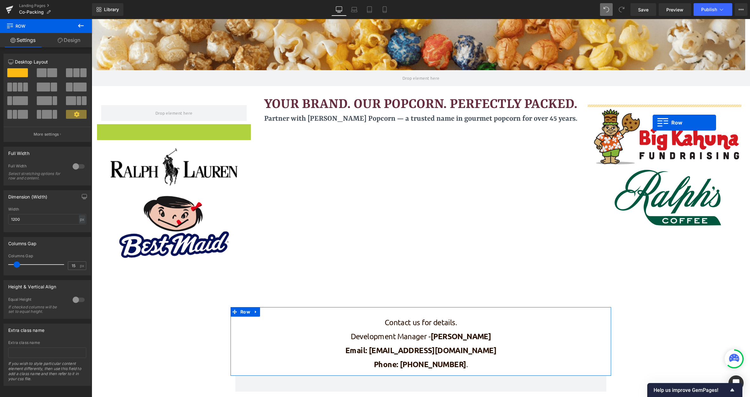
drag, startPoint x: 100, startPoint y: 130, endPoint x: 653, endPoint y: 122, distance: 553.4
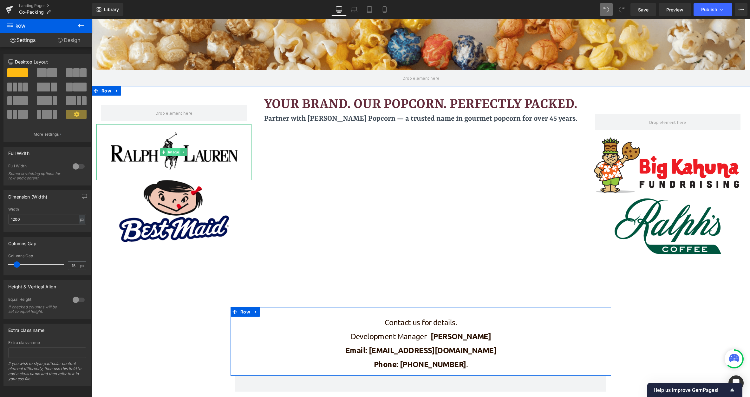
click at [173, 154] on span "Image" at bounding box center [174, 152] width 14 height 8
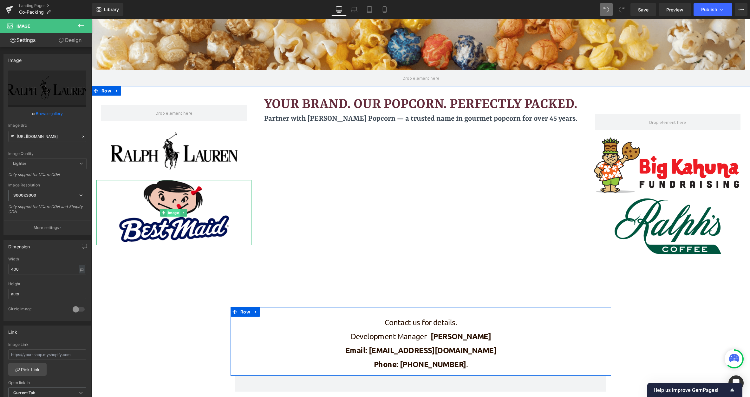
click at [175, 211] on span "Image" at bounding box center [174, 213] width 14 height 8
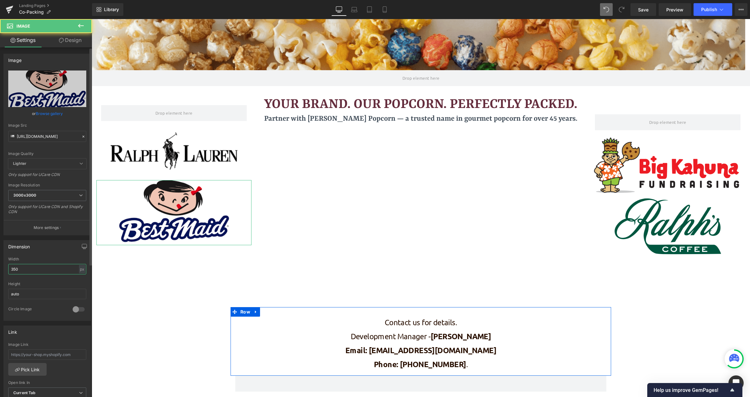
click at [56, 271] on input "350" at bounding box center [47, 269] width 78 height 10
type input "300"
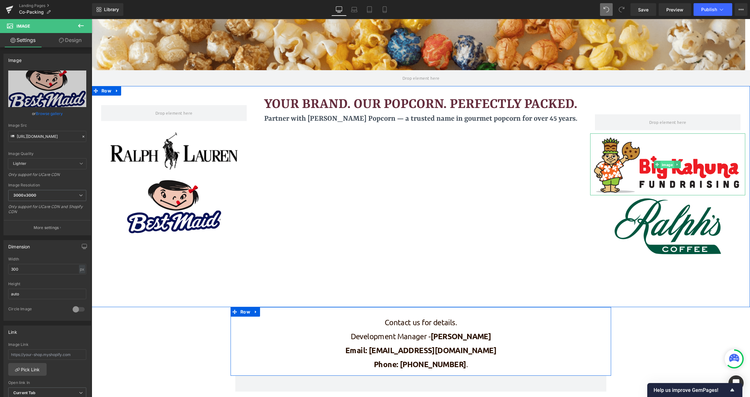
click at [655, 163] on span "Image" at bounding box center [668, 165] width 14 height 8
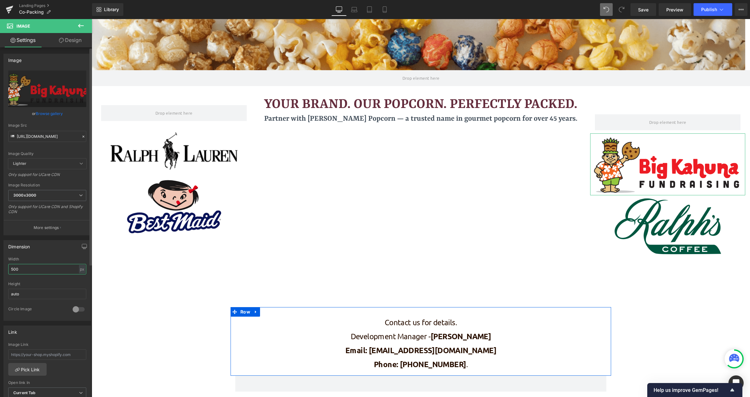
click at [33, 272] on input "500" at bounding box center [47, 269] width 78 height 10
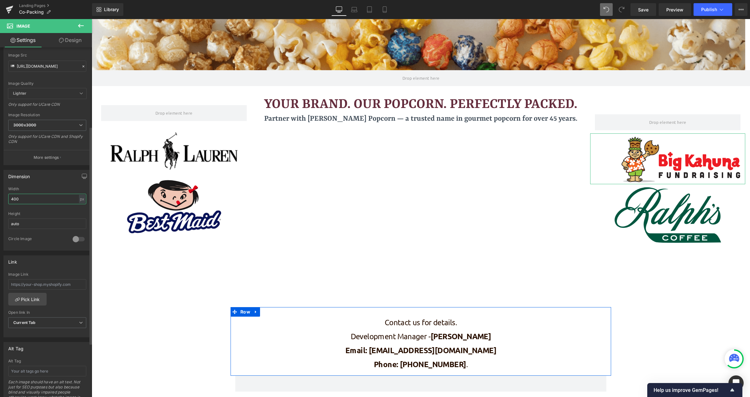
scroll to position [127, 0]
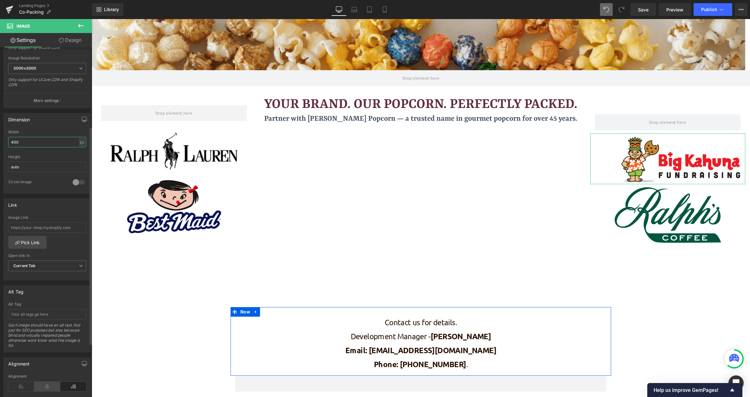
type input "400"
click at [46, 385] on icon at bounding box center [47, 386] width 26 height 10
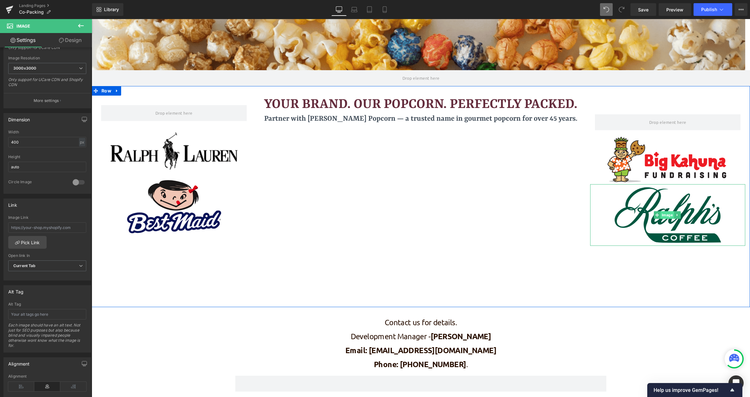
click at [655, 215] on span "Image" at bounding box center [668, 215] width 14 height 8
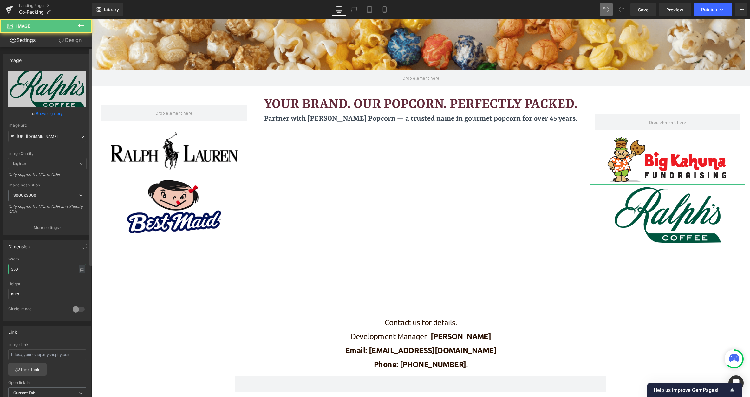
click at [32, 270] on input "350" at bounding box center [47, 269] width 78 height 10
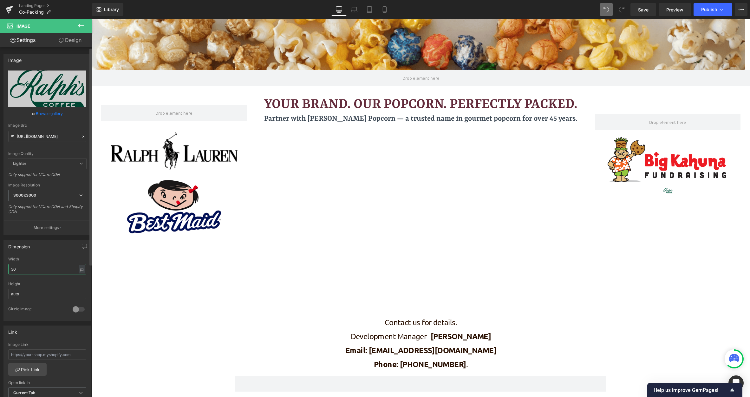
type input "300"
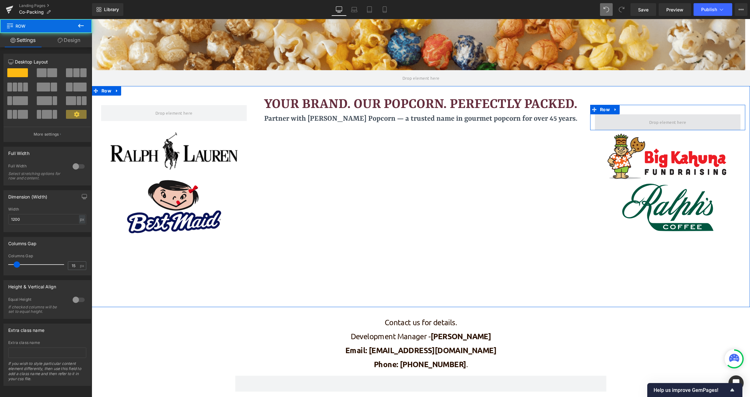
drag, startPoint x: 657, startPoint y: 132, endPoint x: 657, endPoint y: 119, distance: 13.0
click at [655, 119] on div "Row" at bounding box center [667, 117] width 155 height 25
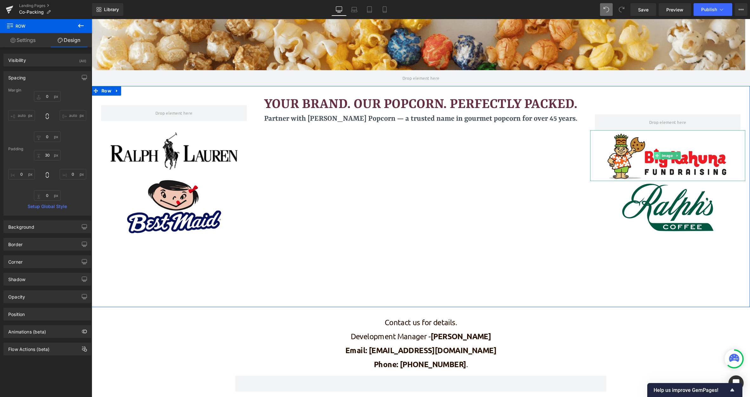
click at [655, 157] on icon at bounding box center [656, 156] width 3 height 4
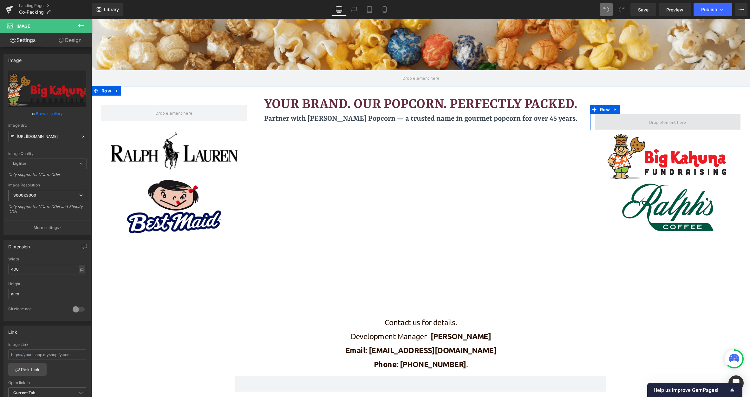
drag, startPoint x: 656, startPoint y: 131, endPoint x: 655, endPoint y: 120, distance: 11.1
click at [655, 120] on div "Image 2140px Row Image Image" at bounding box center [668, 164] width 165 height 138
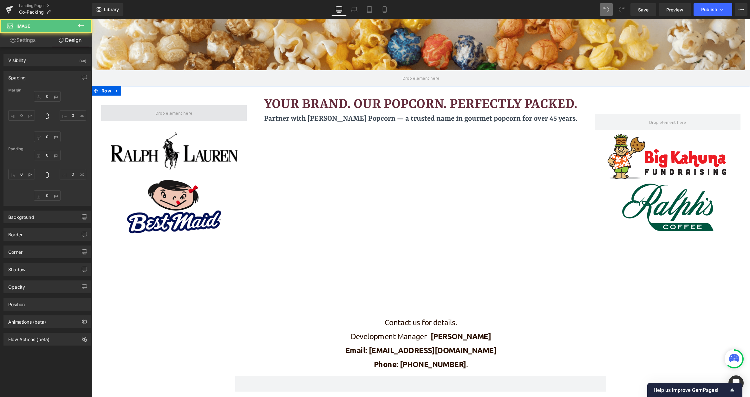
type input "0"
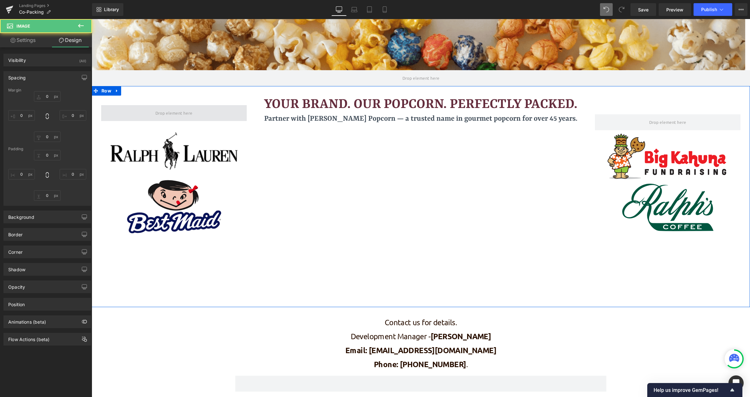
type input "0"
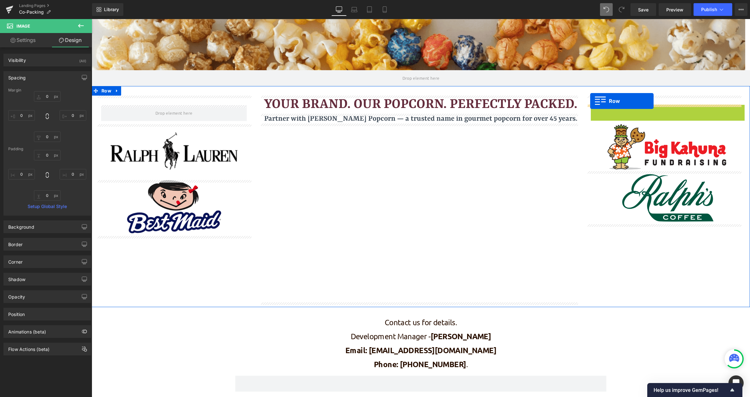
drag, startPoint x: 590, startPoint y: 109, endPoint x: 590, endPoint y: 101, distance: 8.6
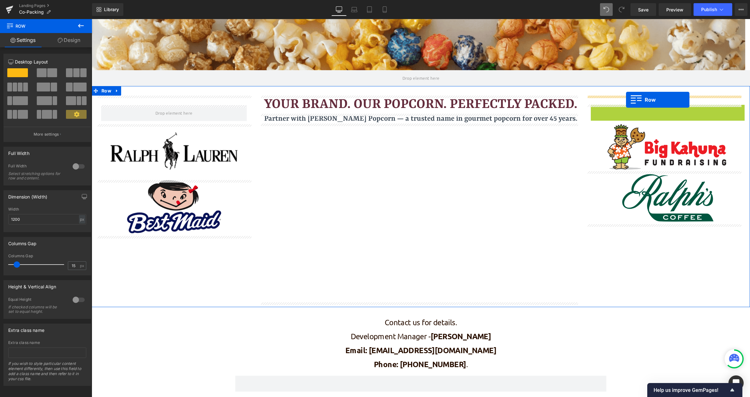
drag, startPoint x: 592, startPoint y: 110, endPoint x: 626, endPoint y: 100, distance: 36.0
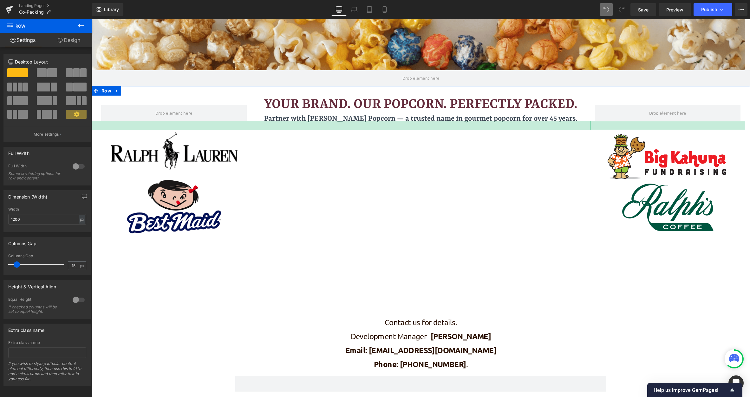
click at [642, 126] on div "2140px" at bounding box center [406, 125] width 679 height 9
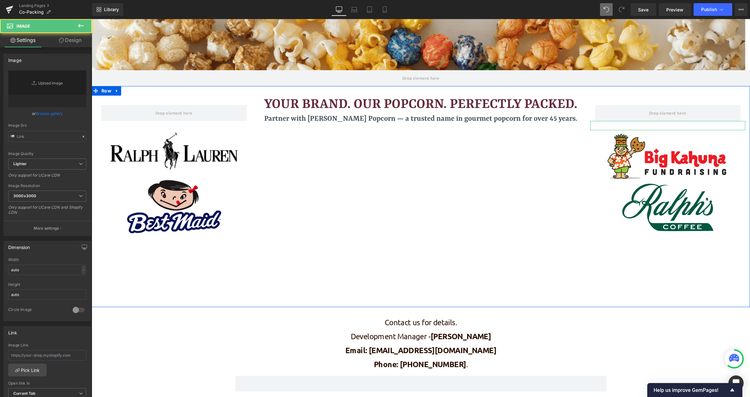
type input "[URL][DOMAIN_NAME]"
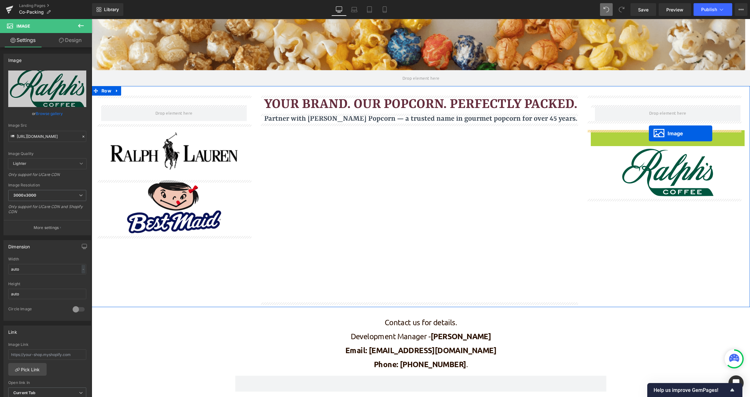
drag, startPoint x: 653, startPoint y: 154, endPoint x: 649, endPoint y: 133, distance: 21.0
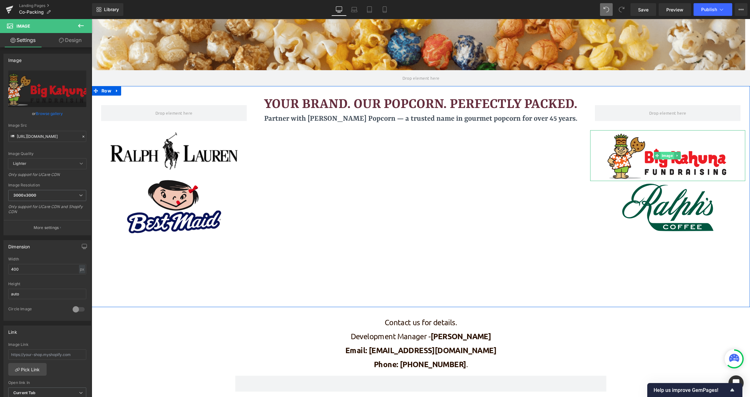
click at [655, 155] on span "Image" at bounding box center [668, 156] width 14 height 8
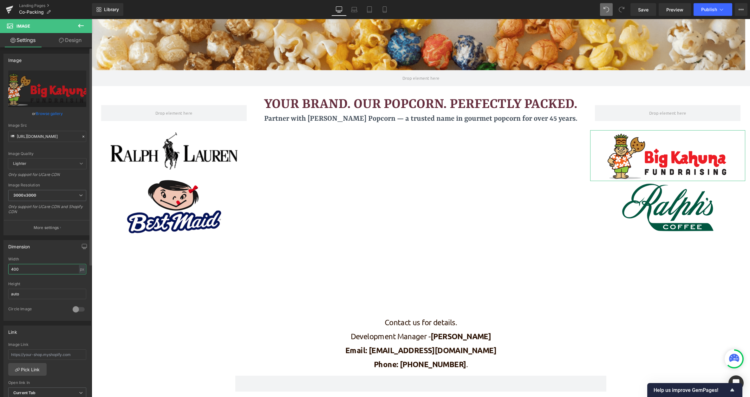
click at [57, 269] on input "400" at bounding box center [47, 269] width 78 height 10
type input "4"
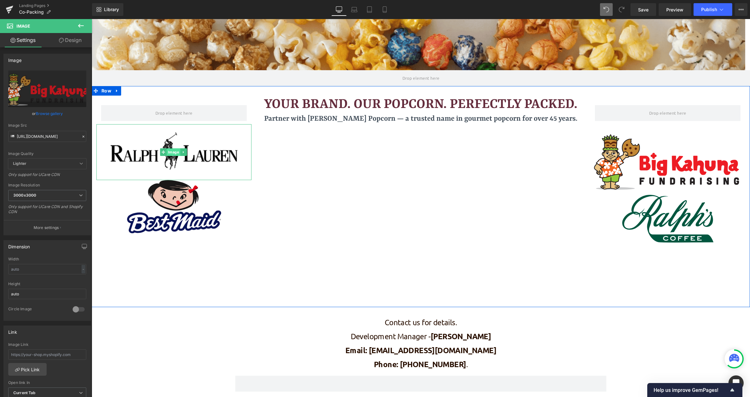
click at [174, 150] on span "Image" at bounding box center [174, 152] width 14 height 8
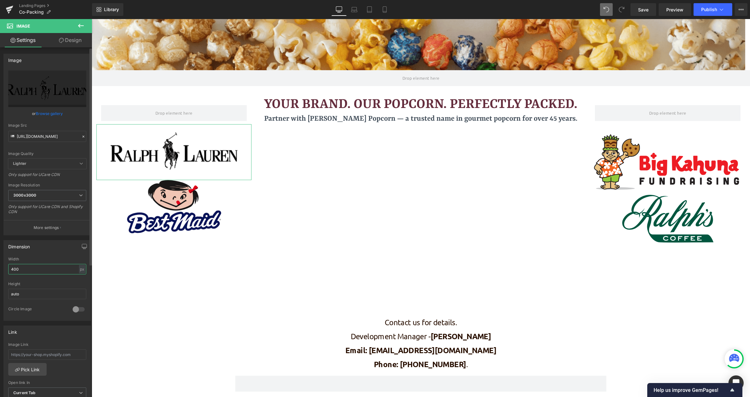
click at [37, 266] on input "400" at bounding box center [47, 269] width 78 height 10
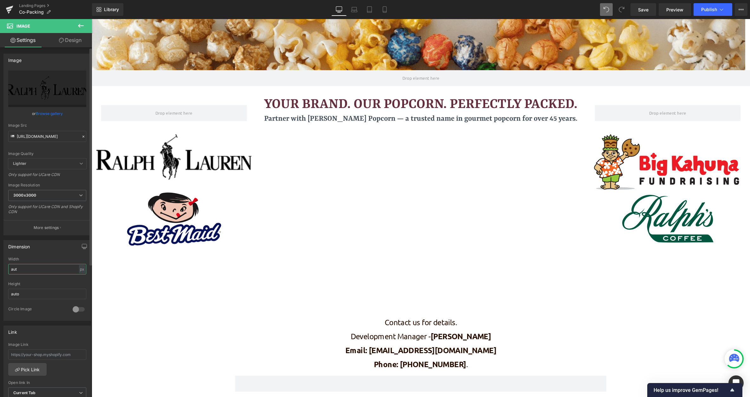
type input "auto"
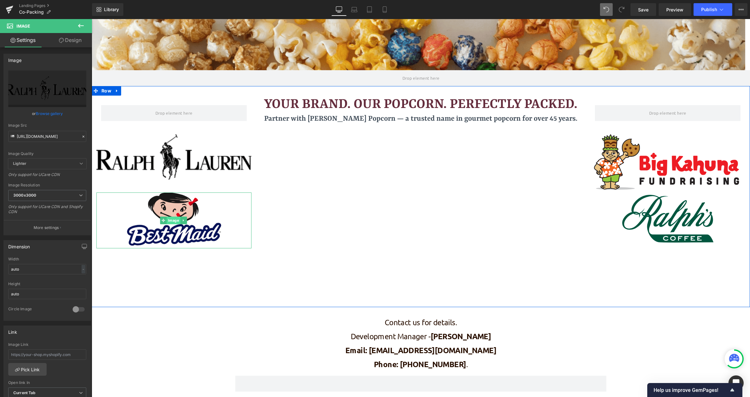
click at [172, 219] on span "Image" at bounding box center [174, 220] width 14 height 8
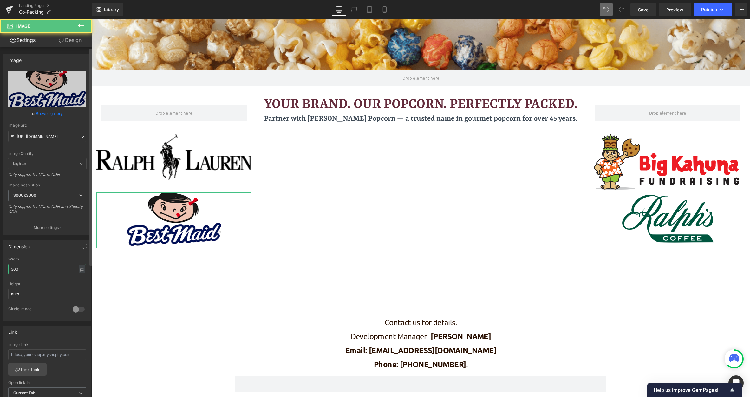
click at [42, 268] on input "300" at bounding box center [47, 269] width 78 height 10
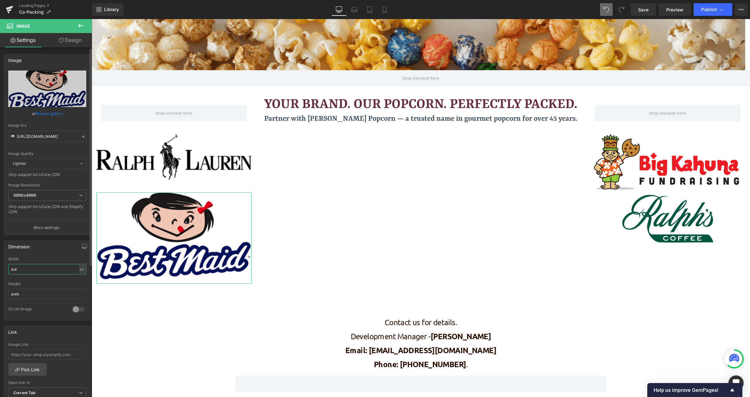
type input "auto"
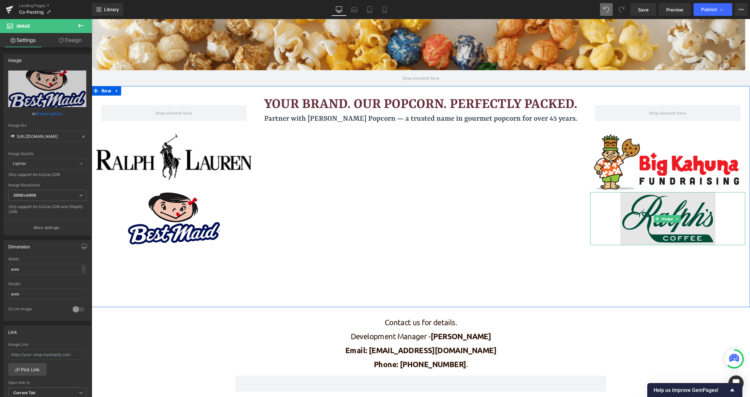
drag, startPoint x: 694, startPoint y: 206, endPoint x: 689, endPoint y: 208, distance: 5.5
click at [655, 206] on img at bounding box center [668, 218] width 95 height 53
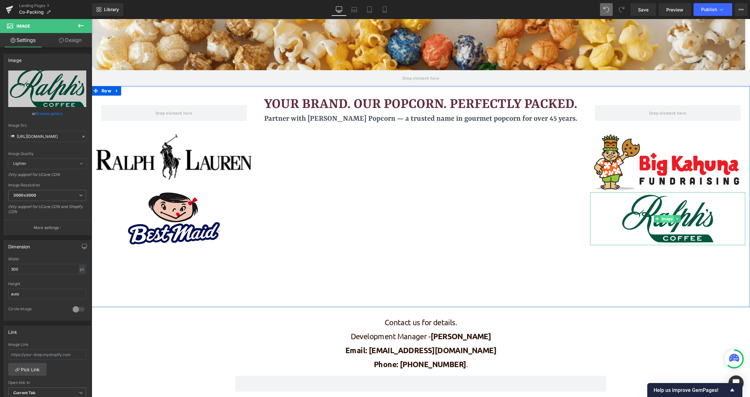
click at [655, 219] on span "Image" at bounding box center [668, 219] width 14 height 8
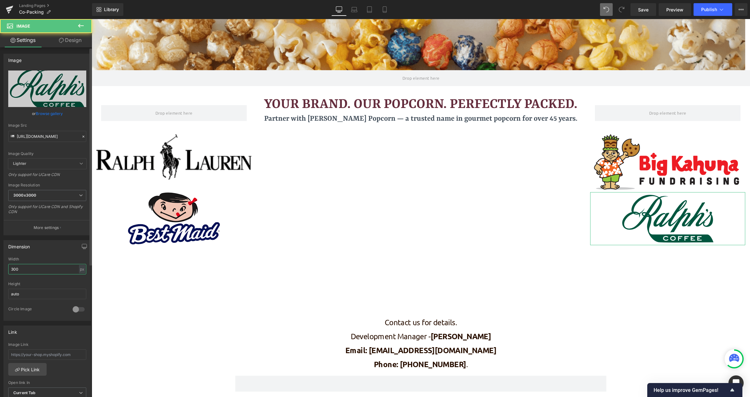
click at [35, 270] on input "300" at bounding box center [47, 269] width 78 height 10
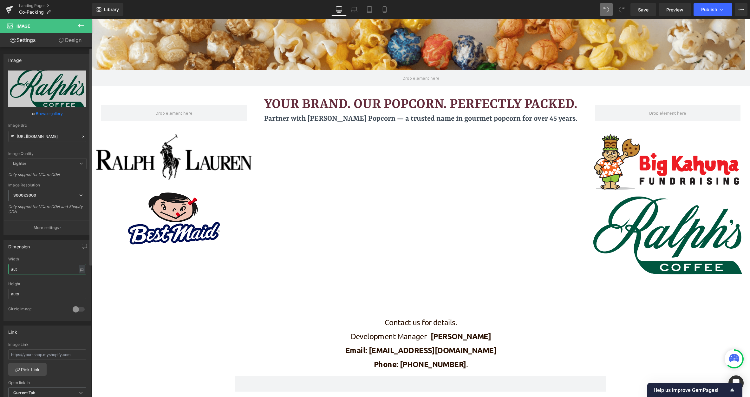
type input "auto"
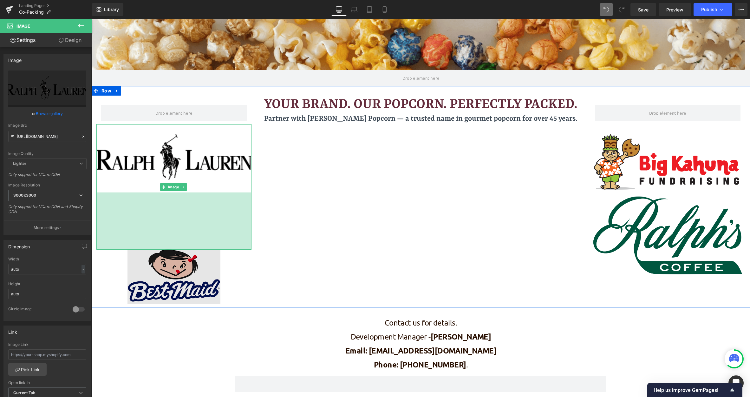
scroll to position [762, 654]
drag, startPoint x: 160, startPoint y: 190, endPoint x: 163, endPoint y: 247, distance: 57.2
click at [163, 247] on div "180px" at bounding box center [173, 220] width 155 height 57
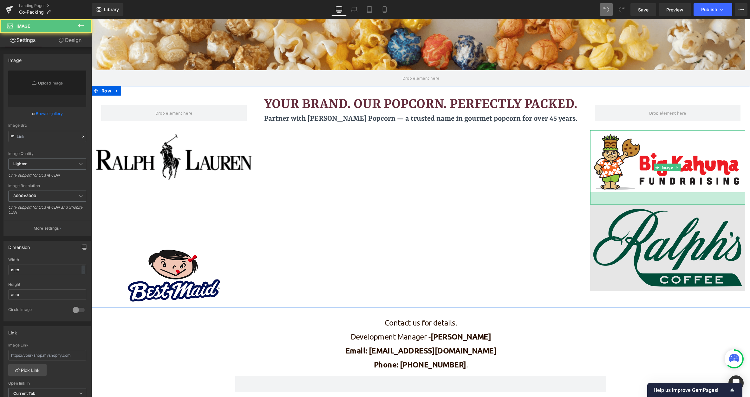
type input "[URL][DOMAIN_NAME]"
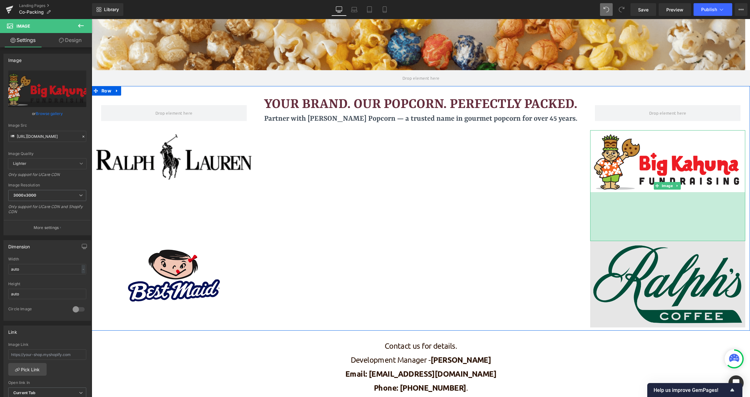
scroll to position [3, 3]
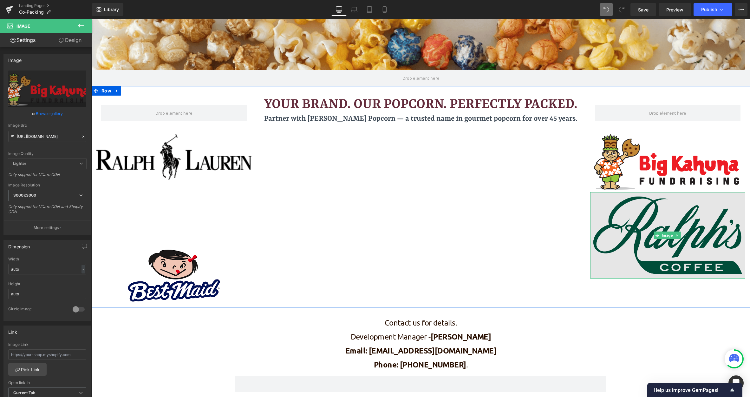
drag, startPoint x: 668, startPoint y: 201, endPoint x: 668, endPoint y: 230, distance: 28.9
click at [655, 230] on div "Row Image 2140px Image Image" at bounding box center [668, 186] width 165 height 183
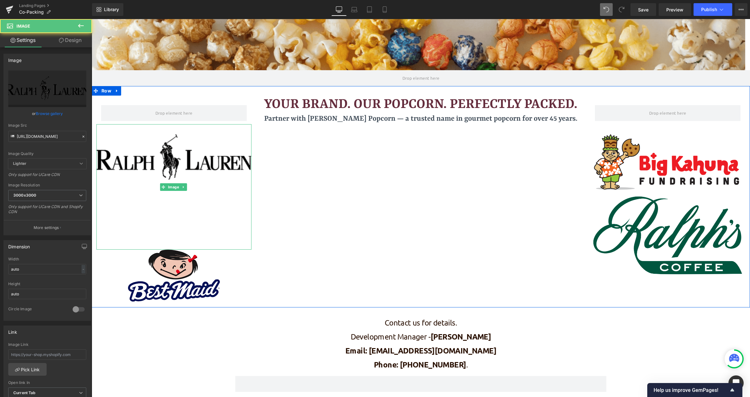
click at [169, 161] on img at bounding box center [173, 186] width 155 height 125
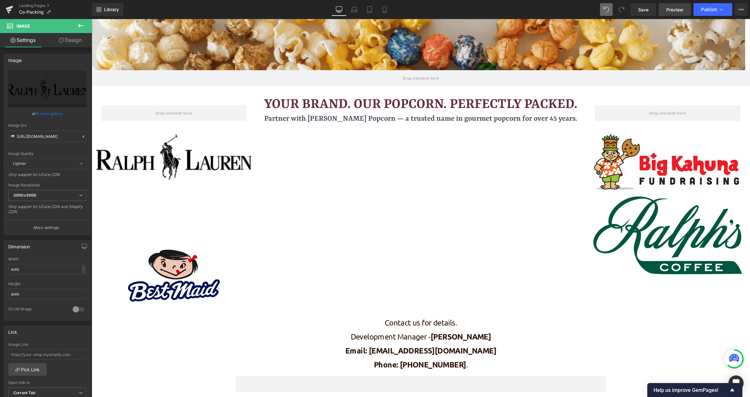
click at [655, 9] on span "Preview" at bounding box center [675, 9] width 17 height 7
click at [642, 10] on span "Save" at bounding box center [643, 9] width 10 height 7
click at [655, 7] on span "Preview" at bounding box center [675, 9] width 17 height 7
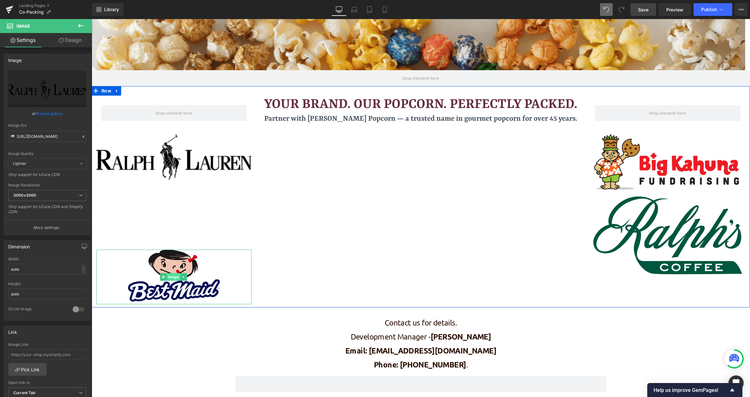
click at [174, 277] on span "Image" at bounding box center [174, 277] width 14 height 8
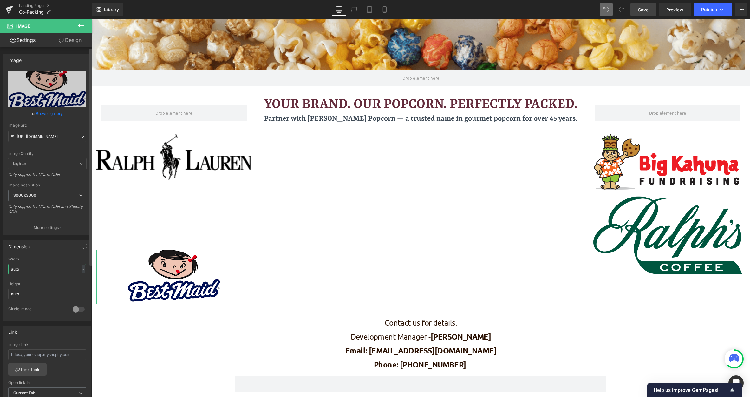
click at [31, 272] on input "auto" at bounding box center [47, 269] width 78 height 10
drag, startPoint x: 66, startPoint y: 272, endPoint x: -13, endPoint y: 277, distance: 79.2
click at [0, 277] on html "Image You are previewing how the will restyle your page. You can not edit Eleme…" at bounding box center [375, 198] width 750 height 397
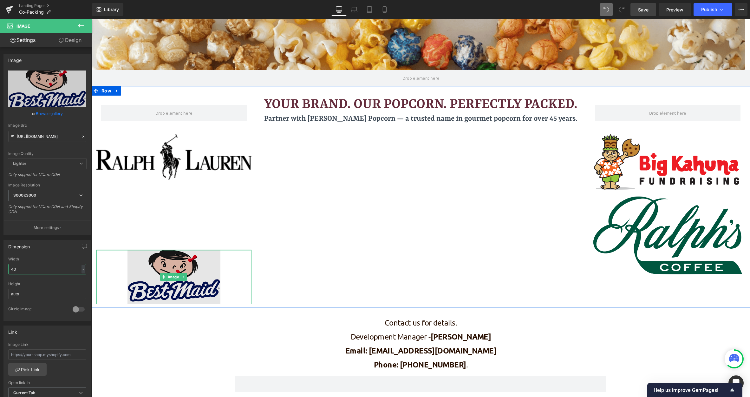
type input "400"
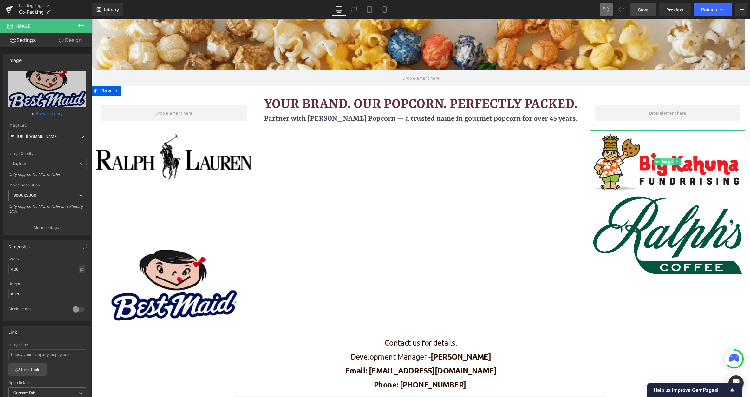
click at [655, 160] on span "Image" at bounding box center [668, 161] width 14 height 8
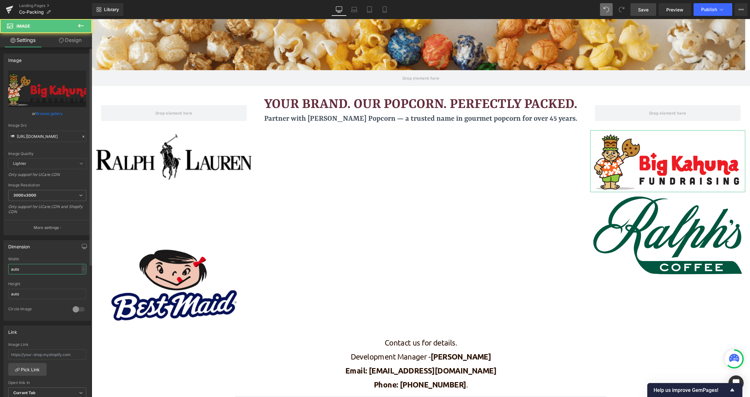
click at [59, 269] on input "auto" at bounding box center [47, 269] width 78 height 10
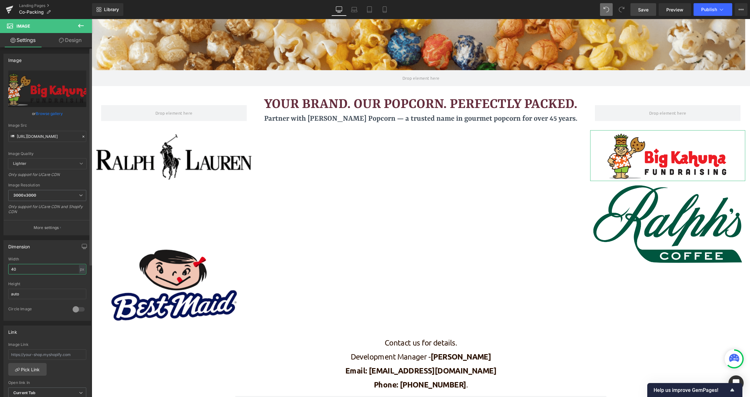
type input "4"
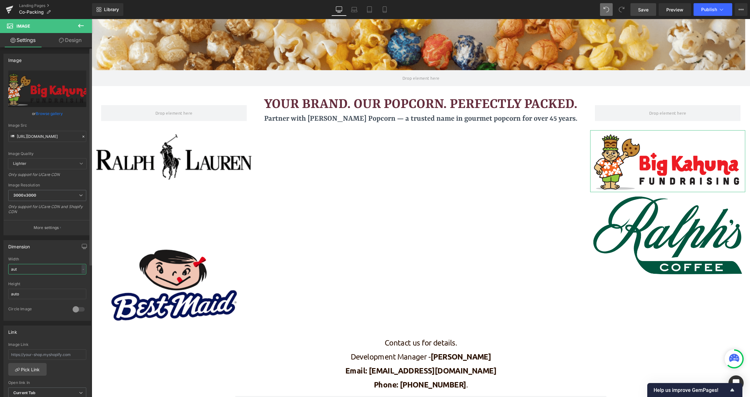
type input "auto"
click at [655, 237] on span at bounding box center [657, 235] width 7 height 8
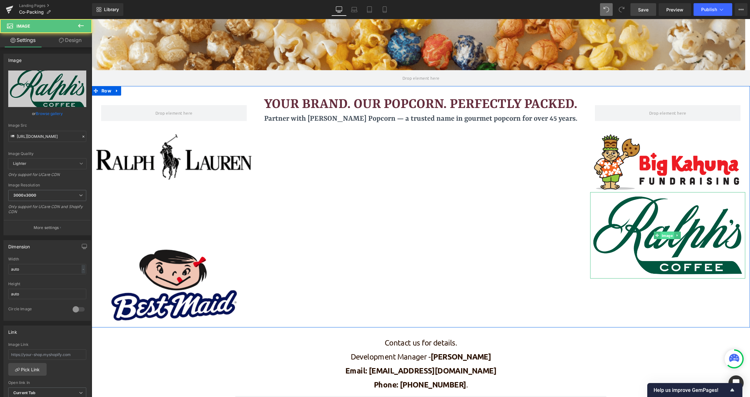
click at [655, 237] on span "Image" at bounding box center [668, 236] width 14 height 8
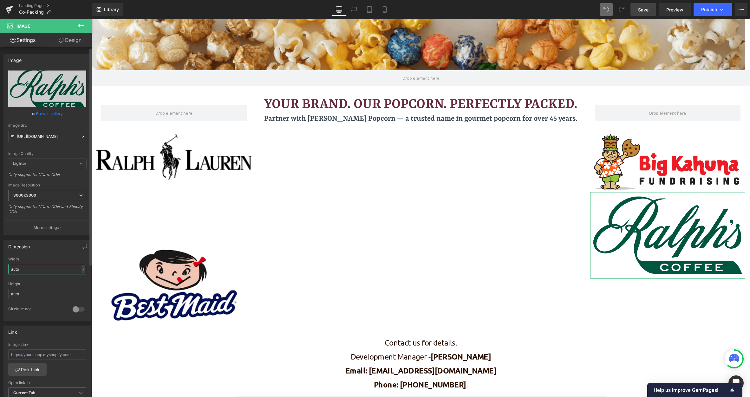
click at [28, 265] on input "auto" at bounding box center [47, 269] width 78 height 10
type input "400"
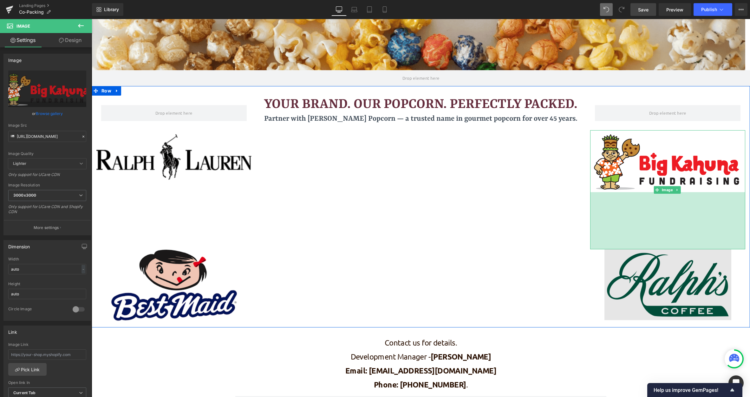
drag, startPoint x: 670, startPoint y: 190, endPoint x: 679, endPoint y: 247, distance: 57.7
click at [655, 247] on div "180px" at bounding box center [667, 220] width 155 height 57
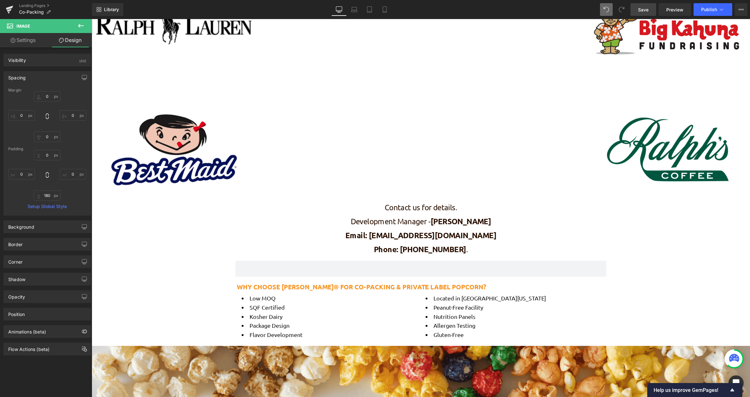
scroll to position [159, 0]
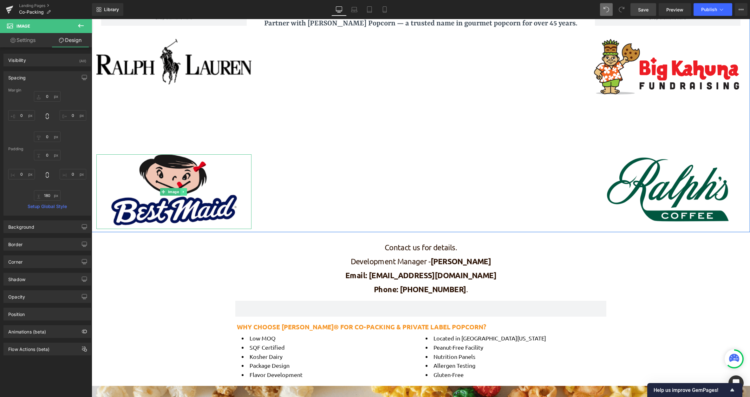
click at [185, 193] on link at bounding box center [183, 192] width 7 height 8
click at [179, 192] on icon at bounding box center [179, 192] width 3 height 4
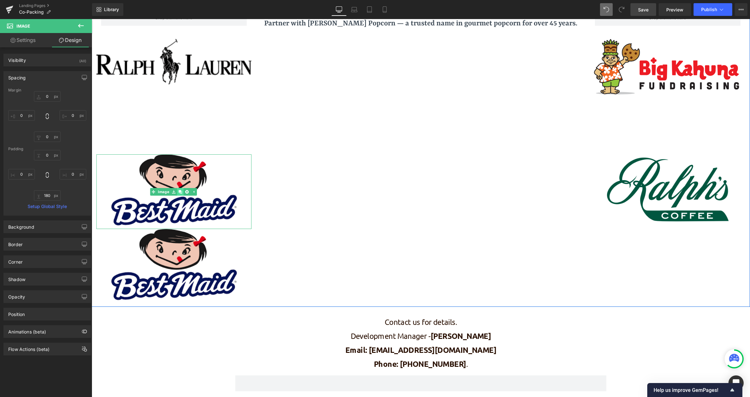
scroll to position [857, 654]
click at [655, 189] on icon at bounding box center [677, 190] width 3 height 4
click at [655, 189] on icon at bounding box center [673, 189] width 3 height 3
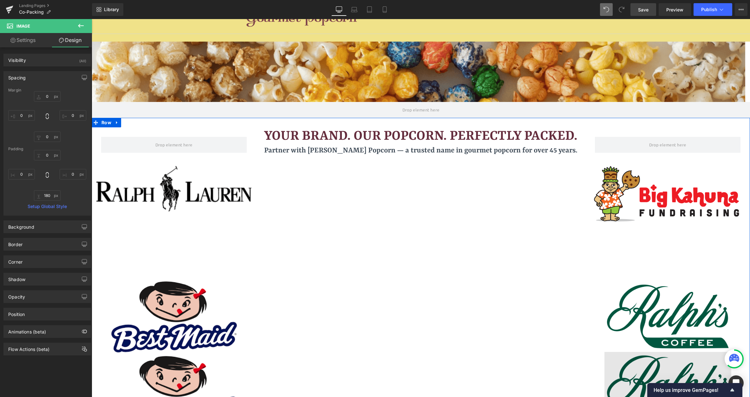
scroll to position [190, 0]
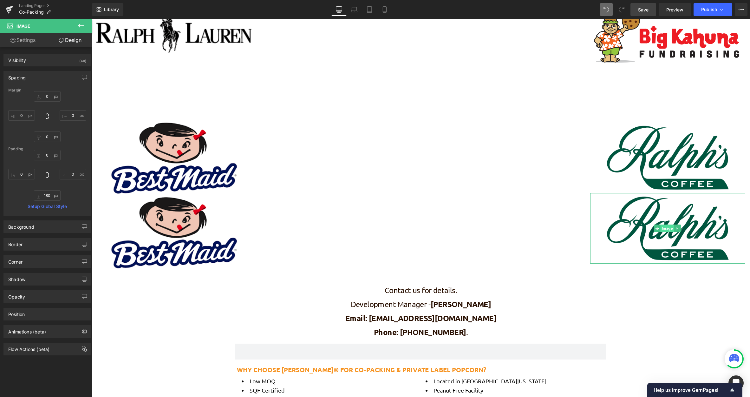
click at [655, 229] on span "Image" at bounding box center [668, 228] width 14 height 8
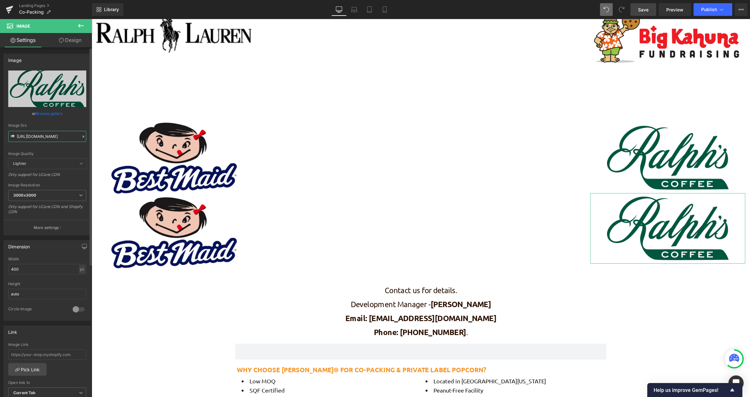
click at [26, 135] on input "[URL][DOMAIN_NAME]" at bounding box center [47, 136] width 78 height 11
paste input "BBB-brands-2020Rev3_nospace.webp?v=1760362944"
type input "[URL][DOMAIN_NAME]"
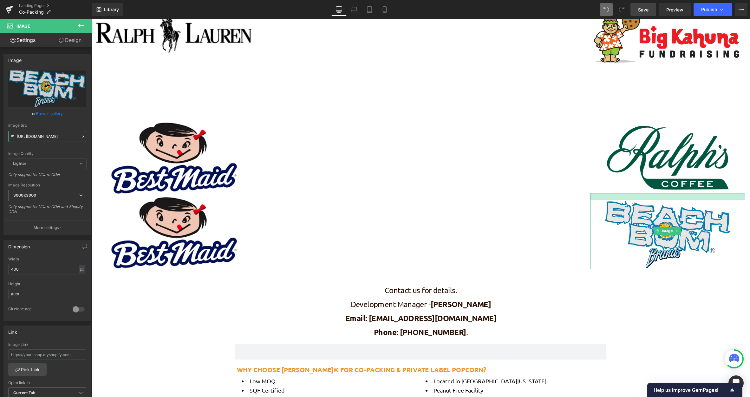
scroll to position [857, 654]
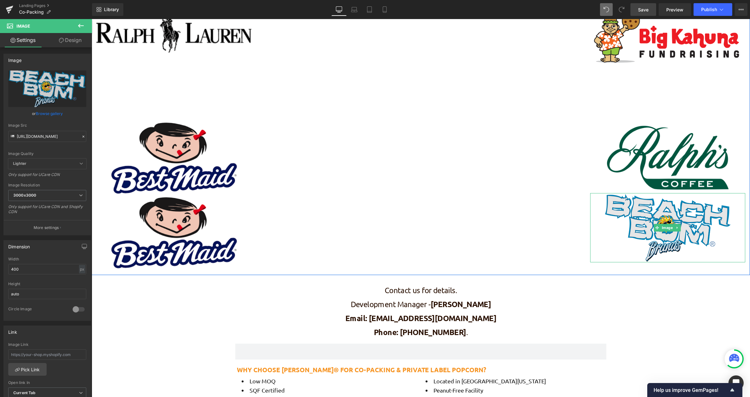
click at [643, 194] on div "Image" at bounding box center [667, 227] width 155 height 69
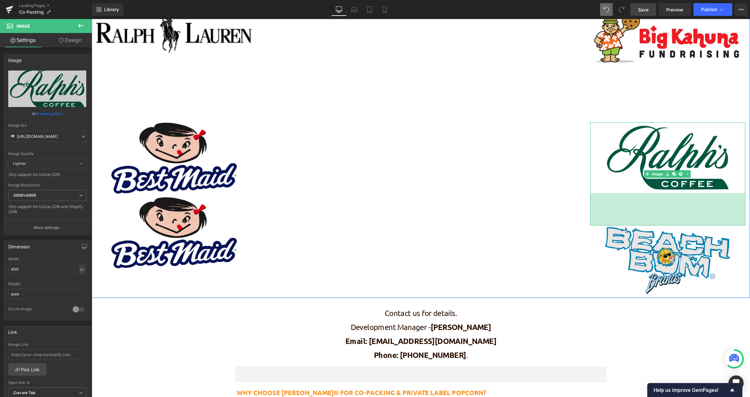
scroll to position [3, 3]
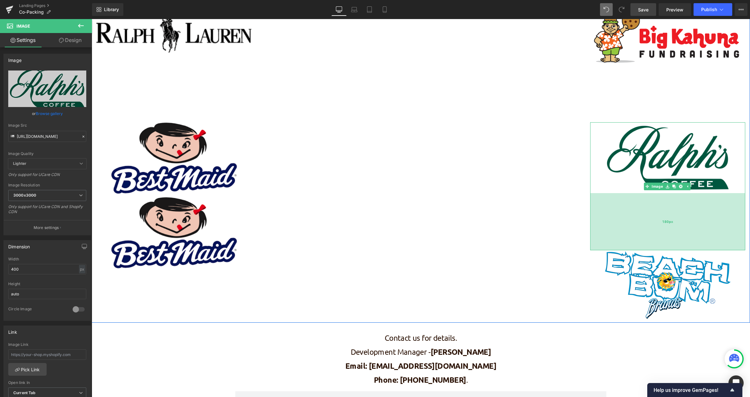
drag, startPoint x: 643, startPoint y: 192, endPoint x: 650, endPoint y: 249, distance: 57.6
click at [650, 249] on div "180px" at bounding box center [667, 221] width 155 height 57
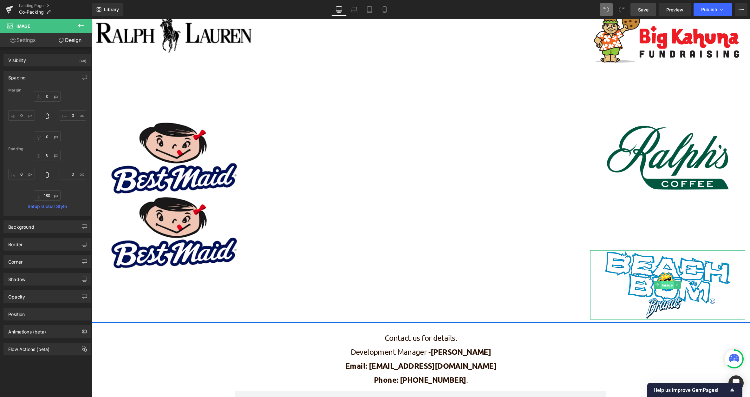
click at [655, 284] on span "Image" at bounding box center [668, 285] width 14 height 8
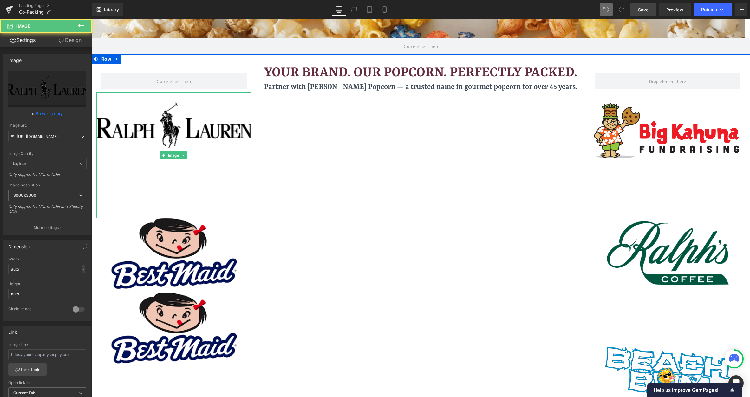
click at [174, 131] on img at bounding box center [173, 154] width 155 height 125
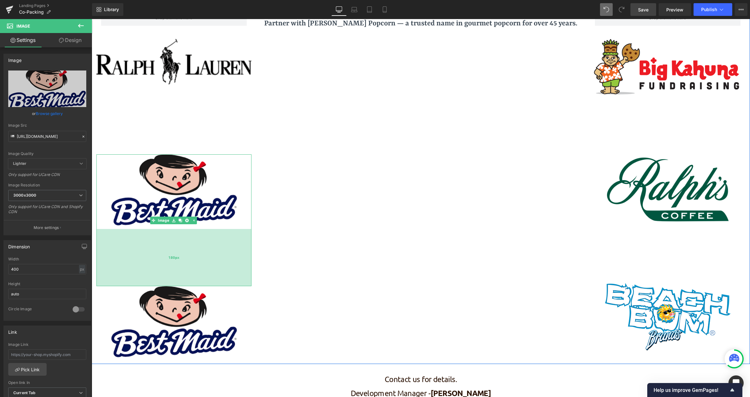
drag, startPoint x: 166, startPoint y: 227, endPoint x: 169, endPoint y: 284, distance: 57.2
click at [169, 284] on div "180px" at bounding box center [173, 257] width 155 height 57
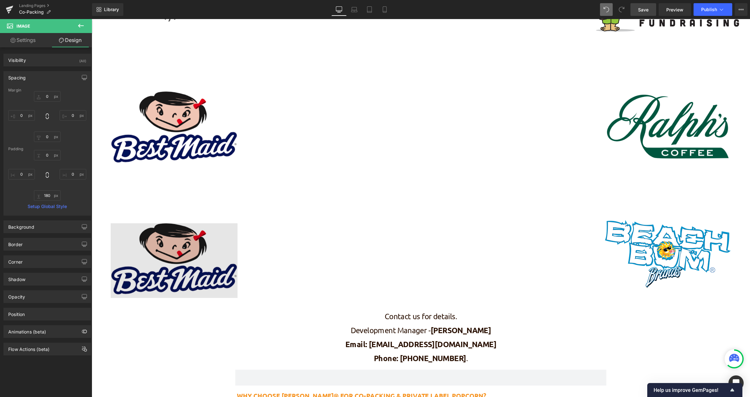
scroll to position [222, 0]
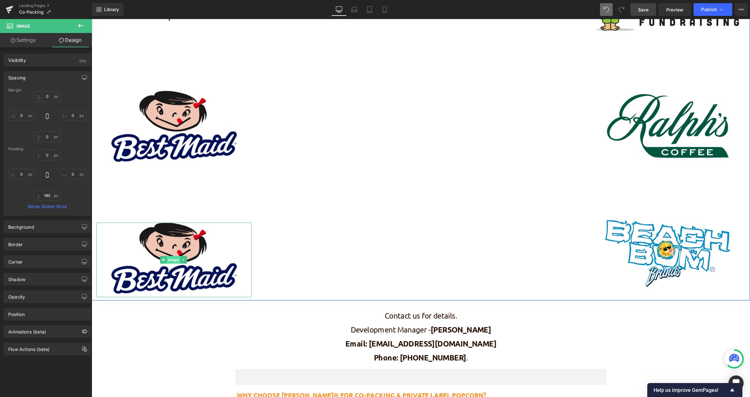
click at [172, 257] on span "Image" at bounding box center [174, 260] width 14 height 8
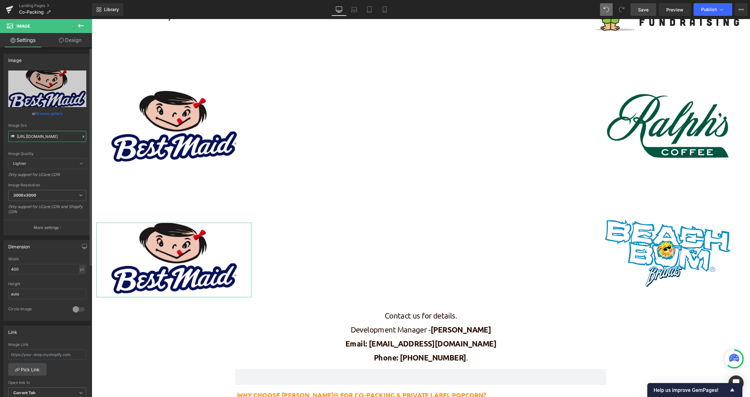
click at [30, 135] on input "[URL][DOMAIN_NAME]" at bounding box center [47, 136] width 78 height 11
paste input "display_image.png?v=176036329"
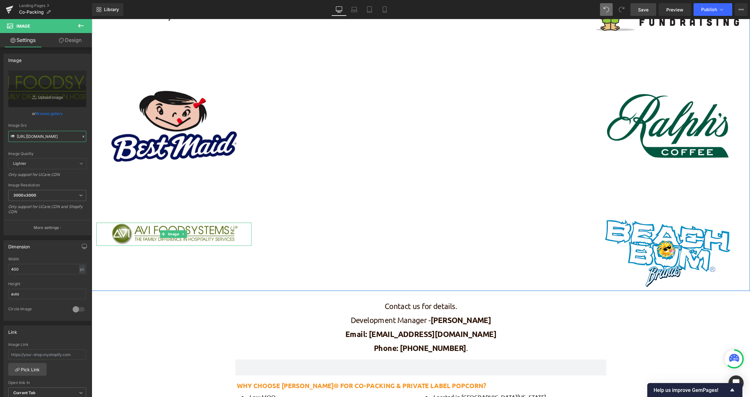
scroll to position [904, 654]
click at [171, 233] on span "Image" at bounding box center [174, 234] width 14 height 8
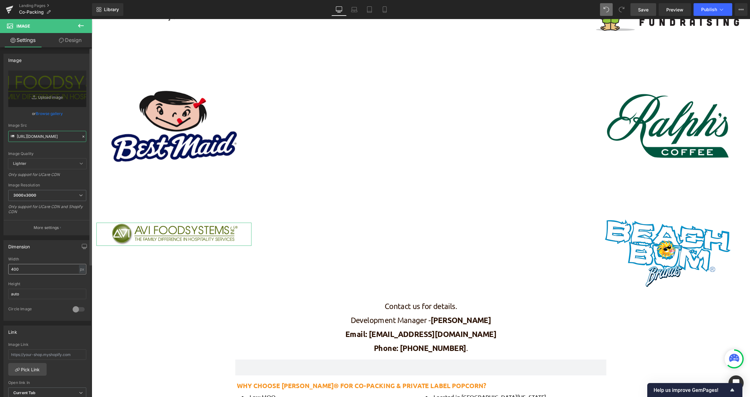
type input "[URL][DOMAIN_NAME]"
click at [62, 269] on input "400" at bounding box center [47, 269] width 78 height 10
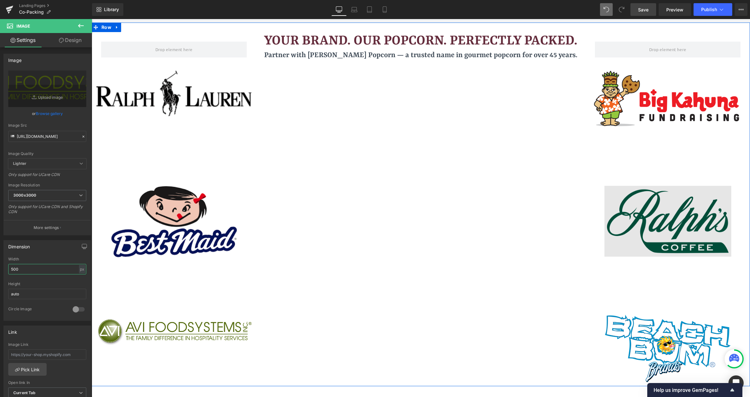
scroll to position [159, 0]
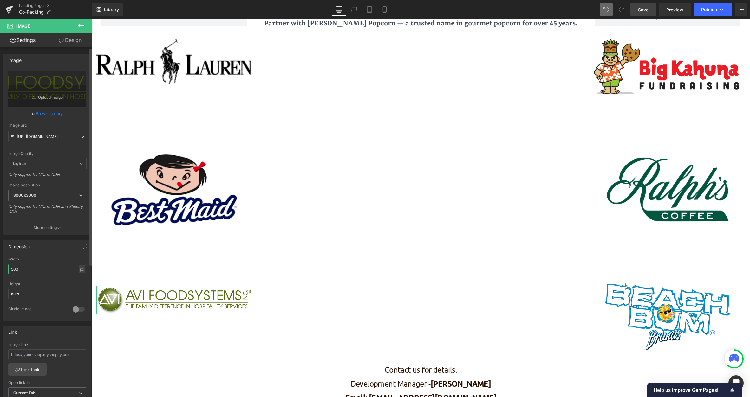
drag, startPoint x: 61, startPoint y: 268, endPoint x: 12, endPoint y: 268, distance: 48.9
click at [12, 268] on input "500" at bounding box center [47, 269] width 78 height 10
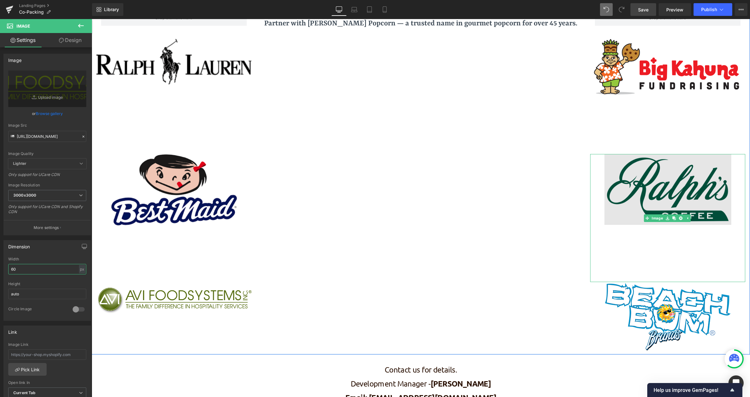
type input "6"
type input "7"
type input "8"
type input "1"
type input "500"
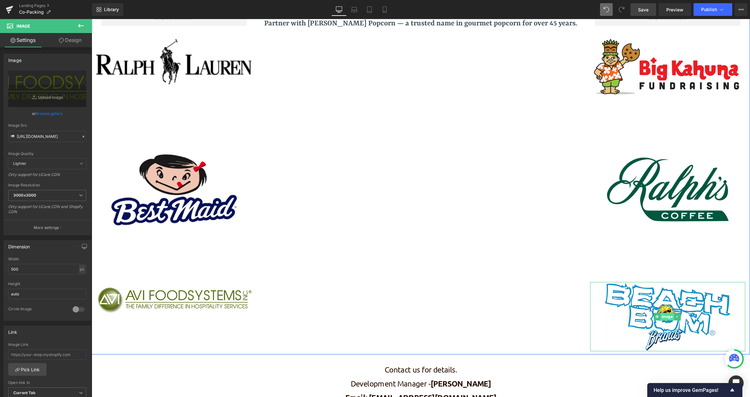
click at [655, 316] on span "Image" at bounding box center [668, 317] width 14 height 8
click at [172, 298] on span "Image" at bounding box center [174, 300] width 14 height 8
click at [64, 41] on link "Design" at bounding box center [70, 40] width 46 height 14
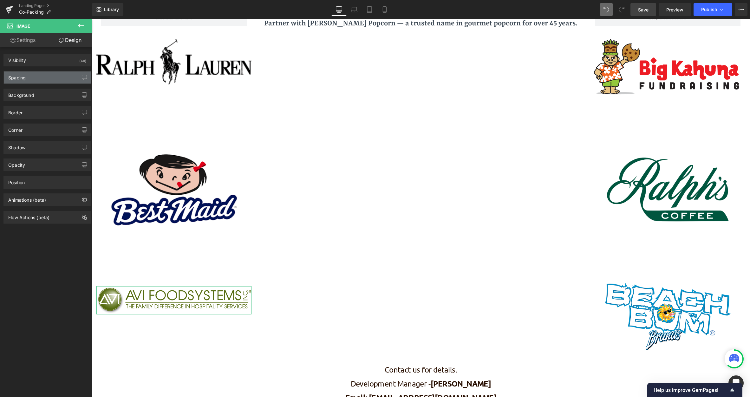
click at [33, 72] on div "Spacing" at bounding box center [47, 77] width 87 height 12
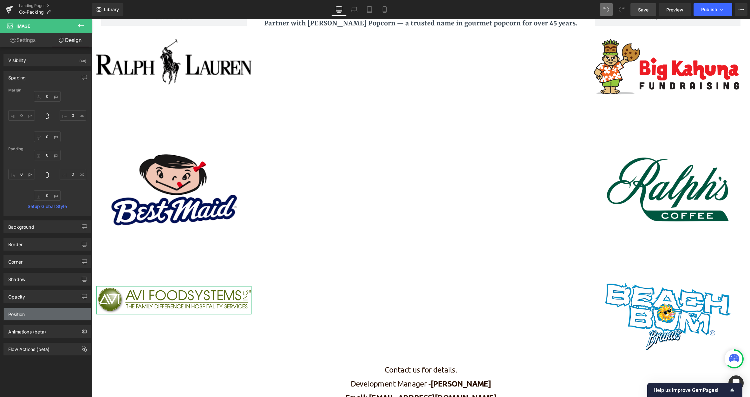
click at [34, 311] on div "Position" at bounding box center [47, 314] width 87 height 12
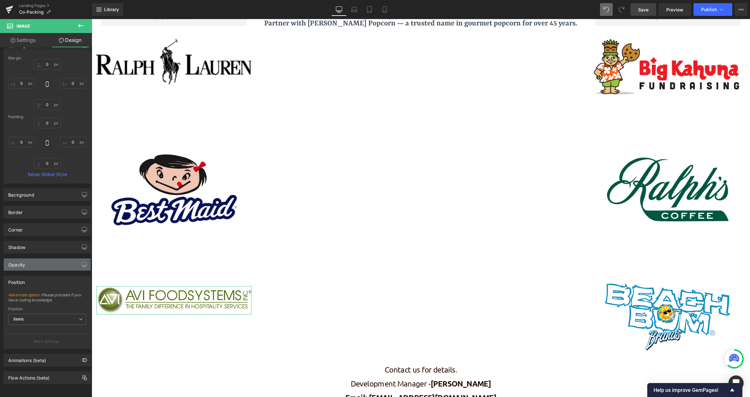
scroll to position [37, 0]
click at [60, 315] on span "Static" at bounding box center [47, 318] width 78 height 11
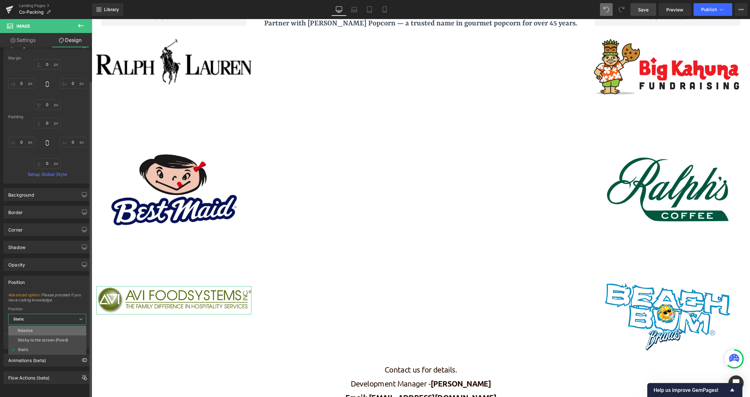
click at [54, 326] on li "Relative" at bounding box center [47, 331] width 78 height 10
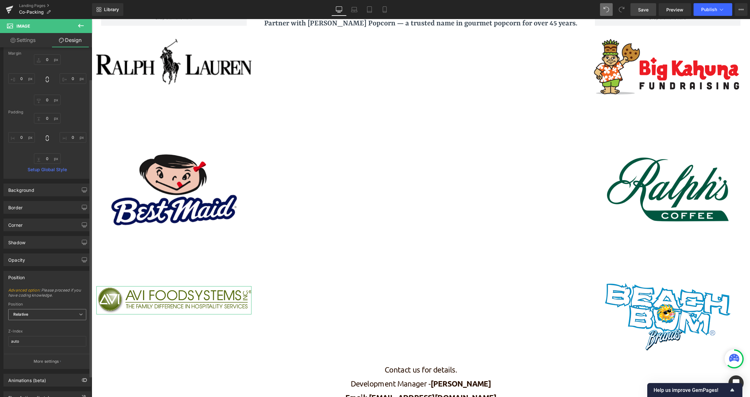
click at [55, 318] on span "Relative" at bounding box center [47, 314] width 78 height 11
click at [52, 337] on div "Sticky to the screen (Fixed)" at bounding box center [43, 335] width 50 height 4
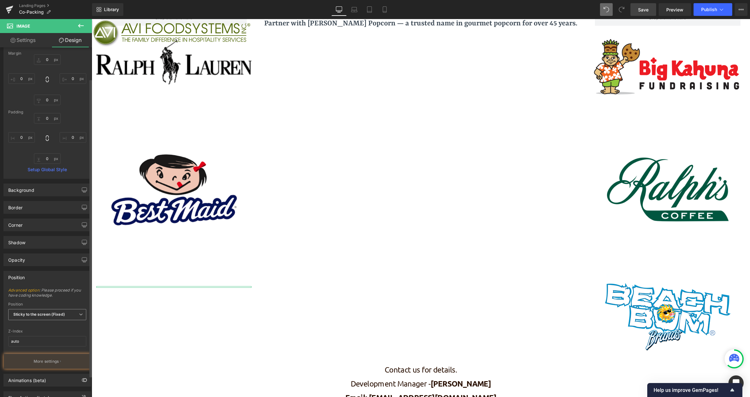
click at [56, 315] on b "Sticky to the screen (Fixed)" at bounding box center [39, 314] width 52 height 5
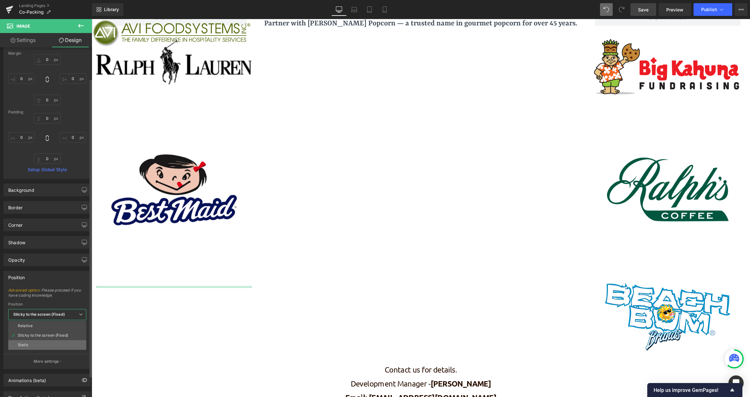
click at [46, 341] on li "Static" at bounding box center [47, 345] width 78 height 10
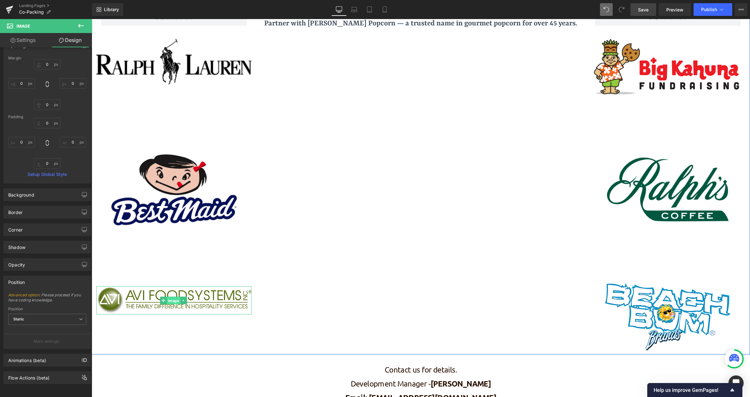
click at [172, 296] on span "Image" at bounding box center [174, 300] width 14 height 8
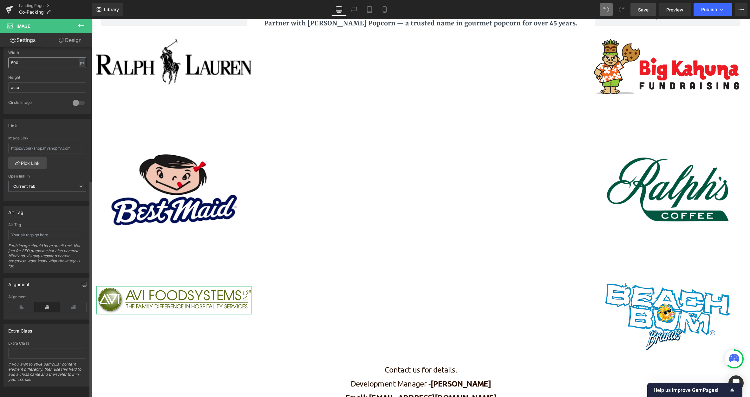
scroll to position [214, 0]
click at [82, 279] on icon "button" at bounding box center [84, 281] width 5 height 5
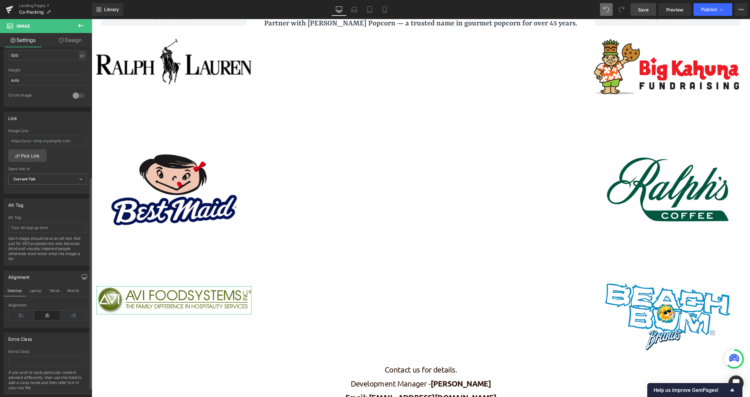
click at [82, 275] on icon "button" at bounding box center [84, 276] width 5 height 5
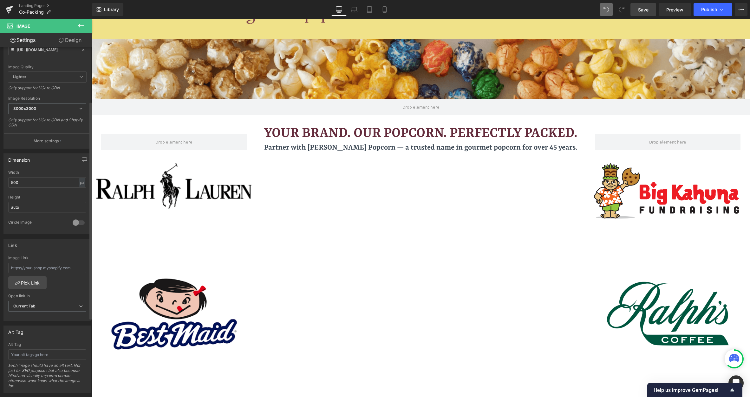
scroll to position [0, 0]
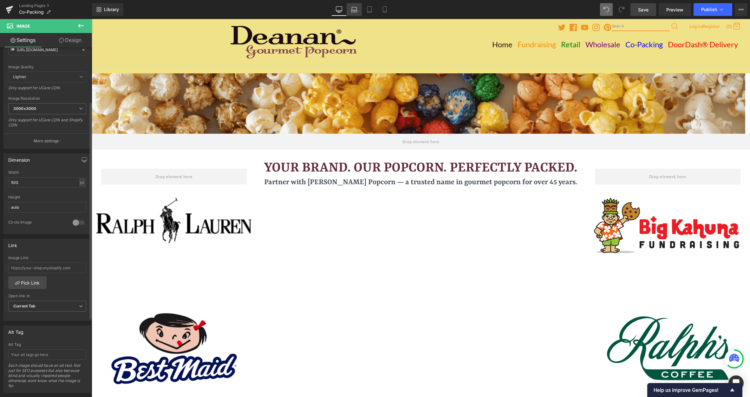
click at [354, 6] on link "Laptop" at bounding box center [354, 9] width 15 height 13
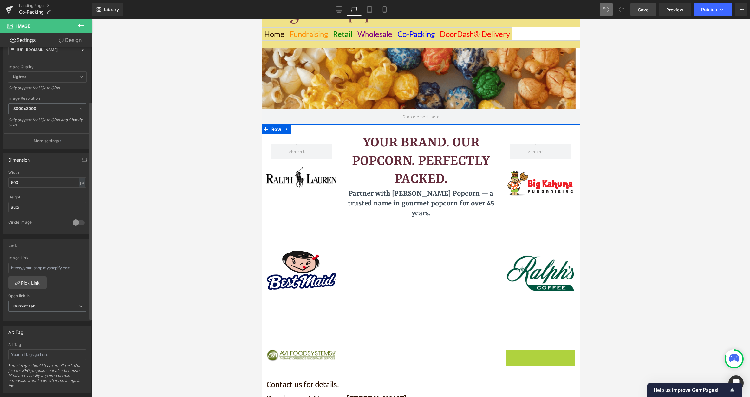
scroll to position [792, 314]
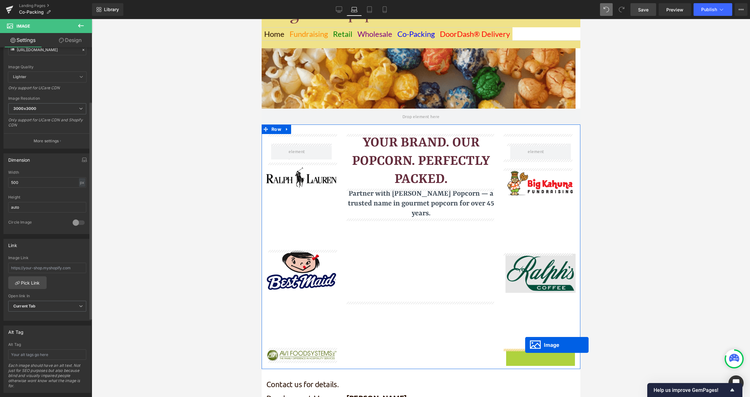
drag, startPoint x: 526, startPoint y: 368, endPoint x: 525, endPoint y: 345, distance: 23.2
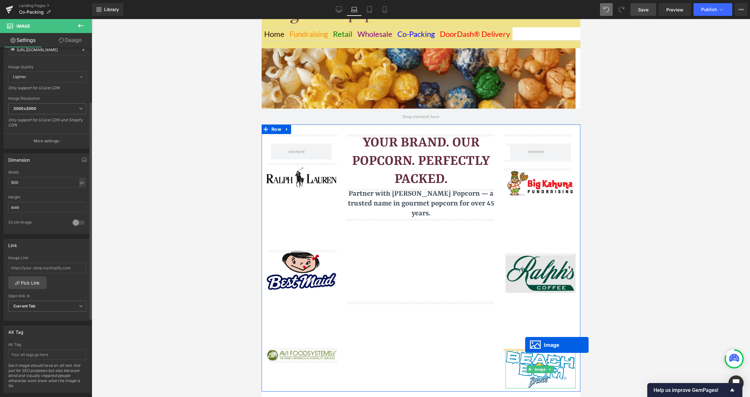
scroll to position [813, 314]
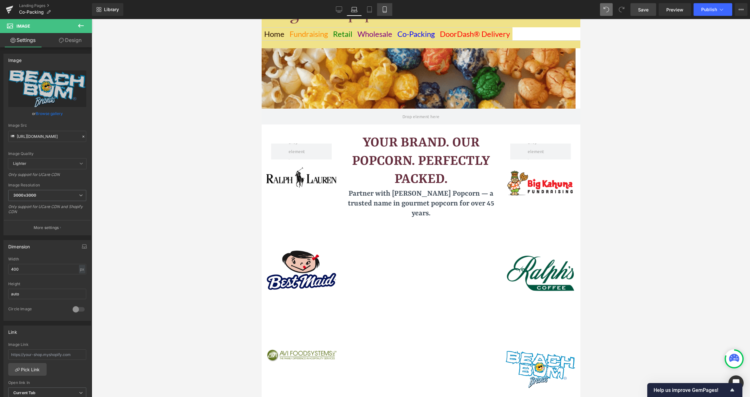
click at [386, 8] on icon at bounding box center [384, 10] width 3 height 6
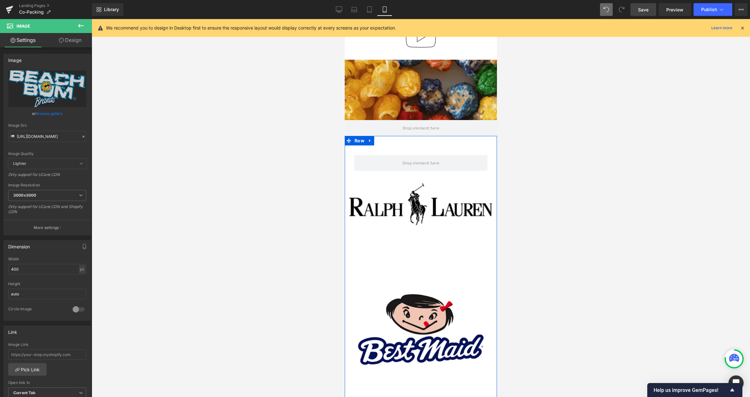
scroll to position [0, 0]
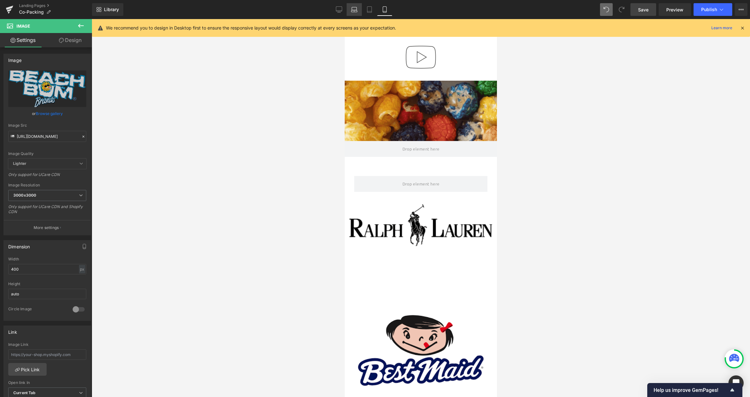
click at [355, 11] on icon at bounding box center [354, 9] width 6 height 6
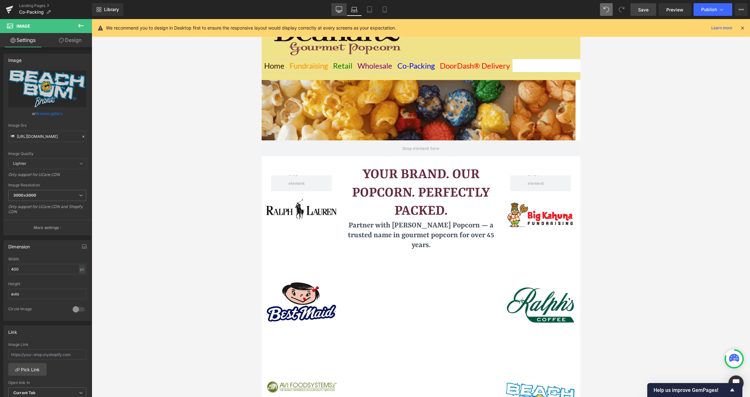
scroll to position [3, 3]
click at [369, 7] on icon at bounding box center [369, 10] width 4 height 6
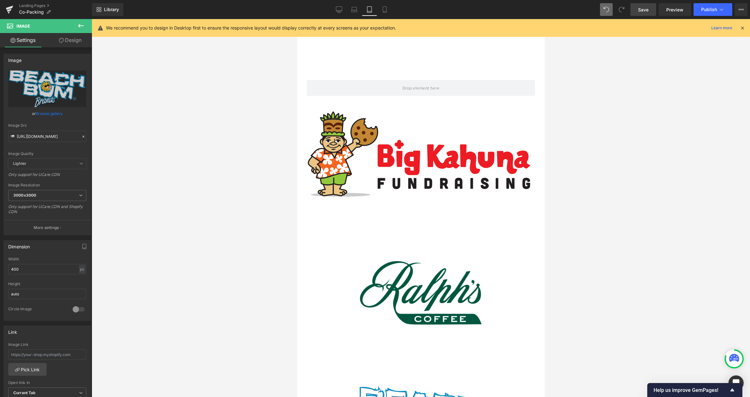
click at [328, 11] on div "Library Tablet Desktop Laptop Tablet Mobile Save Preview Publish Scheduled View…" at bounding box center [421, 9] width 658 height 13
click at [341, 8] on icon at bounding box center [339, 9] width 6 height 6
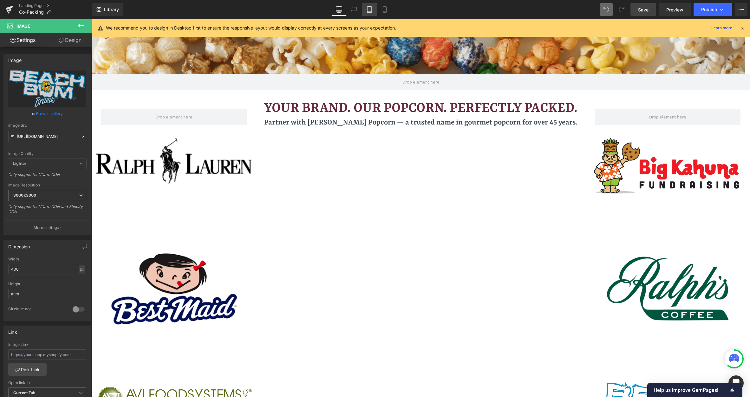
click at [372, 10] on icon at bounding box center [369, 9] width 6 height 6
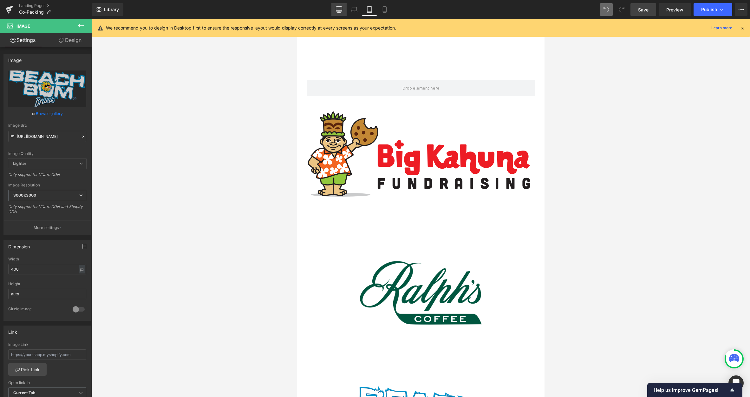
click at [343, 12] on link "Desktop" at bounding box center [339, 9] width 15 height 13
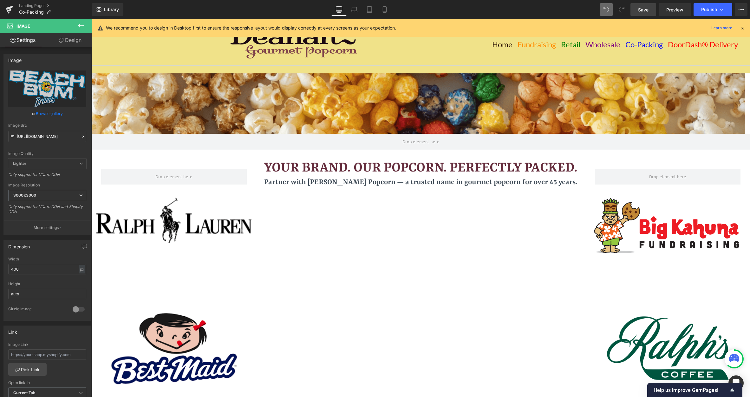
click at [655, 27] on icon at bounding box center [743, 28] width 6 height 6
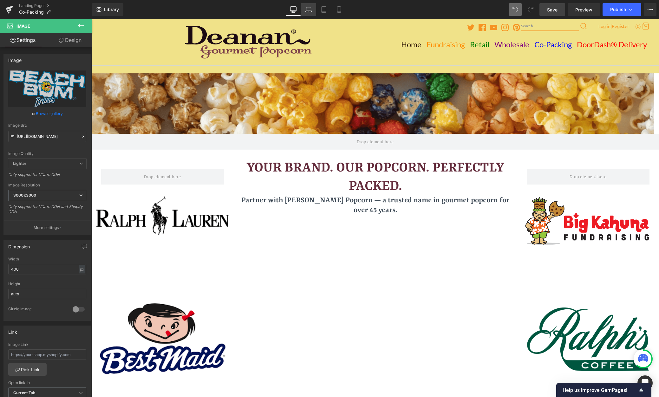
click at [312, 7] on icon at bounding box center [309, 9] width 6 height 6
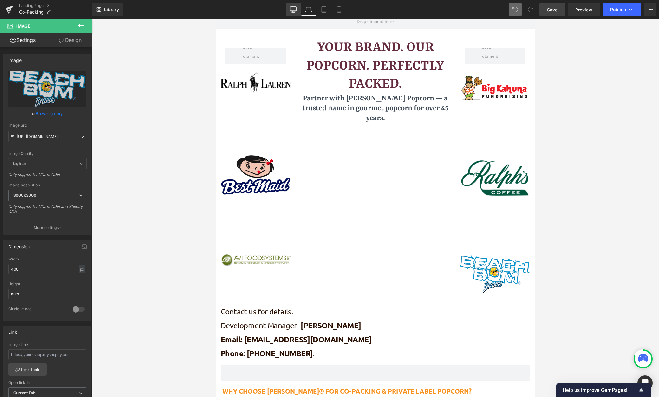
click at [292, 8] on icon at bounding box center [293, 9] width 6 height 6
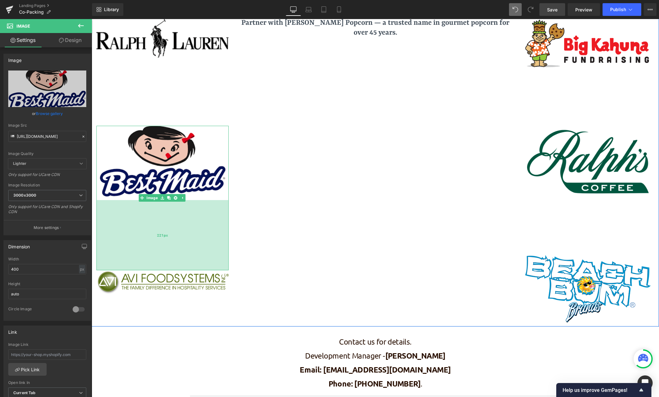
drag, startPoint x: 161, startPoint y: 256, endPoint x: 167, endPoint y: 269, distance: 14.1
click at [167, 269] on div "221px" at bounding box center [162, 235] width 132 height 70
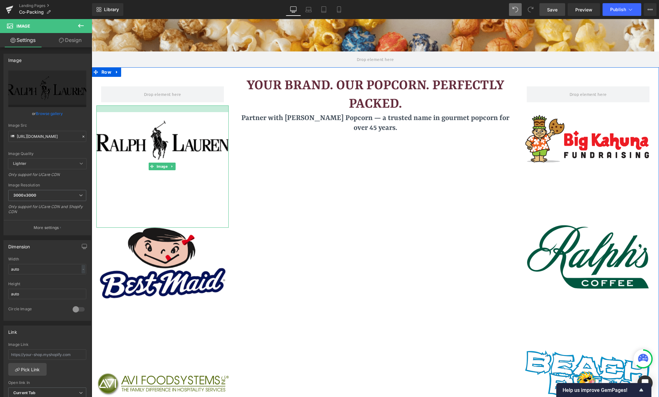
drag, startPoint x: 161, startPoint y: 106, endPoint x: 161, endPoint y: 113, distance: 6.7
click at [161, 113] on div "Image" at bounding box center [162, 166] width 132 height 122
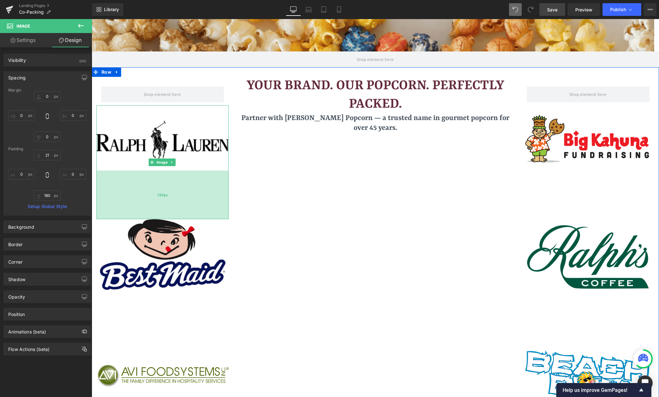
drag, startPoint x: 163, startPoint y: 226, endPoint x: 165, endPoint y: 217, distance: 8.8
click at [165, 217] on div "153px" at bounding box center [162, 194] width 132 height 49
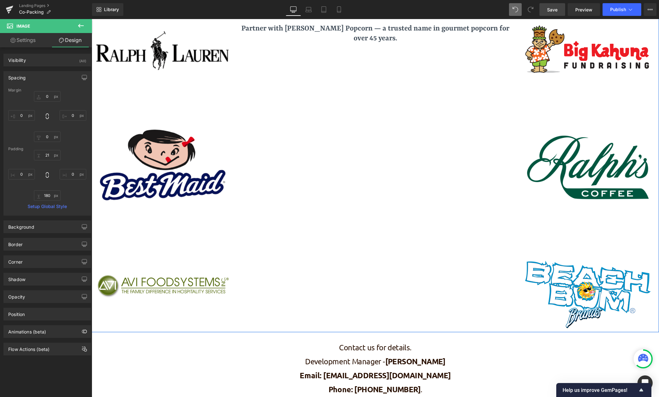
scroll to position [177, 0]
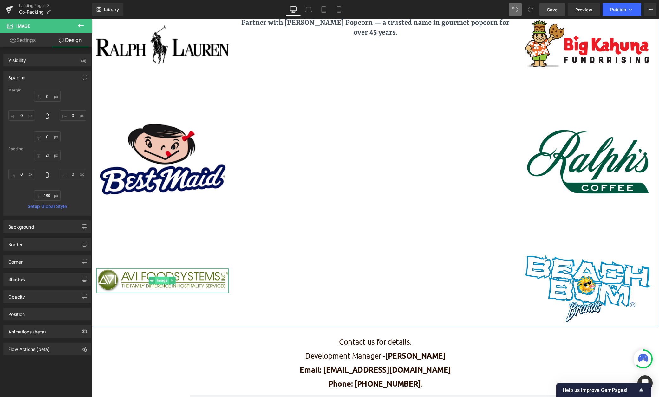
click at [167, 281] on span "Image" at bounding box center [162, 280] width 14 height 8
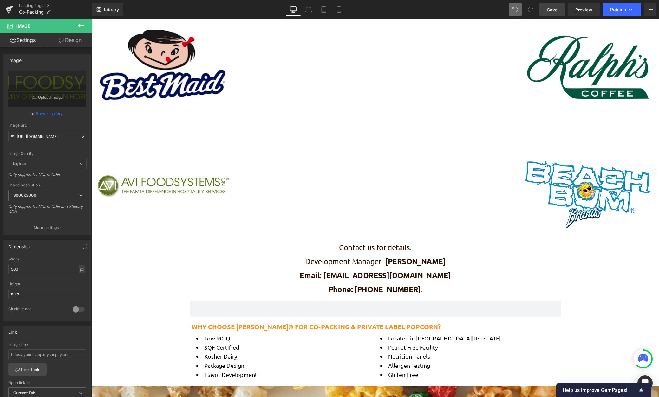
scroll to position [241, 0]
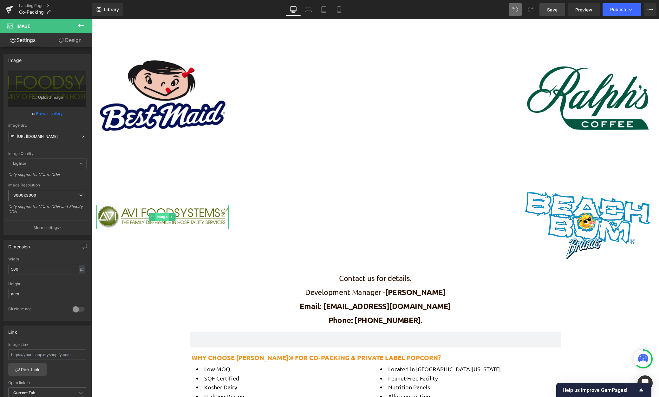
click at [161, 216] on span "Image" at bounding box center [162, 217] width 14 height 8
click at [174, 213] on link at bounding box center [172, 217] width 7 height 8
click at [167, 216] on link at bounding box center [169, 217] width 7 height 8
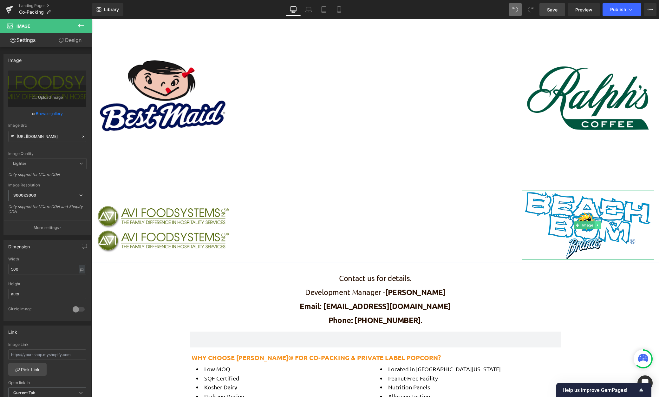
click at [597, 224] on icon at bounding box center [597, 225] width 1 height 2
click at [593, 224] on icon at bounding box center [594, 224] width 3 height 3
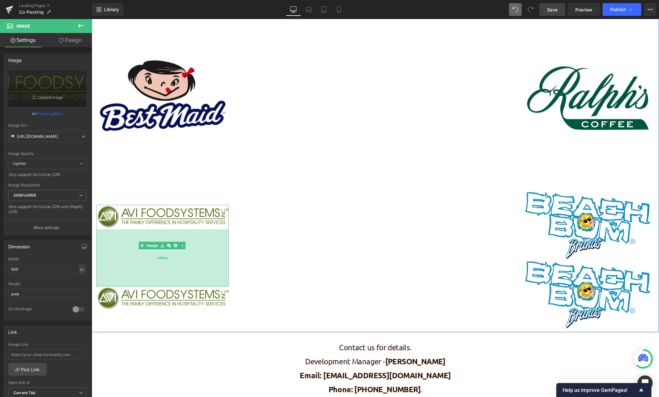
drag, startPoint x: 165, startPoint y: 227, endPoint x: 160, endPoint y: 284, distance: 57.3
click at [160, 284] on div "180px" at bounding box center [162, 257] width 132 height 57
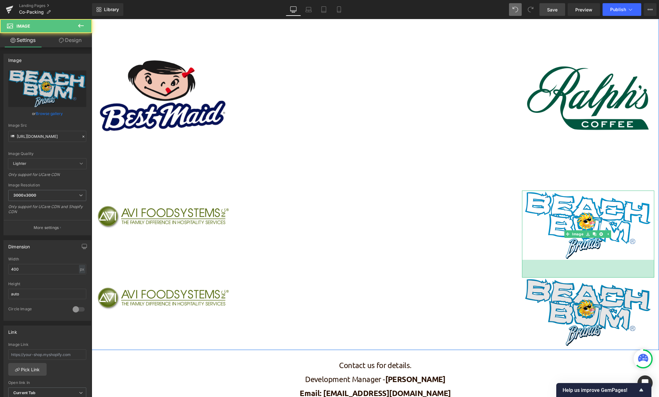
scroll to position [974, 563]
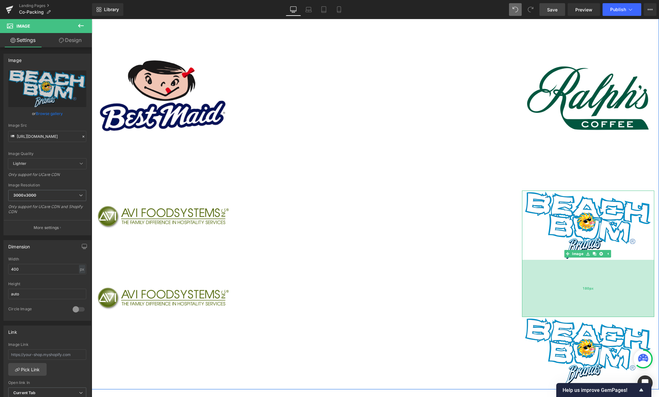
drag, startPoint x: 583, startPoint y: 258, endPoint x: 579, endPoint y: 315, distance: 57.2
click at [579, 315] on div "180px" at bounding box center [588, 288] width 132 height 57
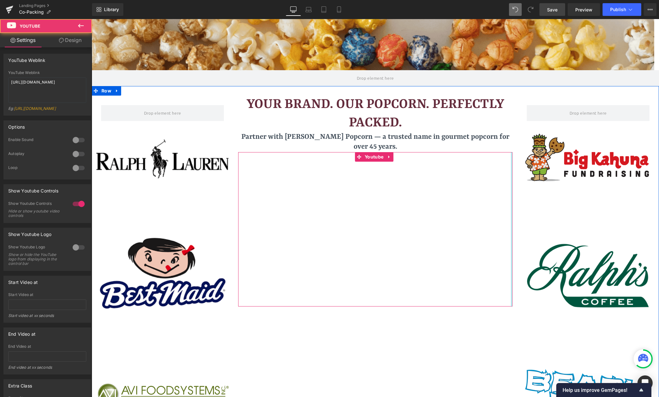
drag, startPoint x: 508, startPoint y: 155, endPoint x: 538, endPoint y: 157, distance: 30.2
click at [538, 157] on div "Row Image 153px Image 221px Image 180px Image Your Brand. Our Popcorn. Perfectl…" at bounding box center [376, 326] width 568 height 480
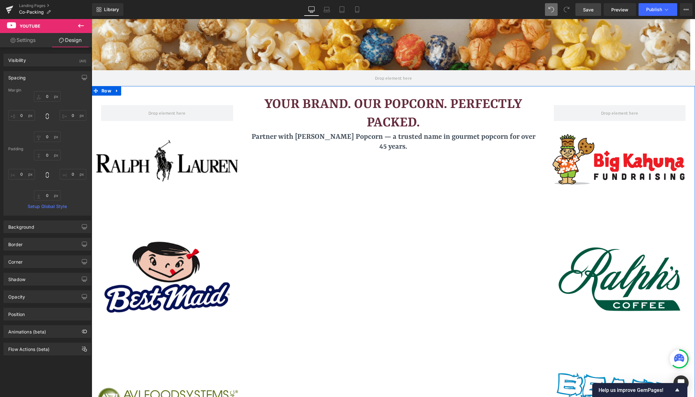
click at [377, 105] on span "Your Brand. Our Popcorn. Perfectly Packed." at bounding box center [394, 114] width 258 height 34
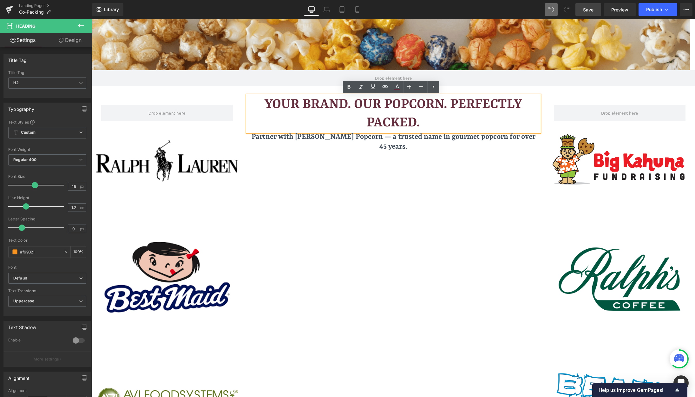
click at [247, 100] on div "Your Brand. Our Popcorn. Perfectly Packed." at bounding box center [393, 113] width 292 height 36
click at [249, 101] on h2 "Your Brand. Our Popcorn. Perfectly Packed." at bounding box center [393, 113] width 292 height 36
click at [561, 100] on span "Row" at bounding box center [563, 100] width 13 height 10
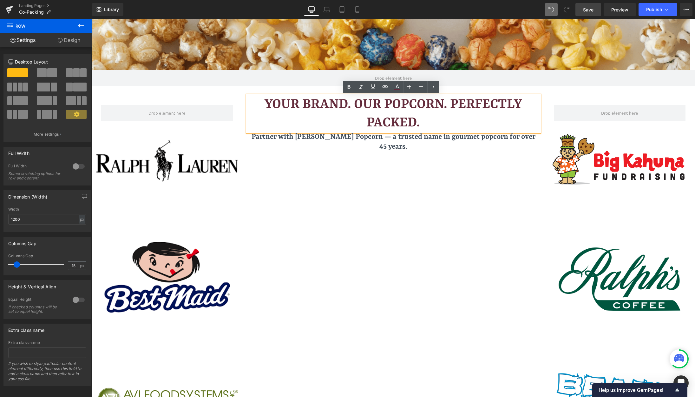
click at [515, 88] on div "Row Image 153px Image 221px Image 180px Image Your Brand. Our Popcorn. Perfectl…" at bounding box center [393, 328] width 603 height 484
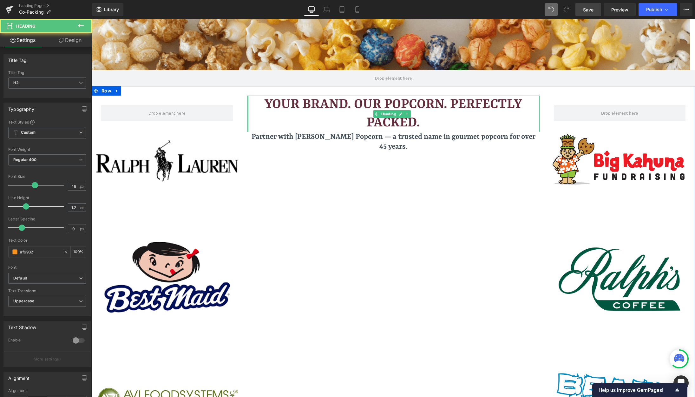
drag, startPoint x: 247, startPoint y: 99, endPoint x: 231, endPoint y: 99, distance: 15.9
click at [231, 99] on div "Row Image 153px Image 221px Image 180px Image Your Brand. Our Popcorn. Perfectl…" at bounding box center [393, 328] width 603 height 484
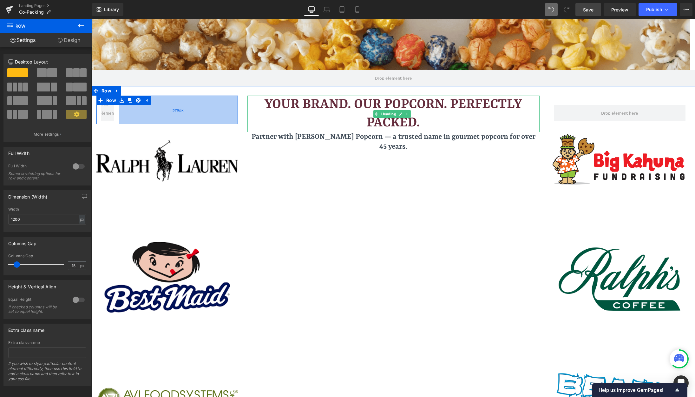
drag, startPoint x: 236, startPoint y: 106, endPoint x: 117, endPoint y: 112, distance: 119.1
click at [117, 112] on div "Row 375px" at bounding box center [166, 109] width 141 height 29
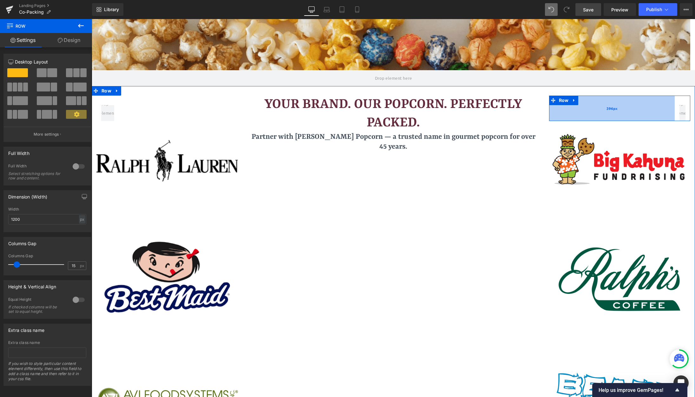
drag, startPoint x: 546, startPoint y: 108, endPoint x: 671, endPoint y: 109, distance: 125.6
click at [655, 109] on div "Row 396px" at bounding box center [619, 107] width 141 height 25
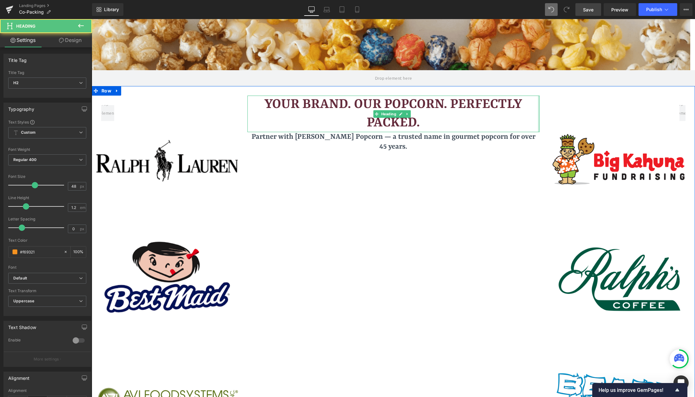
drag, startPoint x: 536, startPoint y: 106, endPoint x: 557, endPoint y: 106, distance: 21.9
click at [557, 106] on div "Row 375px Image 153px Image 221px Image 180px Image Your Brand. Our Popcorn. Pe…" at bounding box center [393, 328] width 603 height 484
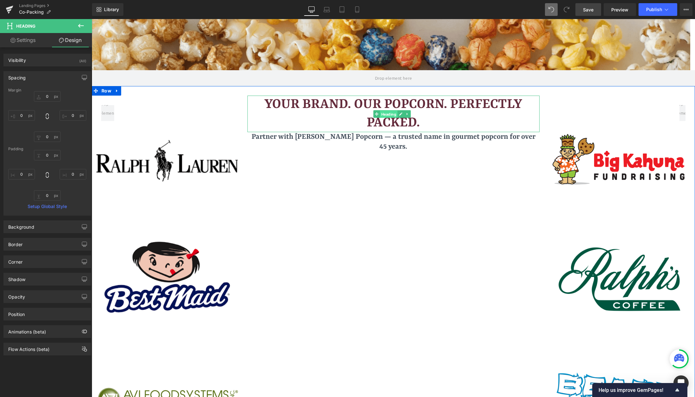
click at [391, 112] on span "Heading" at bounding box center [388, 114] width 17 height 8
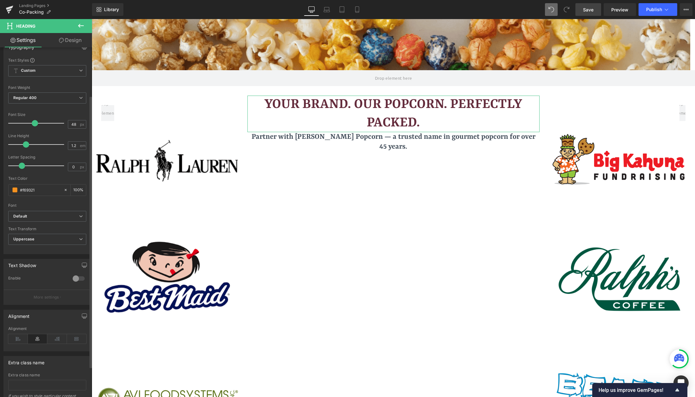
scroll to position [0, 0]
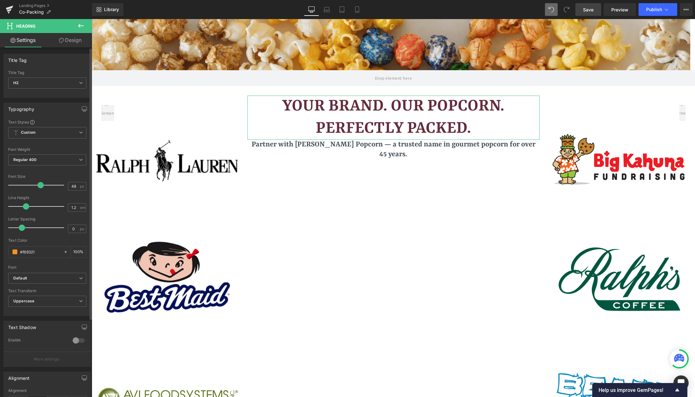
drag, startPoint x: 32, startPoint y: 187, endPoint x: 37, endPoint y: 185, distance: 5.6
click at [37, 185] on span at bounding box center [40, 185] width 6 height 6
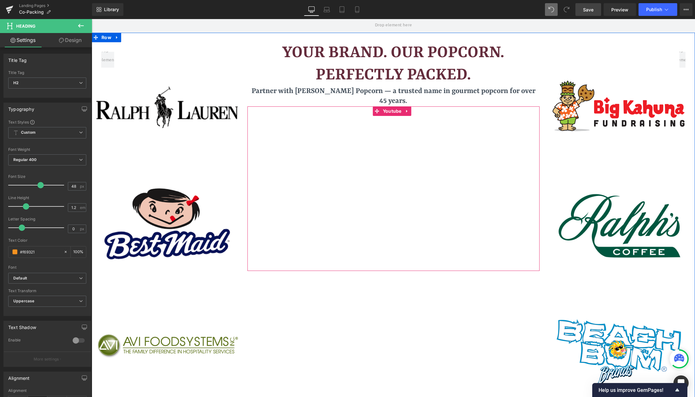
scroll to position [127, 0]
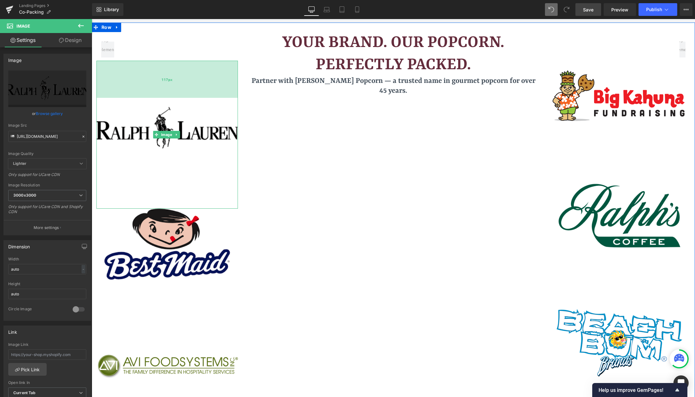
drag, startPoint x: 153, startPoint y: 61, endPoint x: 150, endPoint y: 91, distance: 30.5
click at [150, 91] on div "117px" at bounding box center [166, 79] width 141 height 37
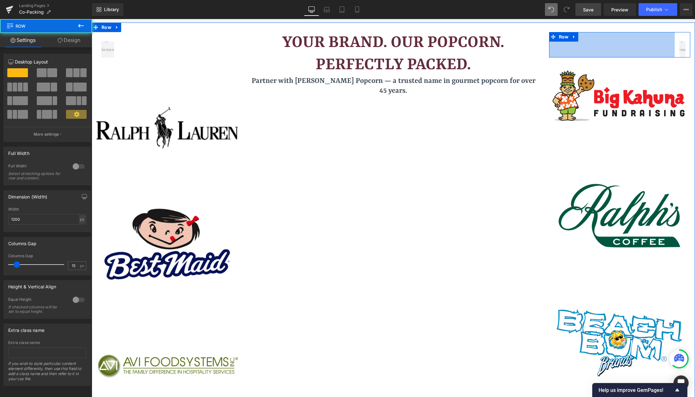
click at [629, 59] on div "Row 396px Image Image Image Image 180px Image" at bounding box center [619, 267] width 151 height 471
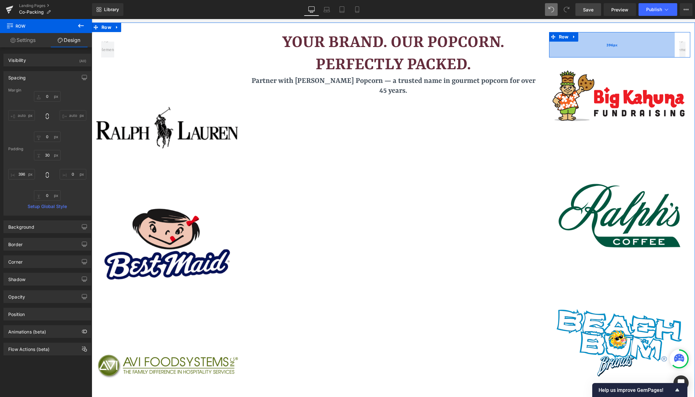
click at [628, 57] on div "396px" at bounding box center [612, 44] width 126 height 25
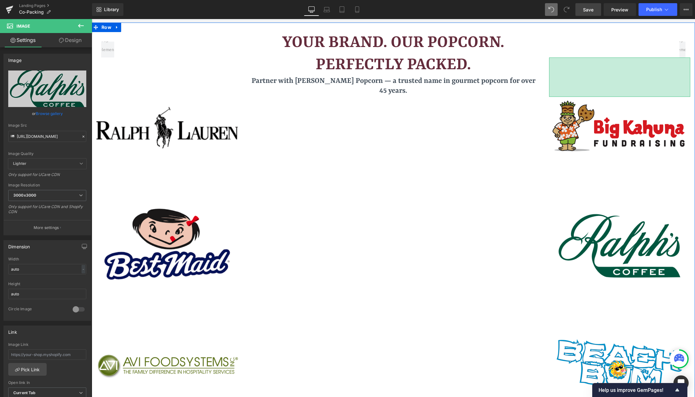
scroll to position [1056, 599]
drag, startPoint x: 628, startPoint y: 65, endPoint x: 623, endPoint y: 104, distance: 39.7
click at [623, 104] on div "Row 396px Image 124px Image Image Image 180px Image" at bounding box center [619, 282] width 151 height 501
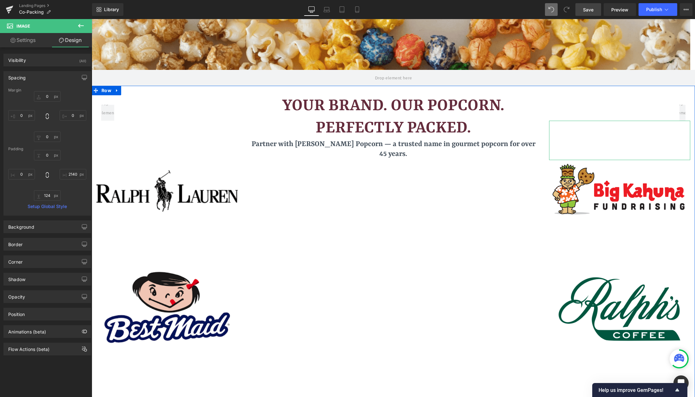
scroll to position [63, 0]
click at [591, 15] on link "Save" at bounding box center [589, 9] width 26 height 13
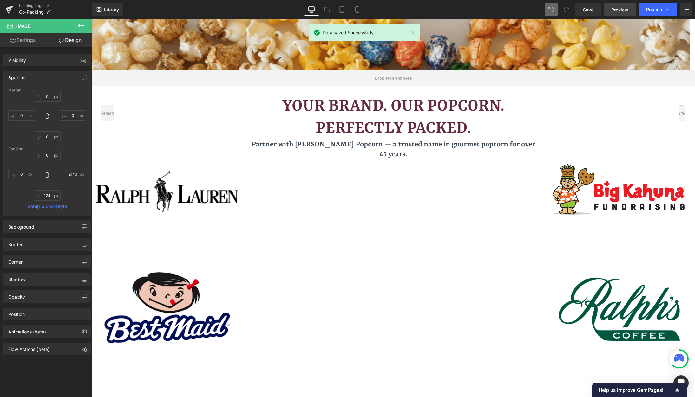
click at [612, 9] on span "Preview" at bounding box center [619, 9] width 17 height 7
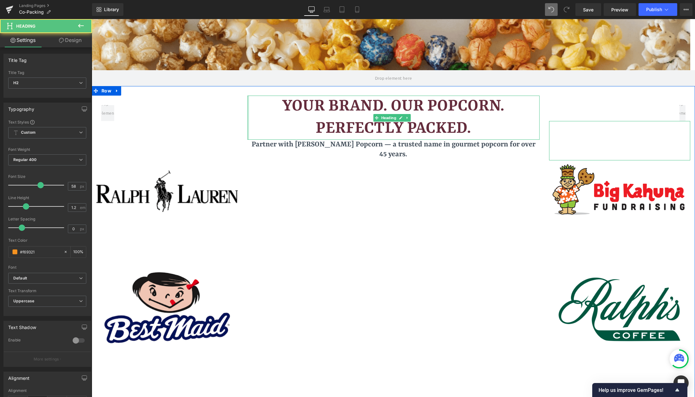
drag, startPoint x: 247, startPoint y: 114, endPoint x: 229, endPoint y: 114, distance: 18.7
click at [229, 114] on div "Row 375px Image 117px 153px Image 221px Image 180px Image Your Brand. Our Popco…" at bounding box center [393, 343] width 603 height 514
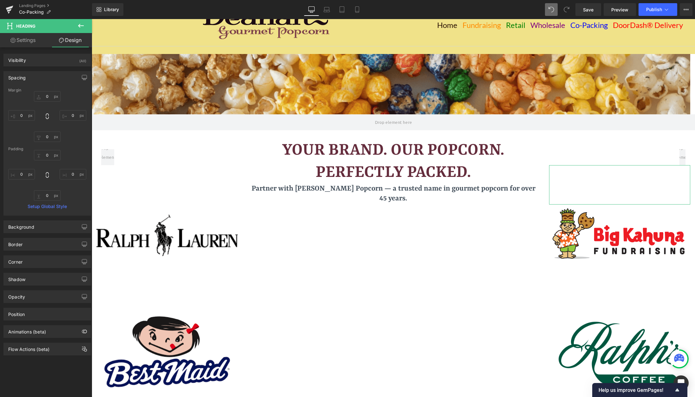
scroll to position [127, 0]
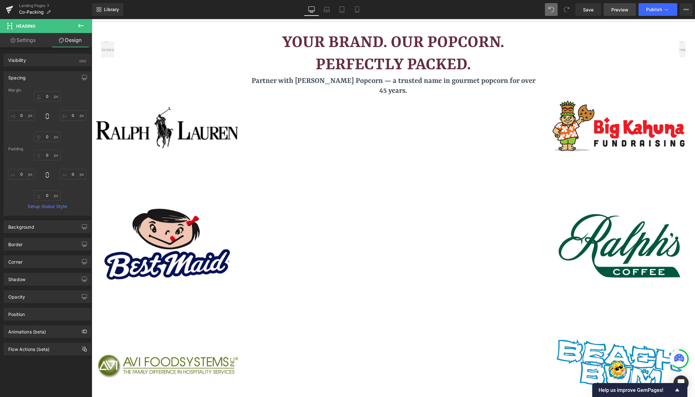
click at [615, 10] on span "Preview" at bounding box center [619, 9] width 17 height 7
click at [77, 28] on button at bounding box center [81, 26] width 22 height 14
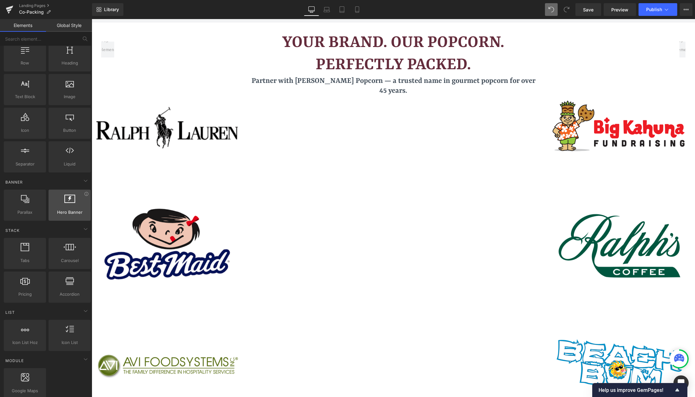
scroll to position [32, 0]
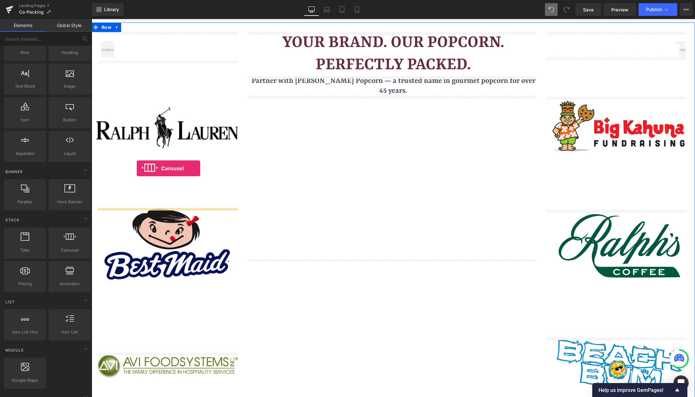
drag, startPoint x: 167, startPoint y: 270, endPoint x: 137, endPoint y: 168, distance: 105.6
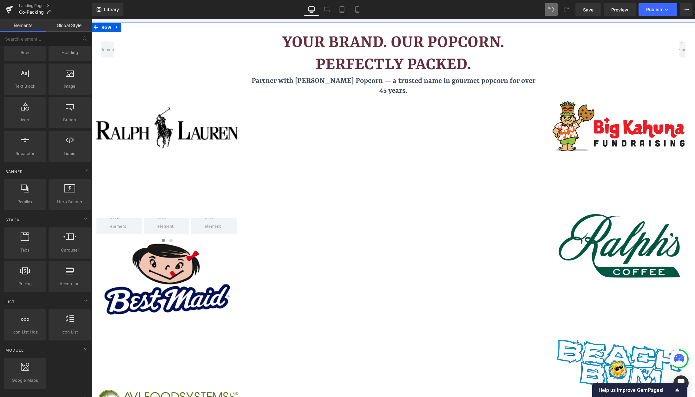
scroll to position [1056, 599]
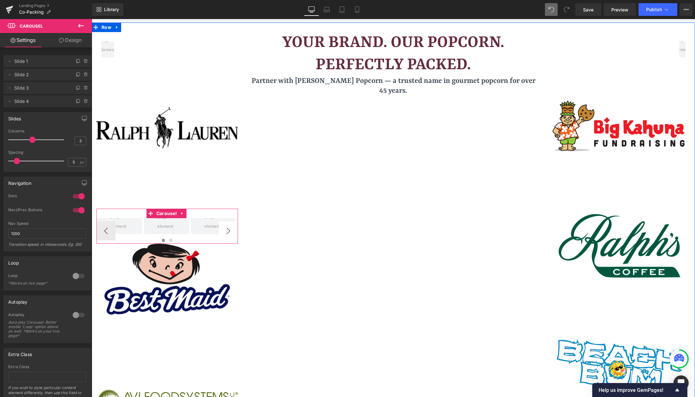
click at [228, 228] on button "›" at bounding box center [228, 230] width 19 height 19
click at [182, 213] on icon at bounding box center [182, 213] width 4 height 5
click at [188, 213] on icon at bounding box center [186, 213] width 4 height 4
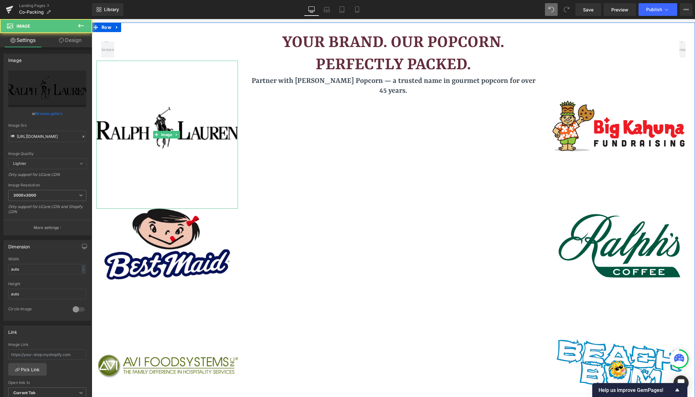
click at [206, 136] on img at bounding box center [166, 135] width 141 height 148
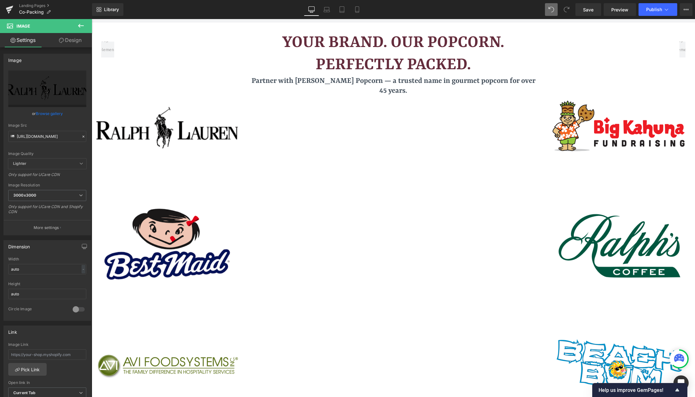
click at [83, 24] on icon at bounding box center [81, 26] width 8 height 8
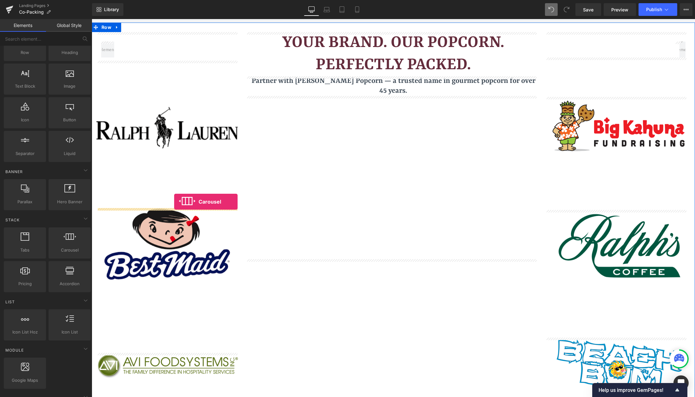
drag, startPoint x: 165, startPoint y: 271, endPoint x: 174, endPoint y: 201, distance: 69.8
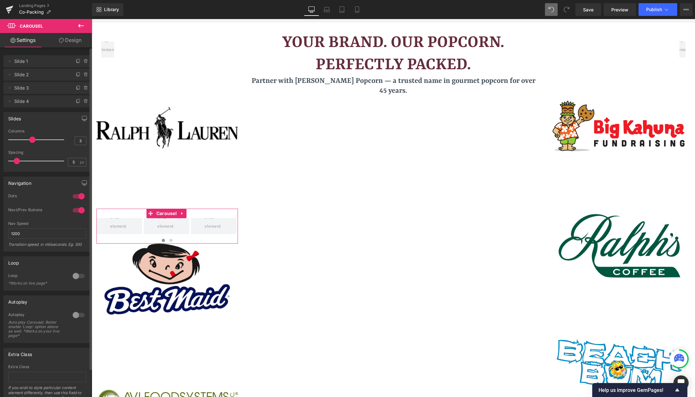
click at [72, 316] on div at bounding box center [78, 315] width 15 height 10
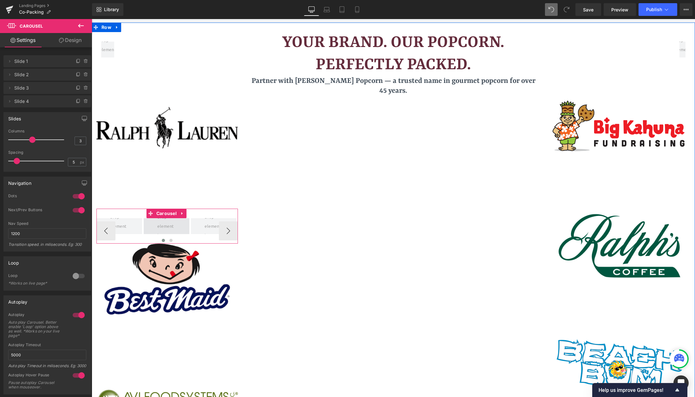
click at [165, 219] on span at bounding box center [166, 226] width 23 height 30
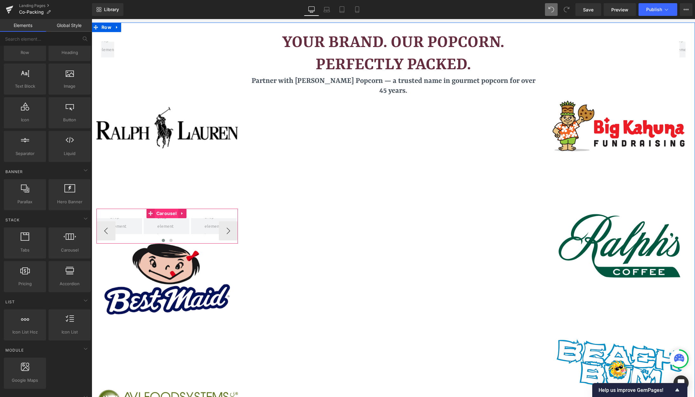
click at [165, 211] on span "Carousel" at bounding box center [166, 213] width 23 height 10
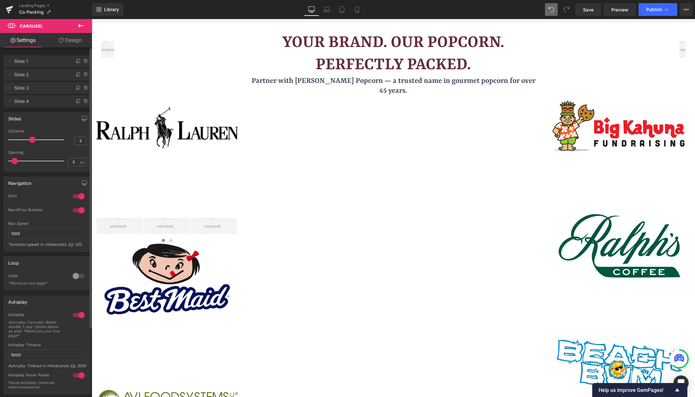
click at [13, 161] on span at bounding box center [14, 161] width 6 height 6
drag, startPoint x: 32, startPoint y: 138, endPoint x: 10, endPoint y: 139, distance: 22.5
click at [10, 139] on span at bounding box center [11, 139] width 6 height 6
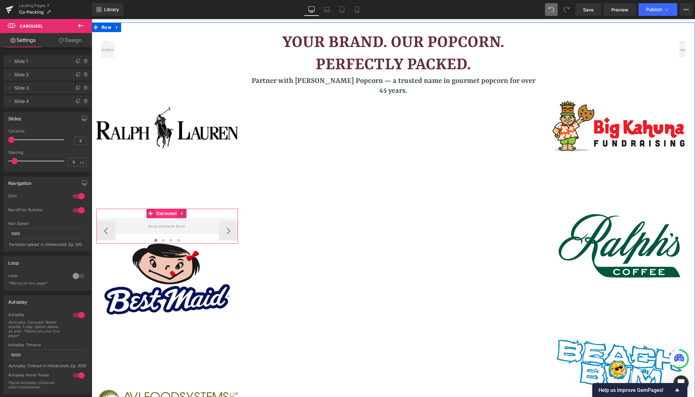
click at [165, 211] on span "Carousel" at bounding box center [166, 213] width 23 height 10
click at [165, 228] on span at bounding box center [167, 226] width 42 height 12
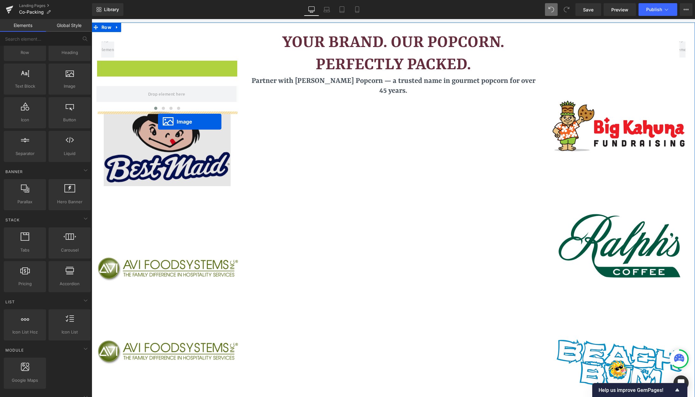
drag, startPoint x: 155, startPoint y: 135, endPoint x: 158, endPoint y: 122, distance: 14.3
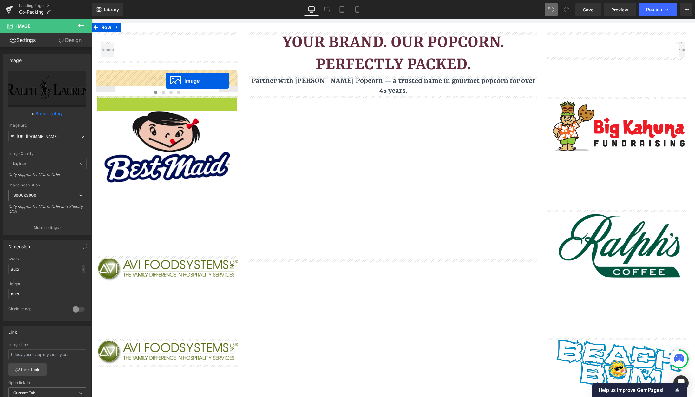
drag, startPoint x: 155, startPoint y: 170, endPoint x: 166, endPoint y: 81, distance: 90.4
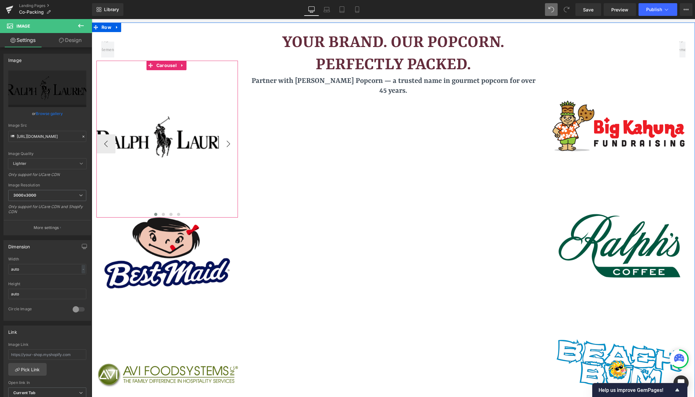
click at [224, 147] on button "›" at bounding box center [228, 143] width 19 height 19
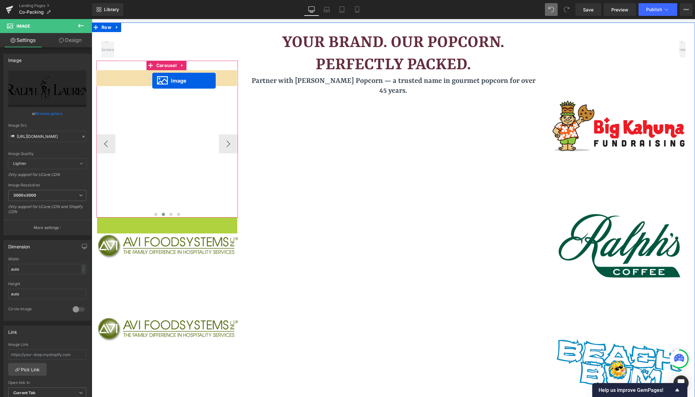
drag, startPoint x: 147, startPoint y: 289, endPoint x: 152, endPoint y: 81, distance: 208.2
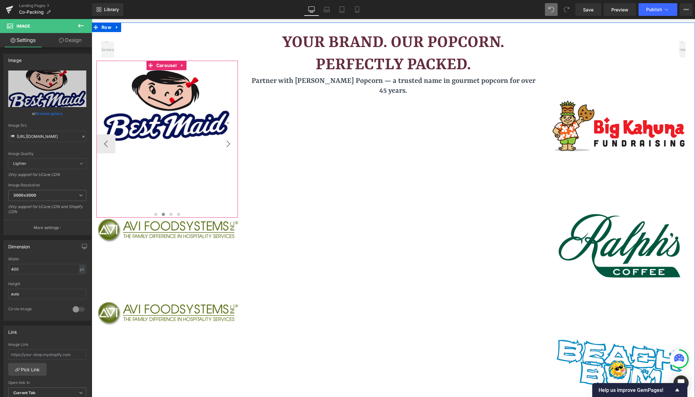
click at [227, 147] on button "›" at bounding box center [228, 143] width 19 height 19
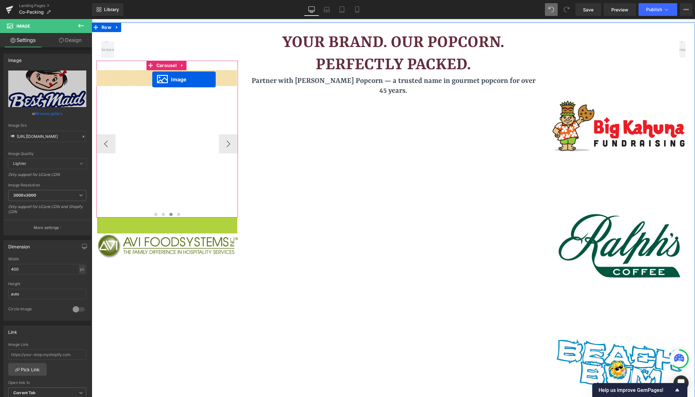
drag, startPoint x: 148, startPoint y: 260, endPoint x: 152, endPoint y: 79, distance: 180.3
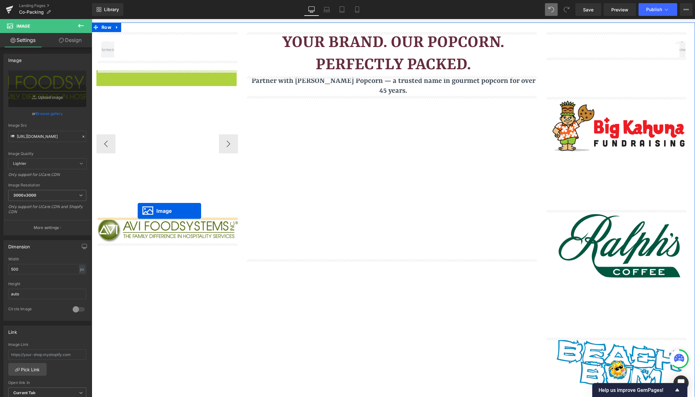
drag, startPoint x: 156, startPoint y: 111, endPoint x: 138, endPoint y: 213, distance: 103.2
